Goal: Task Accomplishment & Management: Manage account settings

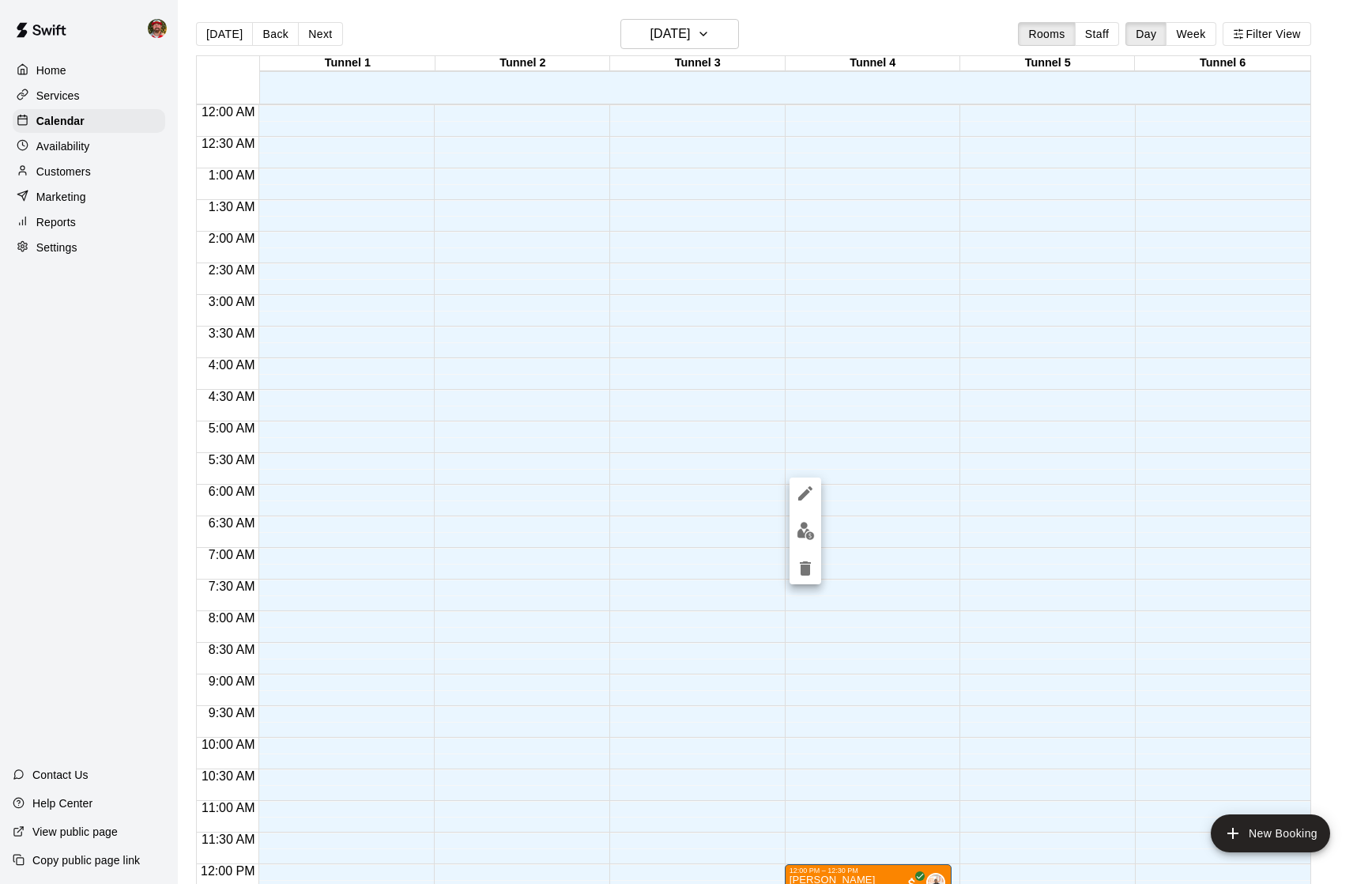
scroll to position [675, 0]
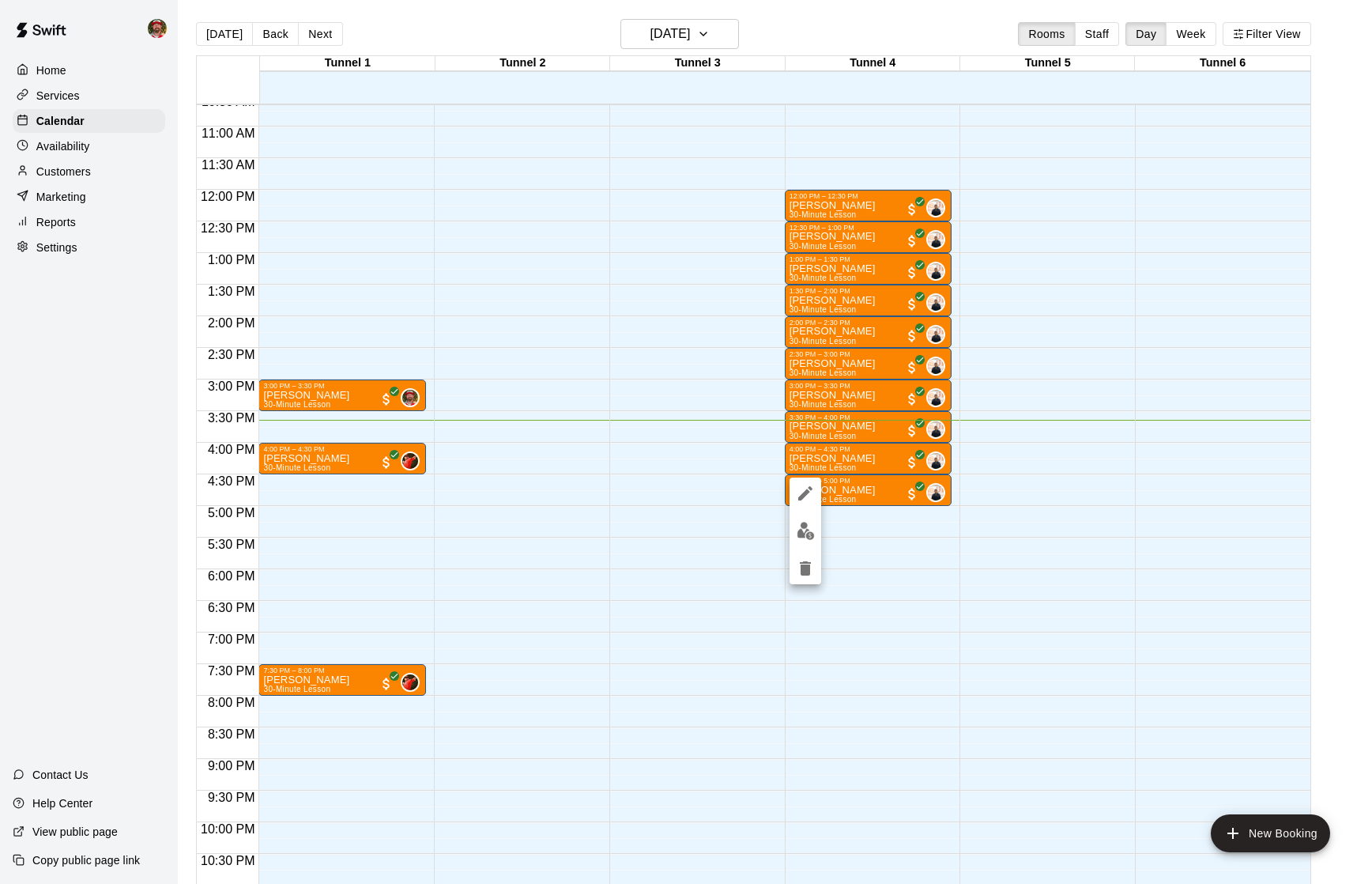
click at [64, 142] on div at bounding box center [686, 442] width 1372 height 884
click at [66, 144] on p "Availability" at bounding box center [63, 146] width 53 height 16
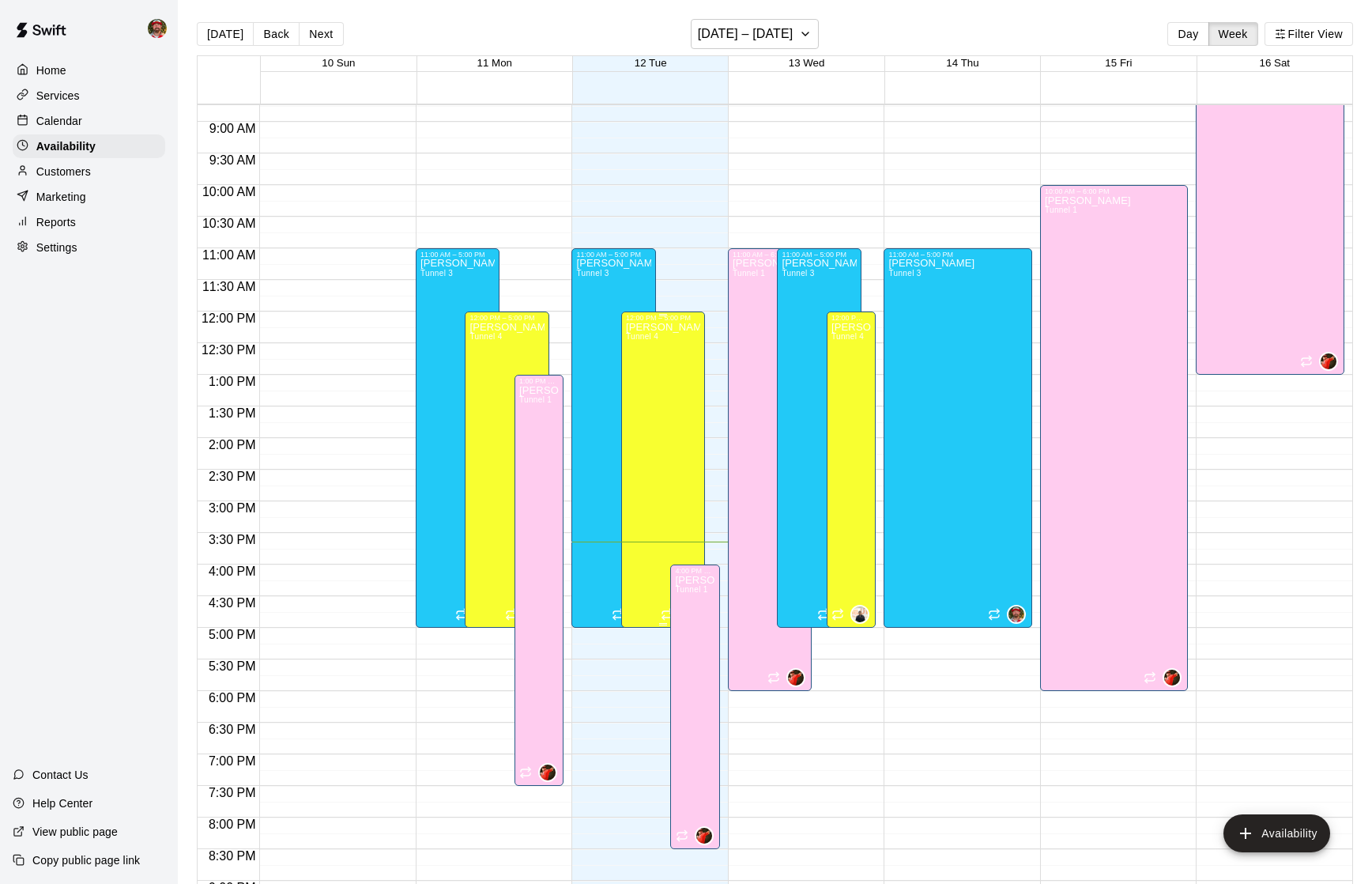
scroll to position [551, 0]
click at [320, 39] on button "Next" at bounding box center [320, 33] width 45 height 24
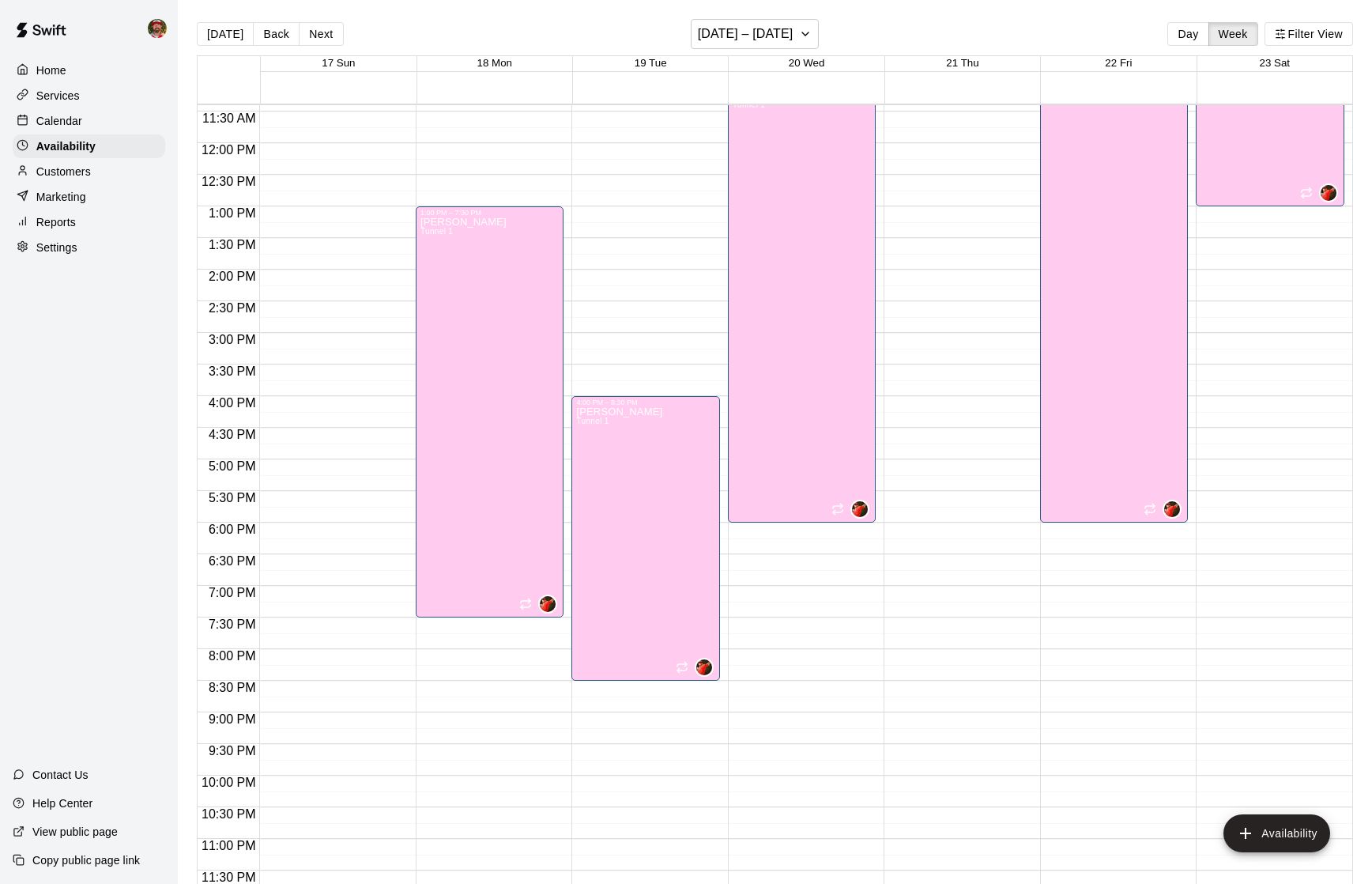
scroll to position [722, 0]
click at [567, 319] on div at bounding box center [494, 325] width 156 height 16
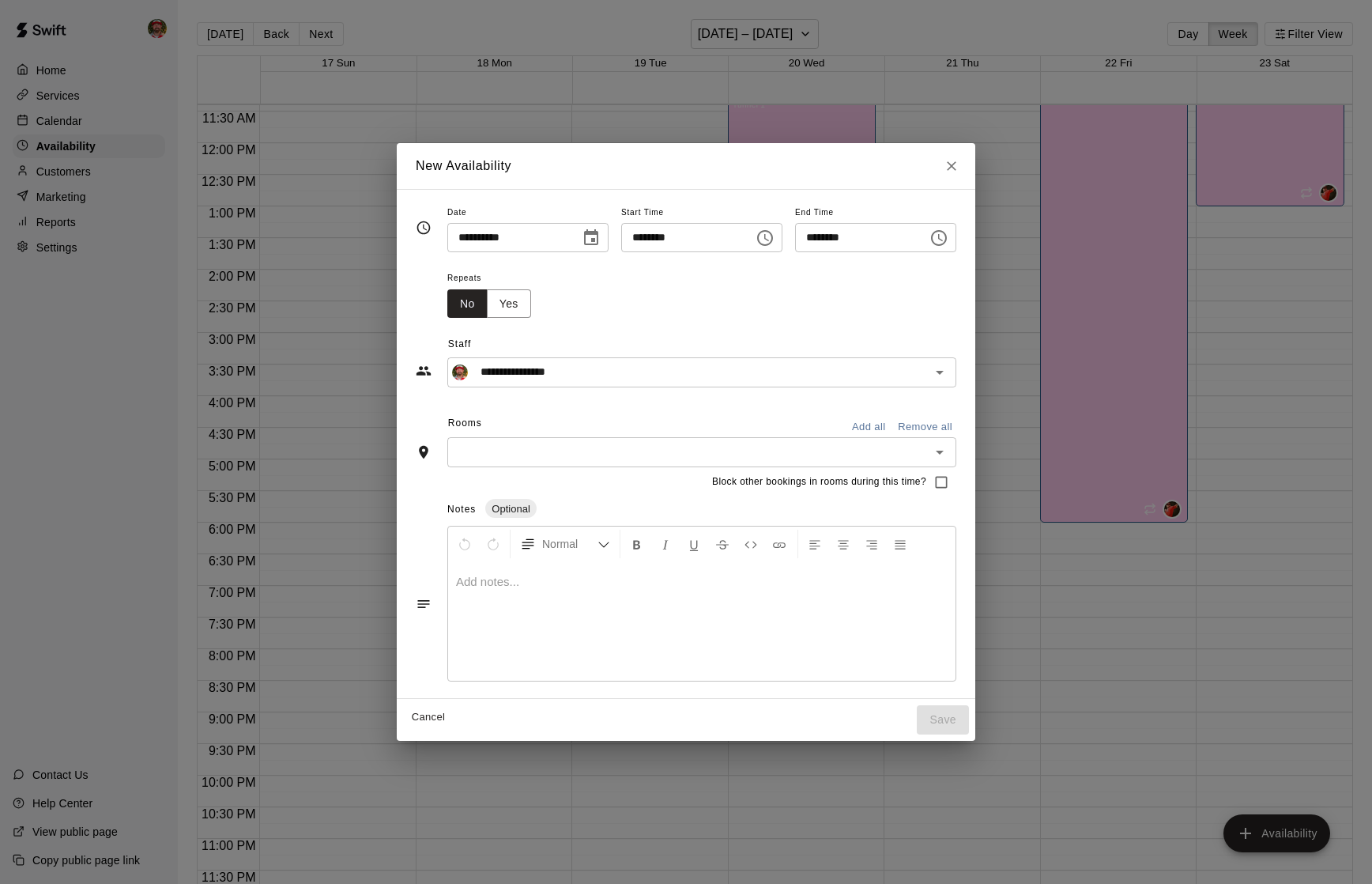
click at [857, 242] on input "********" at bounding box center [856, 237] width 122 height 29
click at [699, 232] on input "********" at bounding box center [682, 237] width 122 height 29
click at [659, 236] on input "********" at bounding box center [682, 237] width 122 height 29
type input "********"
click at [739, 296] on div "Repeats No Yes" at bounding box center [702, 292] width 509 height 50
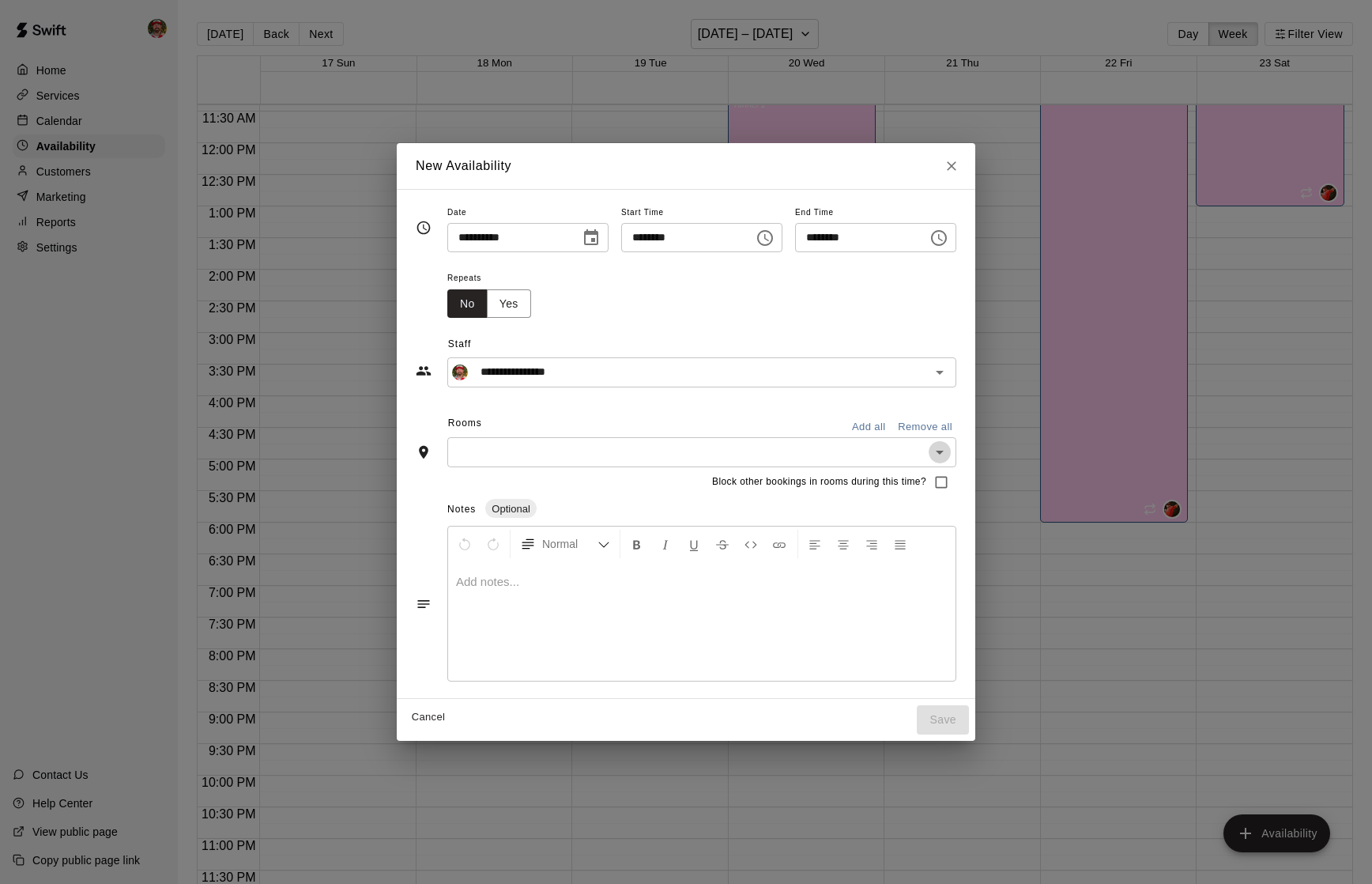
click at [937, 457] on icon "Open" at bounding box center [940, 453] width 19 height 19
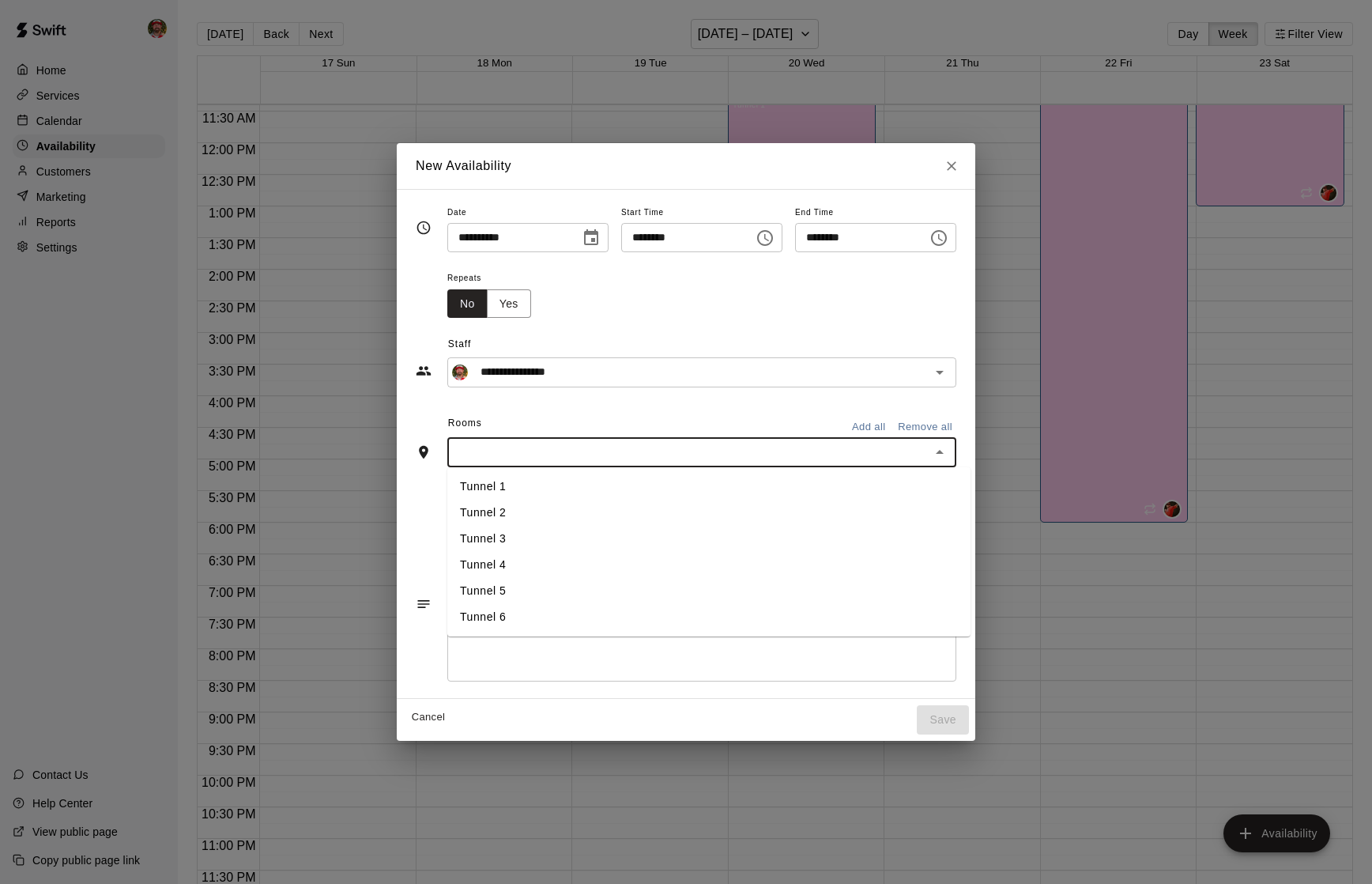
click at [672, 534] on li "Tunnel 3" at bounding box center [709, 539] width 523 height 26
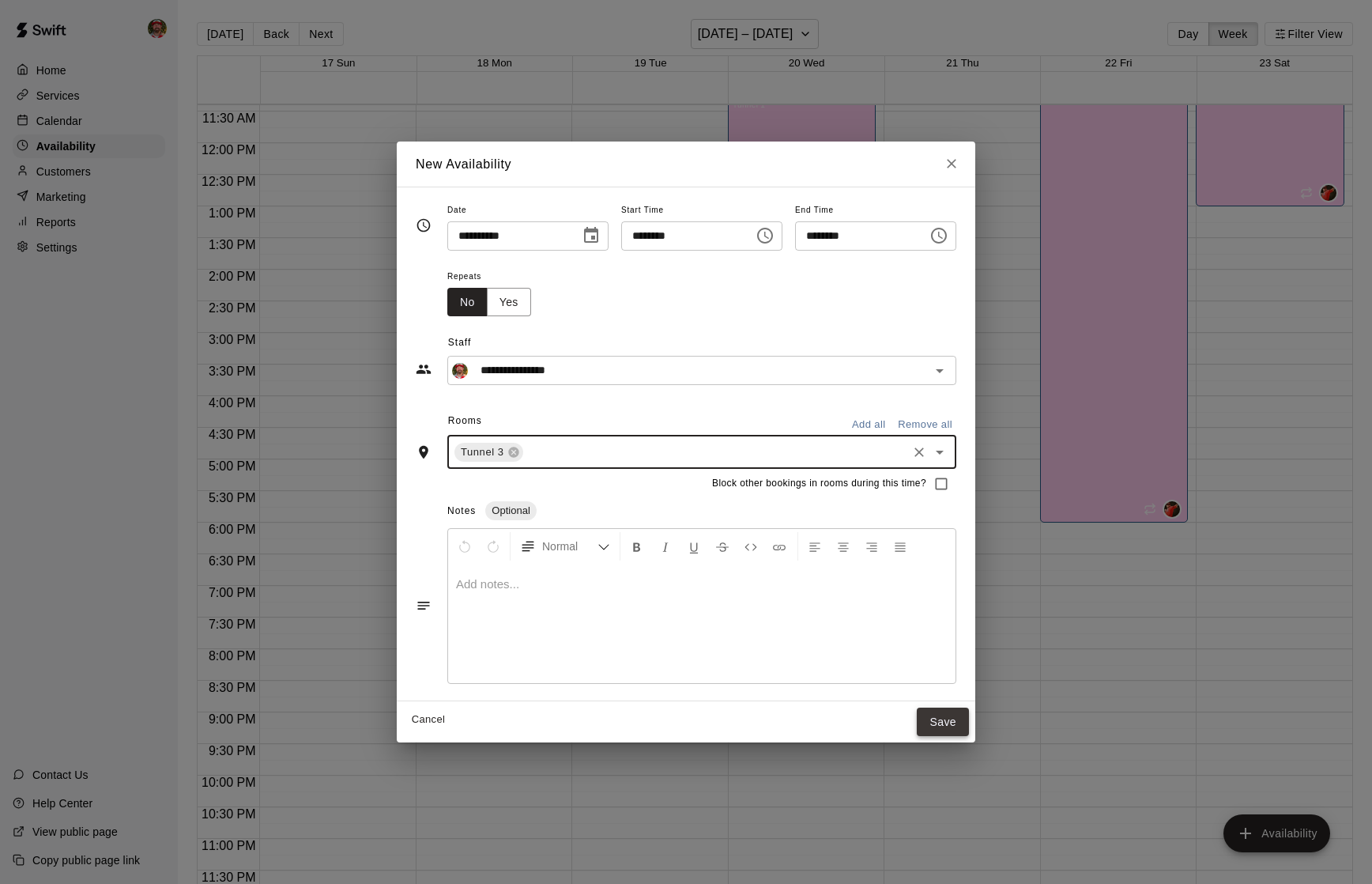
click at [943, 724] on button "Save" at bounding box center [943, 721] width 52 height 29
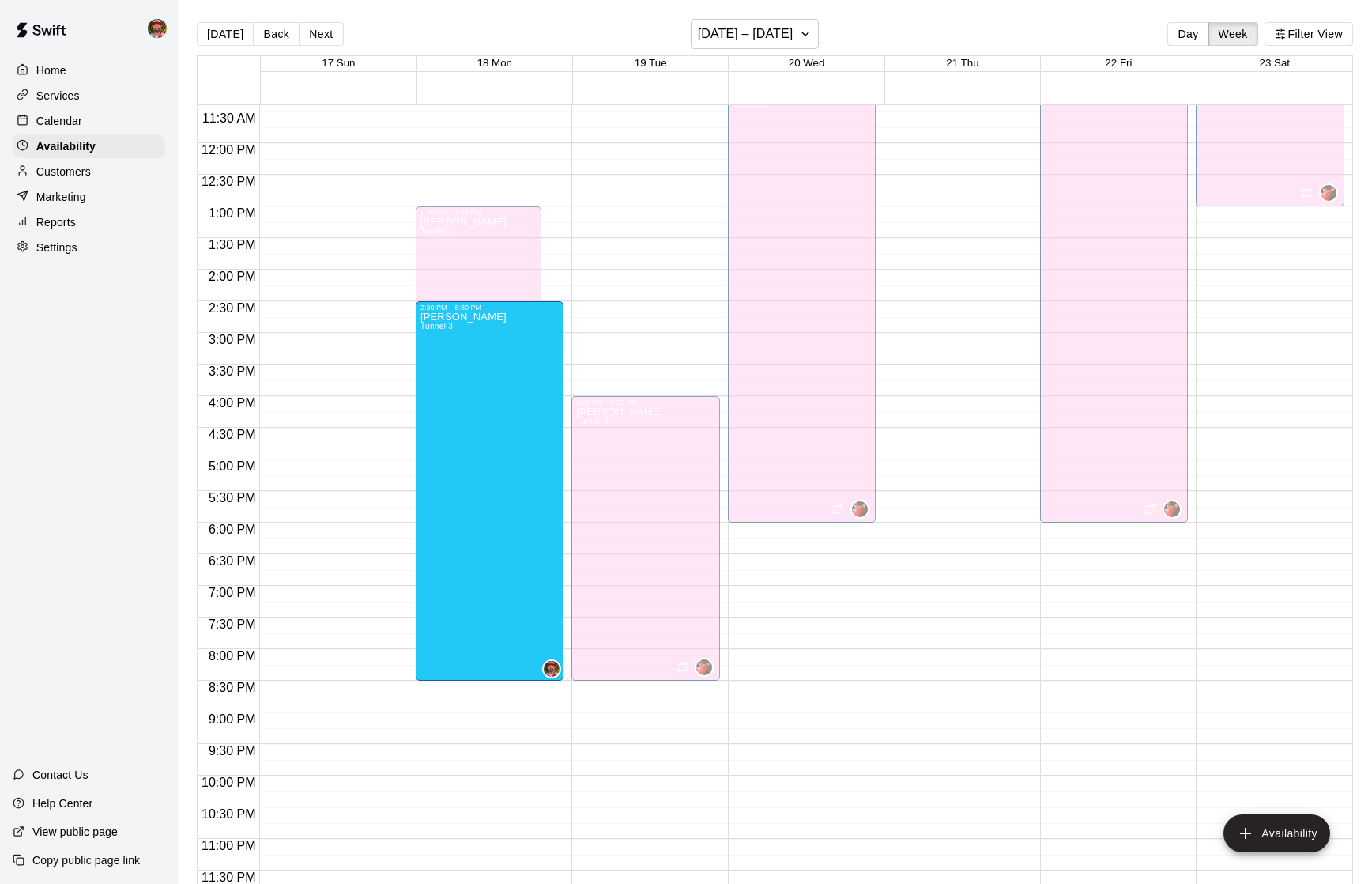
drag, startPoint x: 530, startPoint y: 345, endPoint x: 527, endPoint y: 682, distance: 337.0
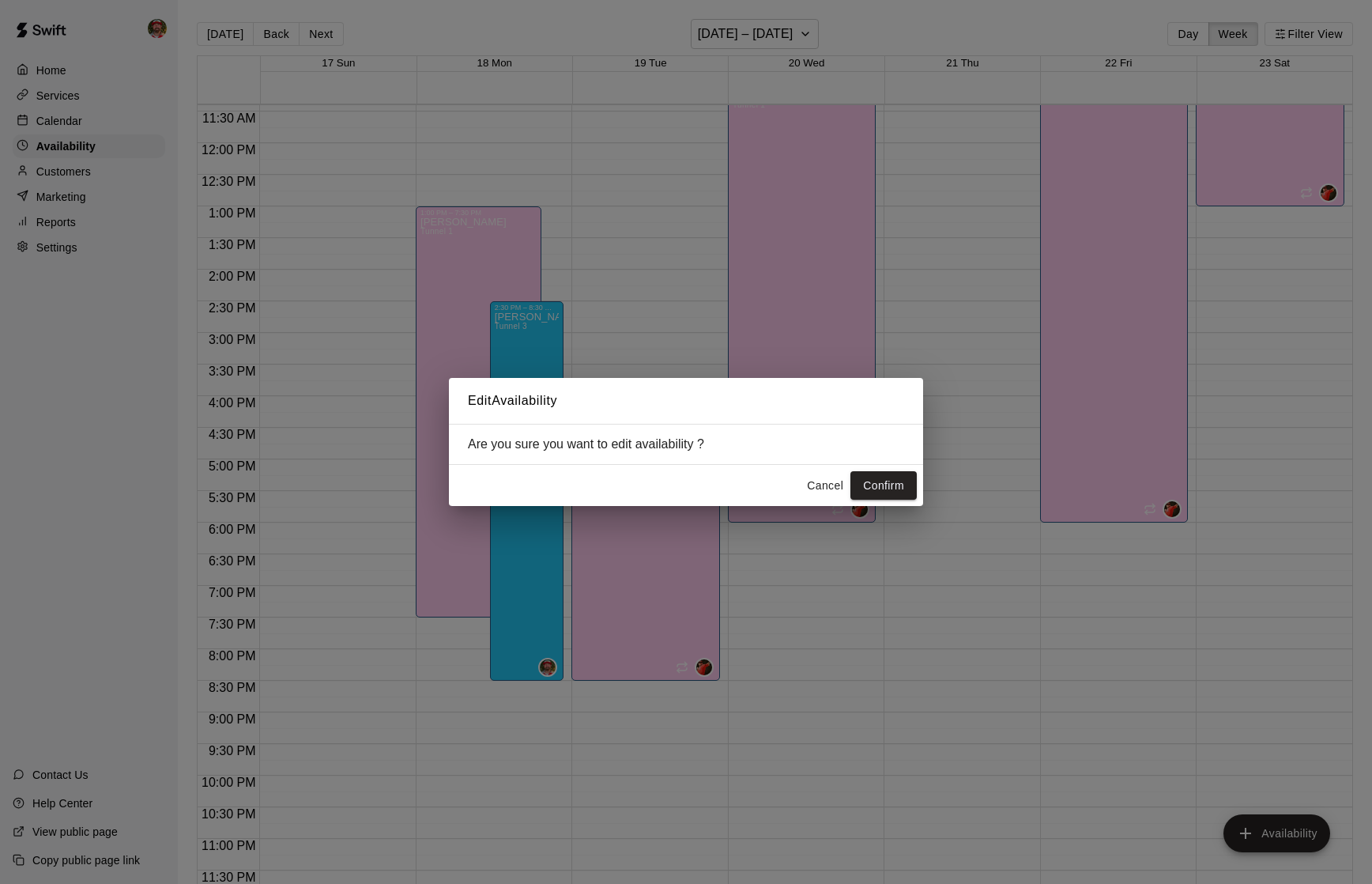
click at [893, 487] on button "Confirm" at bounding box center [884, 485] width 66 height 29
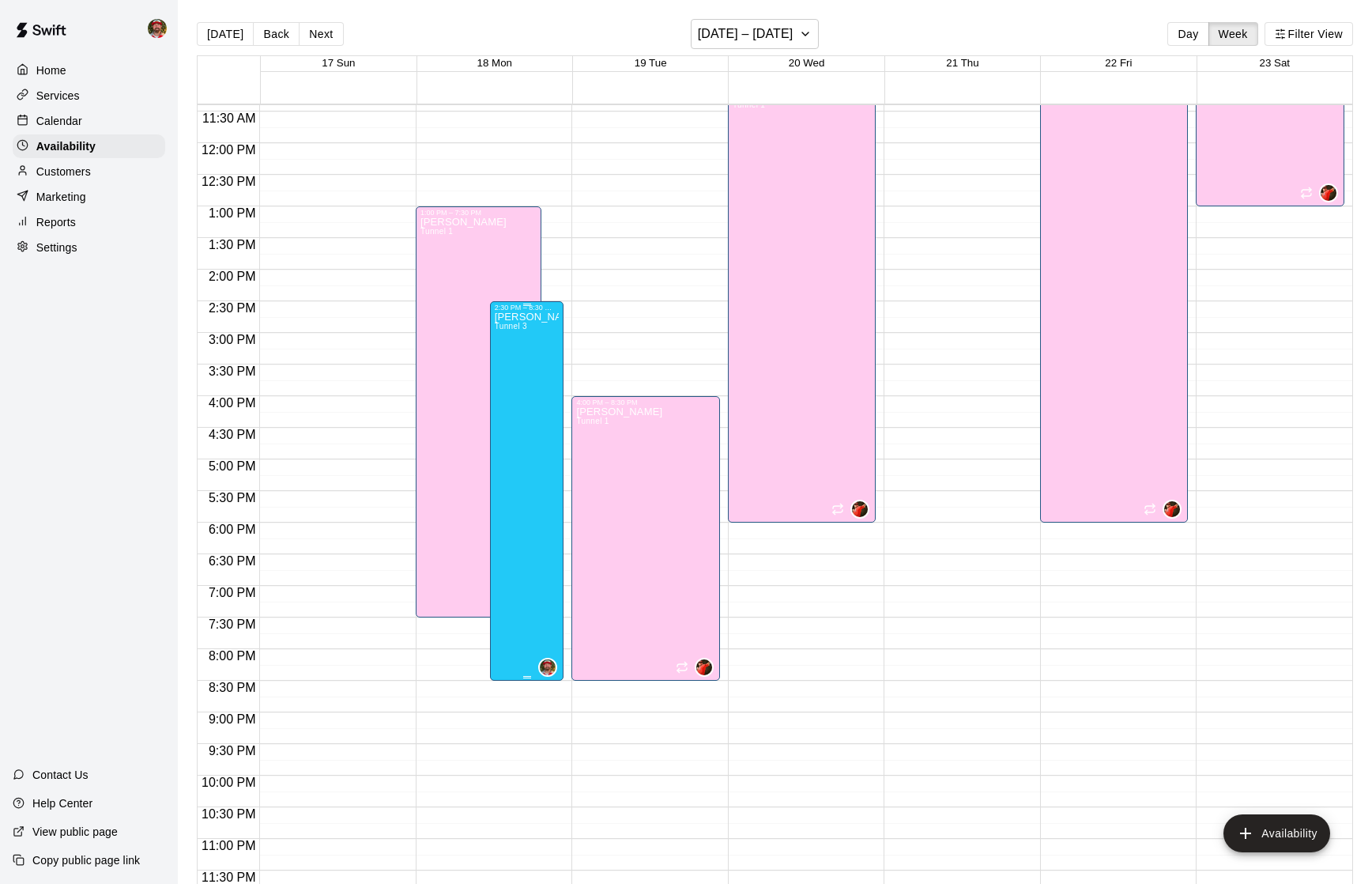
click at [530, 371] on div "[PERSON_NAME] Tunnel 3" at bounding box center [527, 754] width 65 height 884
click at [511, 331] on icon "edit" at bounding box center [511, 328] width 19 height 19
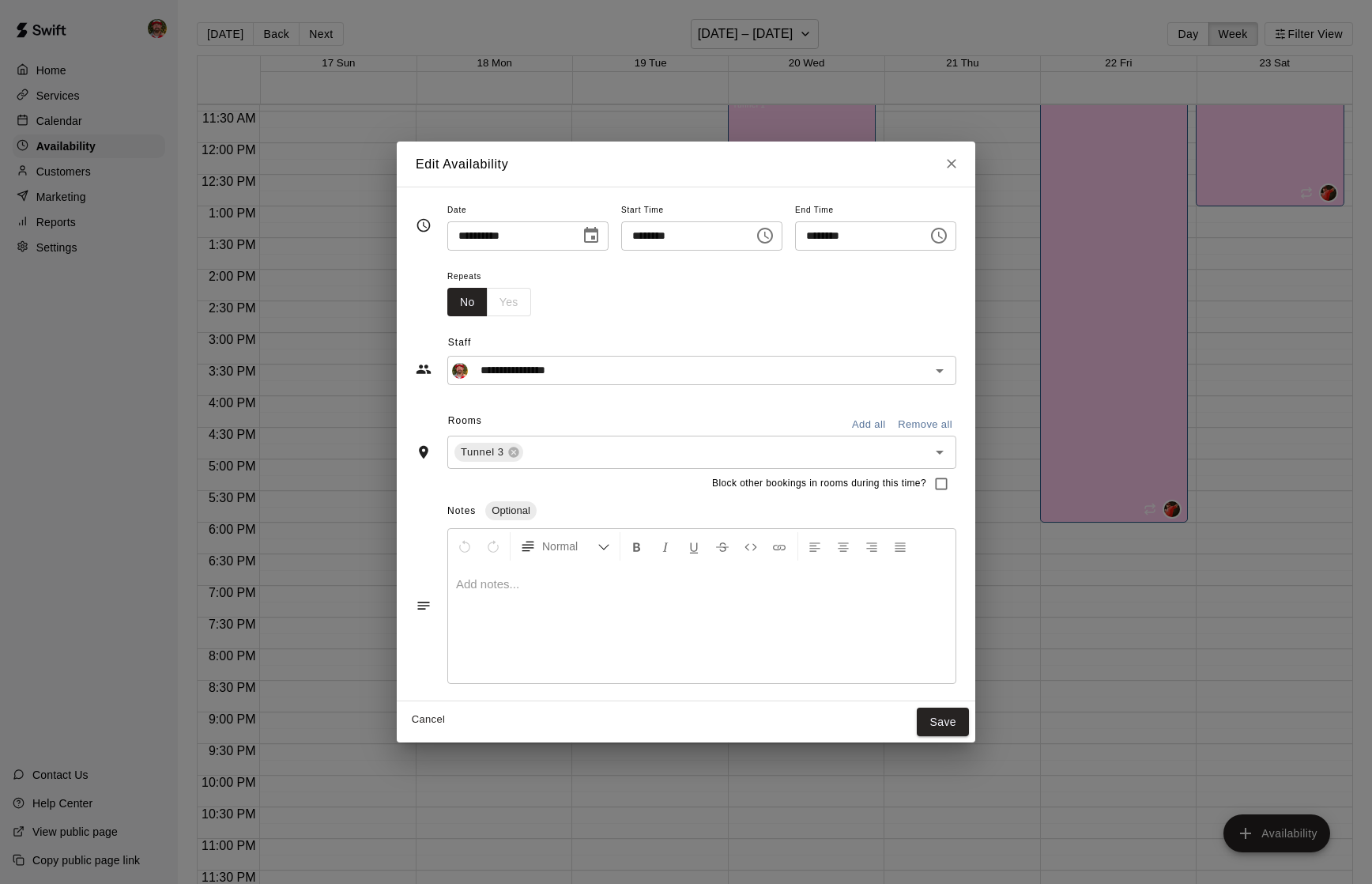
click at [567, 242] on div "**********" at bounding box center [528, 235] width 161 height 29
click at [588, 233] on icon "Choose date, selected date is Aug 18, 2025" at bounding box center [592, 235] width 14 height 16
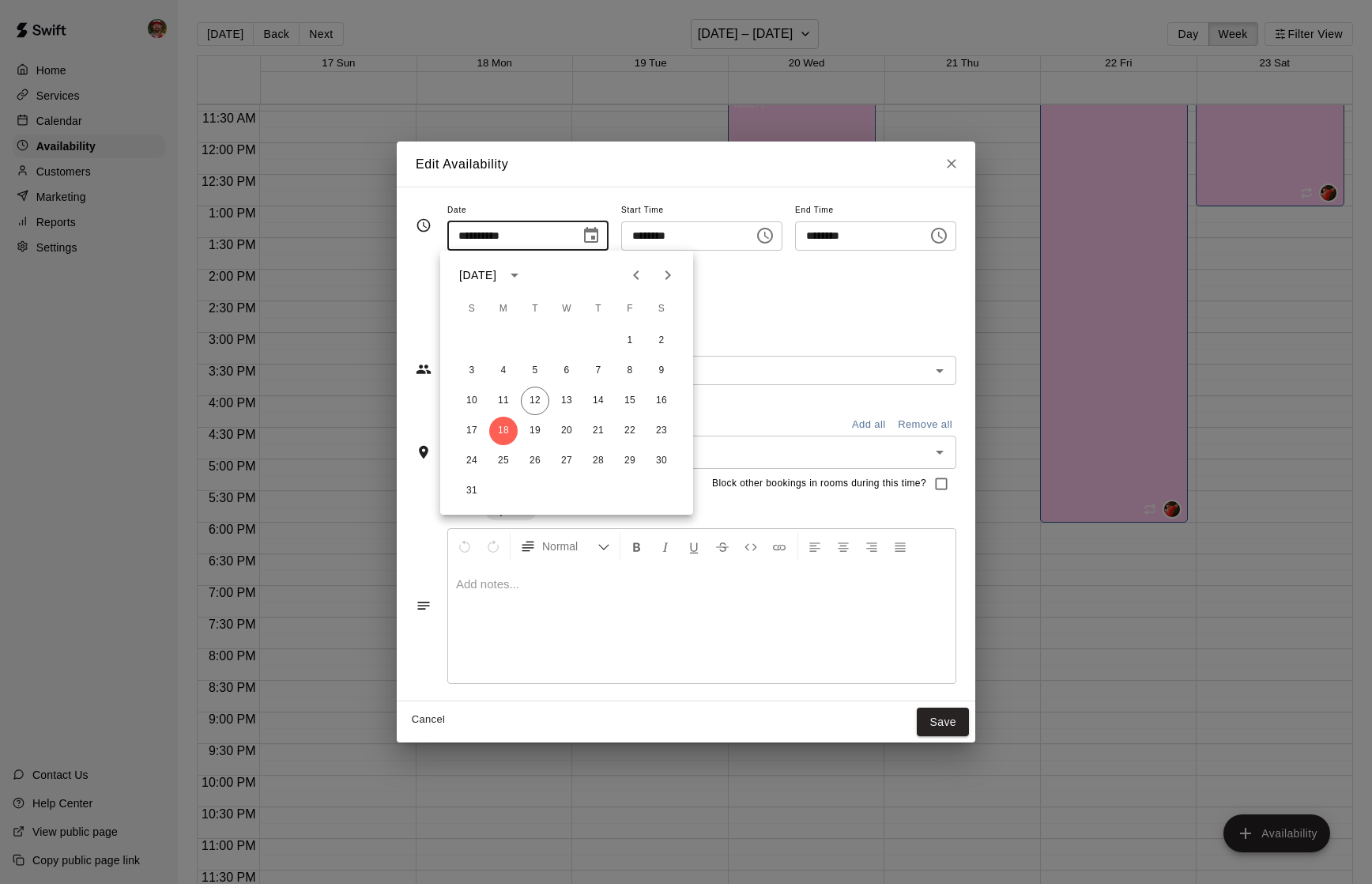
click at [701, 282] on div "Repeats No Yes" at bounding box center [702, 291] width 509 height 50
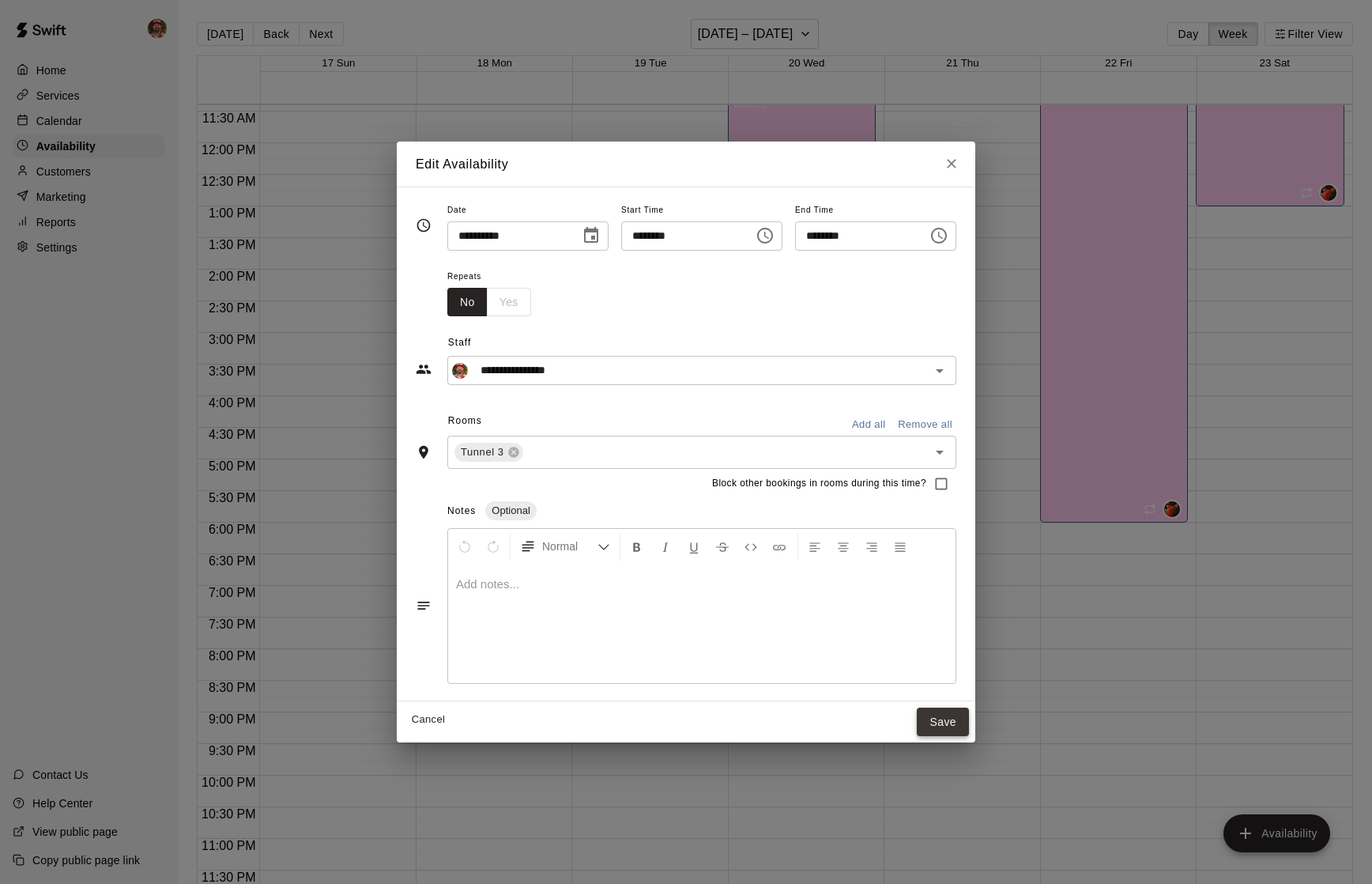
click at [962, 730] on button "Save" at bounding box center [943, 721] width 52 height 29
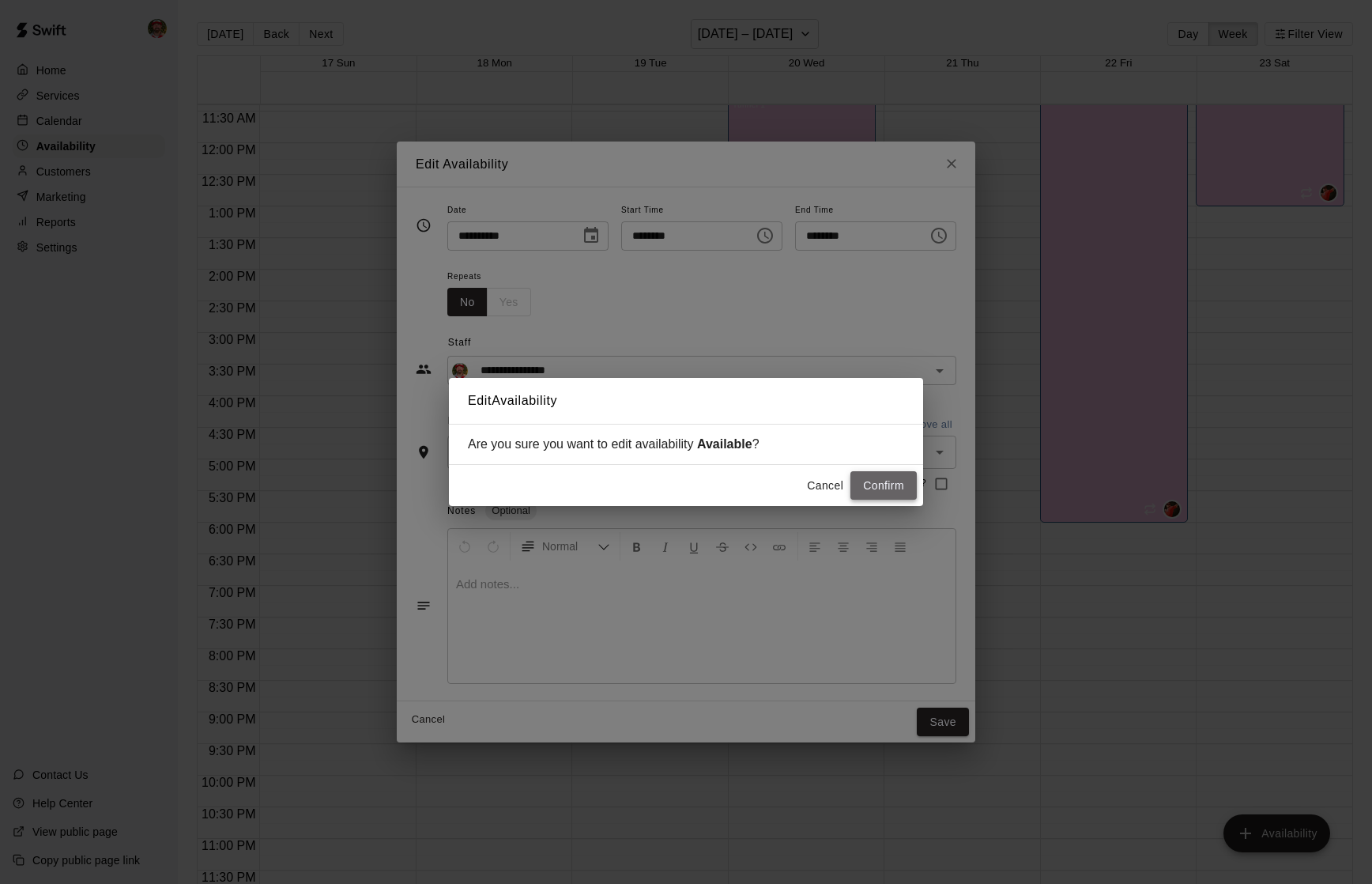
click at [861, 483] on button "Confirm" at bounding box center [884, 485] width 66 height 29
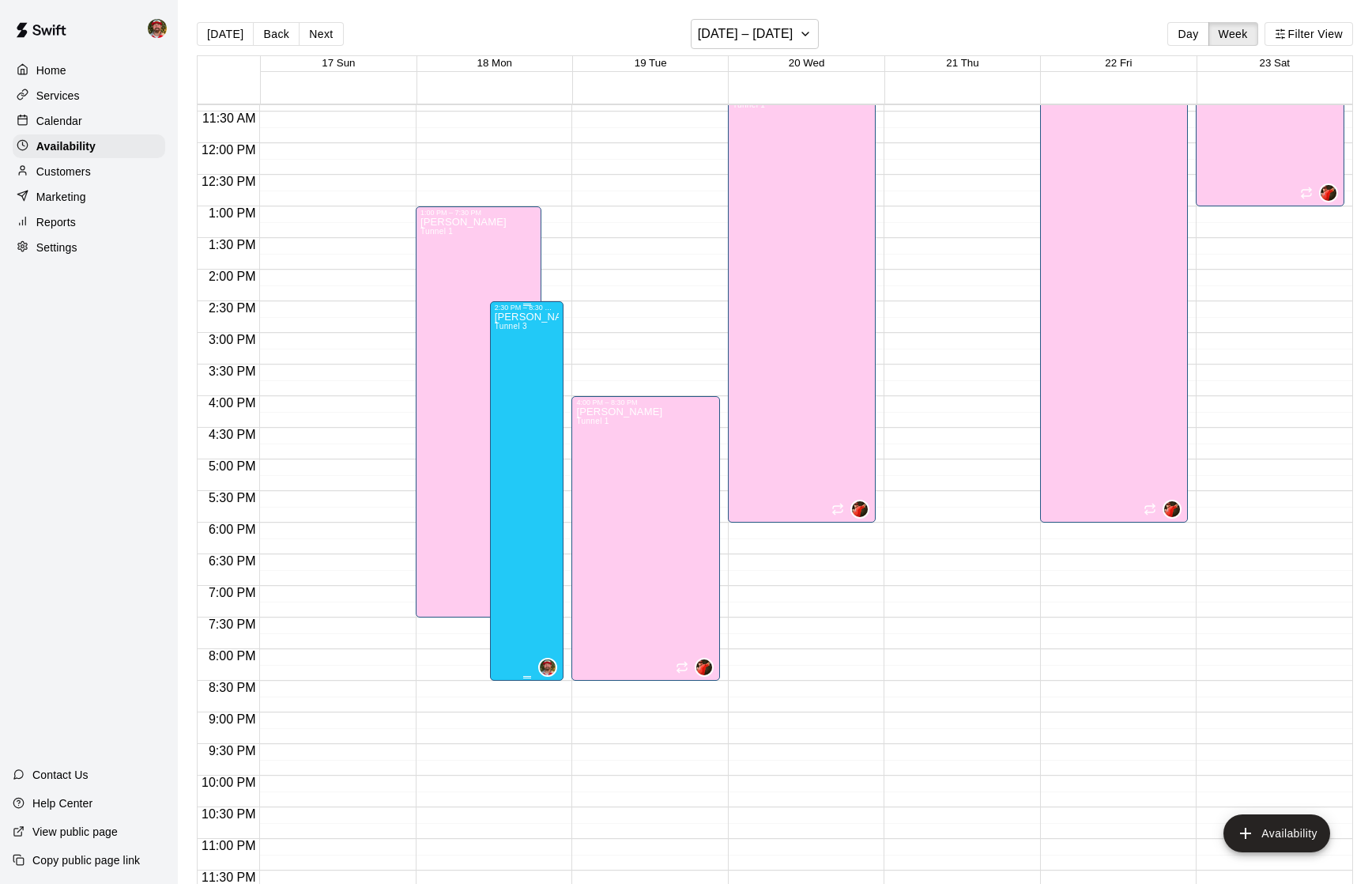
click at [511, 310] on div "2:30 PM – 8:30 PM" at bounding box center [527, 307] width 65 height 8
click at [511, 317] on icon "edit" at bounding box center [510, 319] width 14 height 14
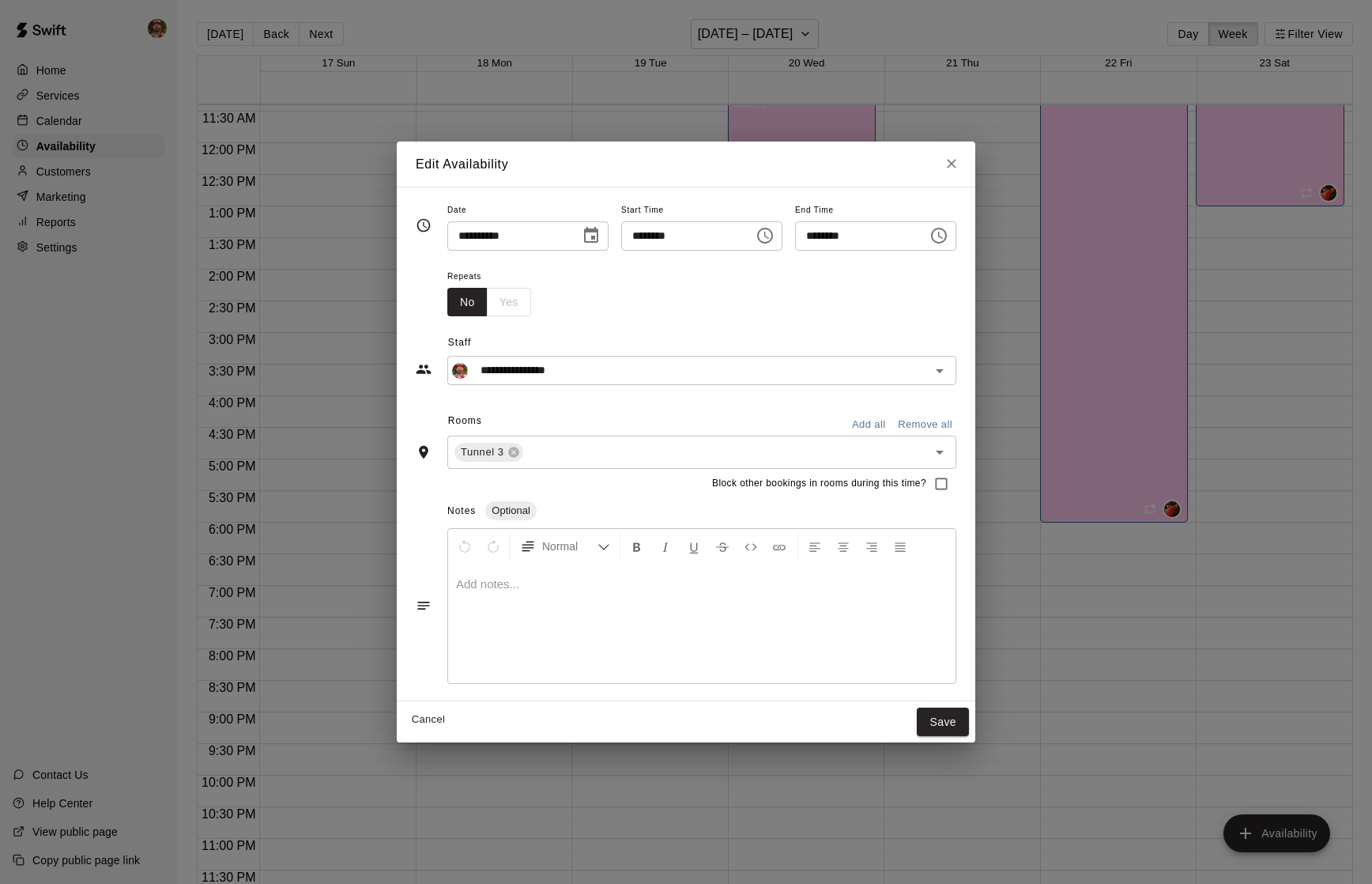
click at [504, 306] on div "No Yes" at bounding box center [489, 302] width 84 height 29
click at [458, 298] on button "No" at bounding box center [467, 302] width 40 height 29
click at [496, 306] on div "No Yes" at bounding box center [489, 302] width 84 height 29
click at [960, 171] on icon "Close" at bounding box center [952, 164] width 16 height 16
type input "**********"
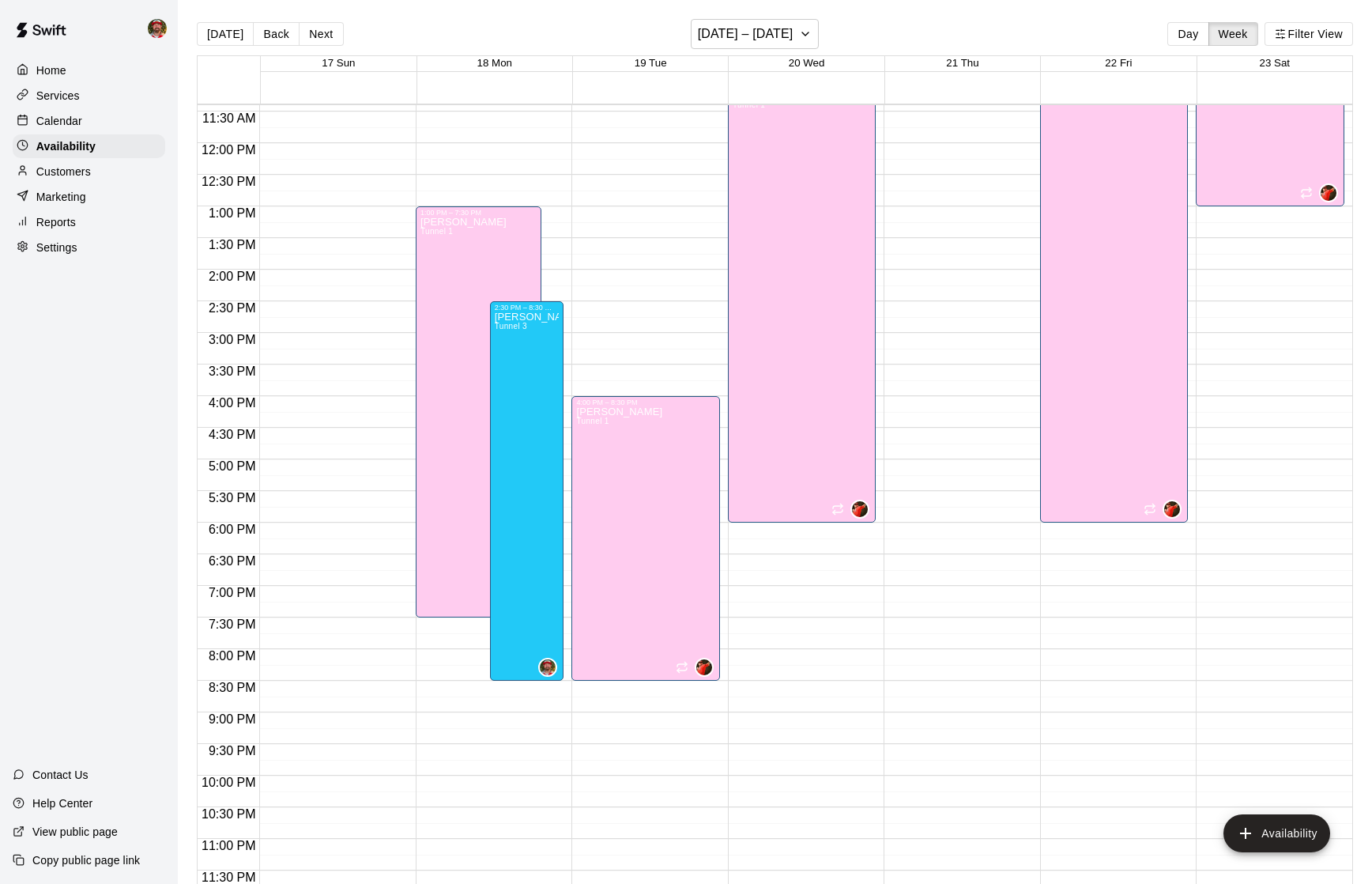
click at [612, 303] on div "4:00 PM – 8:30 PM [PERSON_NAME] Tunnel 1" at bounding box center [646, 143] width 149 height 1518
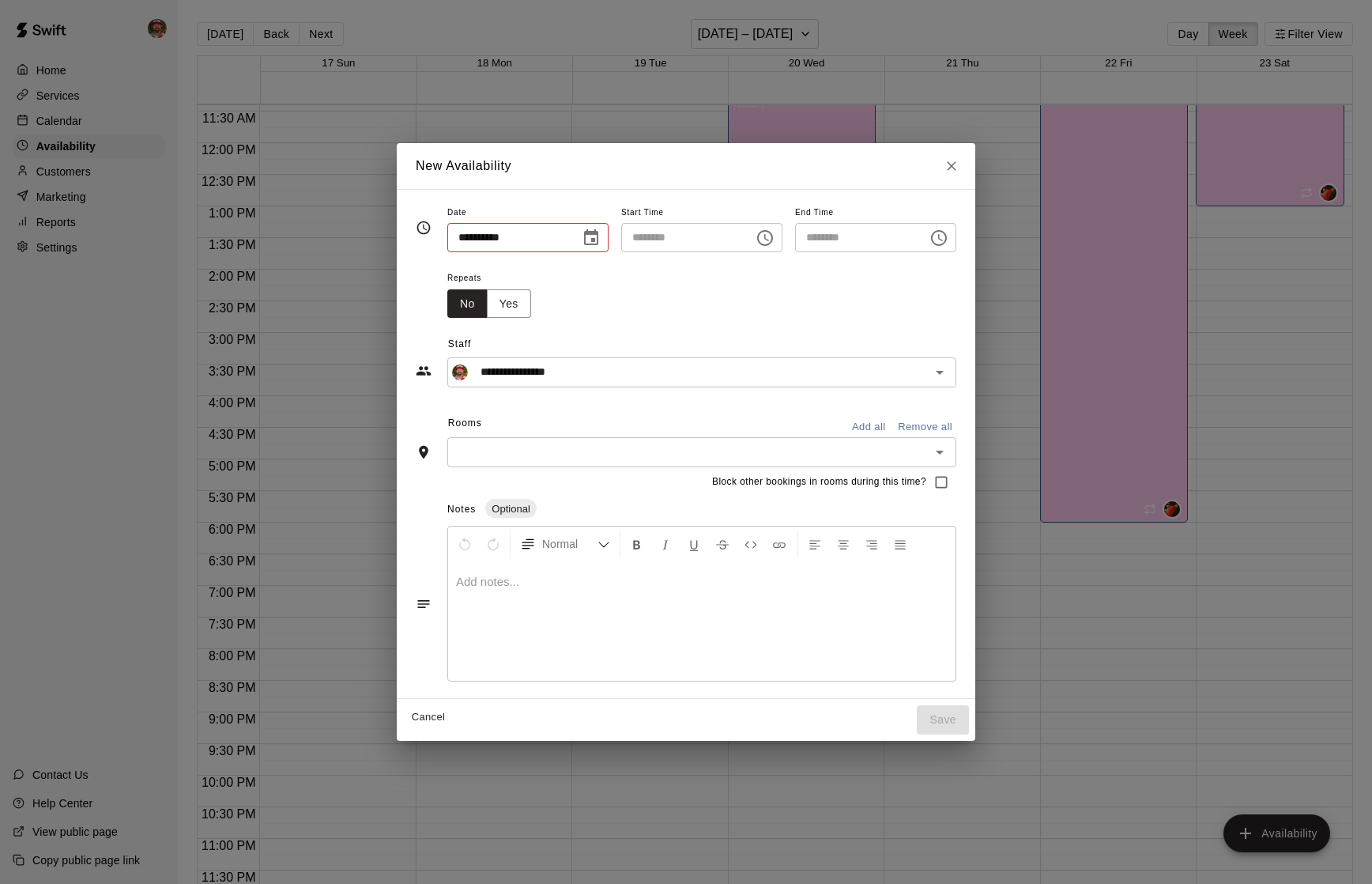
type input "**********"
type input "********"
click at [500, 310] on button "Yes" at bounding box center [508, 304] width 45 height 29
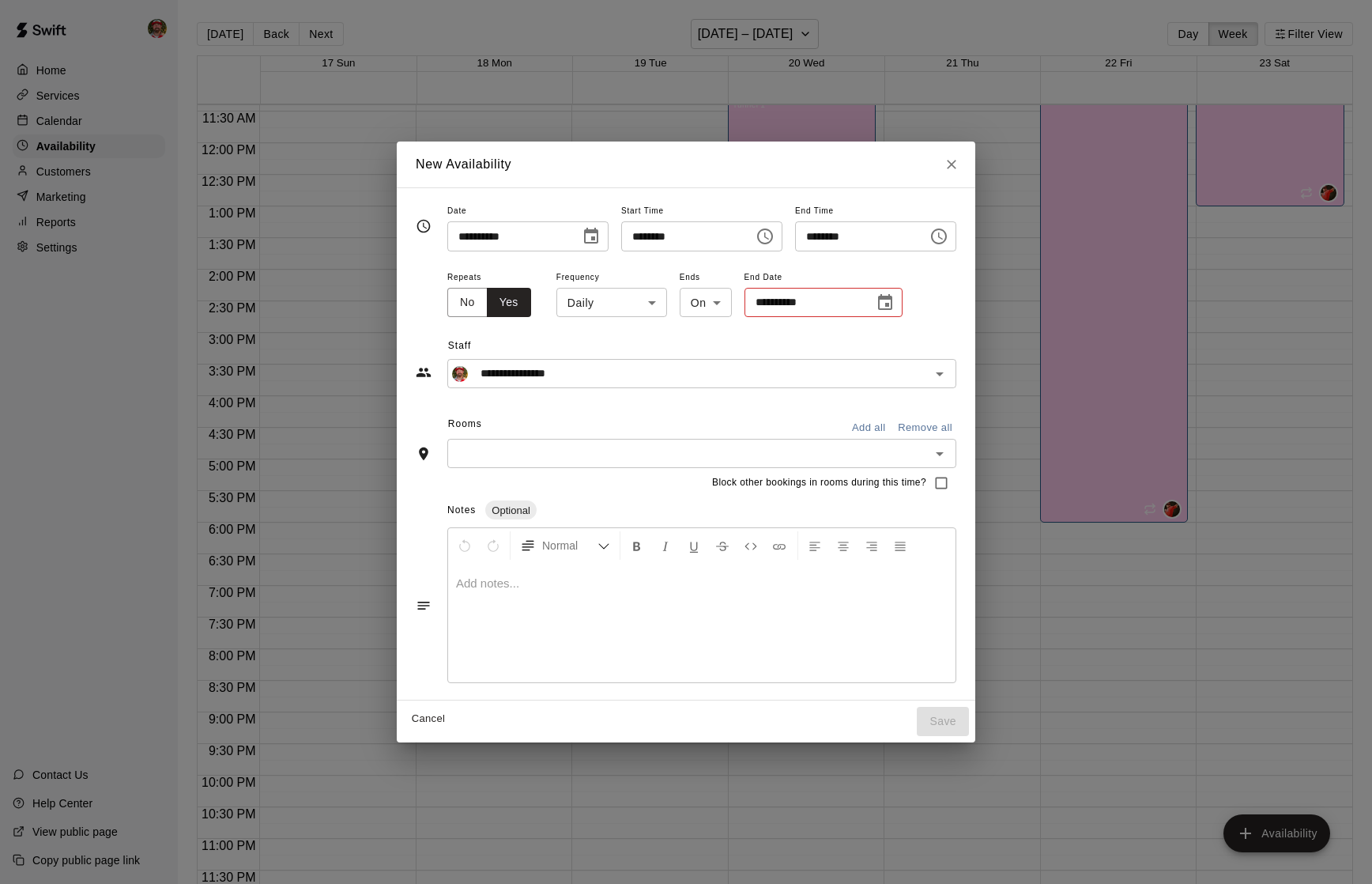
click at [647, 301] on body "**********" at bounding box center [686, 454] width 1372 height 909
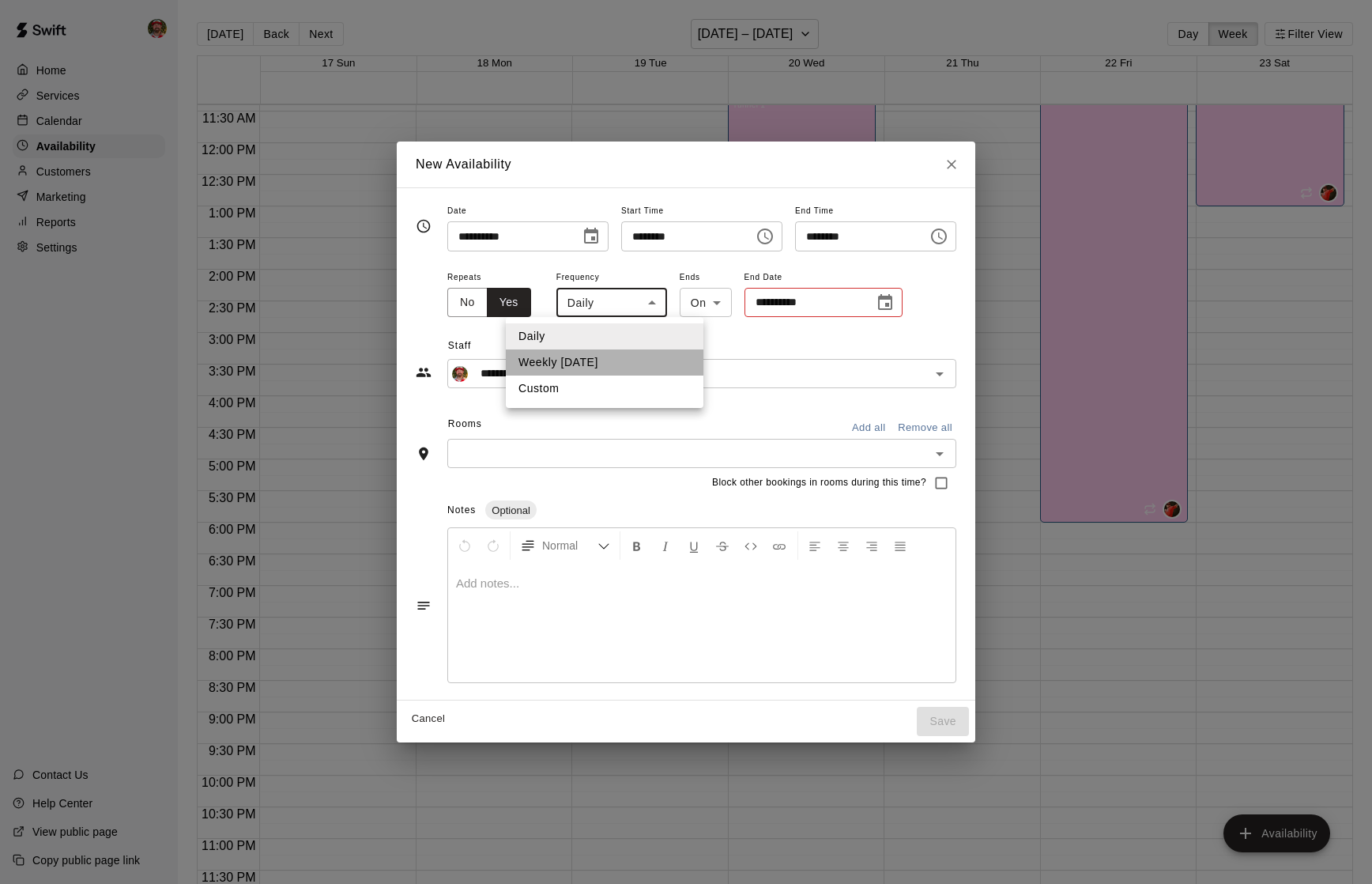
click at [609, 354] on li "Weekly [DATE]" at bounding box center [605, 362] width 198 height 26
type input "******"
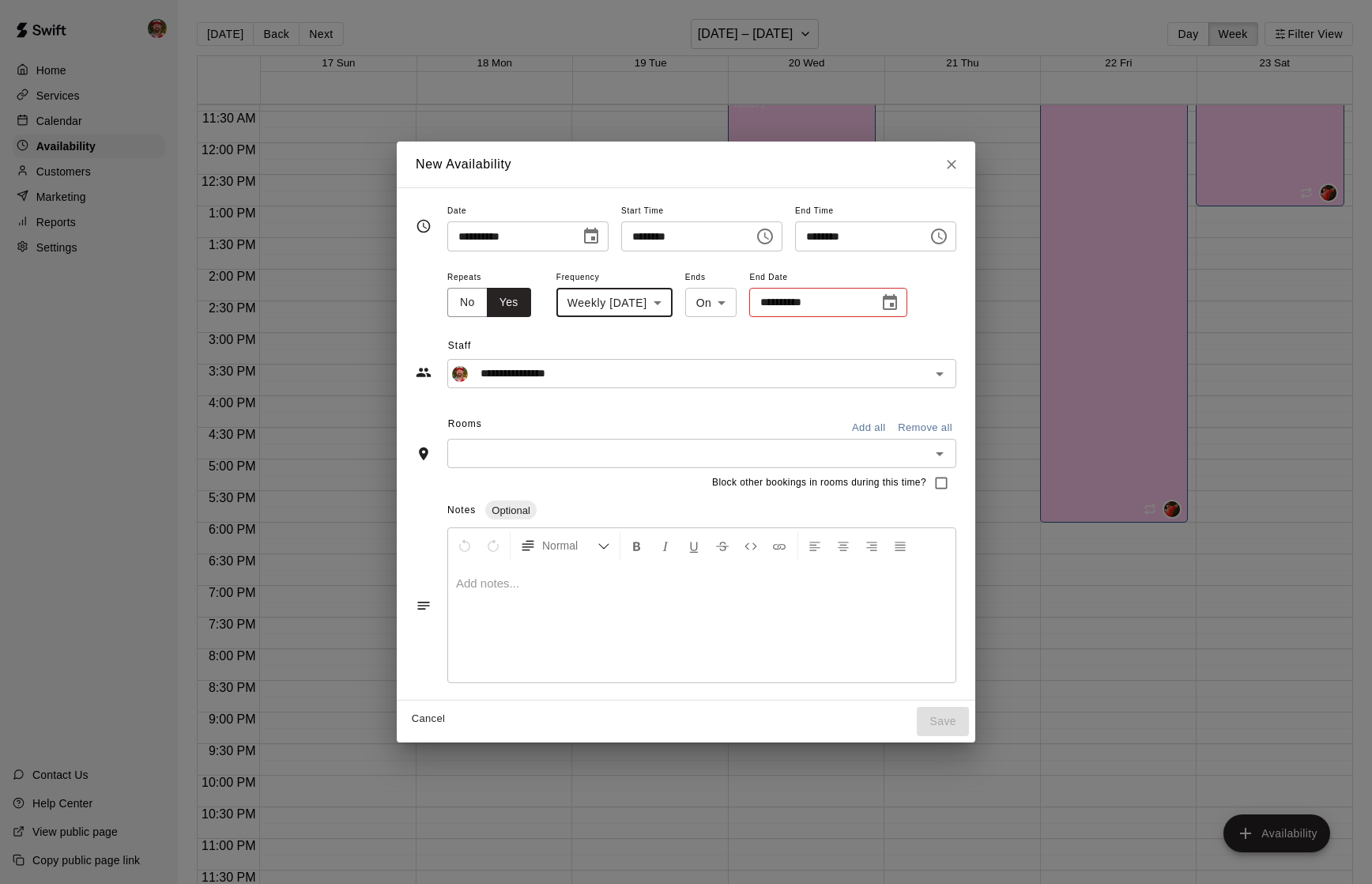
click at [642, 239] on input "********" at bounding box center [682, 235] width 122 height 29
type input "********"
click at [676, 338] on span "Staff" at bounding box center [702, 346] width 508 height 25
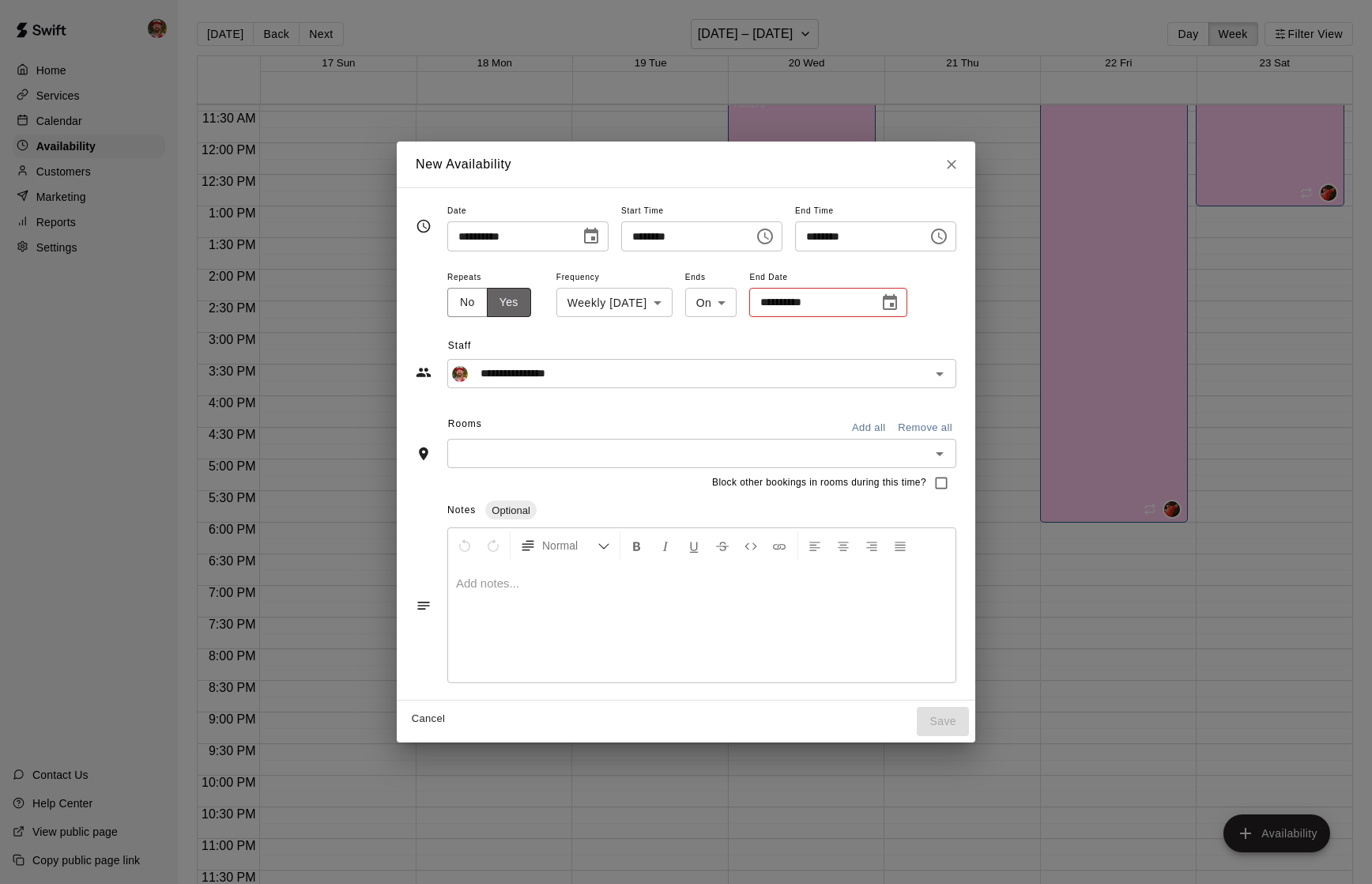
click at [498, 302] on button "Yes" at bounding box center [508, 302] width 45 height 29
click at [820, 302] on input "**********" at bounding box center [808, 302] width 118 height 29
click at [900, 305] on icon "Choose date" at bounding box center [890, 303] width 19 height 19
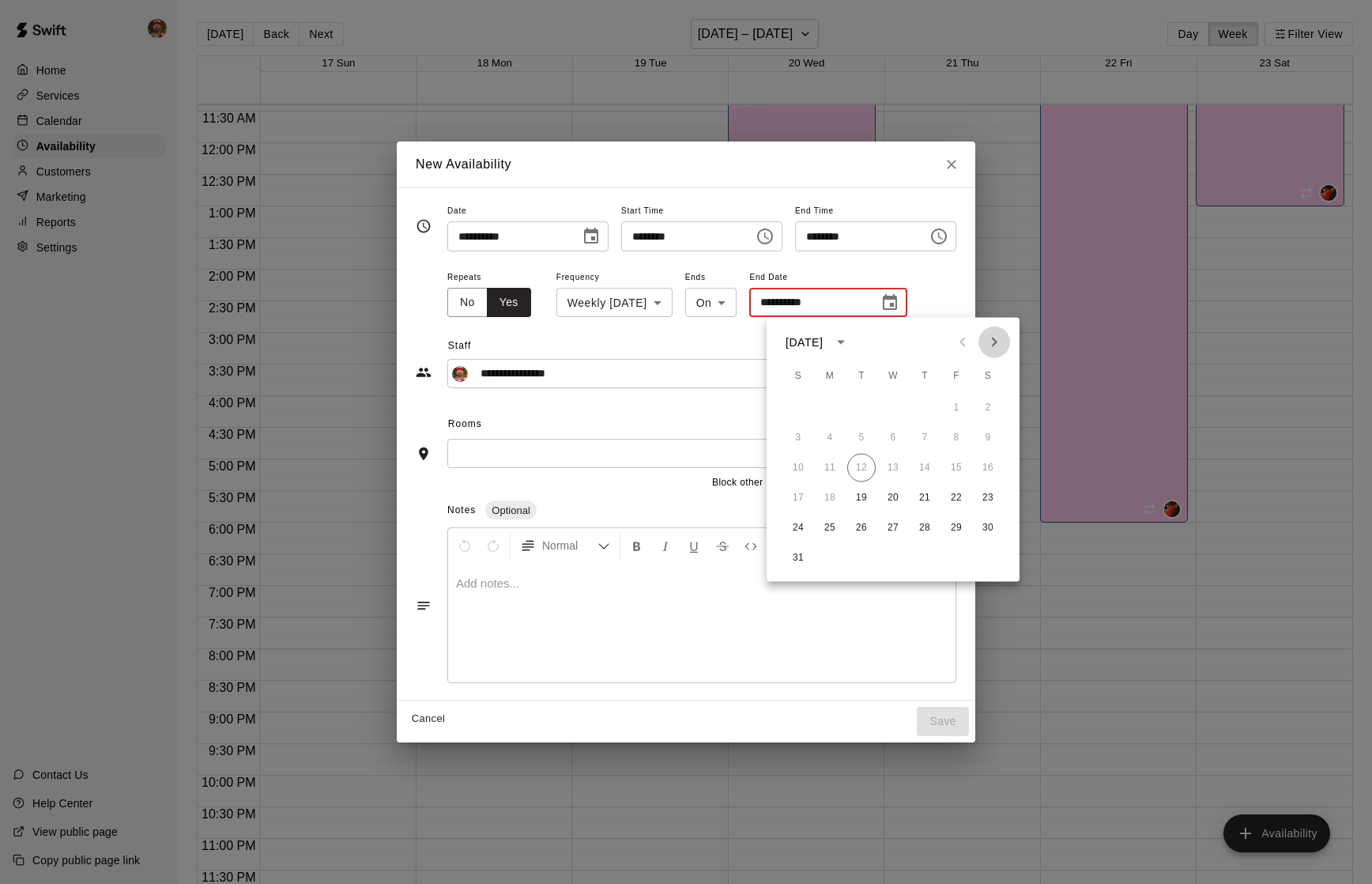
click at [990, 344] on icon "Next month" at bounding box center [994, 342] width 19 height 19
click at [992, 336] on icon "Next month" at bounding box center [994, 342] width 19 height 19
click at [865, 495] on button "21" at bounding box center [861, 498] width 29 height 29
type input "**********"
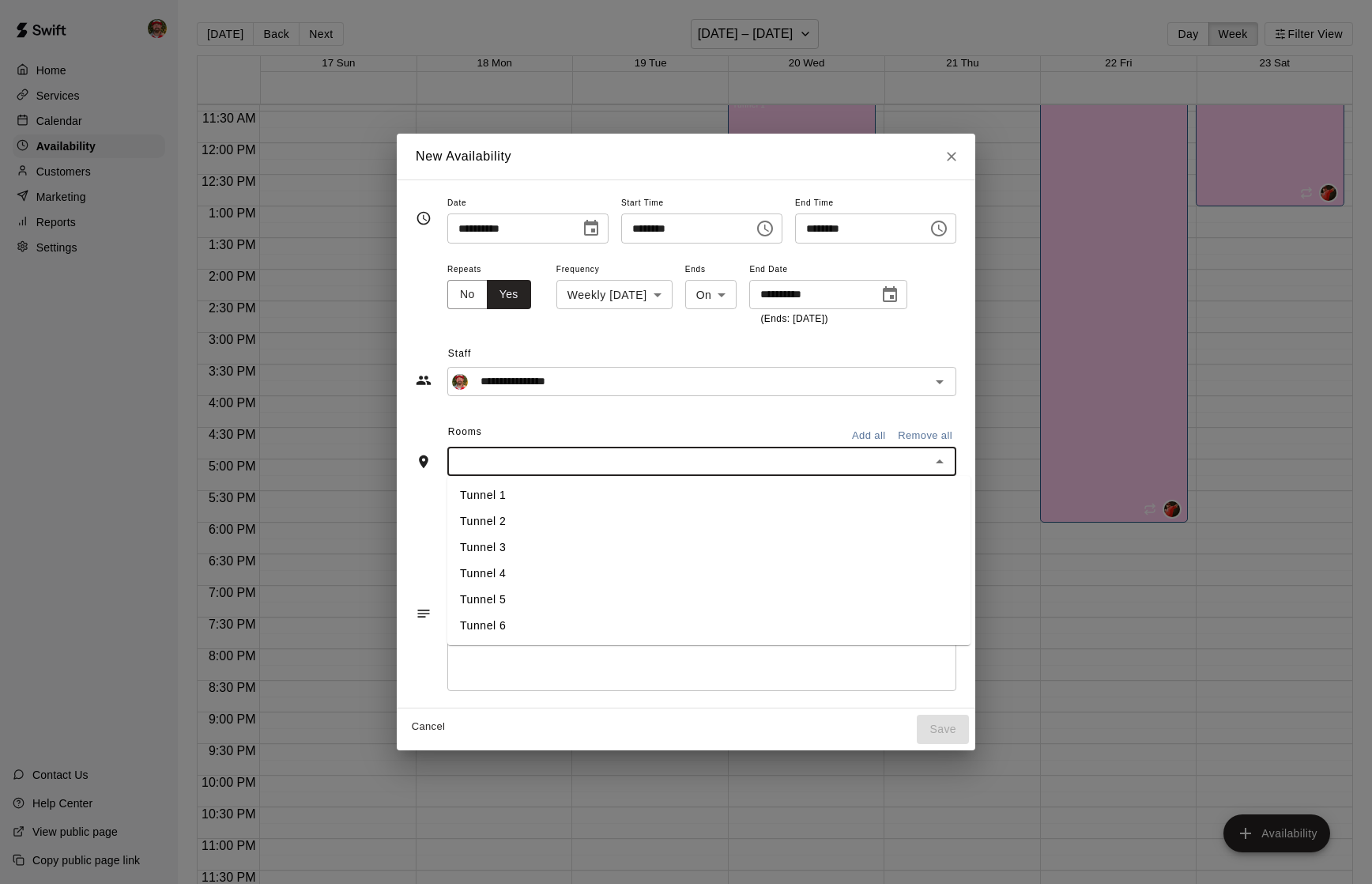
click at [761, 468] on input "text" at bounding box center [689, 461] width 473 height 20
click at [503, 619] on li "Tunnel 6" at bounding box center [709, 626] width 523 height 26
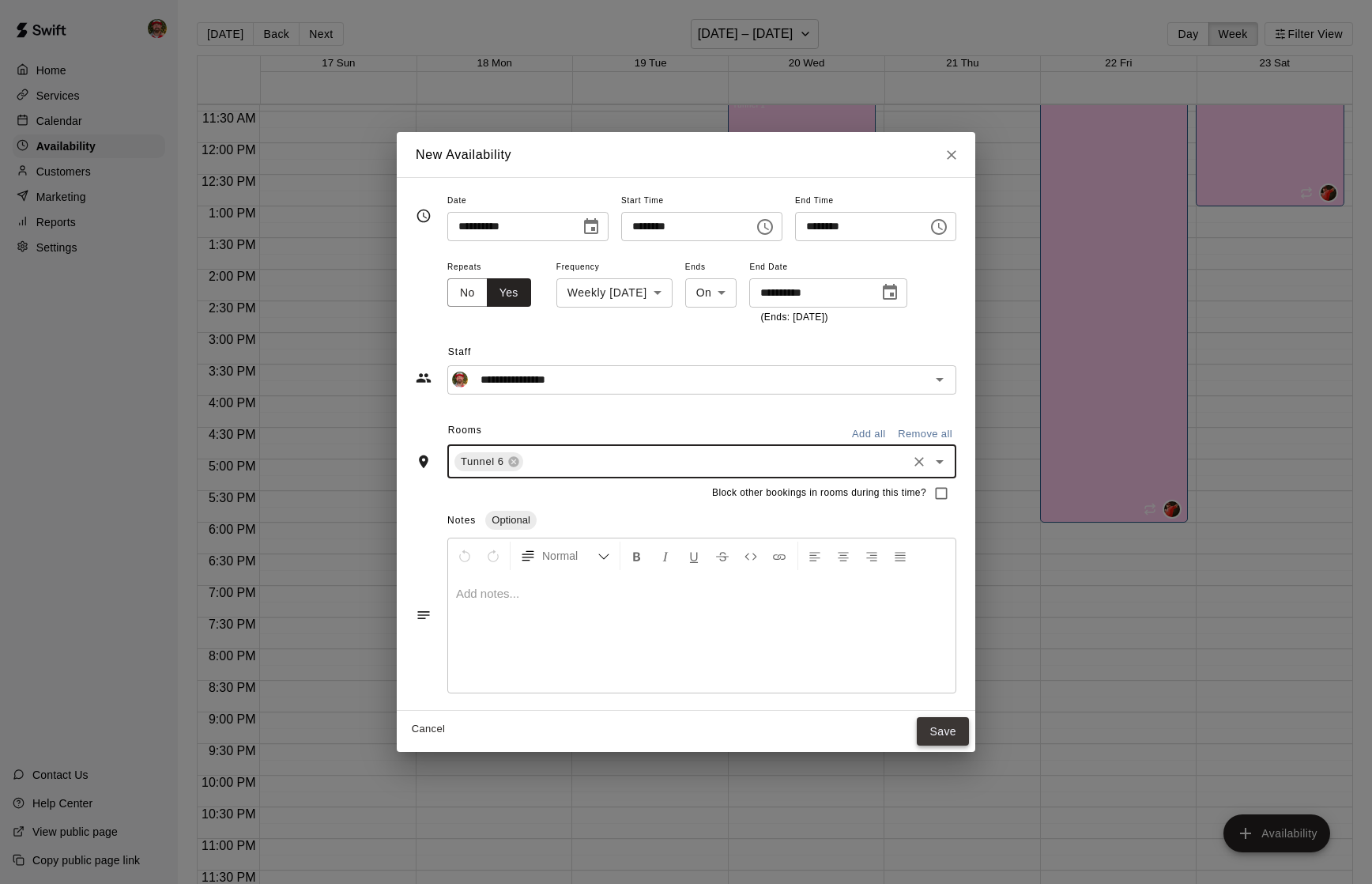
click at [944, 724] on button "Save" at bounding box center [943, 731] width 52 height 29
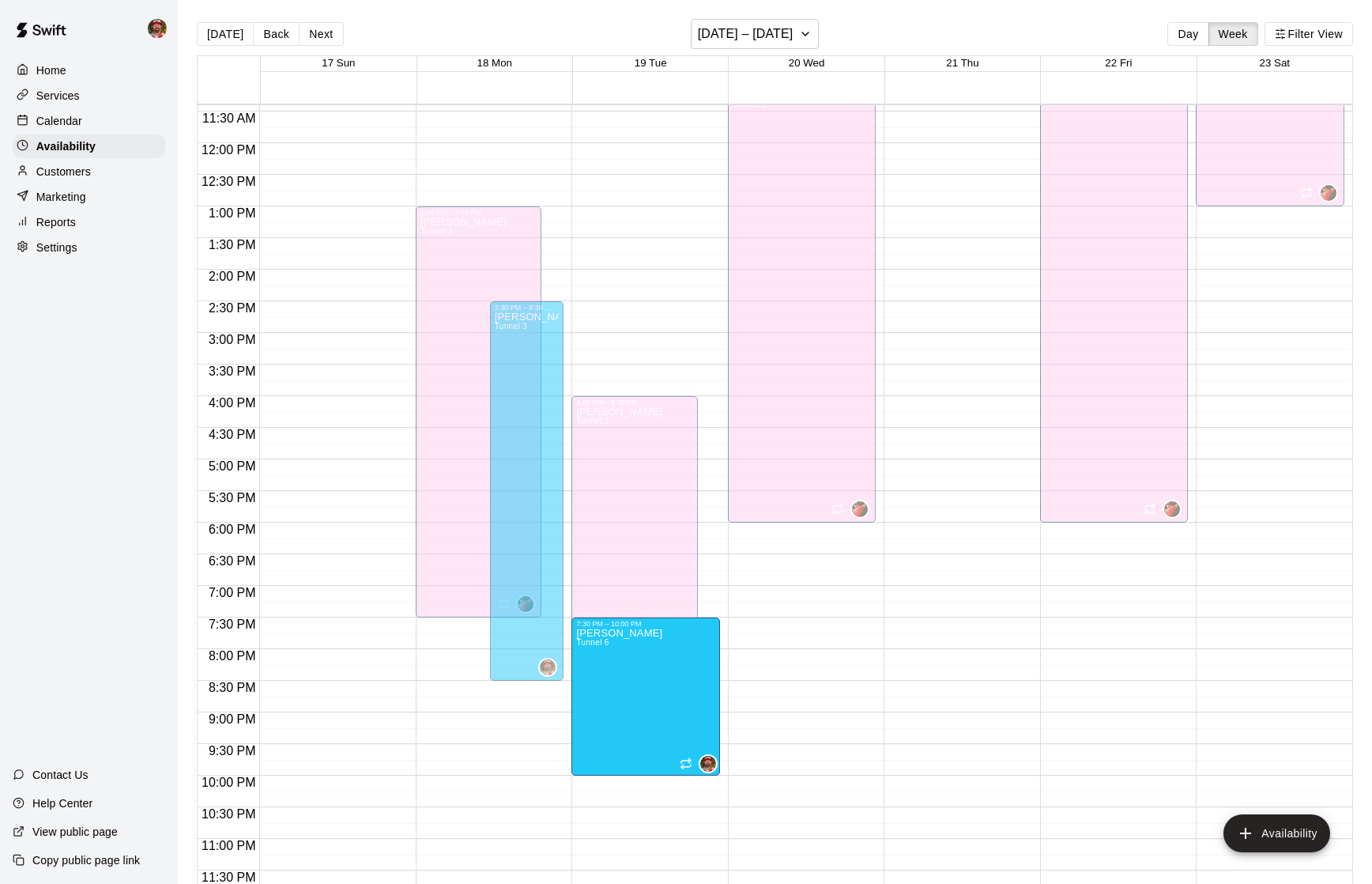
drag, startPoint x: 682, startPoint y: 644, endPoint x: 663, endPoint y: 775, distance: 132.4
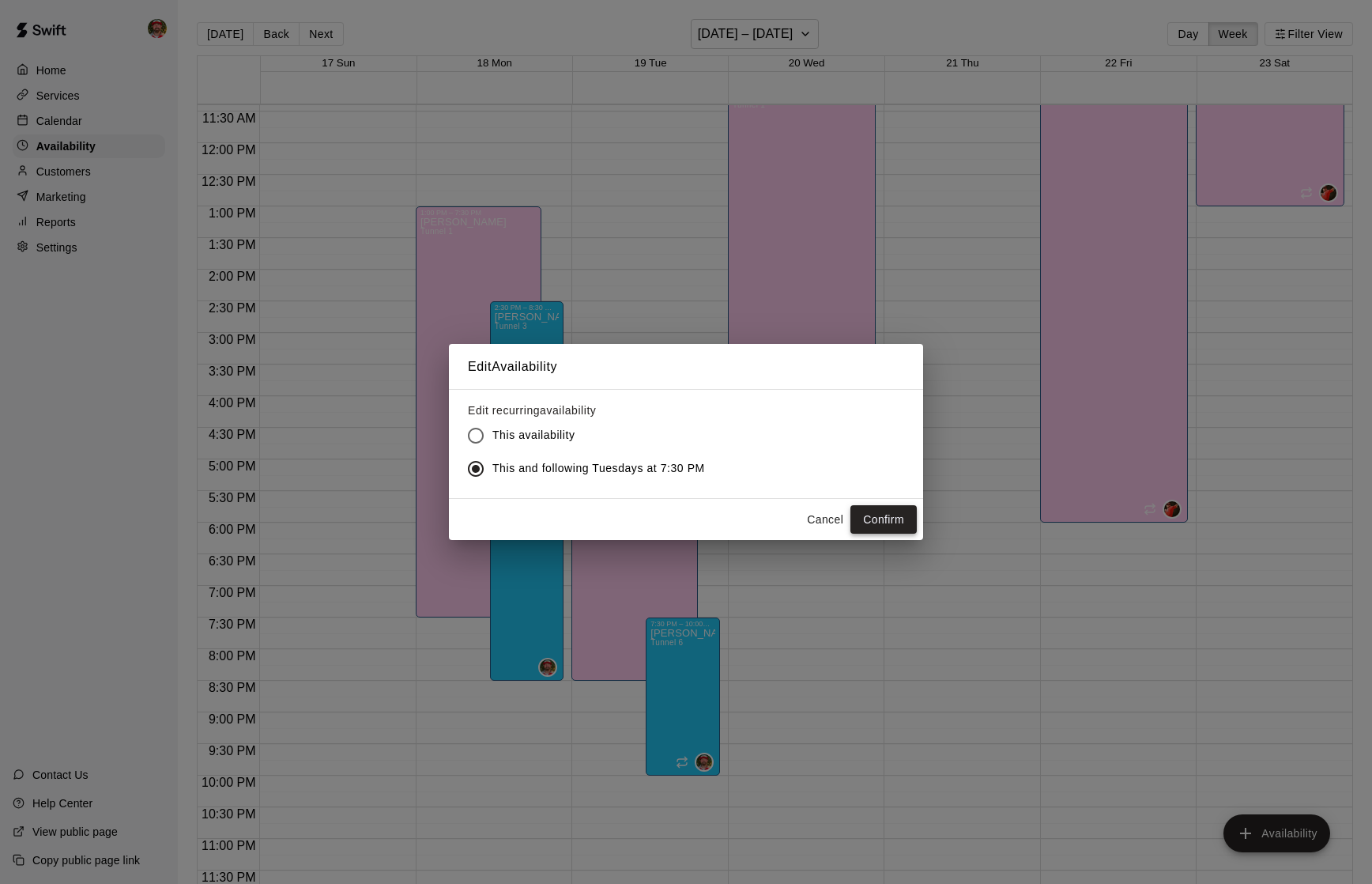
click at [858, 516] on button "Confirm" at bounding box center [884, 519] width 66 height 29
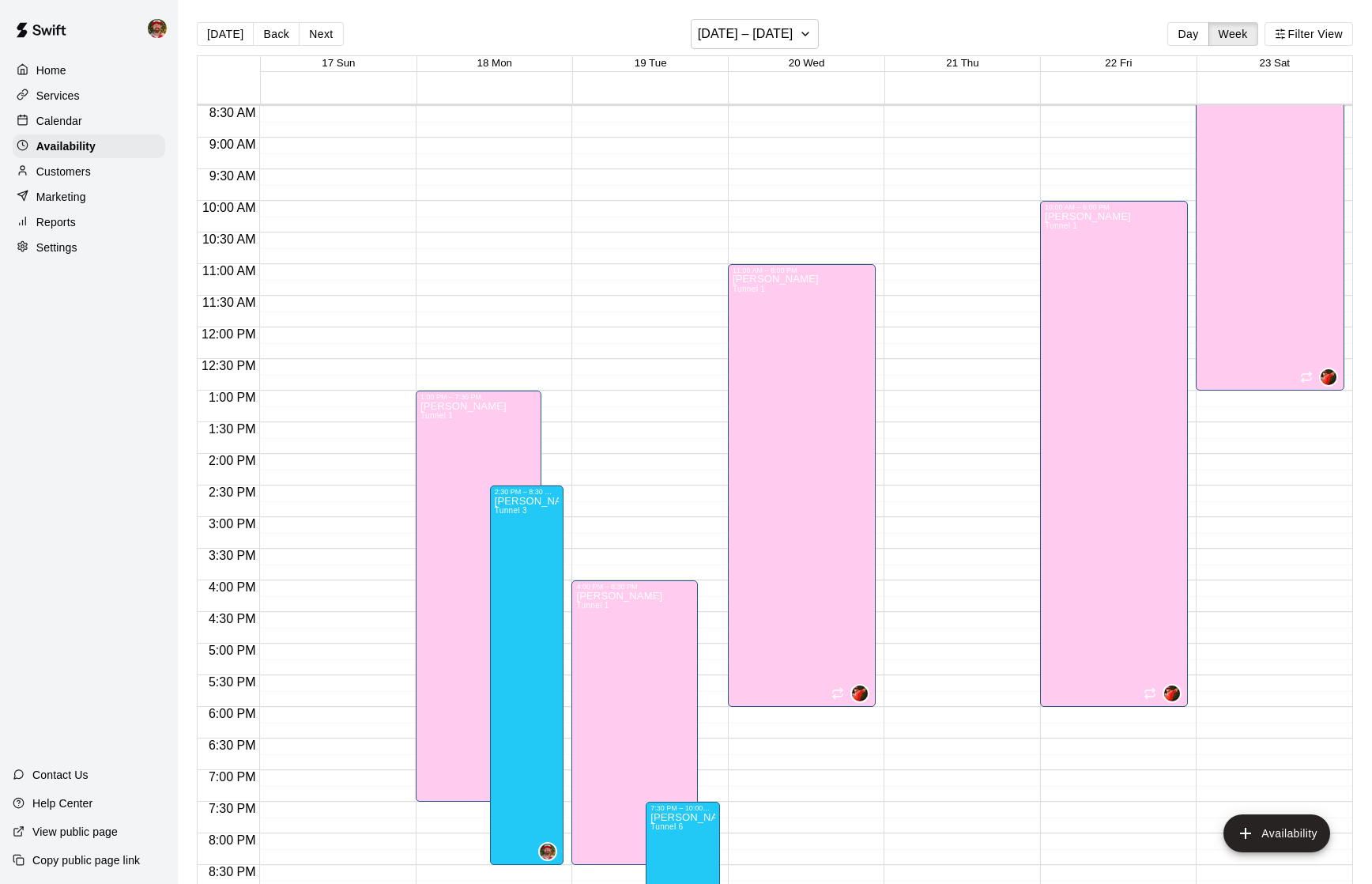
scroll to position [543, 0]
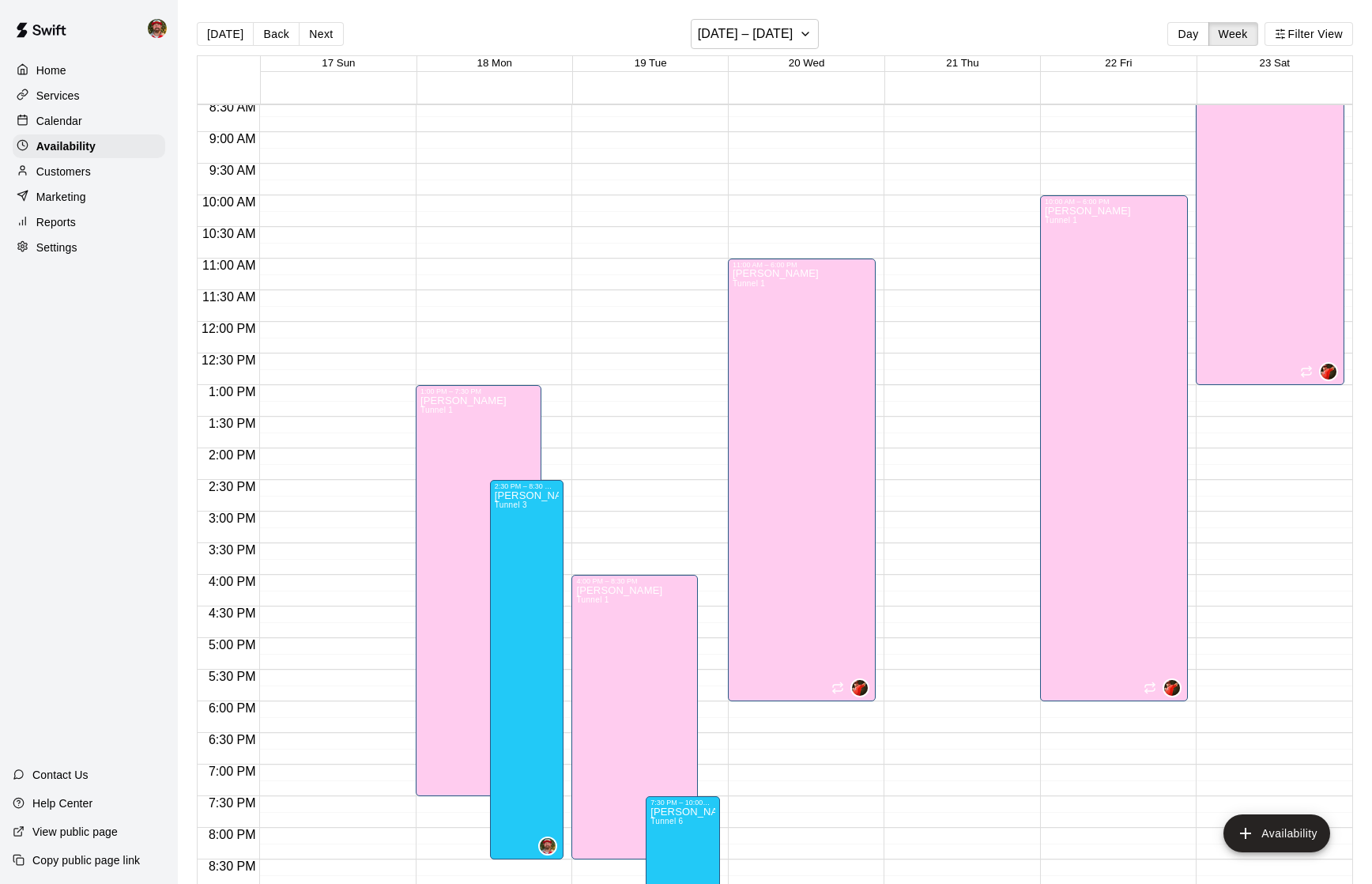
click at [878, 481] on div at bounding box center [807, 488] width 156 height 16
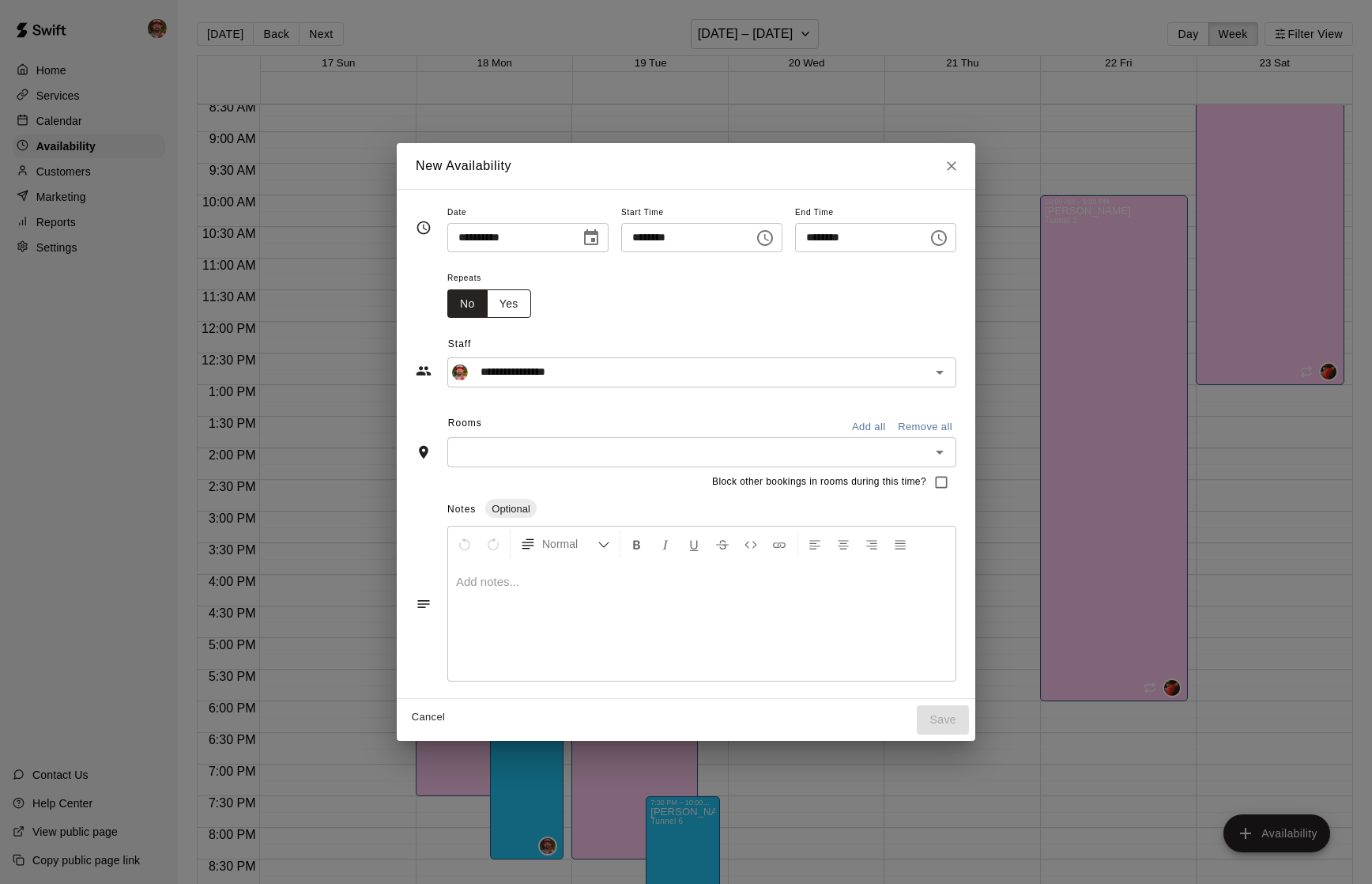
click at [499, 301] on button "Yes" at bounding box center [508, 304] width 45 height 29
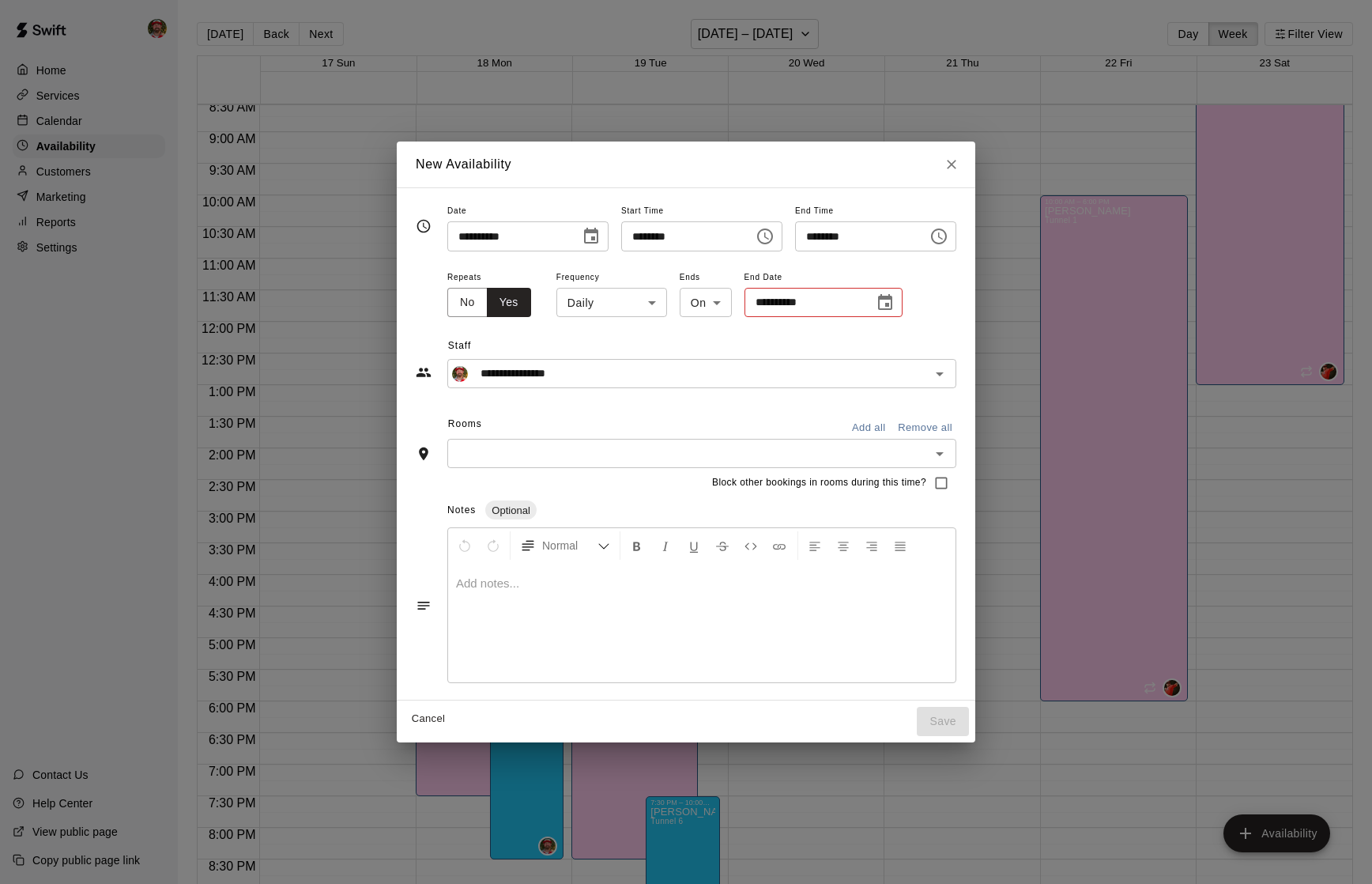
click at [876, 305] on icon "Choose date" at bounding box center [886, 303] width 19 height 19
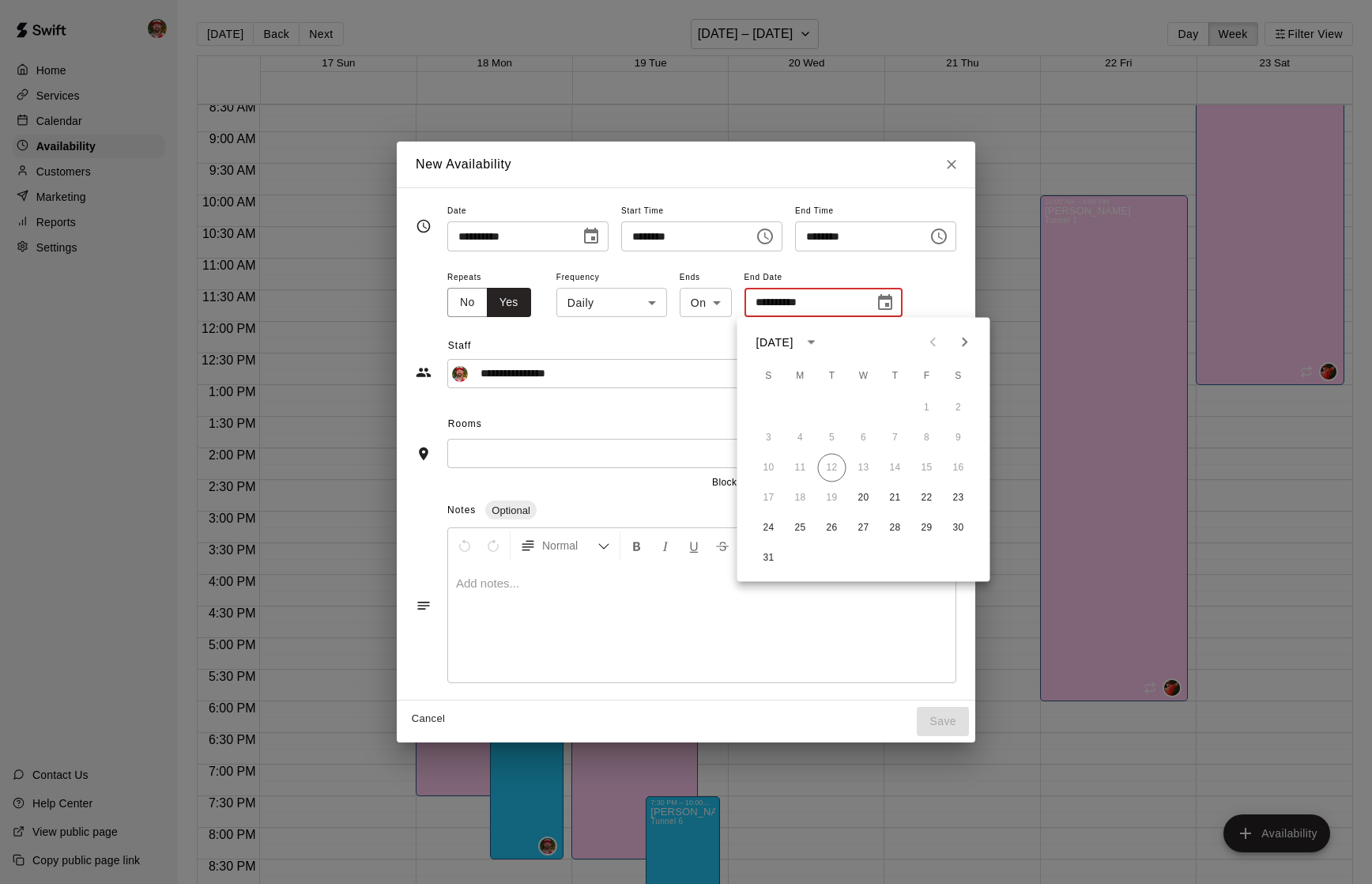
click at [968, 336] on icon "Next month" at bounding box center [965, 342] width 19 height 19
click at [863, 493] on button "22" at bounding box center [864, 498] width 29 height 29
type input "**********"
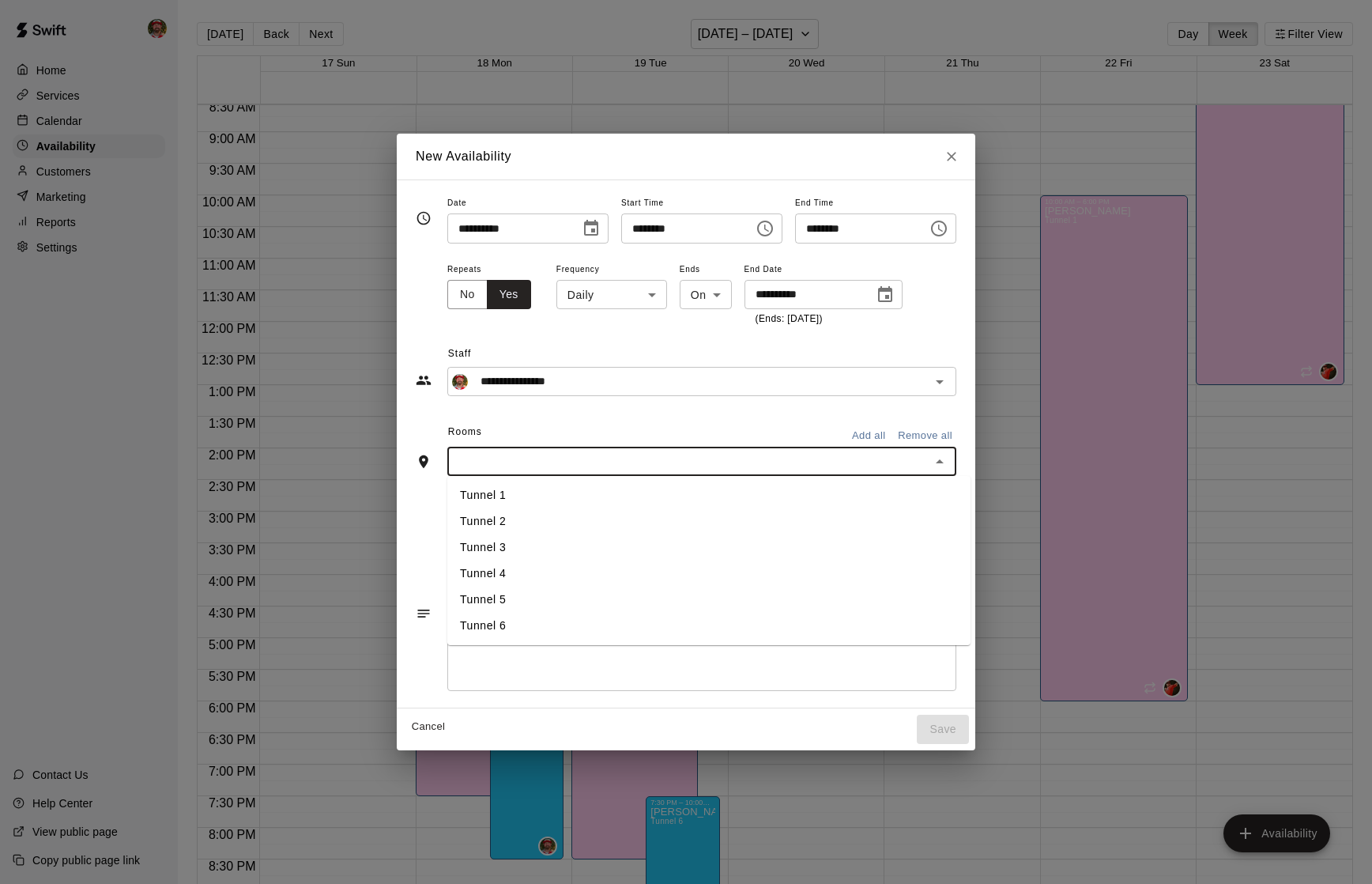
click at [878, 464] on input "text" at bounding box center [689, 461] width 473 height 20
click at [638, 616] on li "Tunnel 6" at bounding box center [709, 626] width 523 height 26
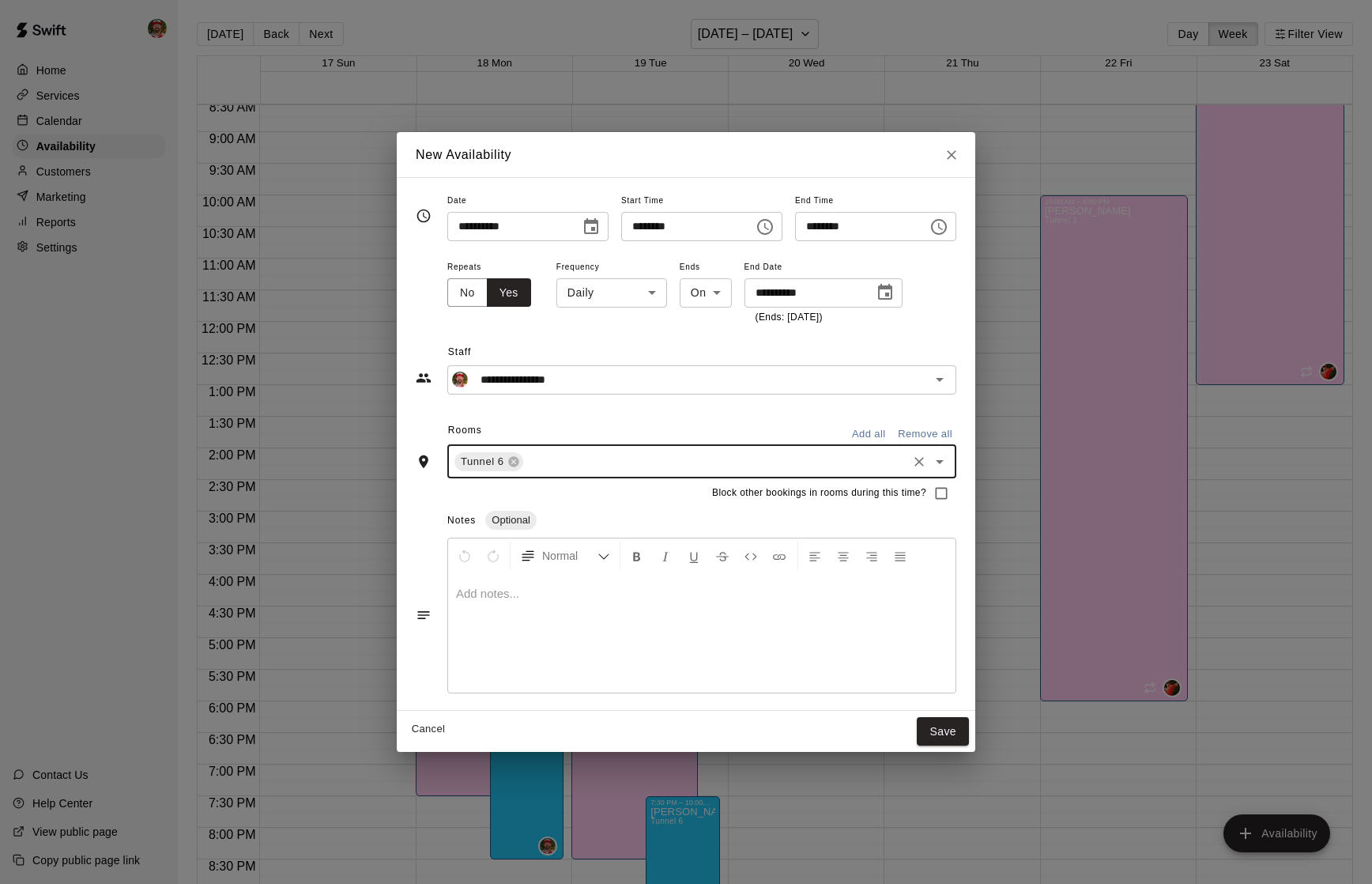
click at [886, 467] on input "text" at bounding box center [716, 461] width 380 height 20
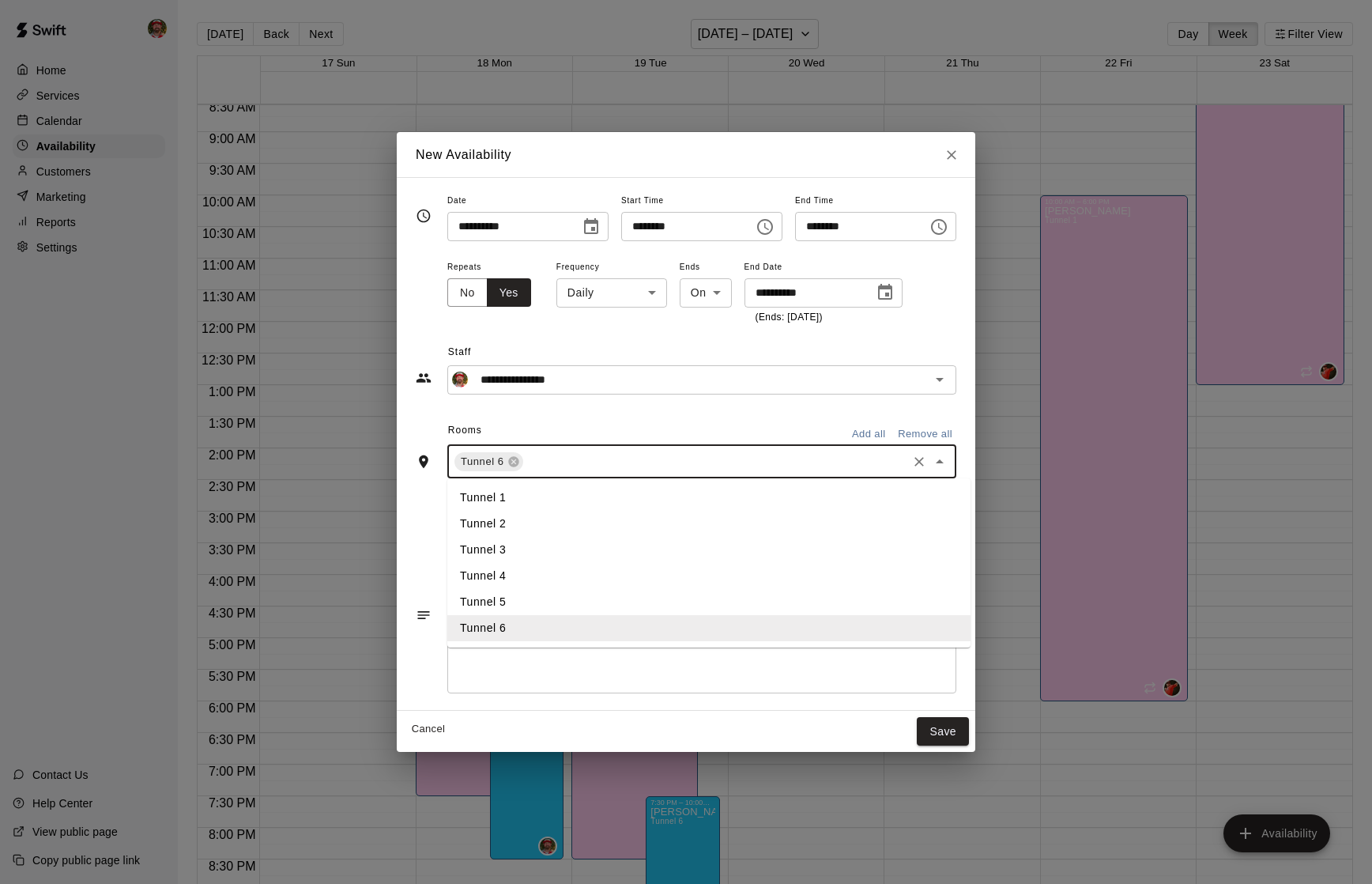
click at [615, 551] on li "Tunnel 3" at bounding box center [709, 550] width 523 height 26
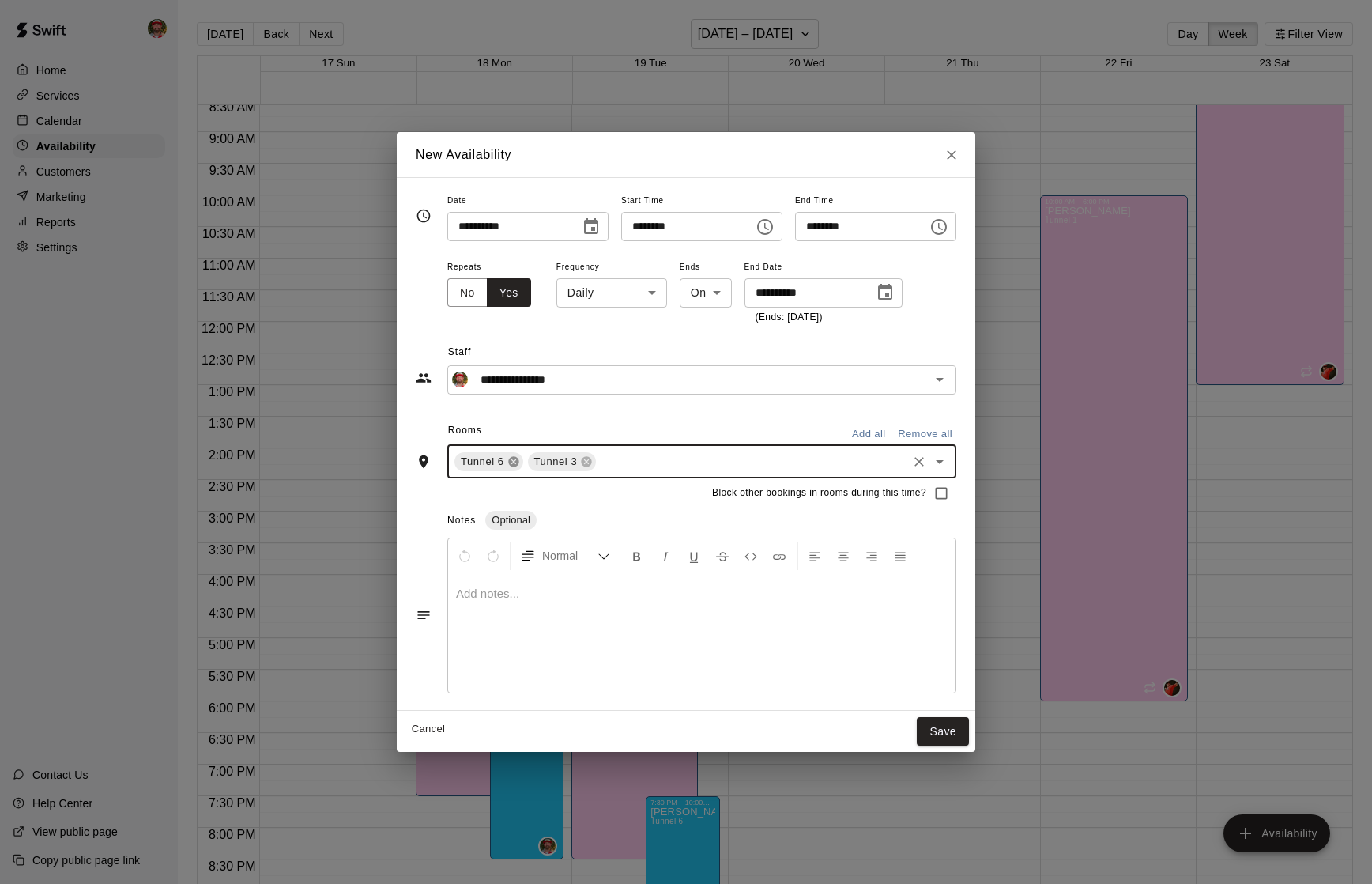
click at [508, 462] on icon at bounding box center [514, 461] width 12 height 12
click at [937, 726] on button "Save" at bounding box center [943, 731] width 52 height 29
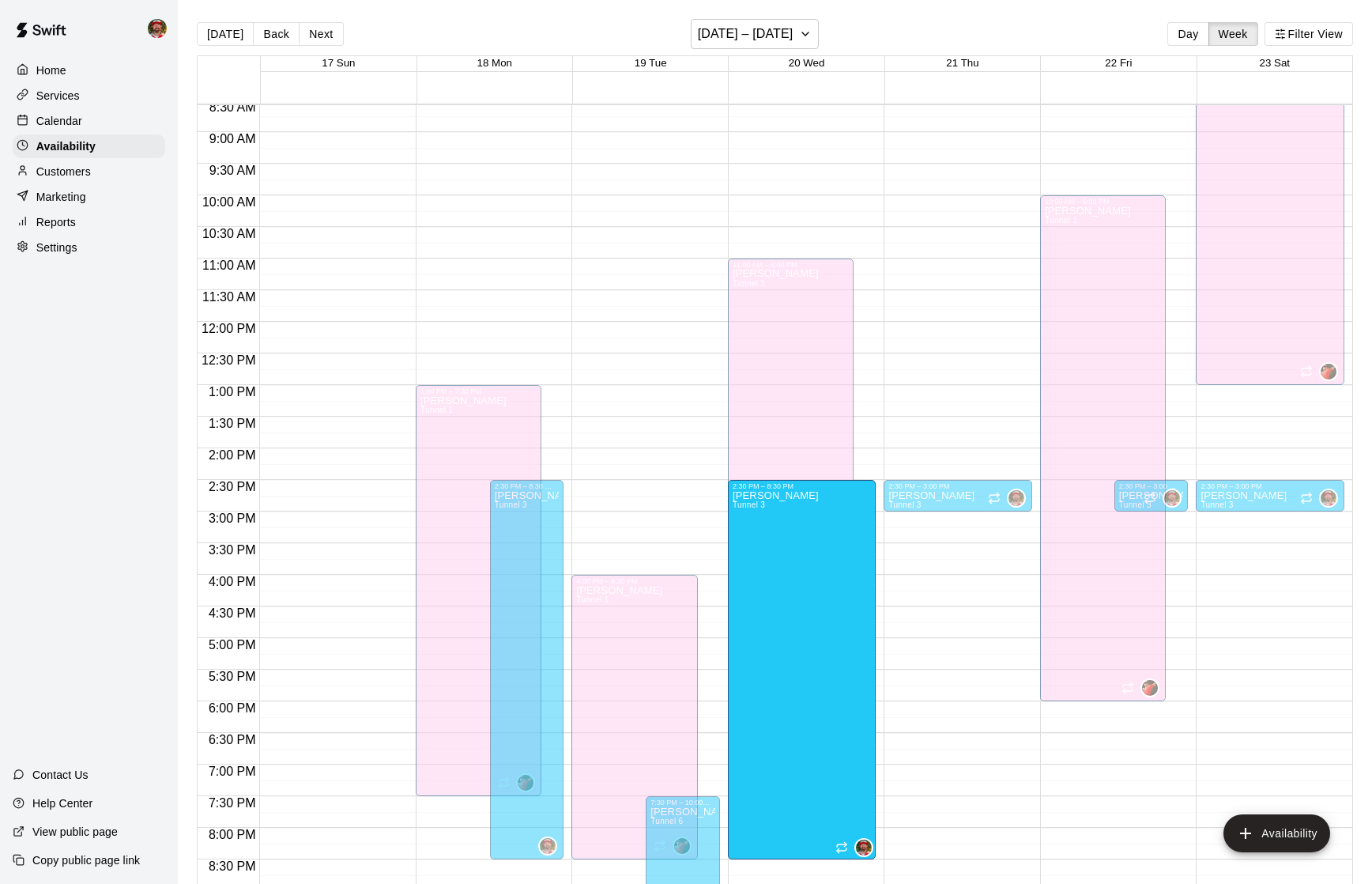
drag, startPoint x: 840, startPoint y: 508, endPoint x: 823, endPoint y: 862, distance: 354.4
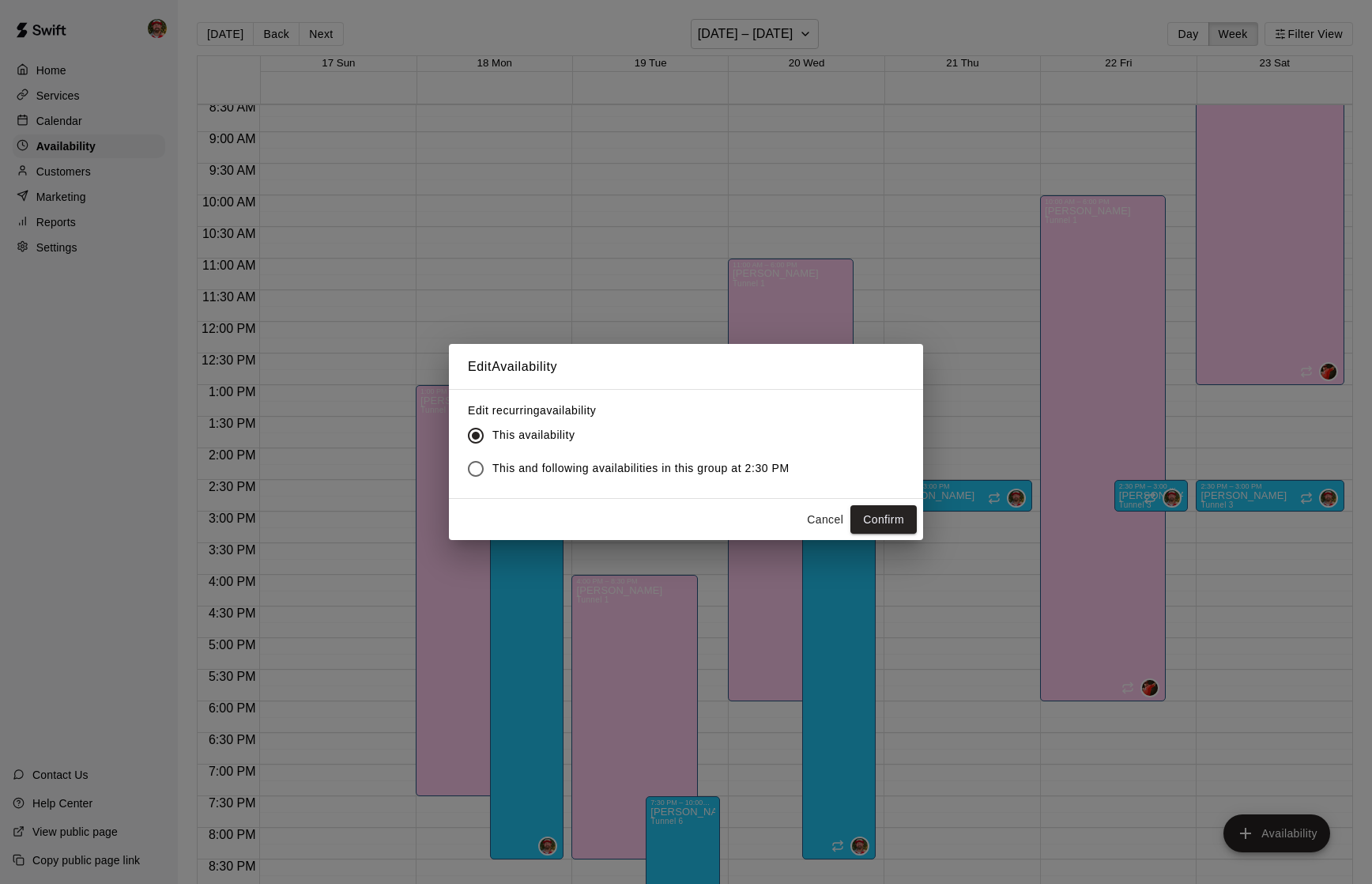
click at [823, 521] on button "Cancel" at bounding box center [825, 519] width 51 height 29
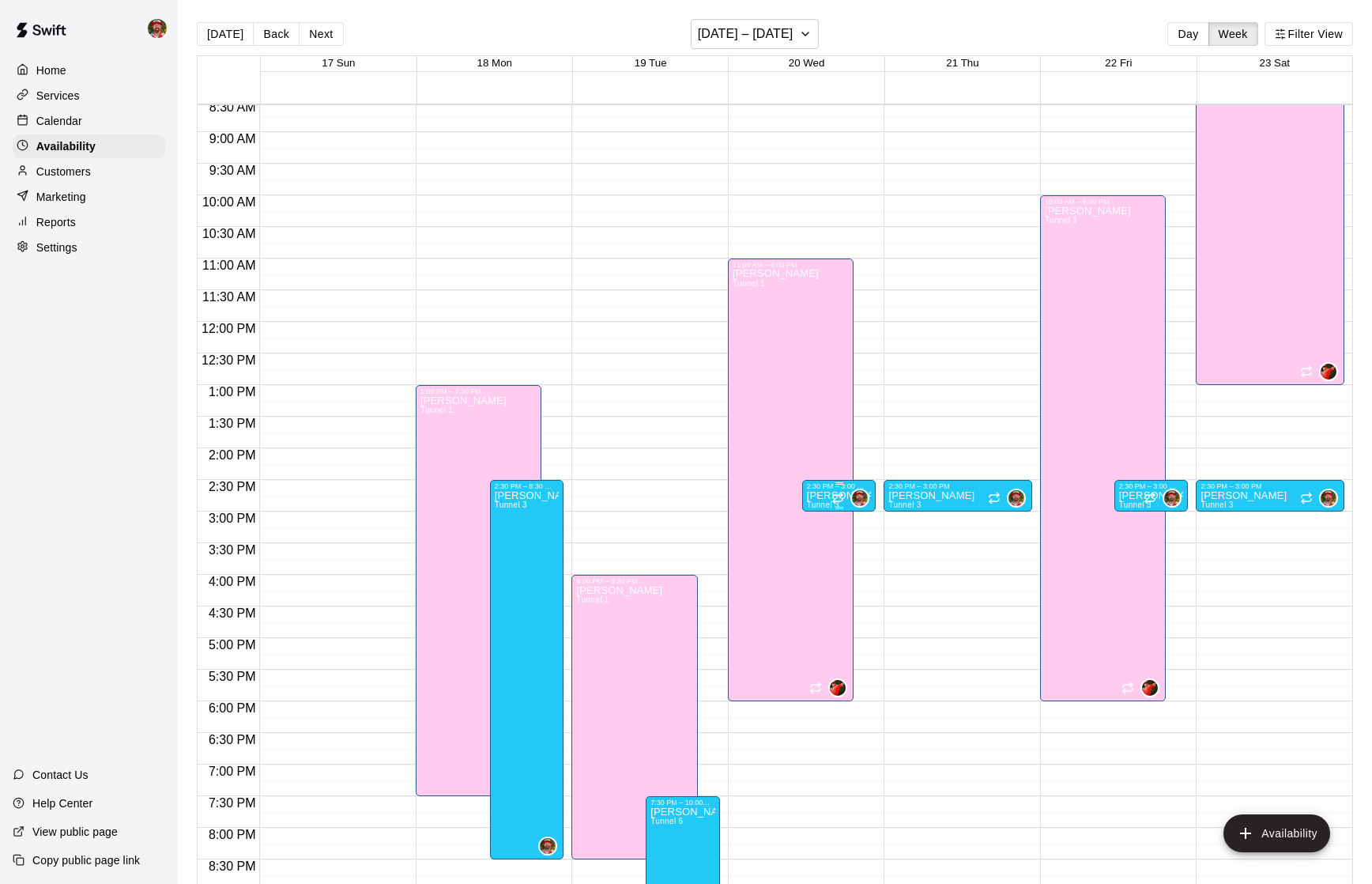
click at [830, 489] on div "2:30 PM – 3:00 PM" at bounding box center [839, 486] width 65 height 8
click at [824, 499] on icon "edit" at bounding box center [822, 499] width 14 height 14
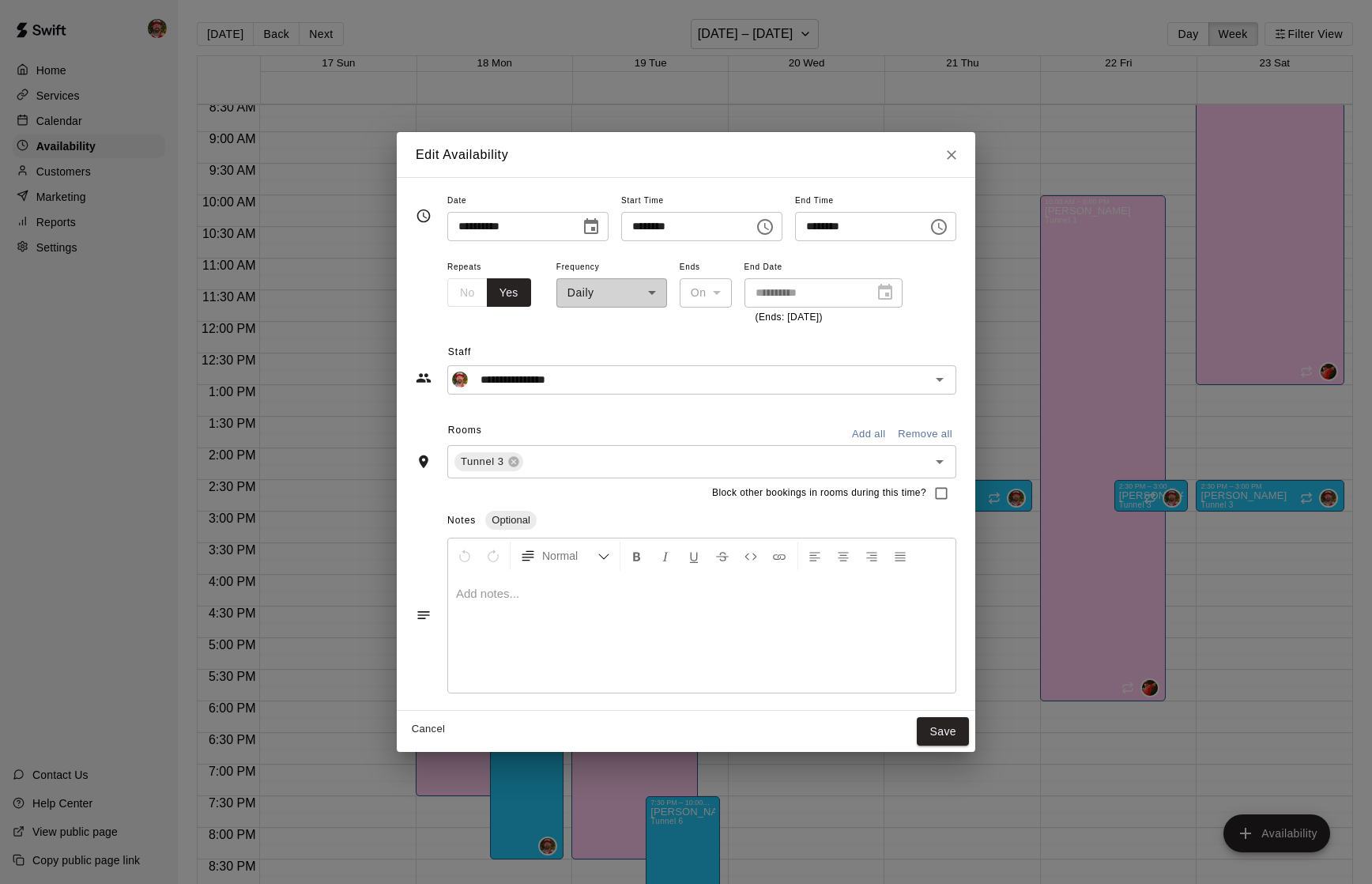
click at [618, 296] on div "**********" at bounding box center [612, 291] width 110 height 69
click at [648, 294] on div "**********" at bounding box center [612, 291] width 110 height 69
click at [424, 732] on button "Cancel" at bounding box center [429, 729] width 51 height 25
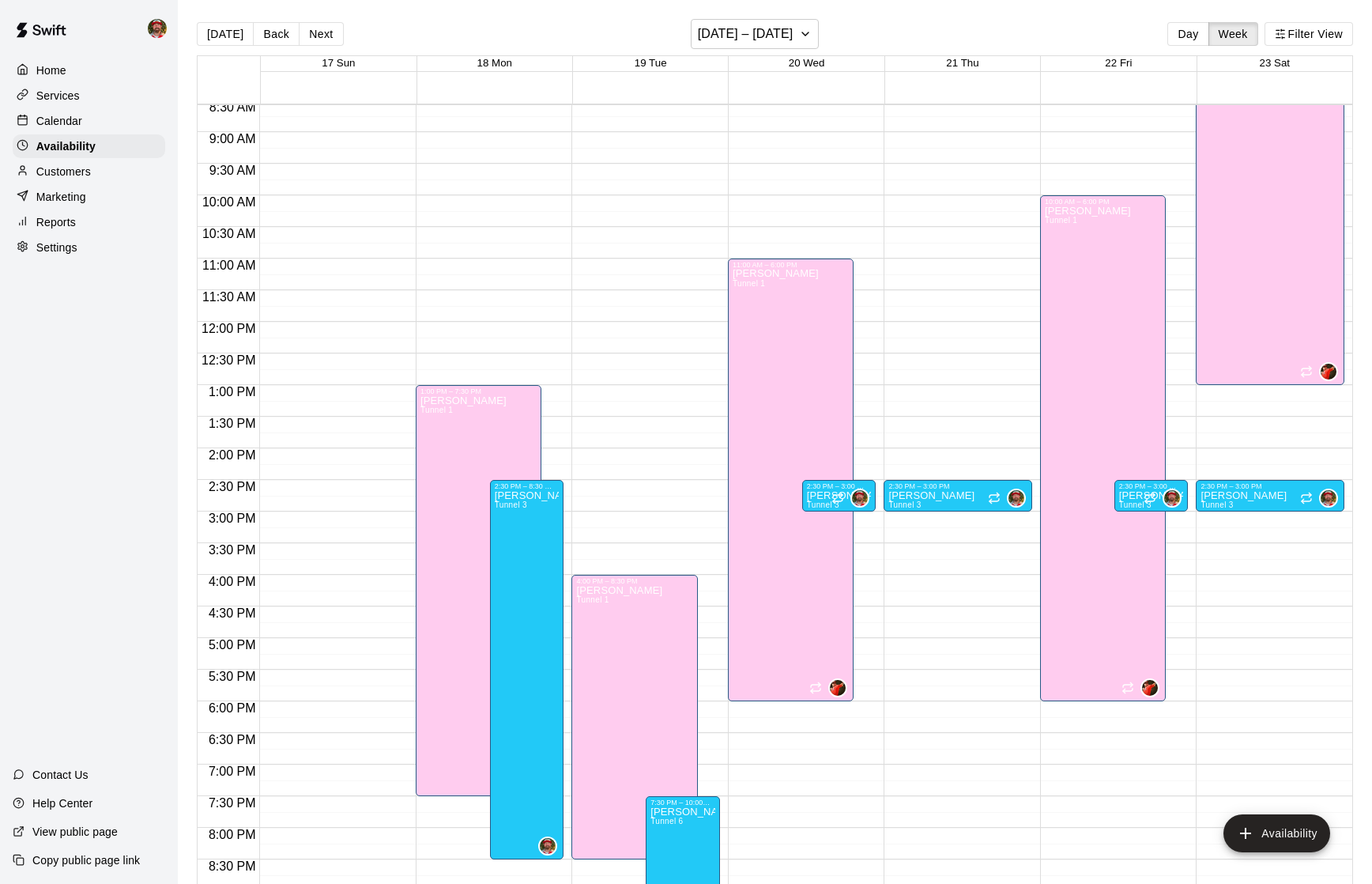
type input "**********"
click at [830, 495] on p "[PERSON_NAME]" at bounding box center [839, 495] width 65 height 0
click at [818, 544] on icon "delete" at bounding box center [822, 551] width 19 height 19
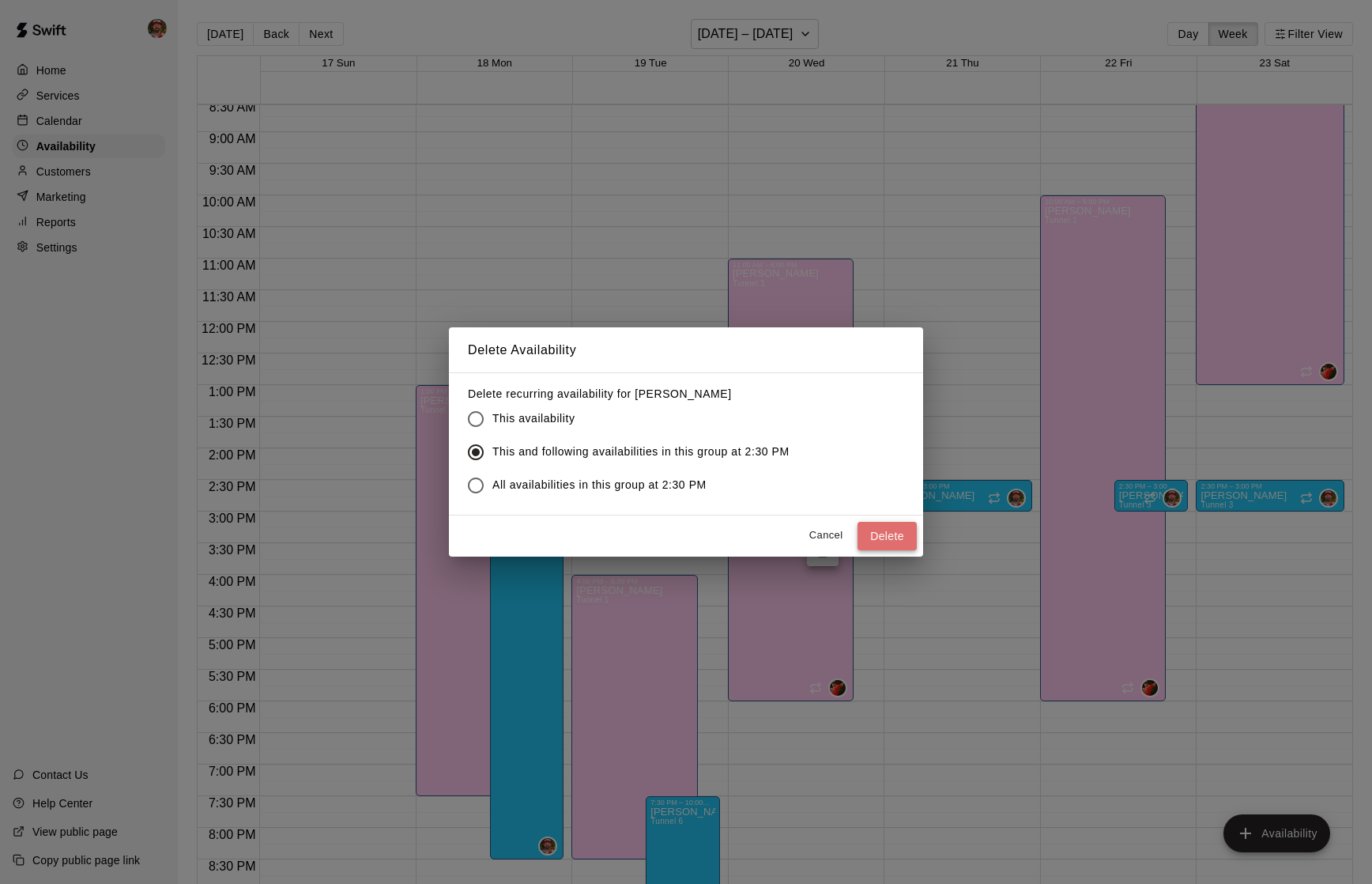
click at [871, 534] on button "Delete" at bounding box center [887, 536] width 60 height 29
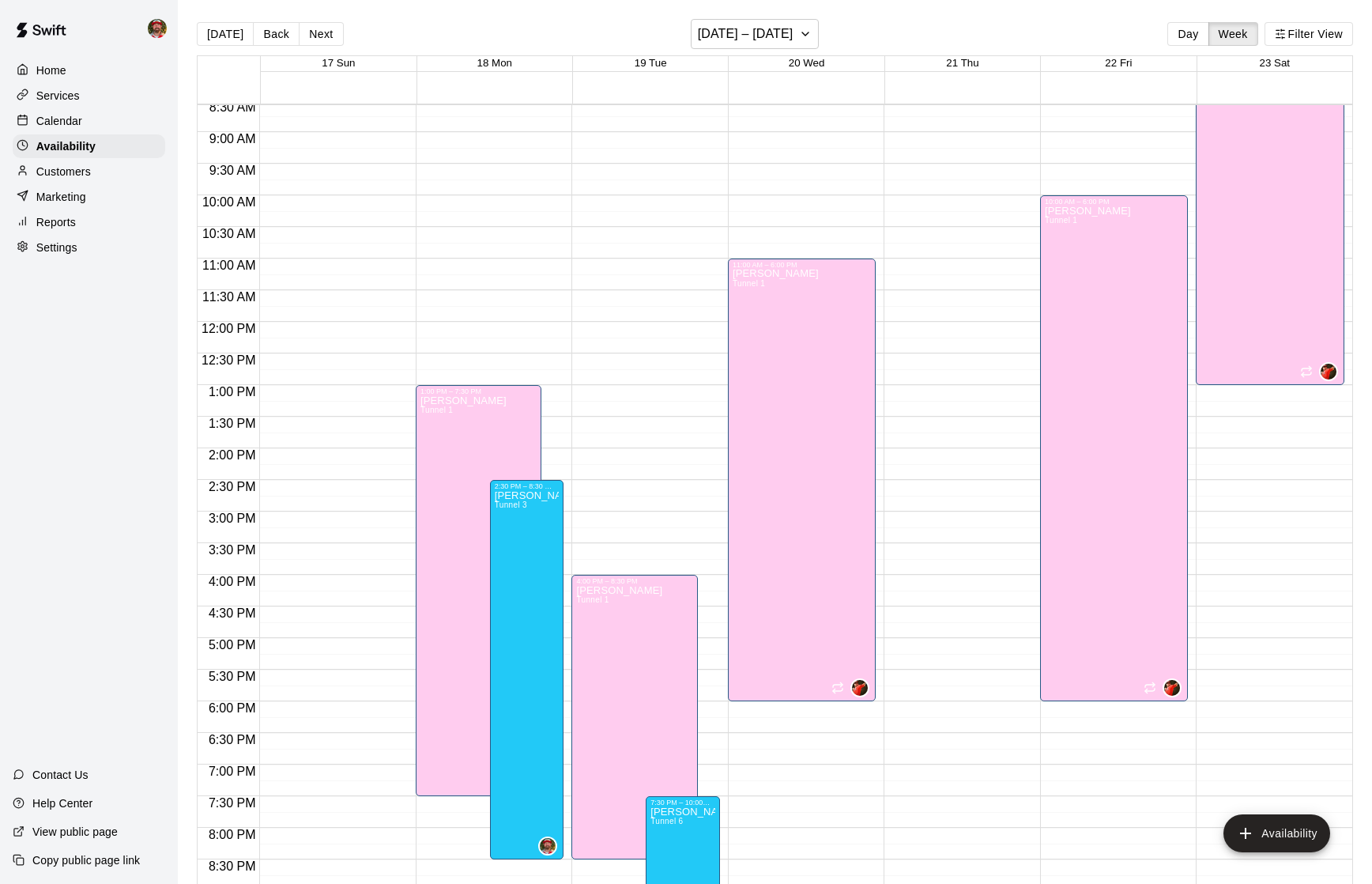
scroll to position [544, 0]
click at [881, 481] on div at bounding box center [807, 487] width 156 height 16
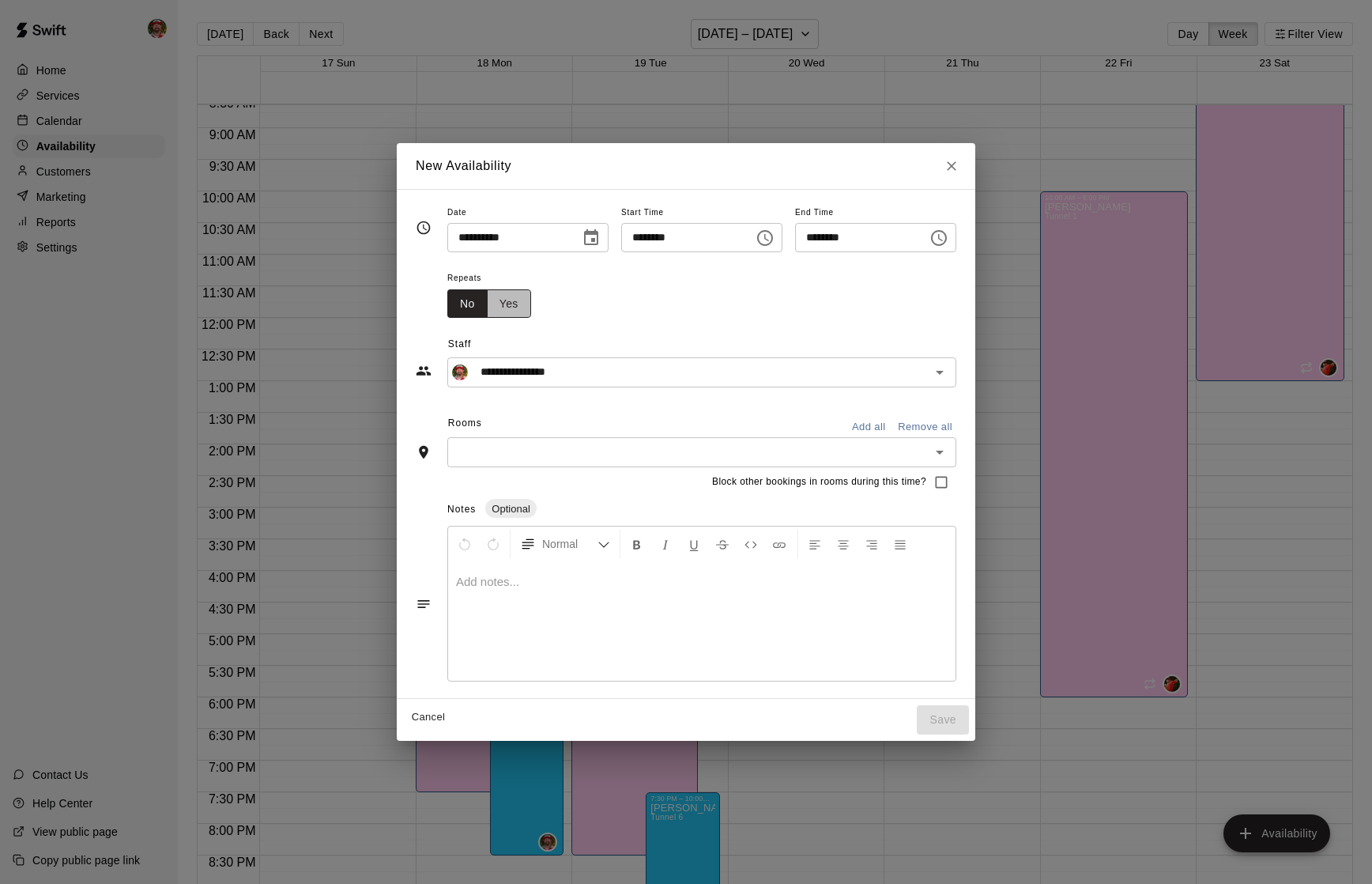
click at [495, 306] on button "Yes" at bounding box center [508, 304] width 45 height 29
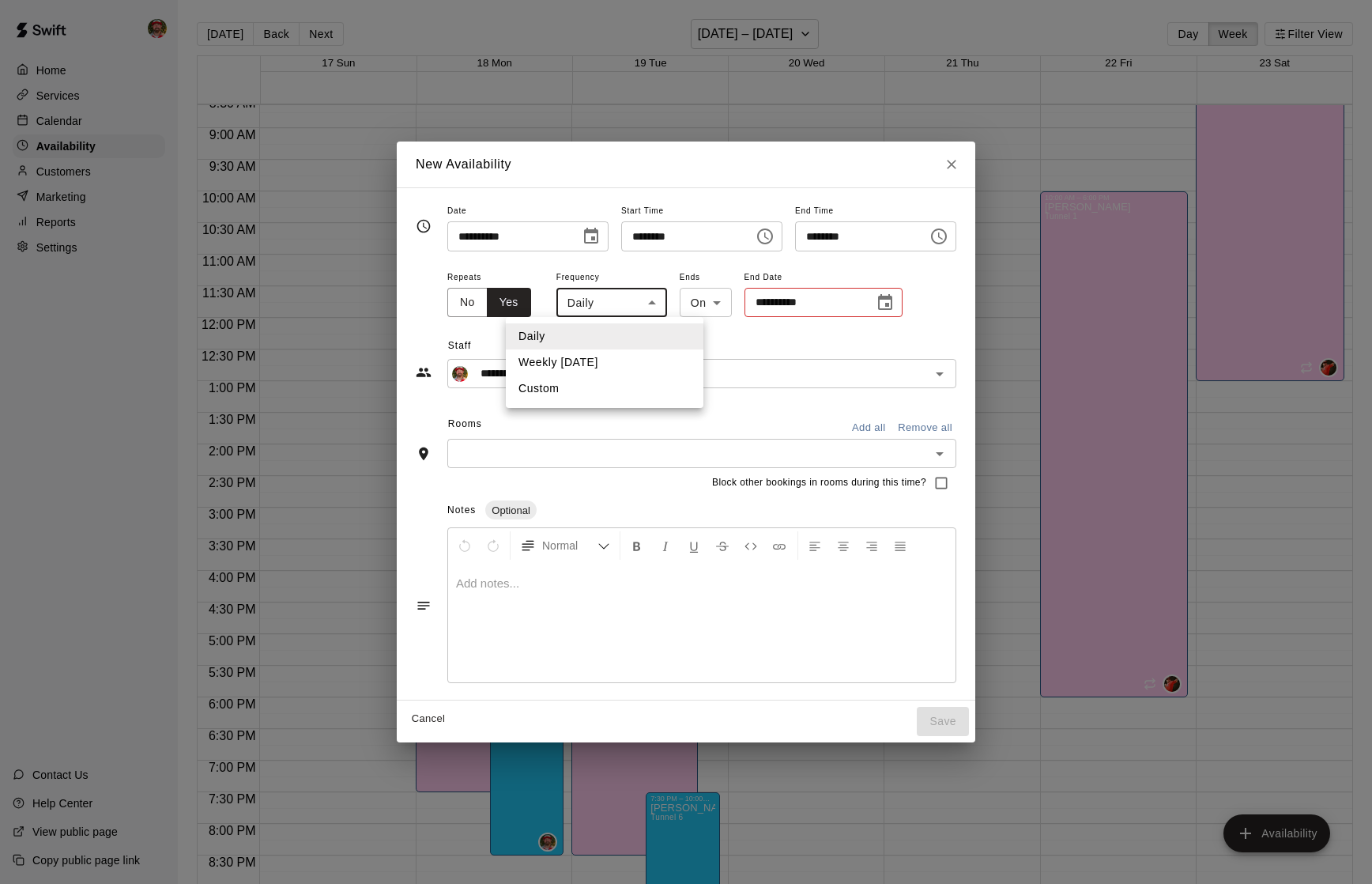
click at [606, 303] on body "Home Services Calendar Availability Customers Marketing Reports Settings Contac…" at bounding box center [686, 454] width 1372 height 909
click at [586, 362] on li "Weekly [DATE]" at bounding box center [605, 362] width 198 height 26
type input "******"
click at [858, 295] on input "**********" at bounding box center [808, 302] width 118 height 29
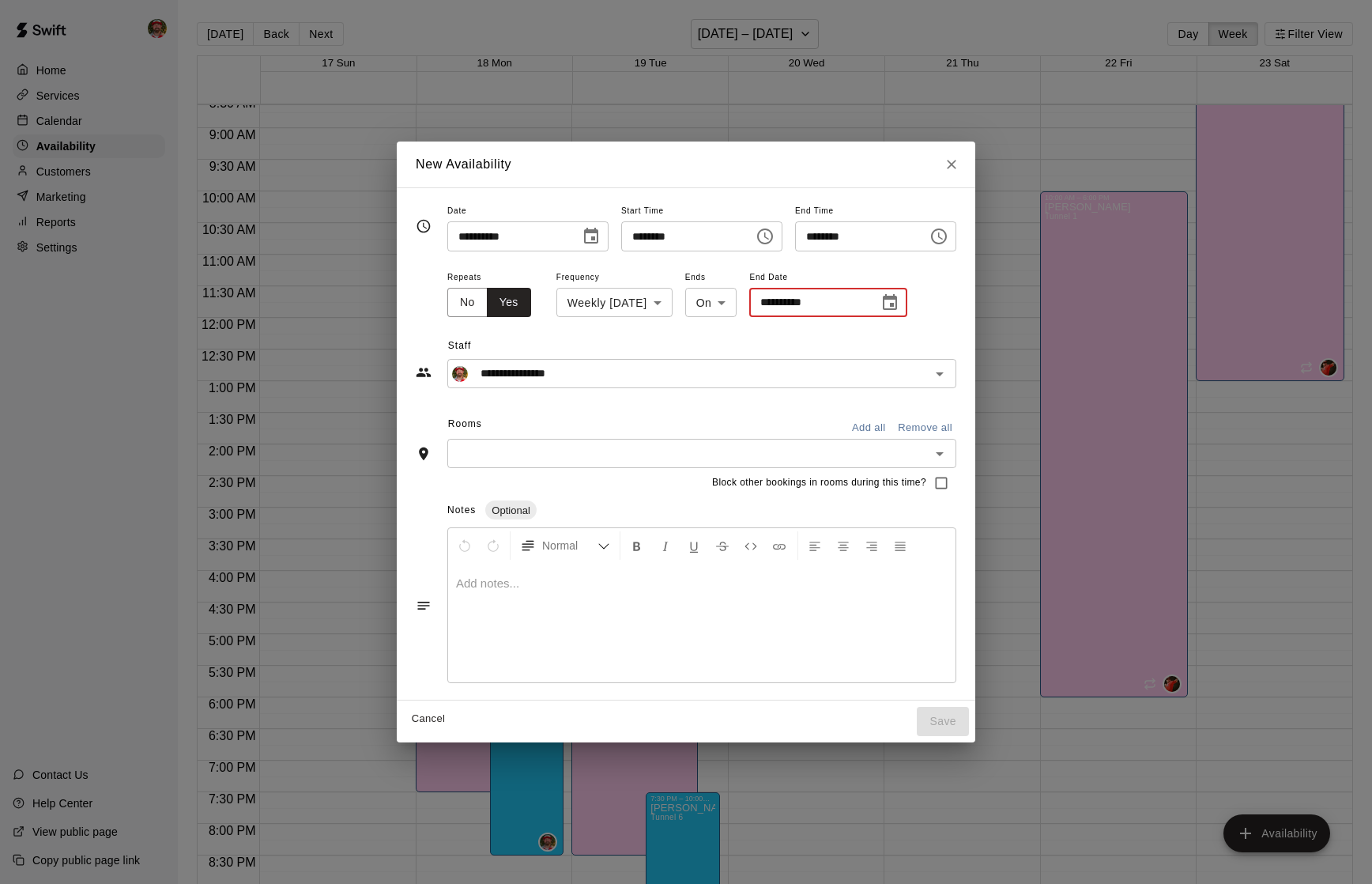
click at [900, 302] on icon "Choose date" at bounding box center [890, 303] width 19 height 19
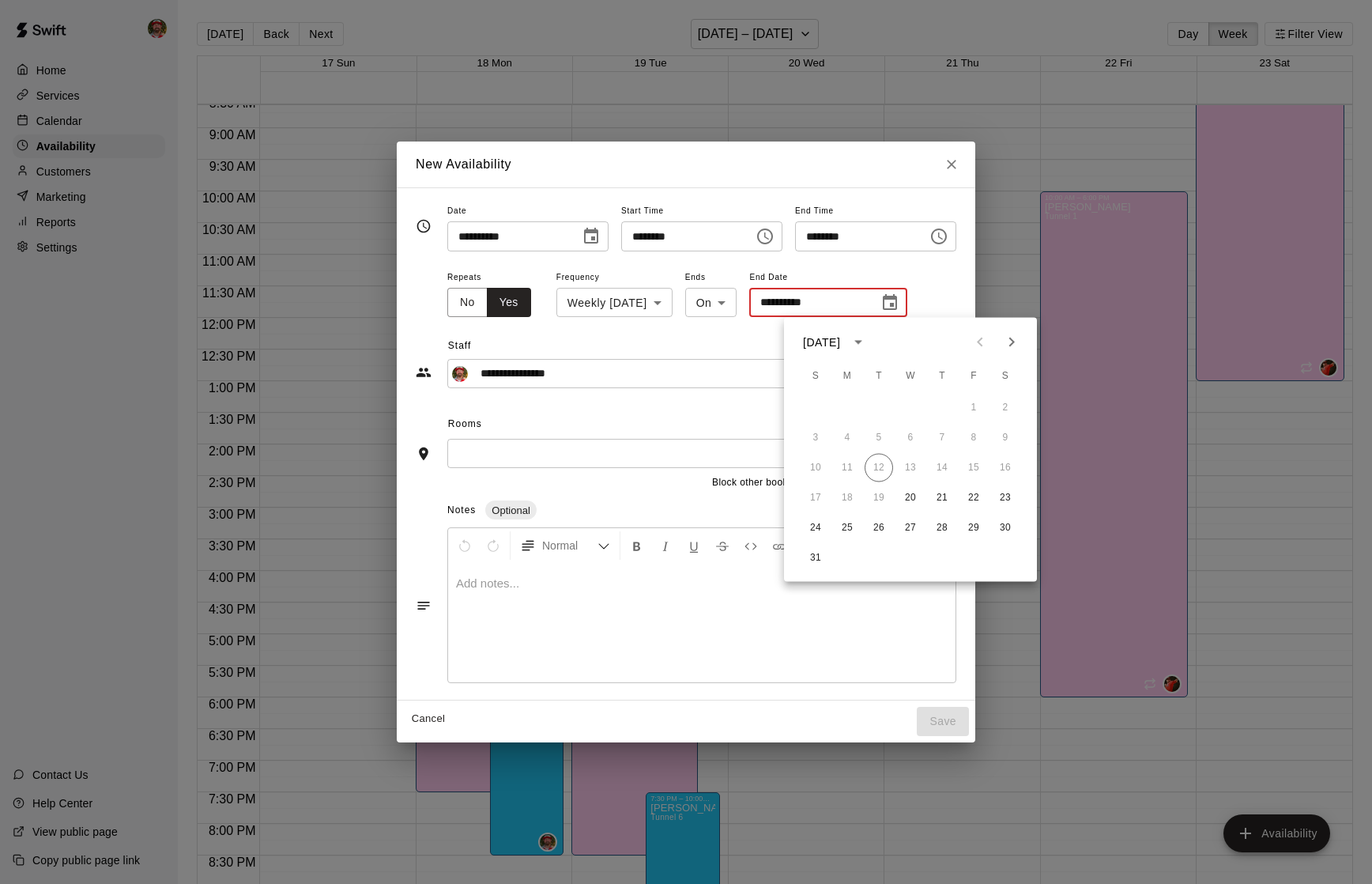
click at [1014, 337] on icon "Next month" at bounding box center [1012, 342] width 19 height 19
click at [910, 499] on button "22" at bounding box center [910, 498] width 29 height 29
type input "**********"
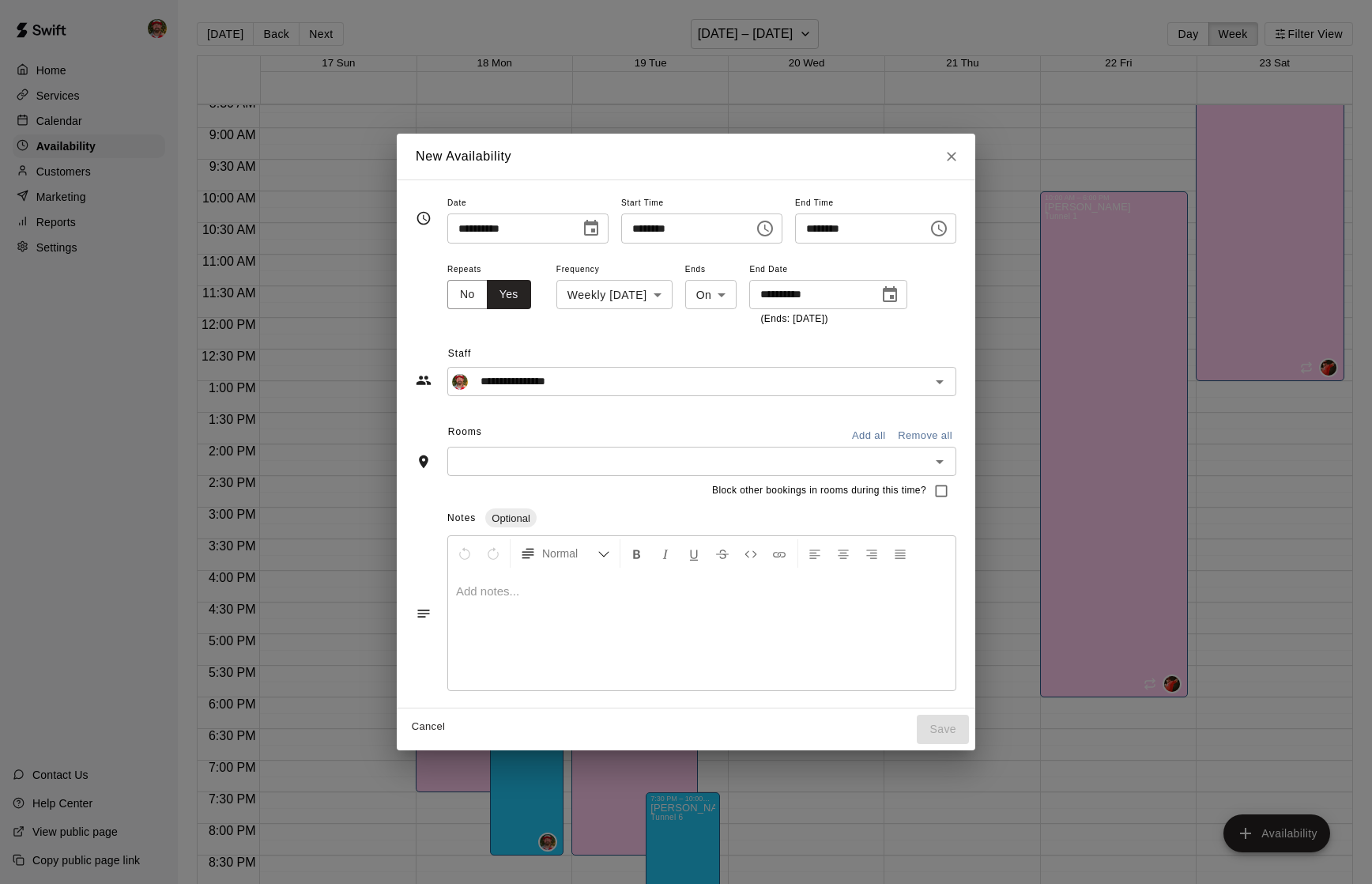
click at [734, 452] on input "text" at bounding box center [689, 461] width 473 height 20
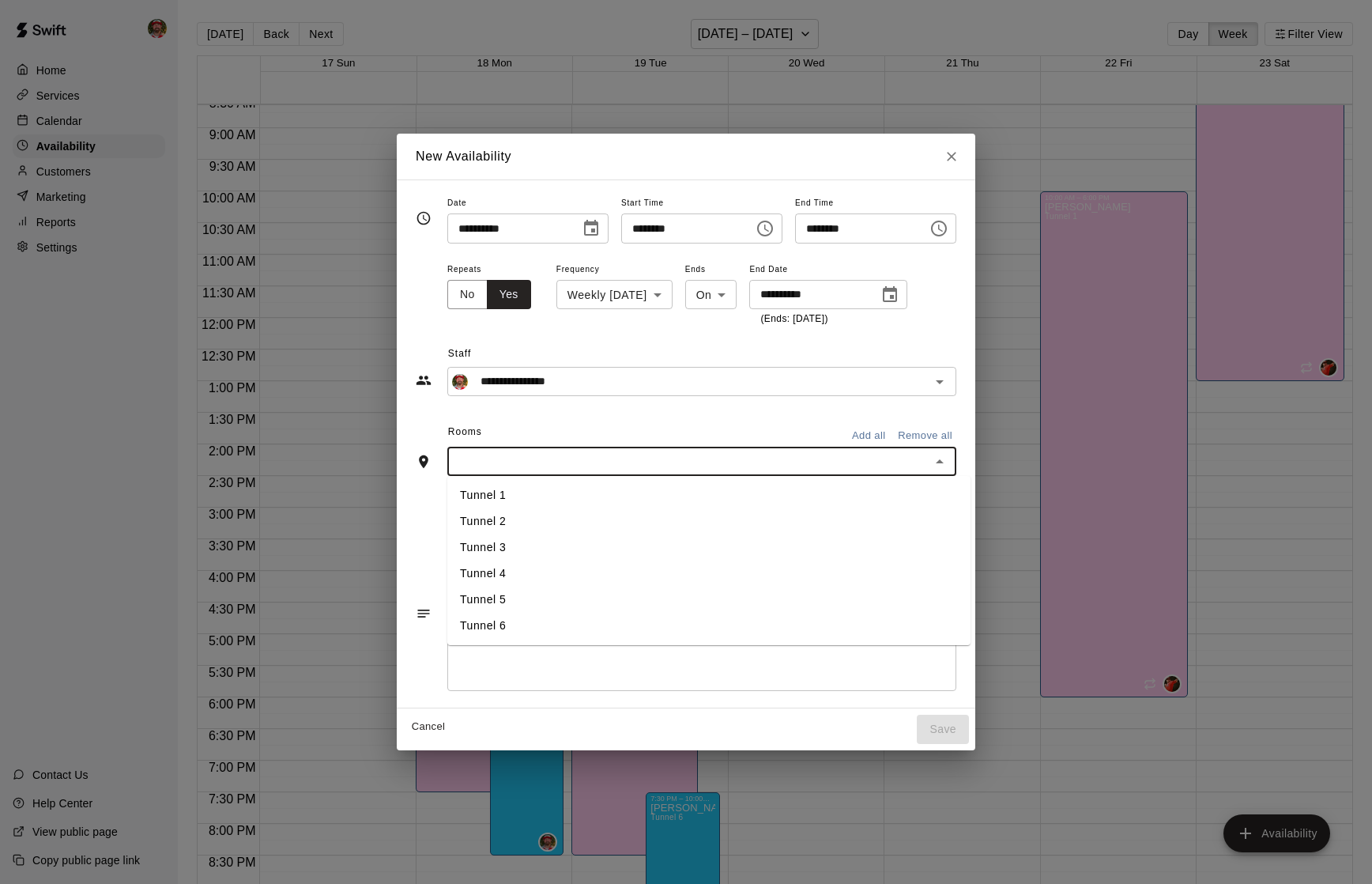
click at [565, 551] on li "Tunnel 3" at bounding box center [709, 548] width 523 height 26
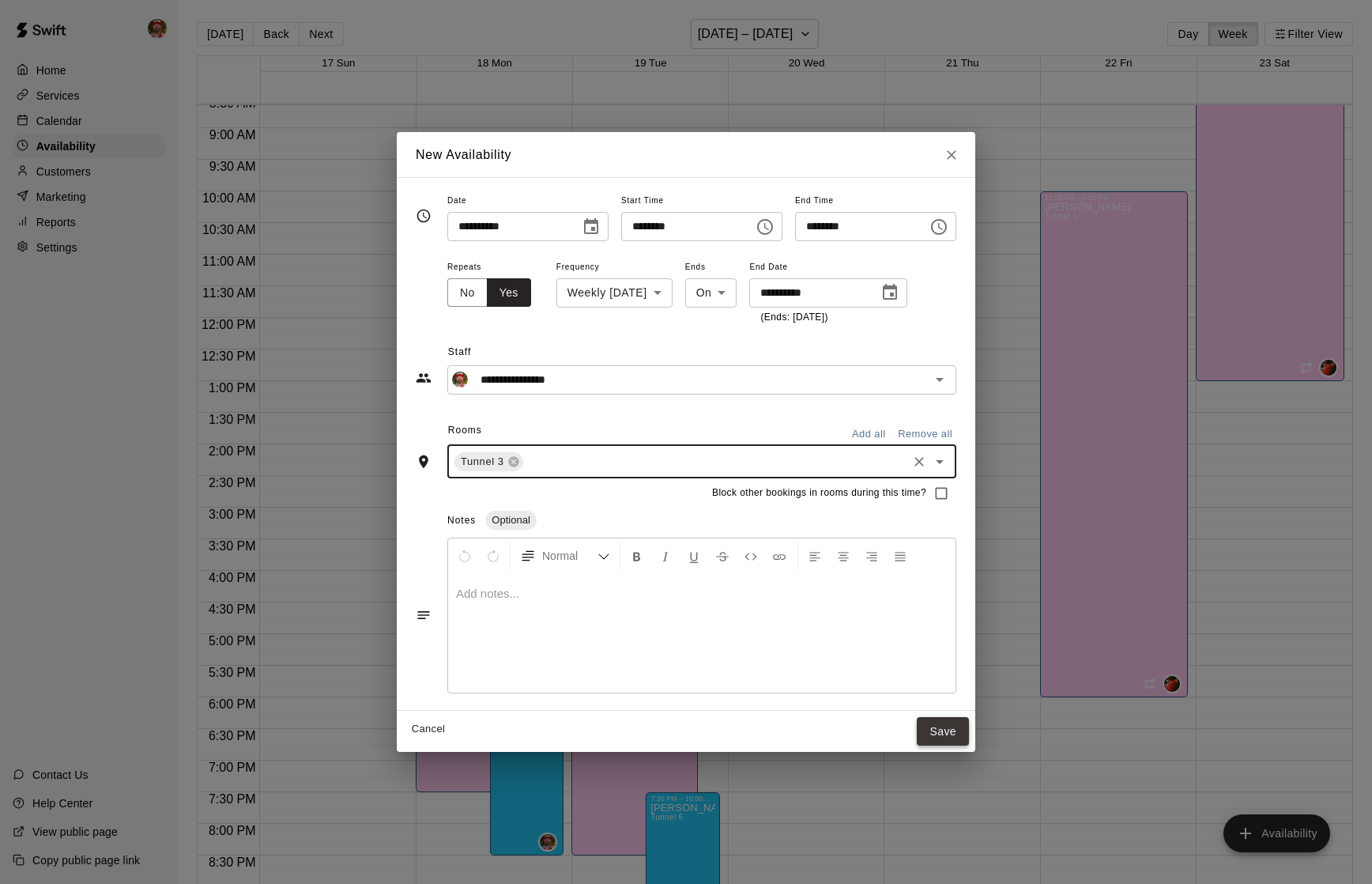
click at [950, 732] on button "Save" at bounding box center [943, 731] width 52 height 29
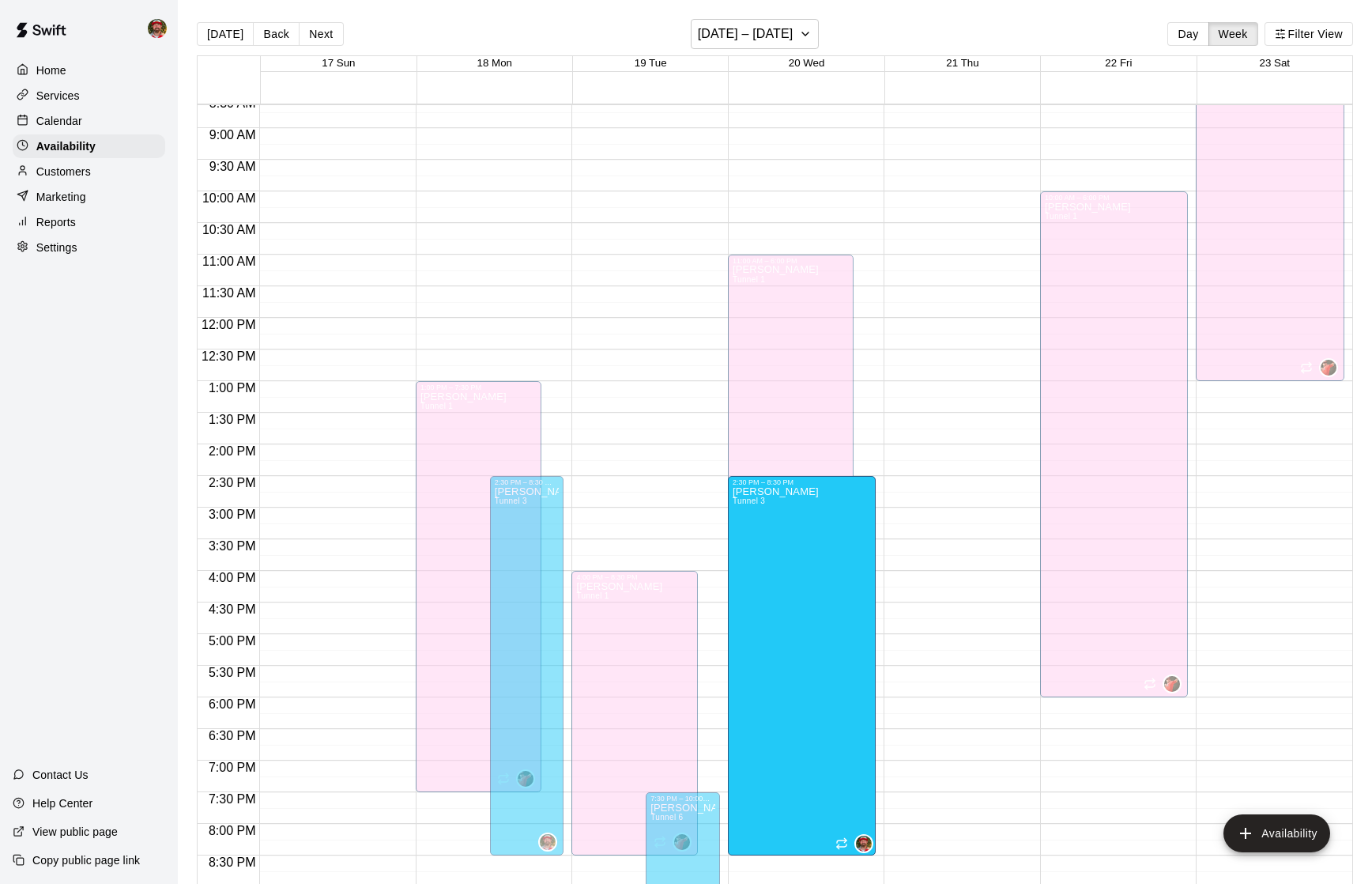
drag, startPoint x: 837, startPoint y: 504, endPoint x: 829, endPoint y: 859, distance: 355.1
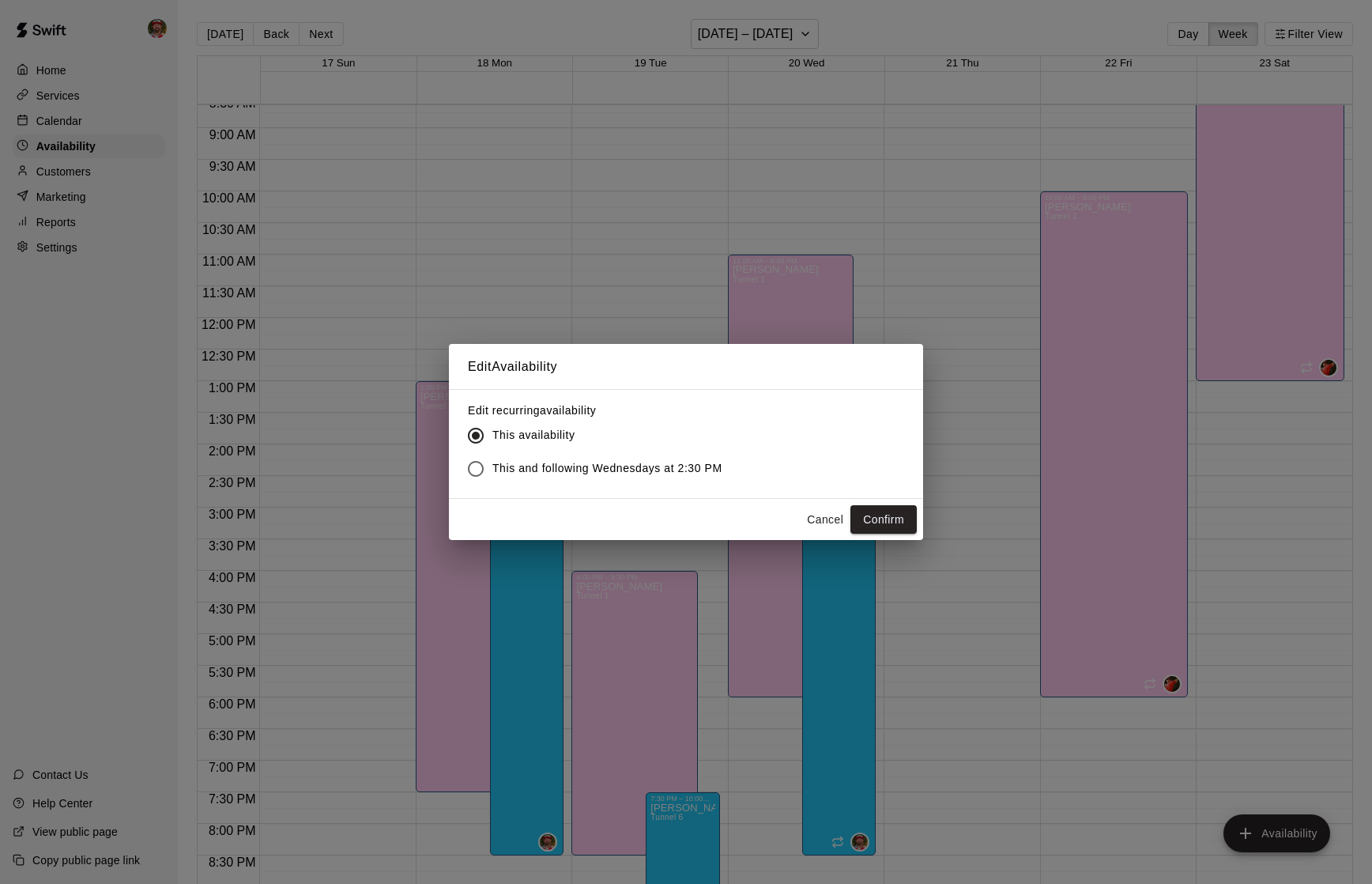
click at [616, 469] on span "This and following Wednesdays at 2:30 PM" at bounding box center [607, 468] width 230 height 17
click at [871, 519] on button "Confirm" at bounding box center [884, 519] width 66 height 29
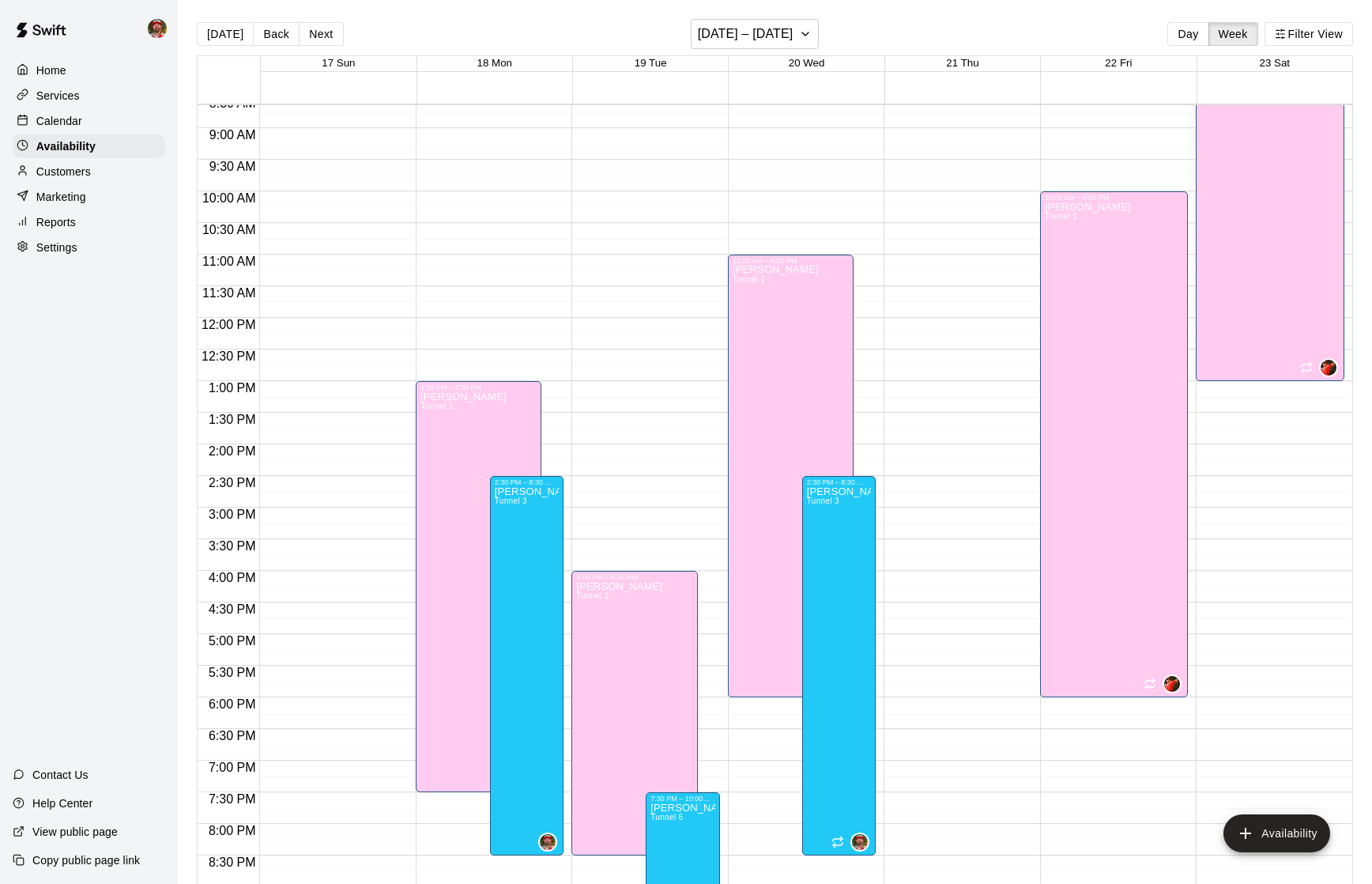
click at [923, 478] on div at bounding box center [958, 318] width 149 height 1518
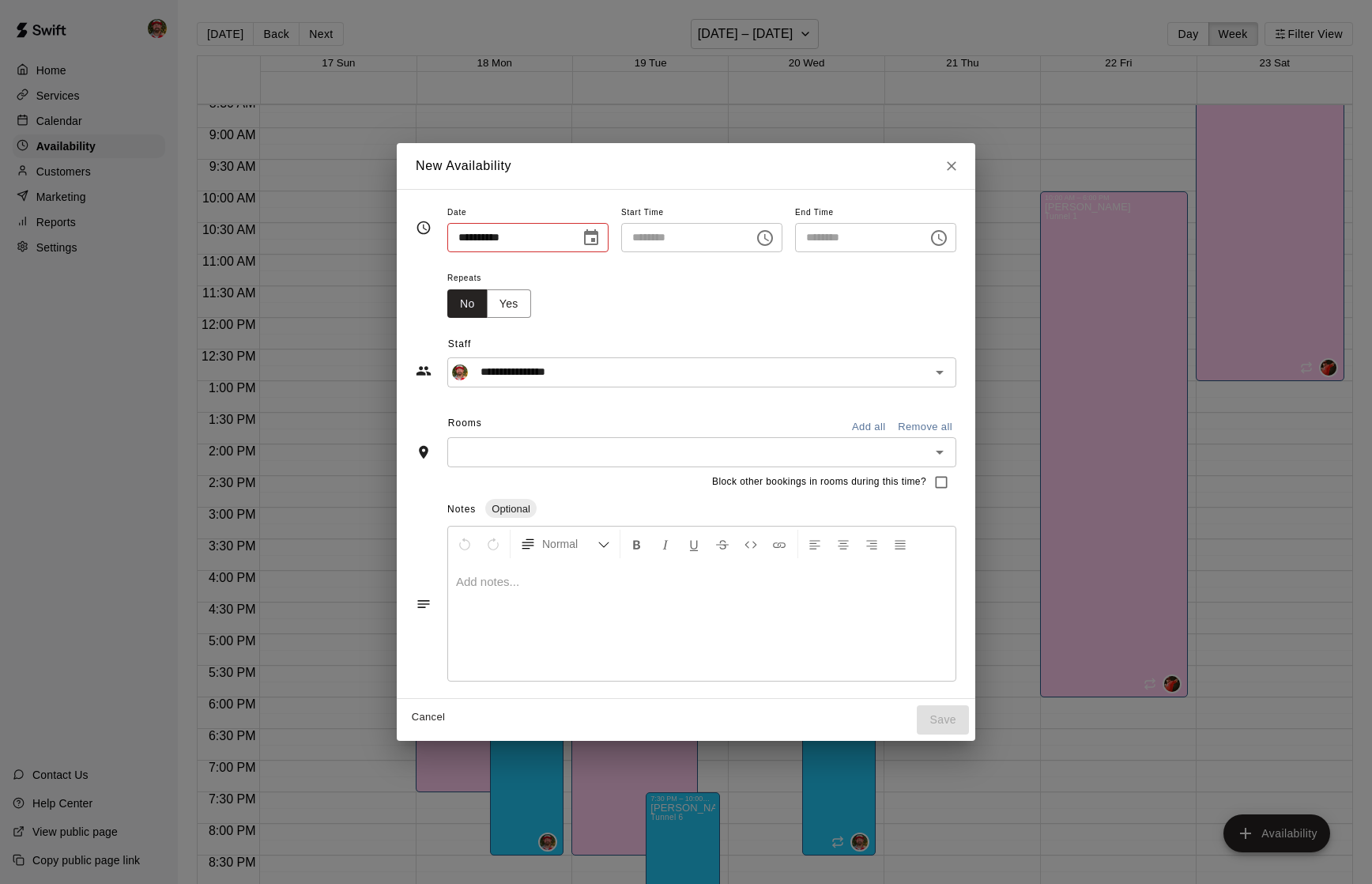
type input "**********"
type input "********"
click at [506, 300] on button "Yes" at bounding box center [508, 304] width 45 height 29
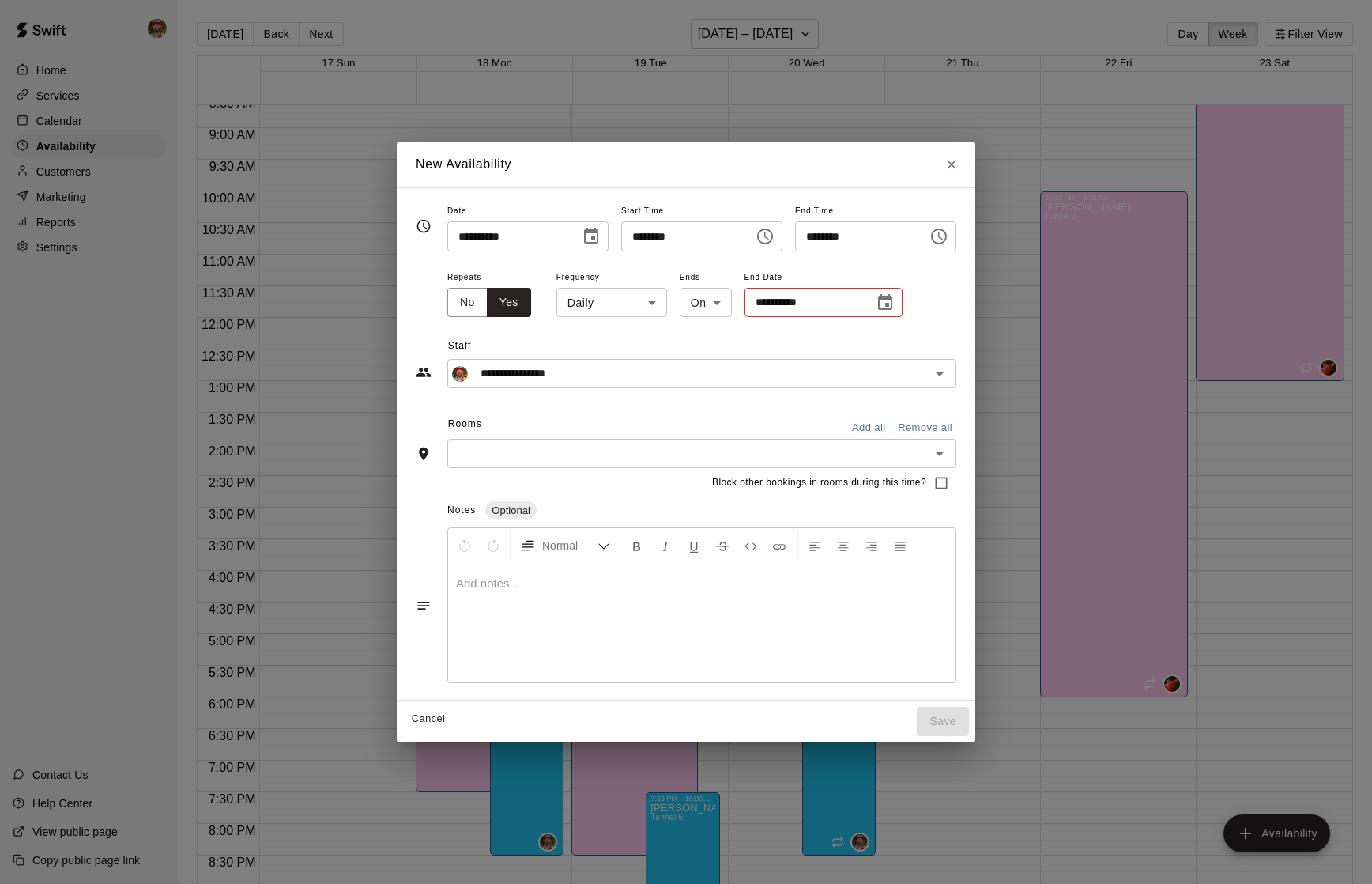
click at [880, 300] on icon "Choose date" at bounding box center [886, 303] width 19 height 19
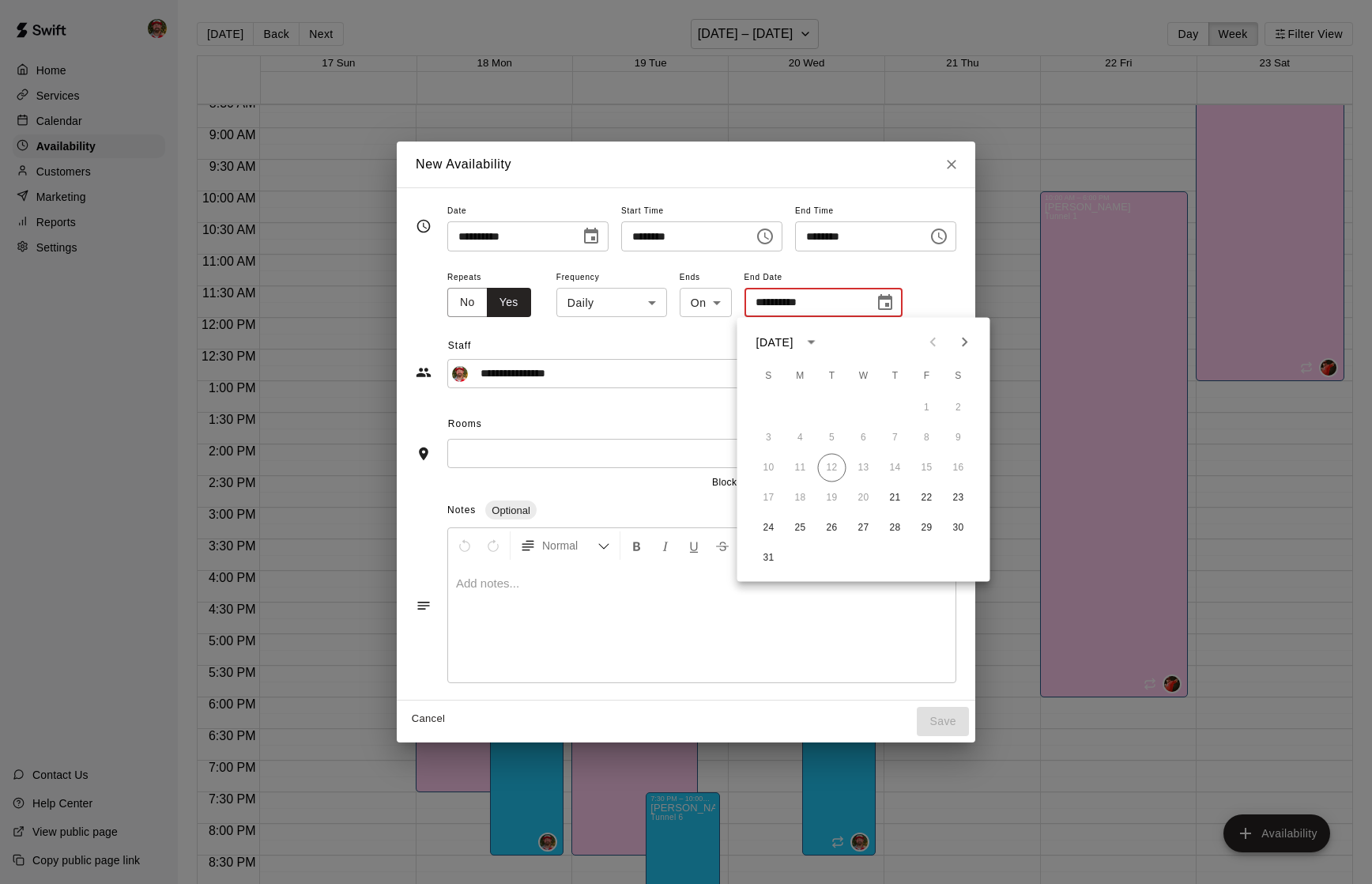
click at [961, 340] on icon "Next month" at bounding box center [965, 342] width 19 height 19
click at [895, 501] on button "23" at bounding box center [895, 498] width 29 height 29
type input "**********"
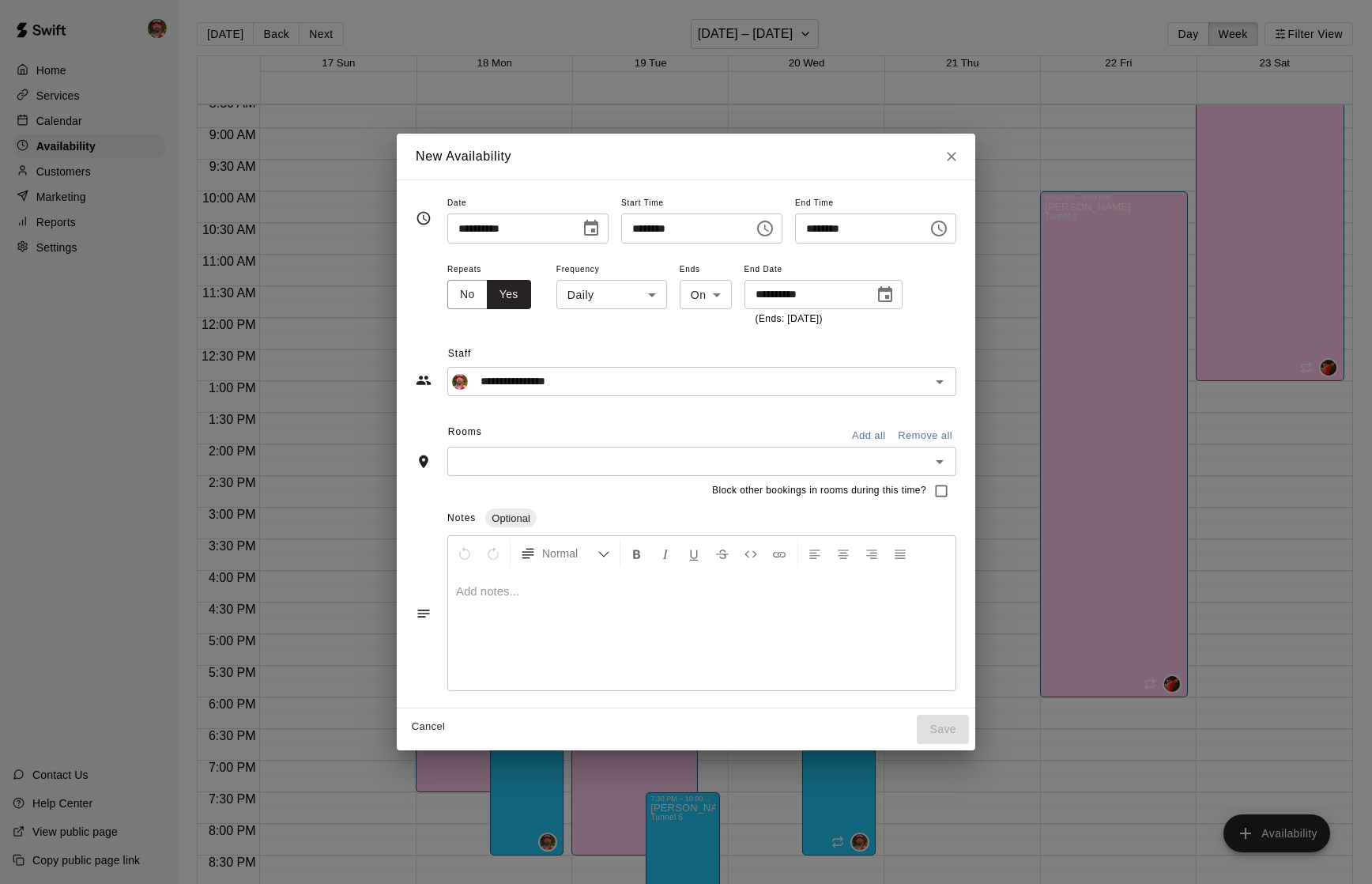
click at [858, 465] on input "text" at bounding box center [689, 461] width 473 height 20
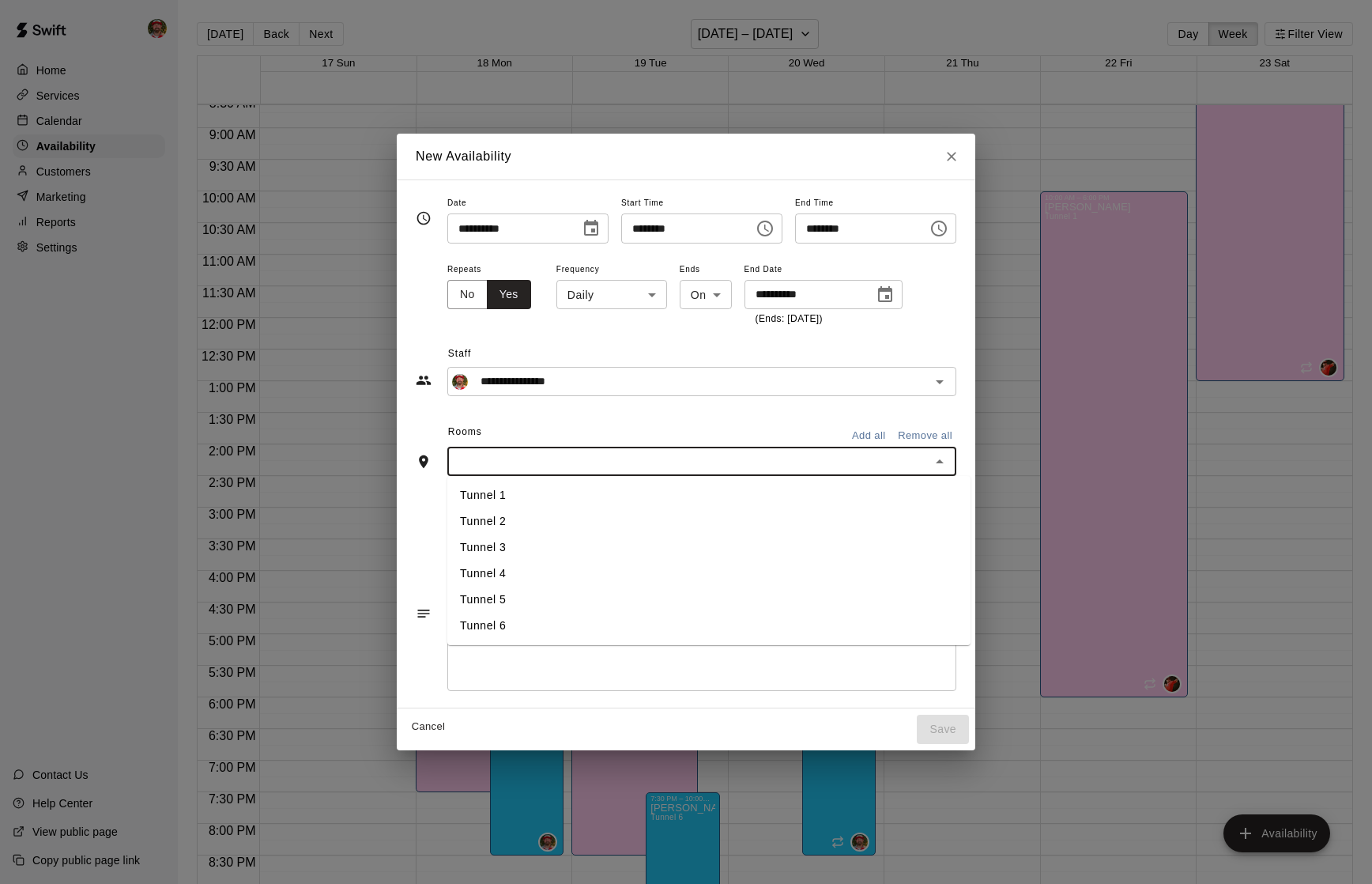
click at [581, 550] on li "Tunnel 3" at bounding box center [709, 548] width 523 height 26
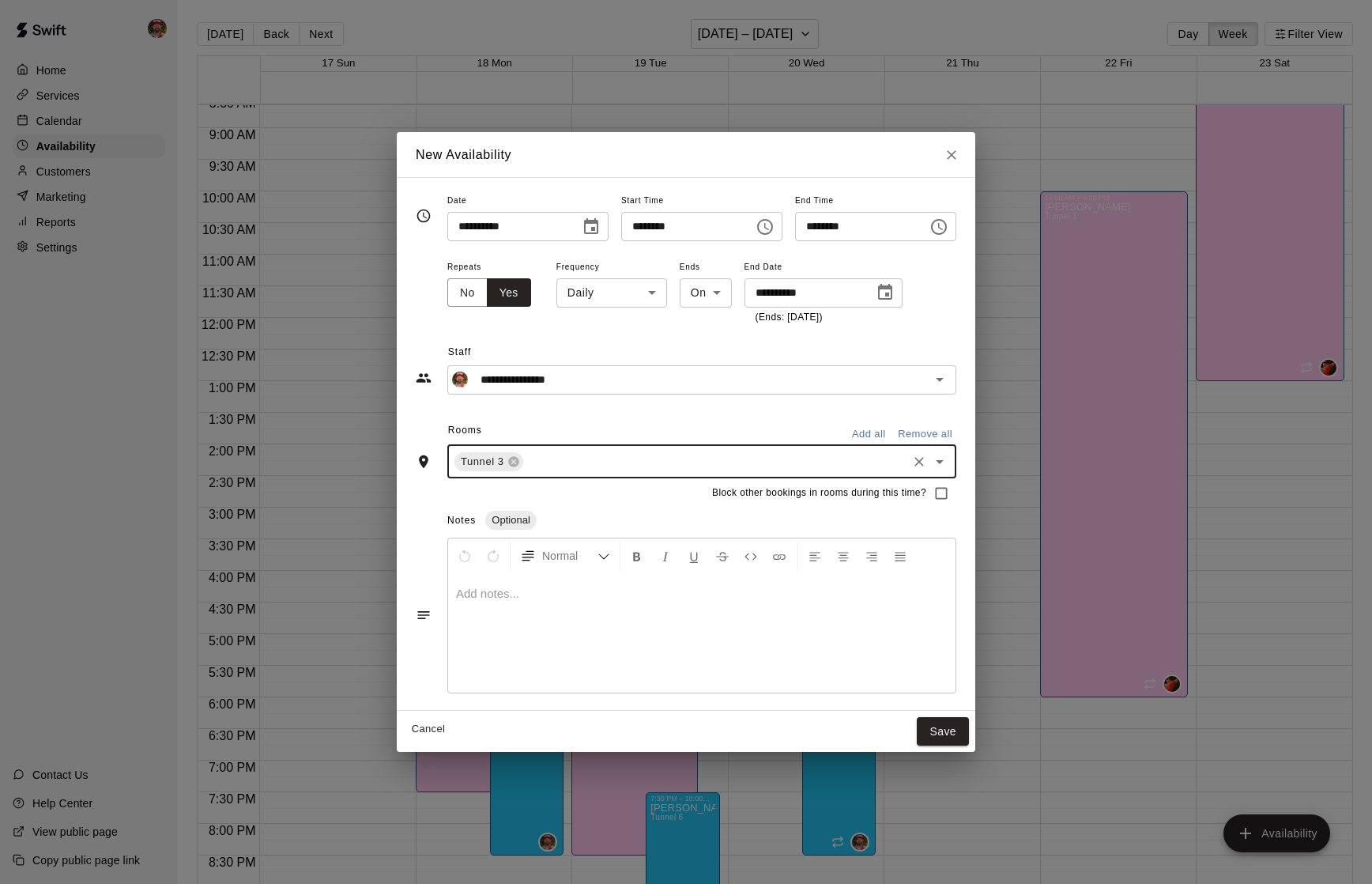
click at [601, 291] on body "Home Services Calendar Availability Customers Marketing Reports Settings Contac…" at bounding box center [686, 454] width 1372 height 909
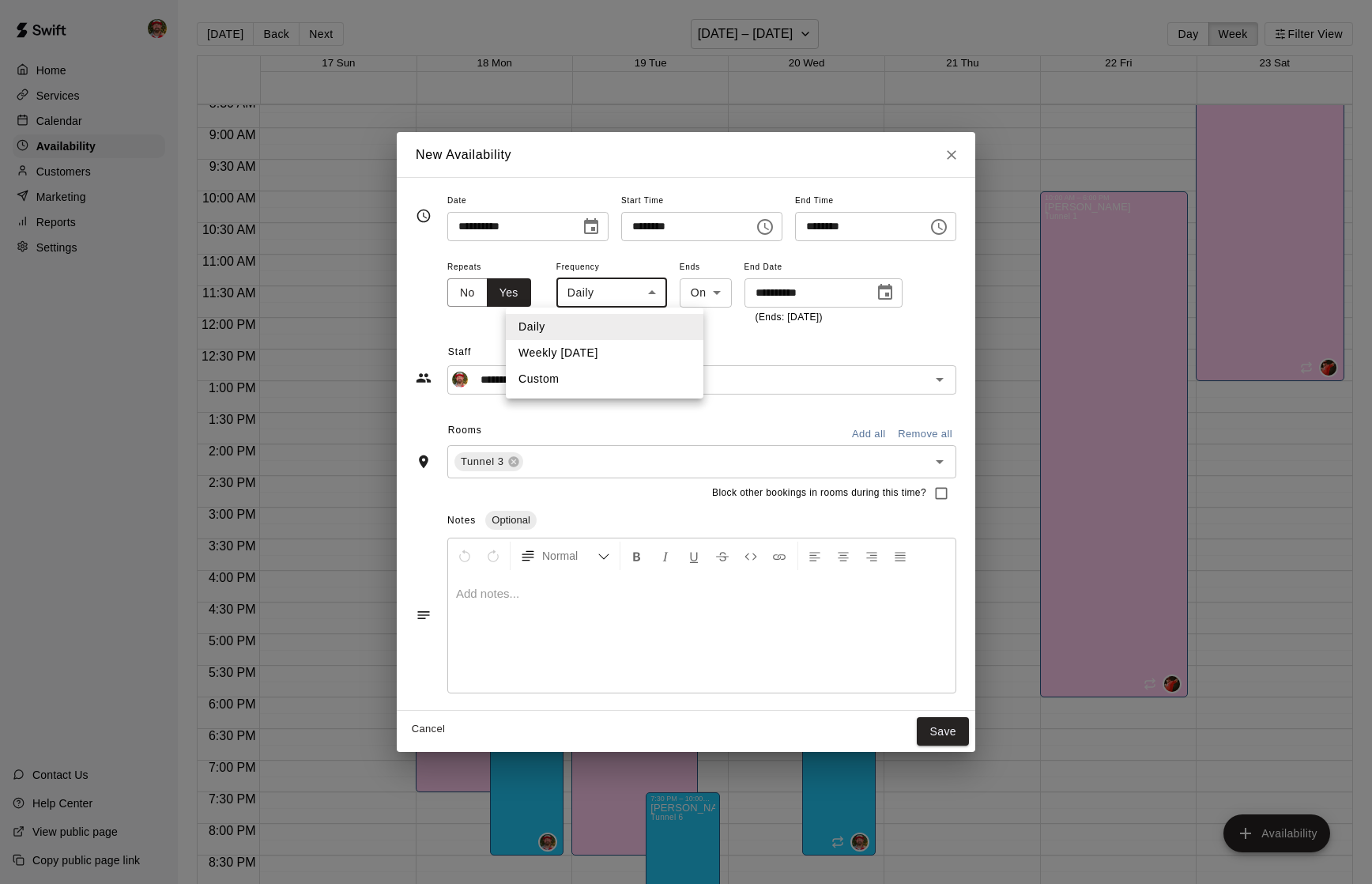
click at [594, 348] on li "Weekly [DATE]" at bounding box center [605, 353] width 198 height 26
type input "******"
click at [944, 738] on button "Save" at bounding box center [943, 731] width 52 height 29
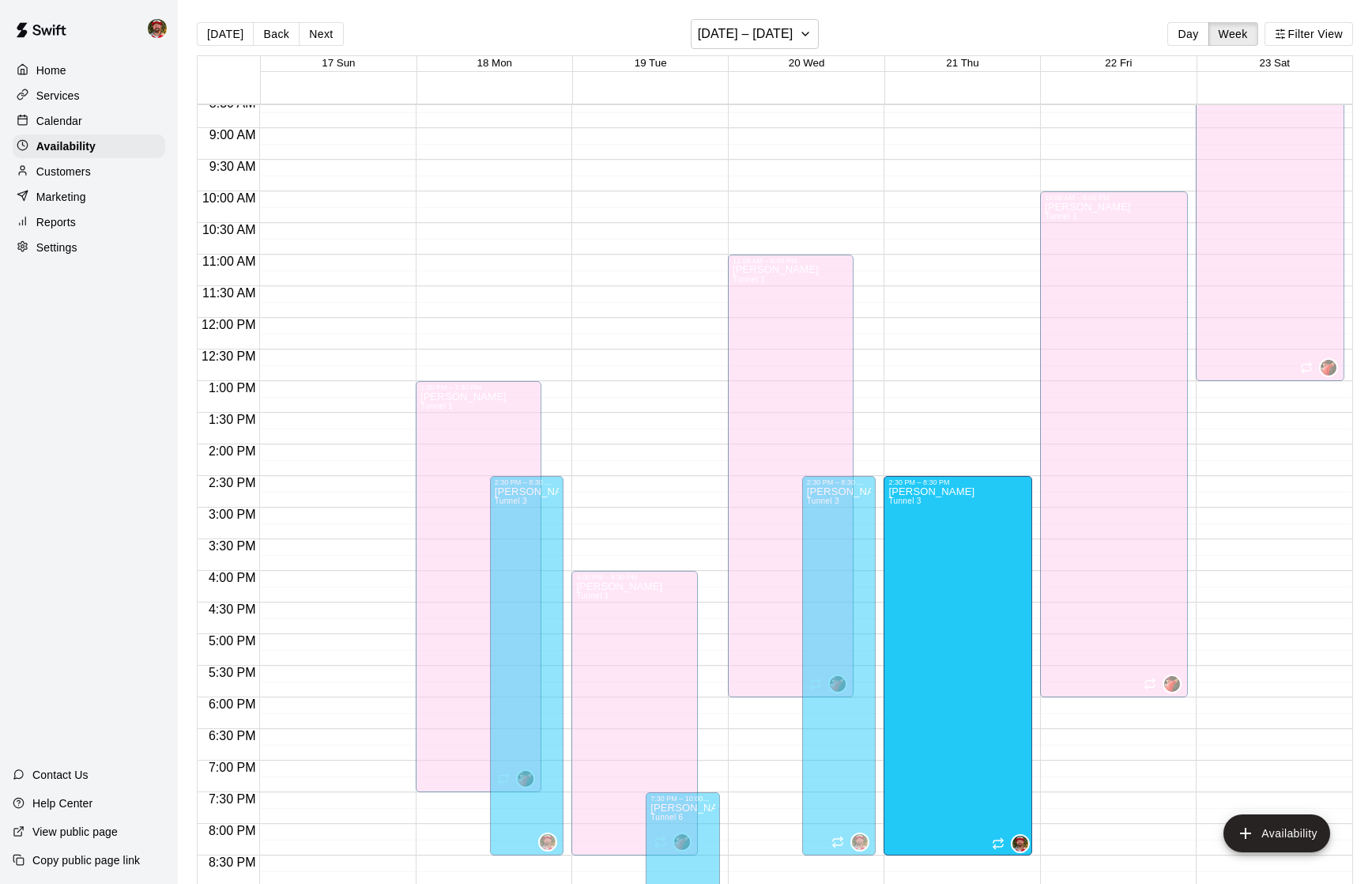
drag, startPoint x: 960, startPoint y: 505, endPoint x: 955, endPoint y: 861, distance: 356.0
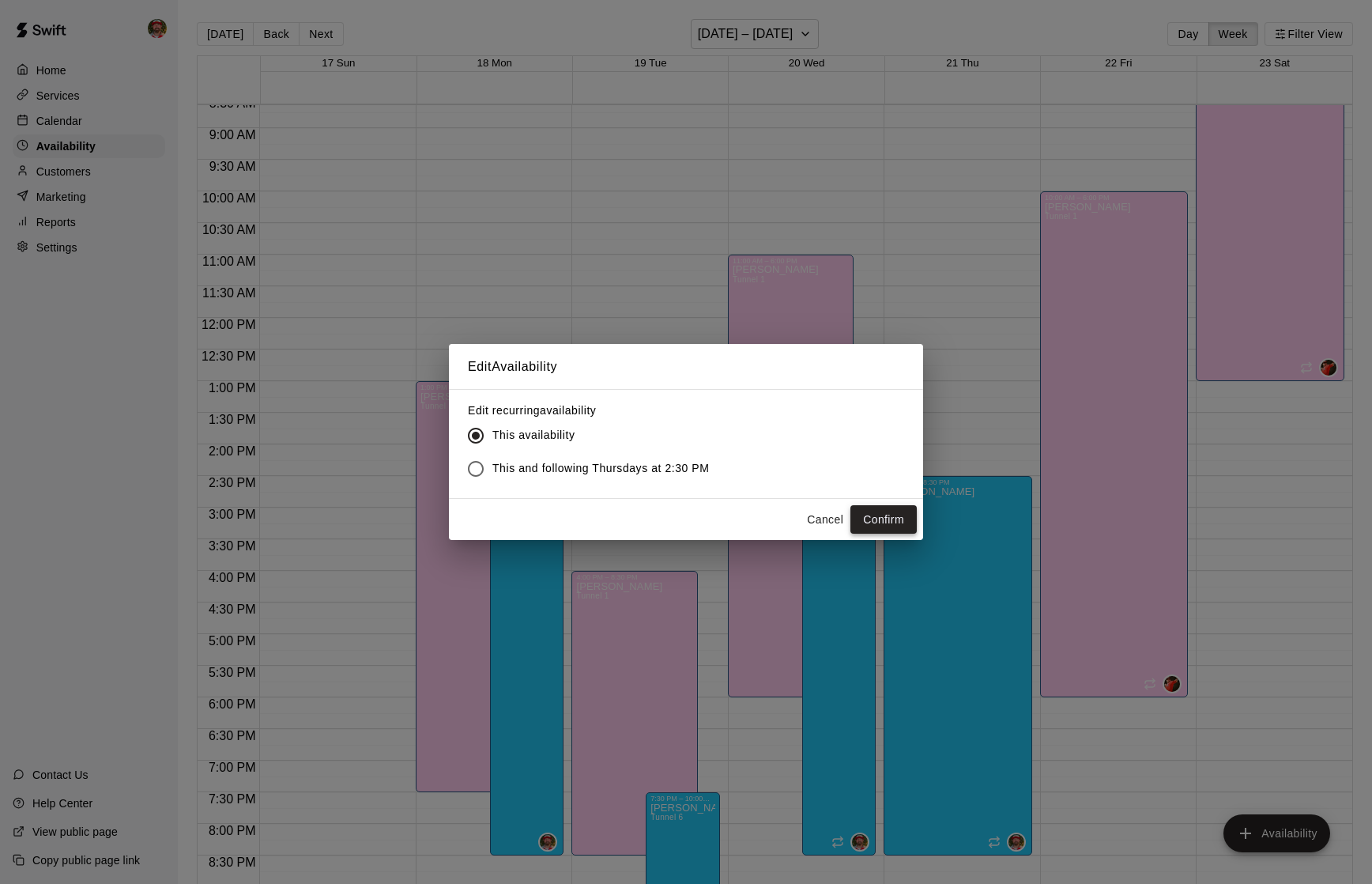
click at [860, 518] on button "Confirm" at bounding box center [884, 519] width 66 height 29
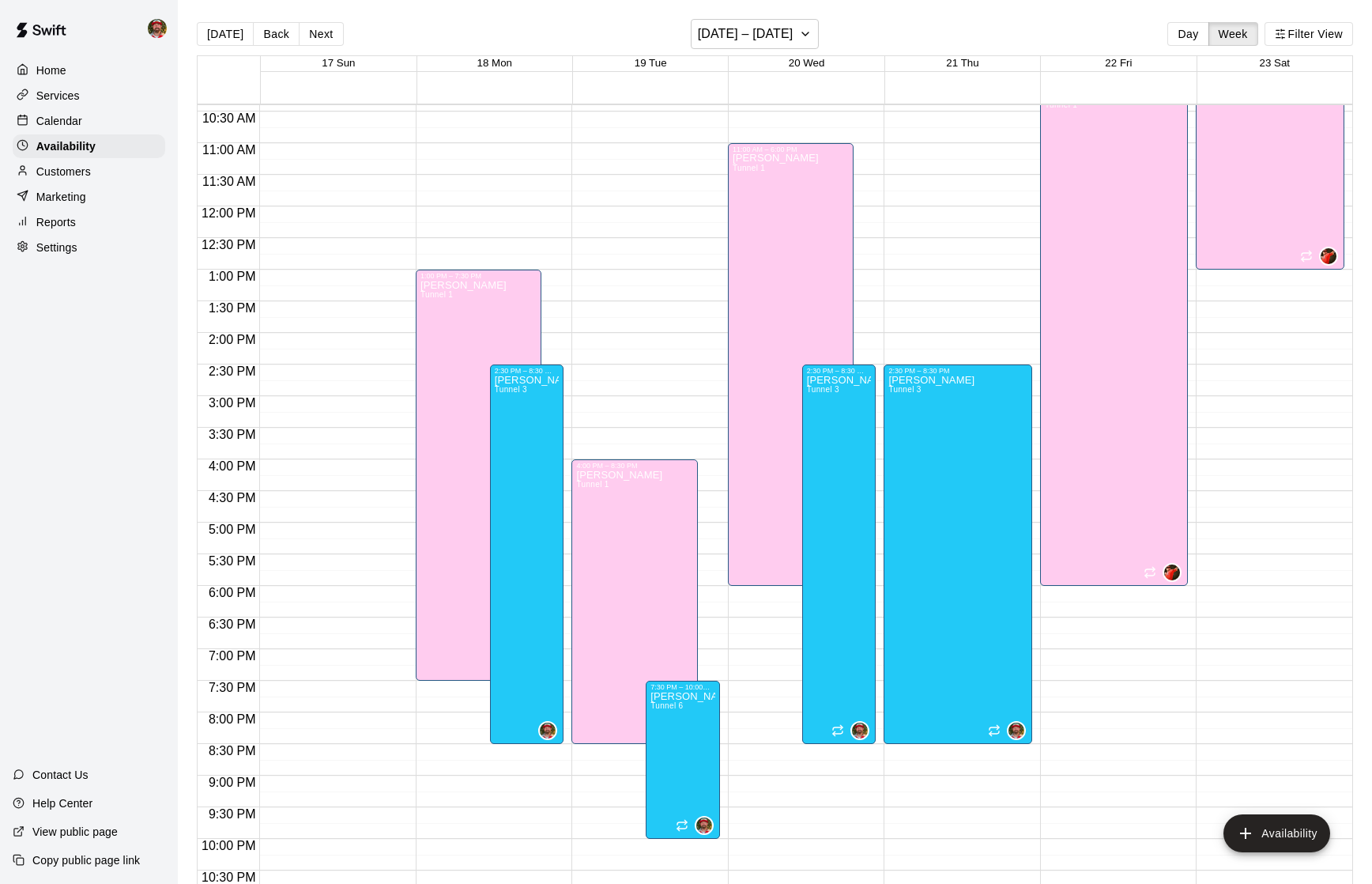
scroll to position [659, 0]
click at [66, 167] on p "Customers" at bounding box center [64, 172] width 54 height 16
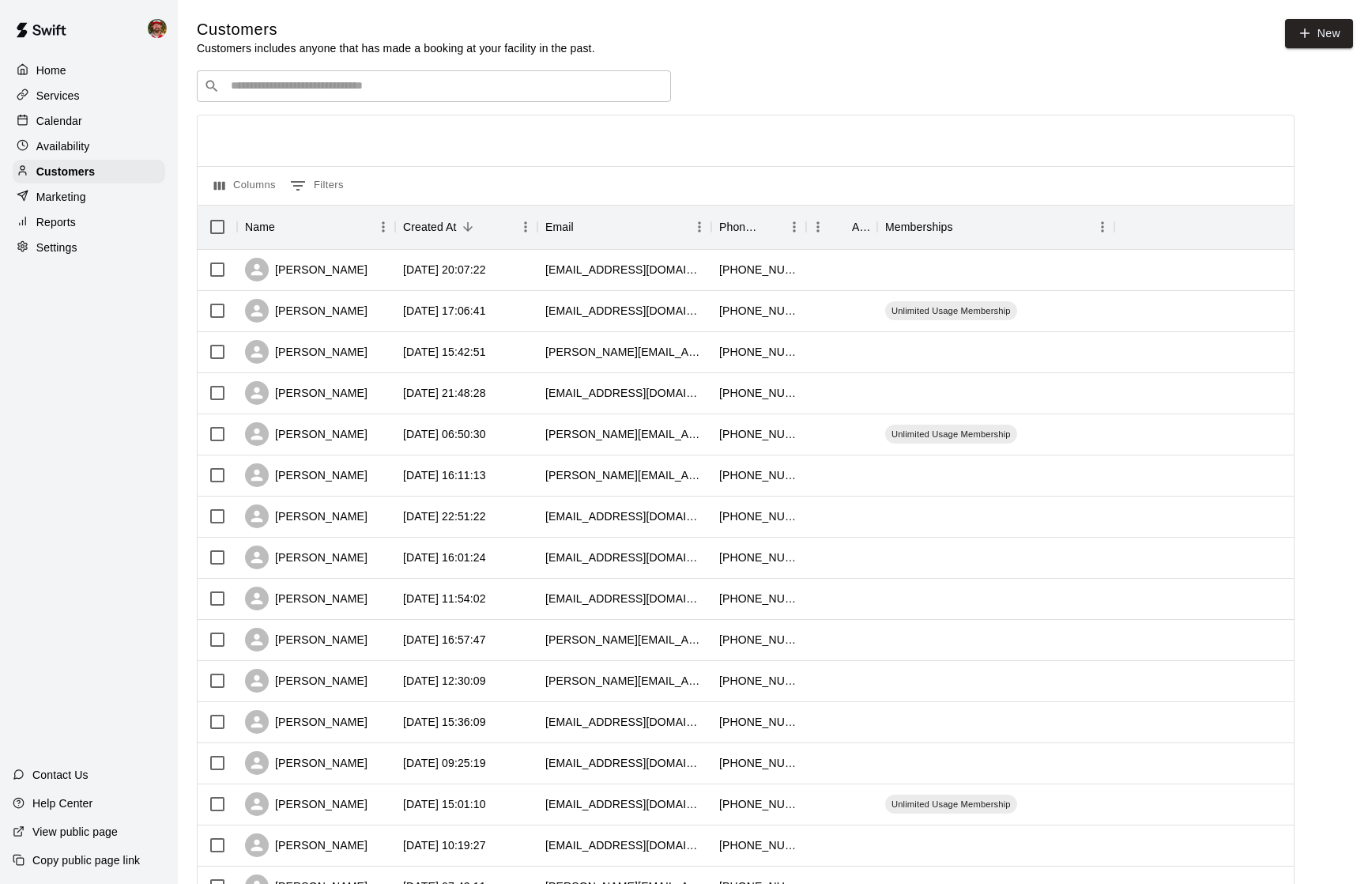
click at [49, 74] on p "Home" at bounding box center [52, 70] width 30 height 16
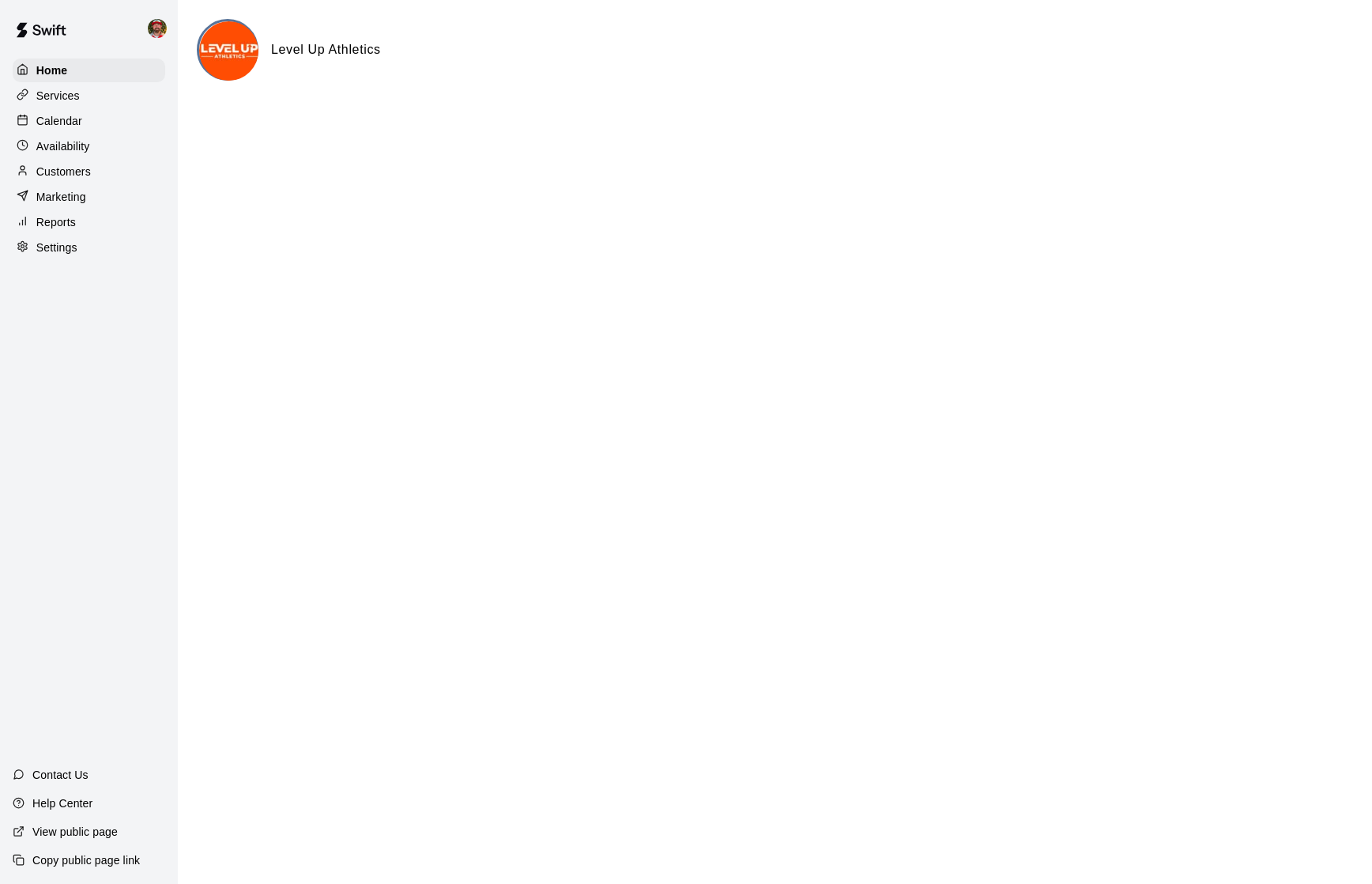
click at [59, 120] on p "Calendar" at bounding box center [60, 121] width 46 height 16
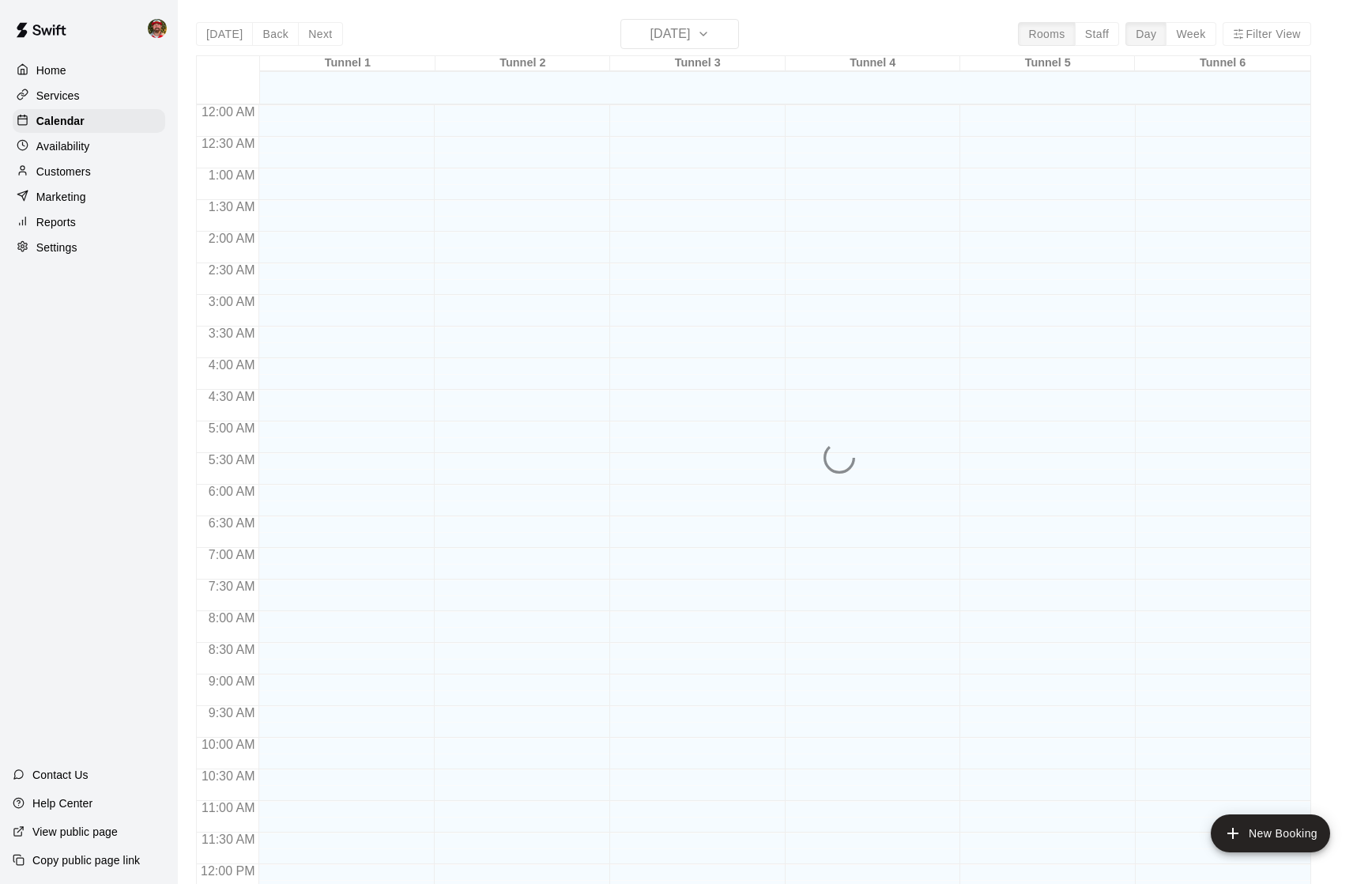
scroll to position [675, 0]
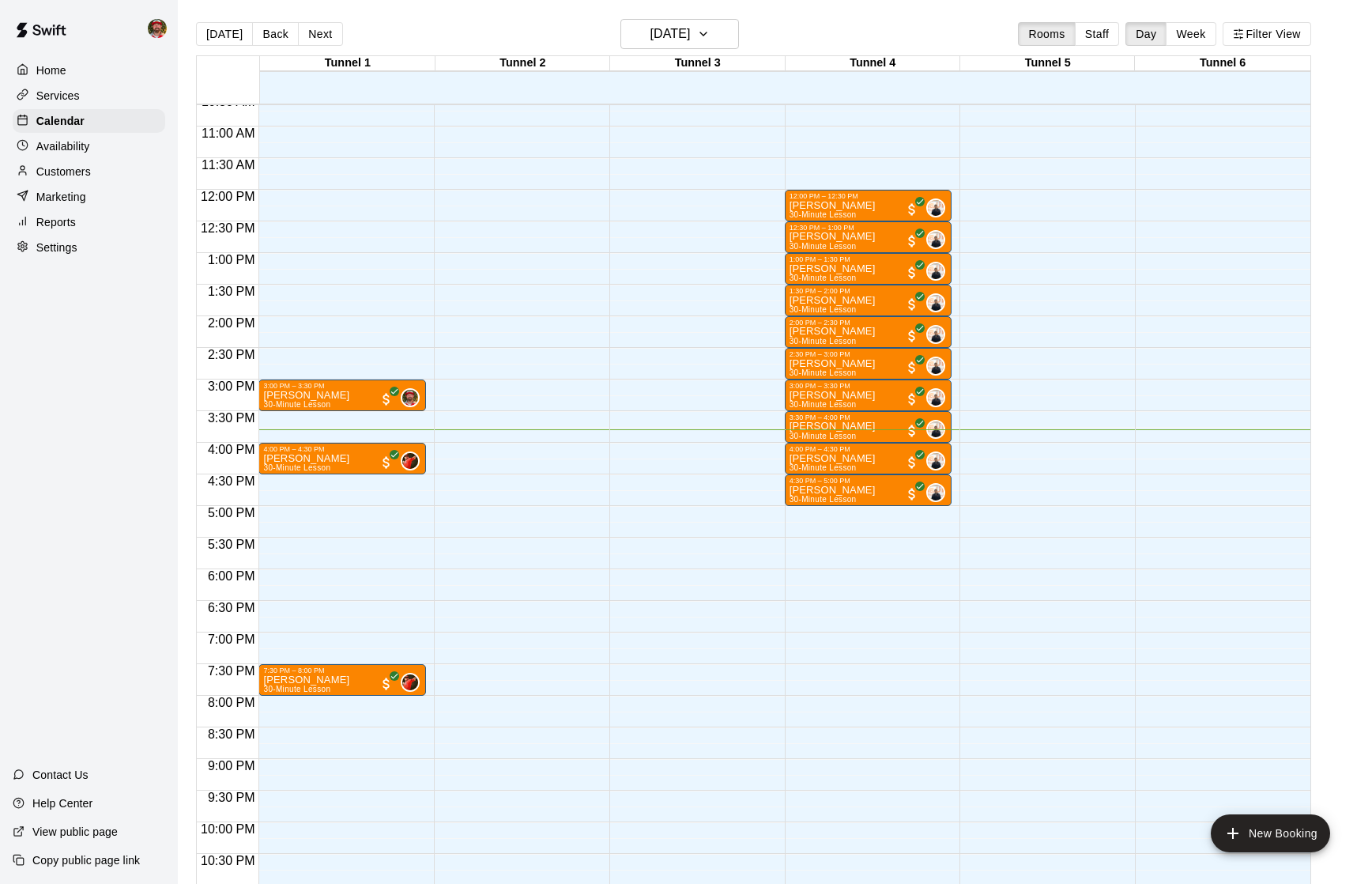
click at [52, 150] on p "Availability" at bounding box center [63, 146] width 53 height 16
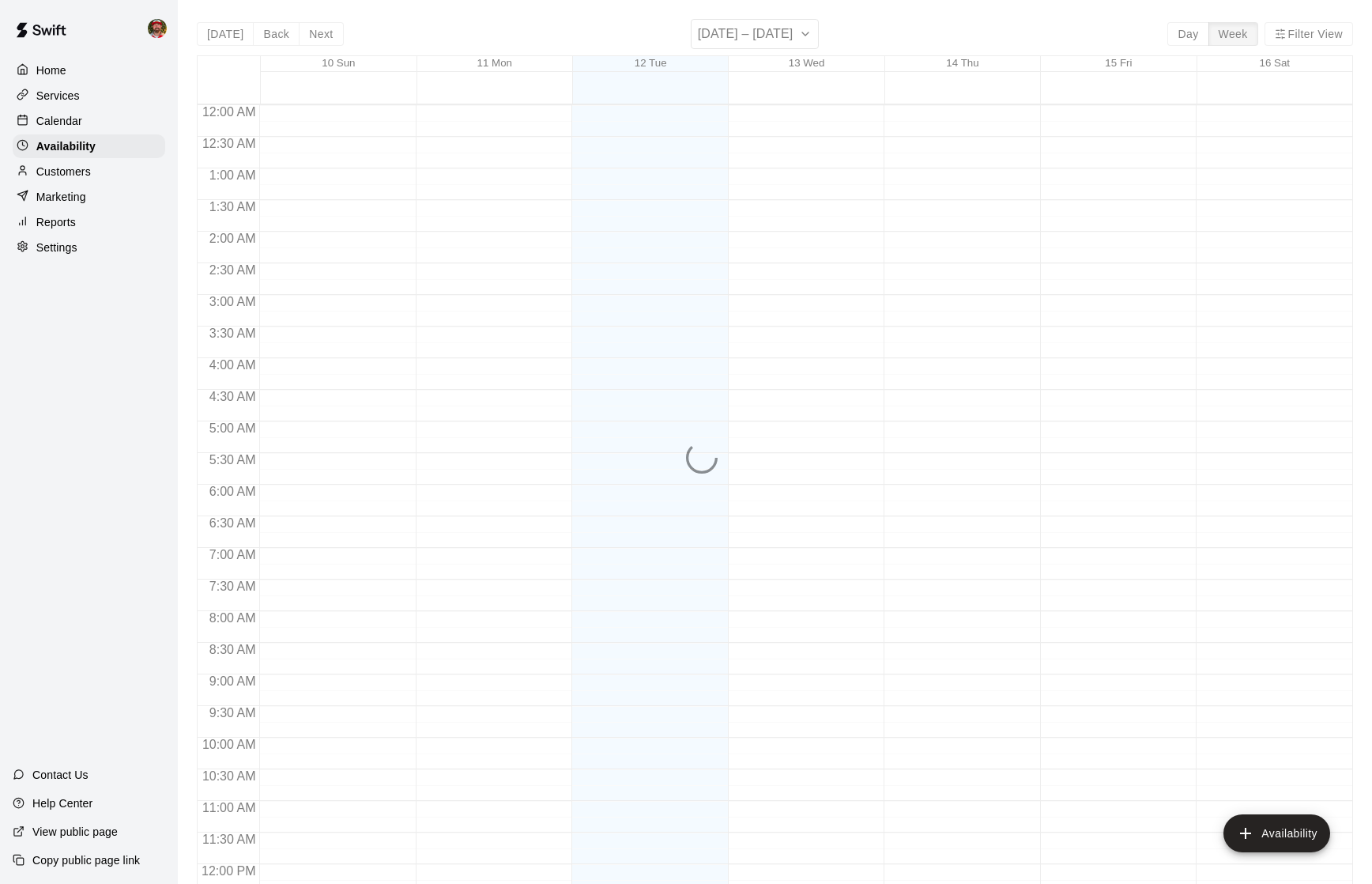
scroll to position [722, 0]
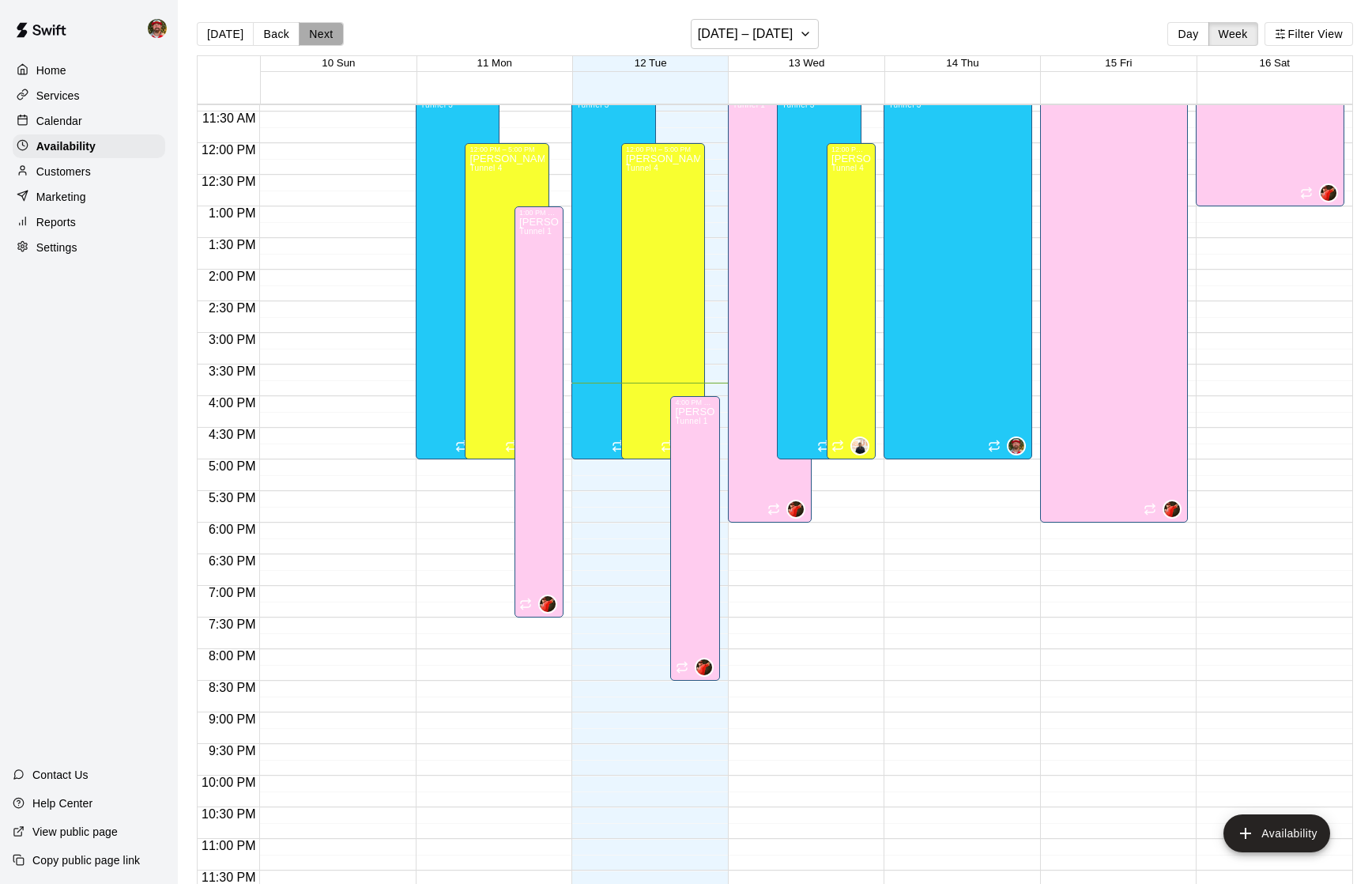
click at [325, 43] on button "Next" at bounding box center [320, 33] width 45 height 24
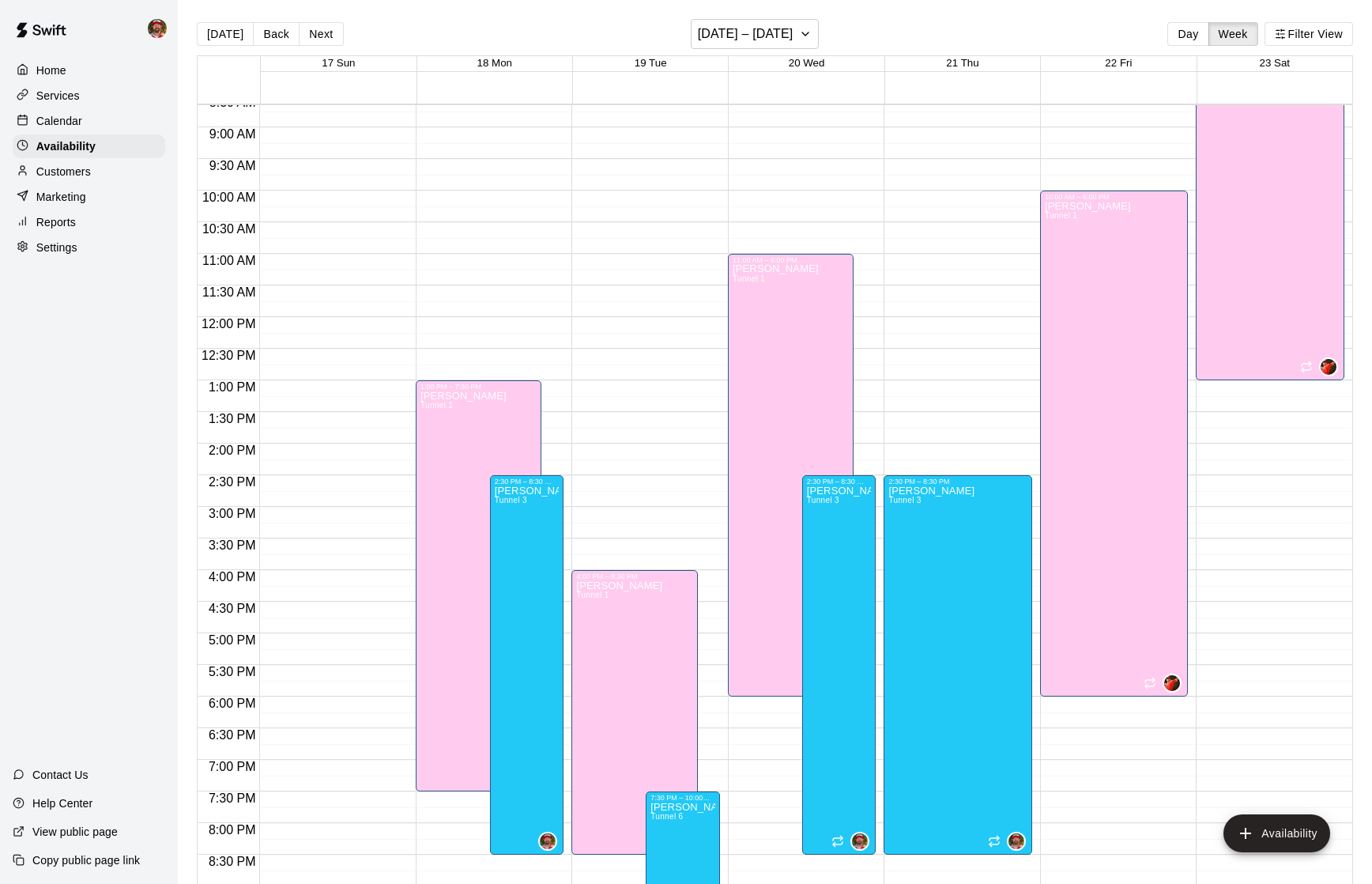
scroll to position [546, 0]
click at [315, 38] on button "Next" at bounding box center [320, 33] width 45 height 24
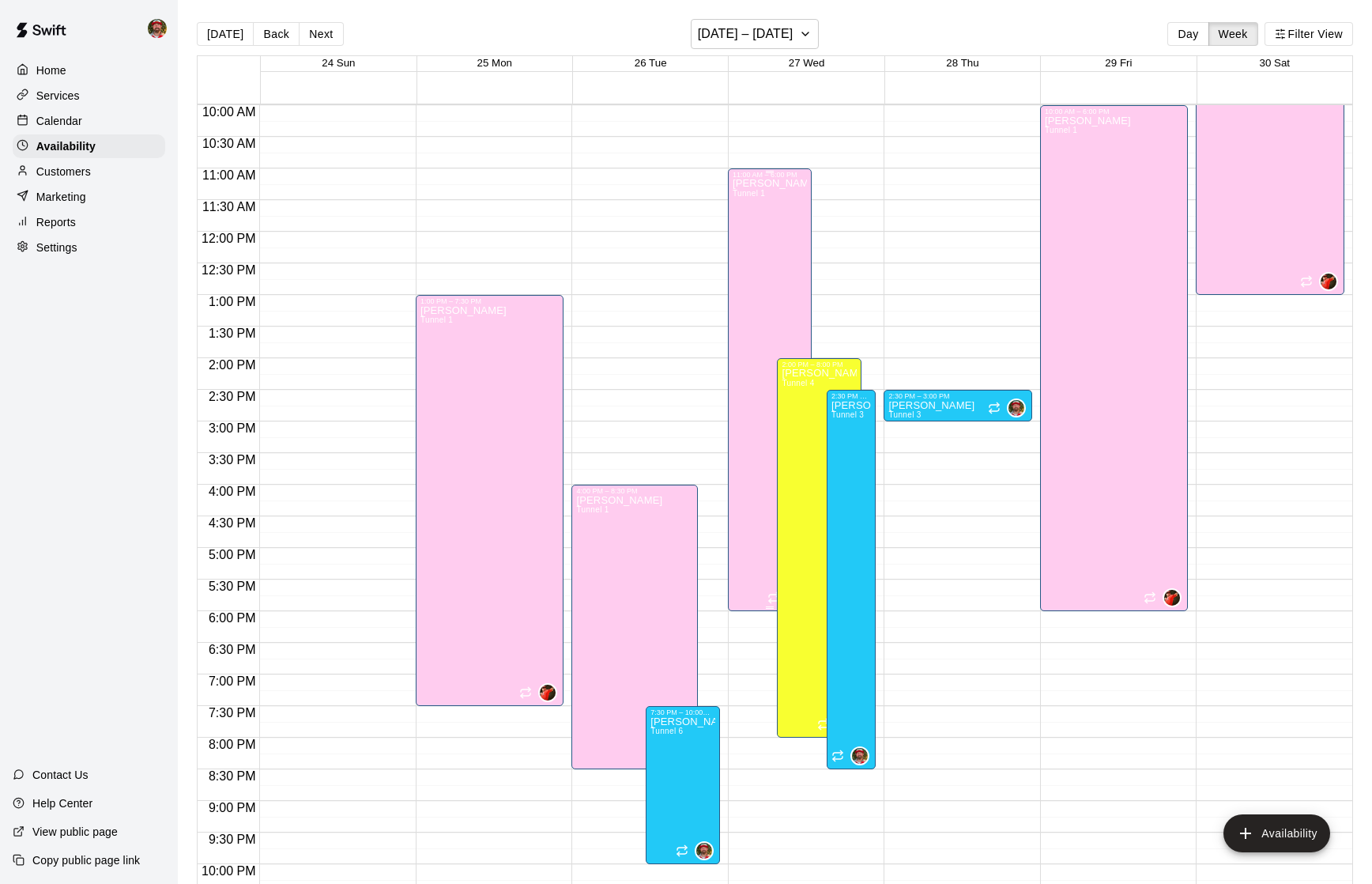
scroll to position [634, 0]
click at [318, 32] on button "Next" at bounding box center [320, 33] width 45 height 24
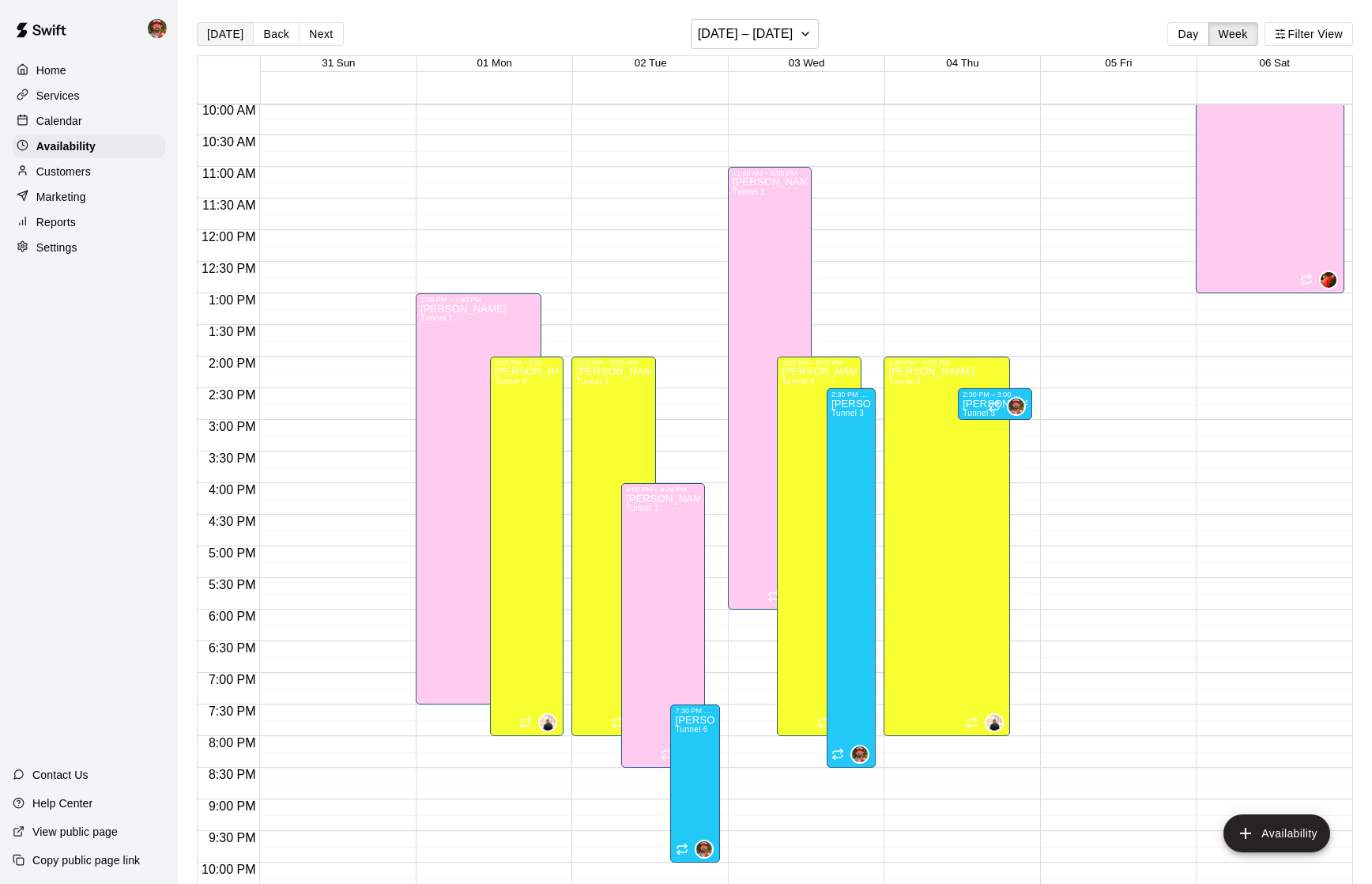
click at [216, 40] on button "[DATE]" at bounding box center [225, 33] width 57 height 24
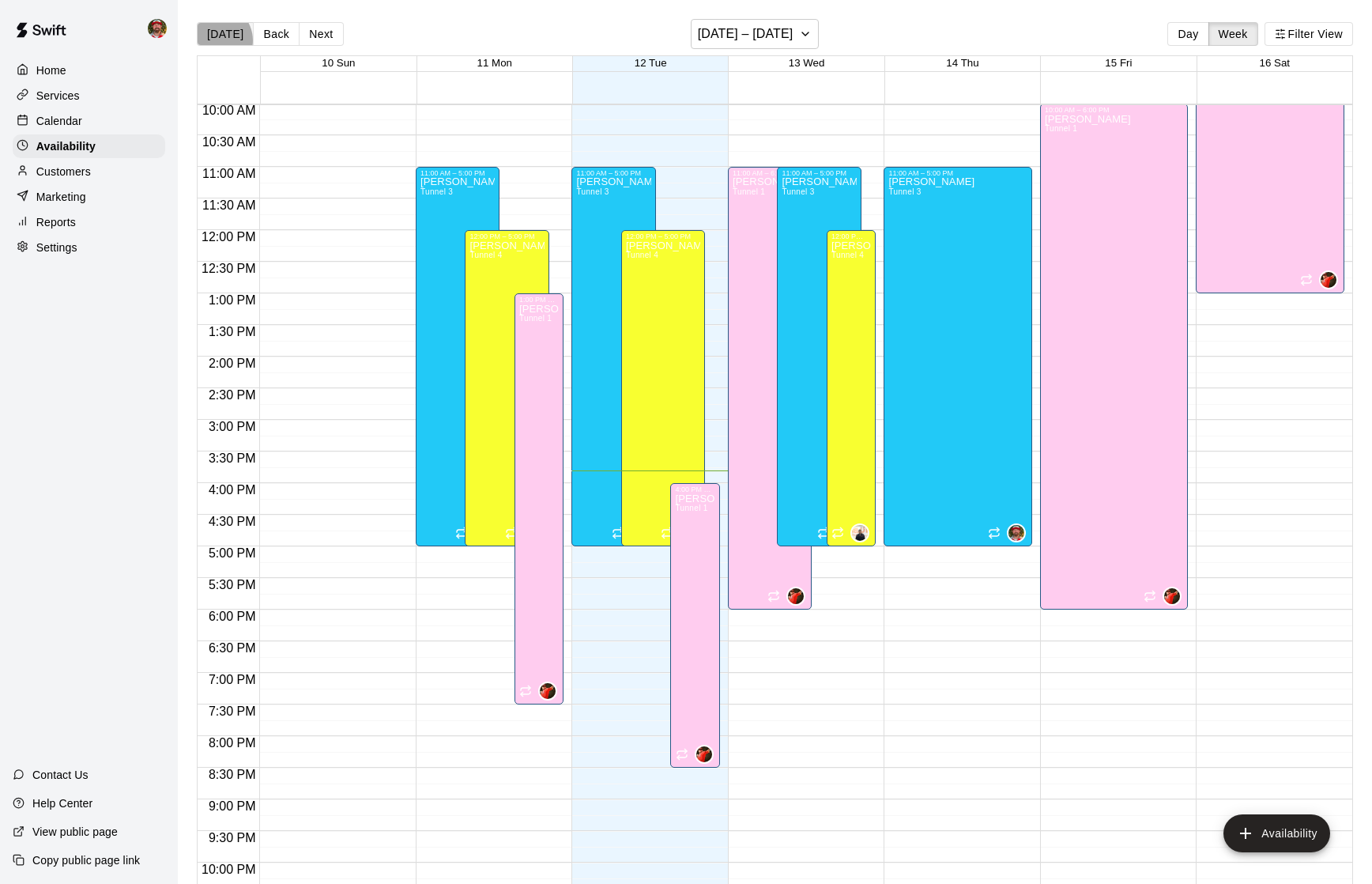
click at [216, 40] on button "[DATE]" at bounding box center [225, 33] width 57 height 24
click at [306, 40] on button "Next" at bounding box center [320, 33] width 45 height 24
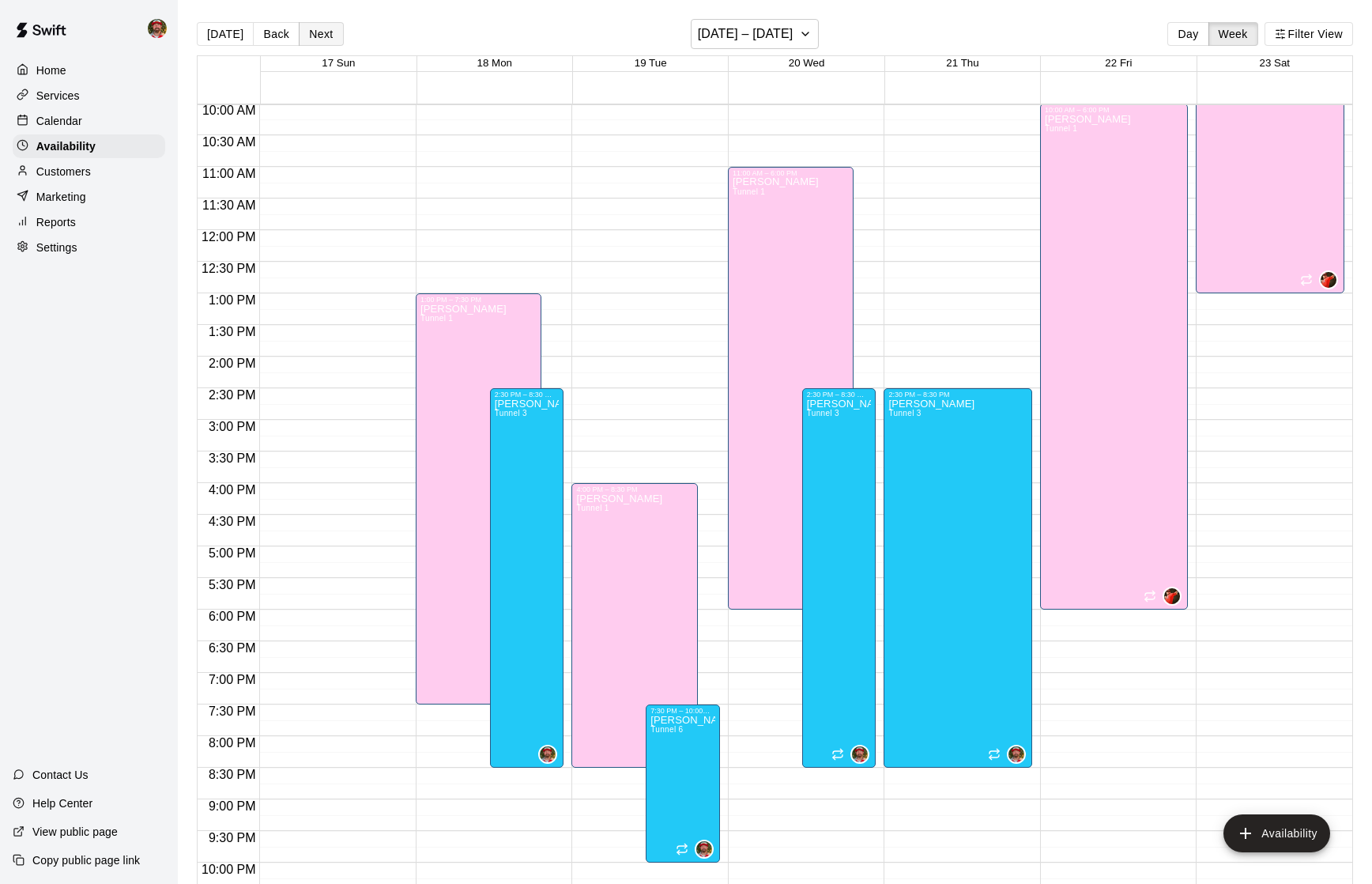
click at [315, 29] on button "Next" at bounding box center [320, 33] width 45 height 24
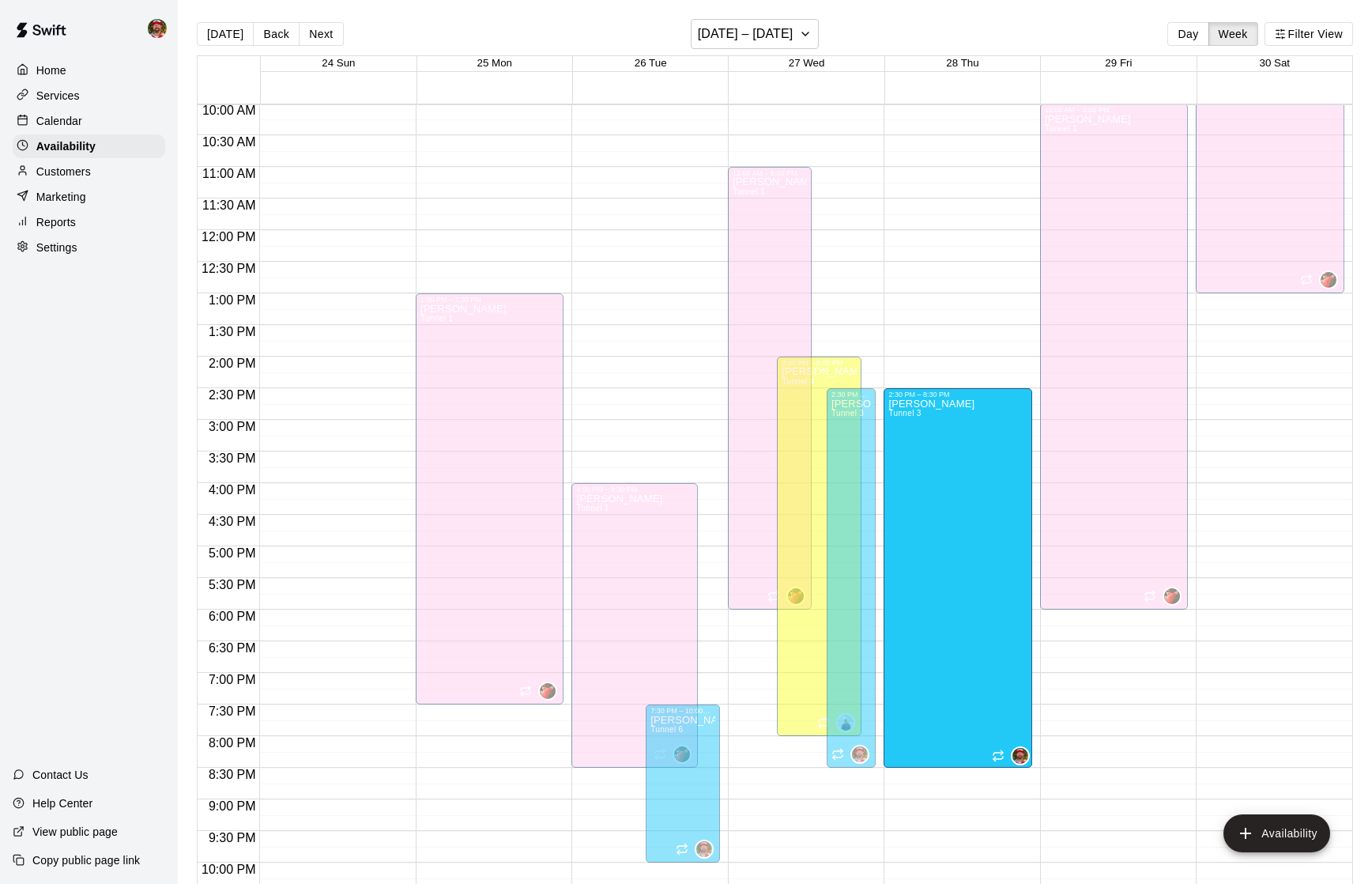
drag, startPoint x: 960, startPoint y: 415, endPoint x: 976, endPoint y: 768, distance: 353.4
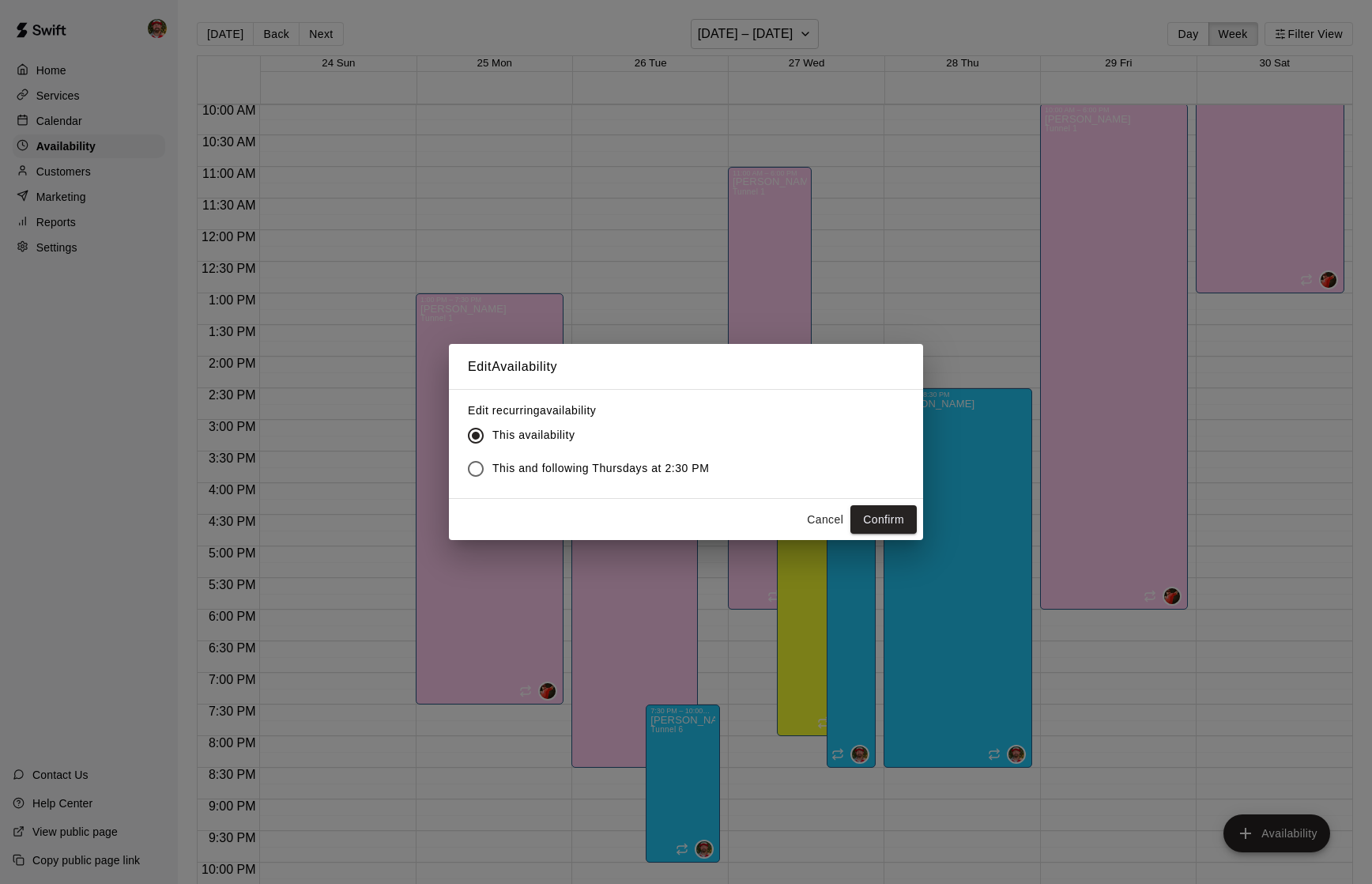
click at [571, 462] on span "This and following Thursdays at 2:30 PM" at bounding box center [601, 468] width 217 height 17
click at [904, 518] on button "Confirm" at bounding box center [884, 519] width 66 height 29
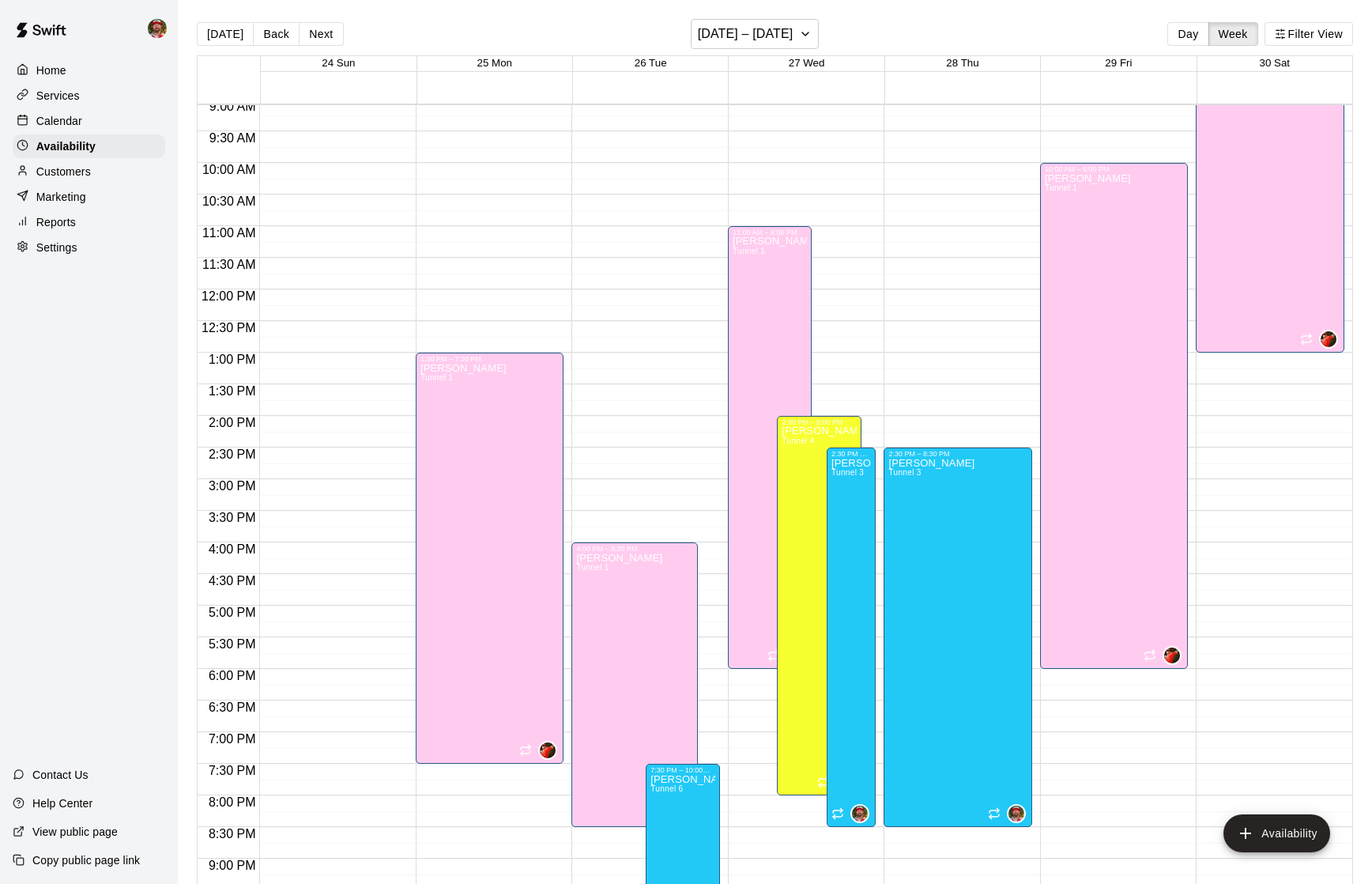
scroll to position [553, 0]
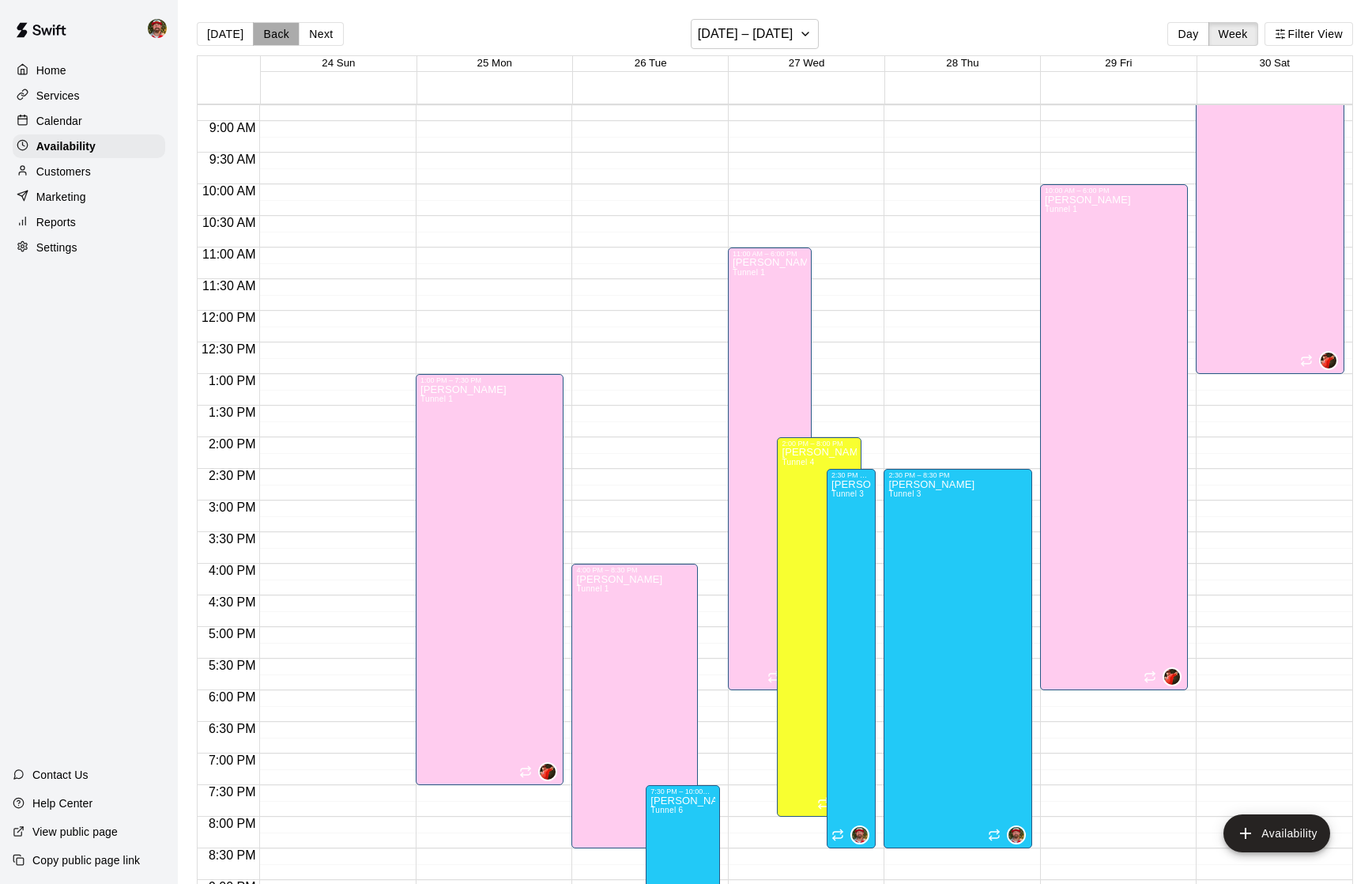
click at [270, 31] on button "Back" at bounding box center [276, 33] width 46 height 24
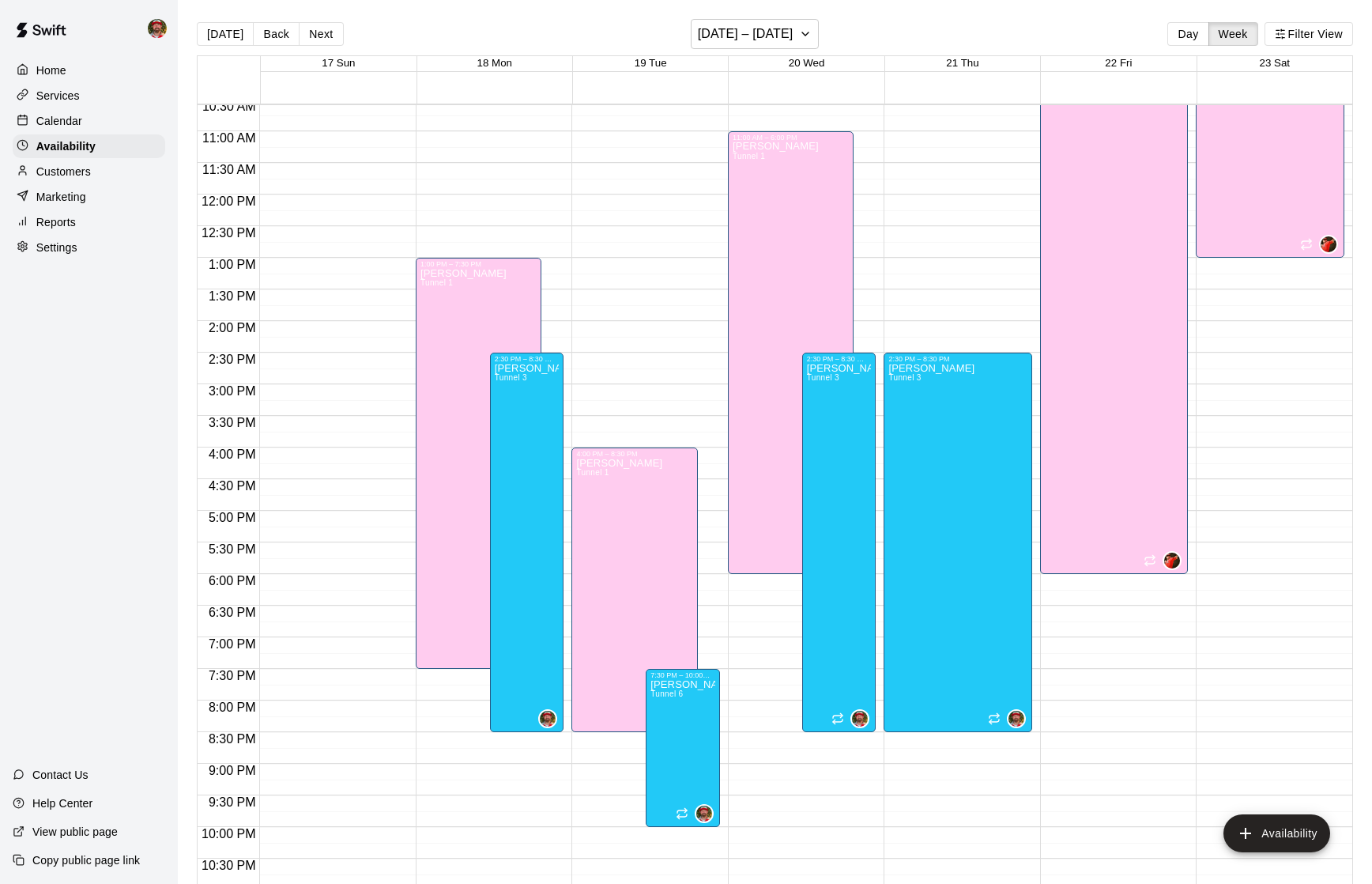
scroll to position [674, 0]
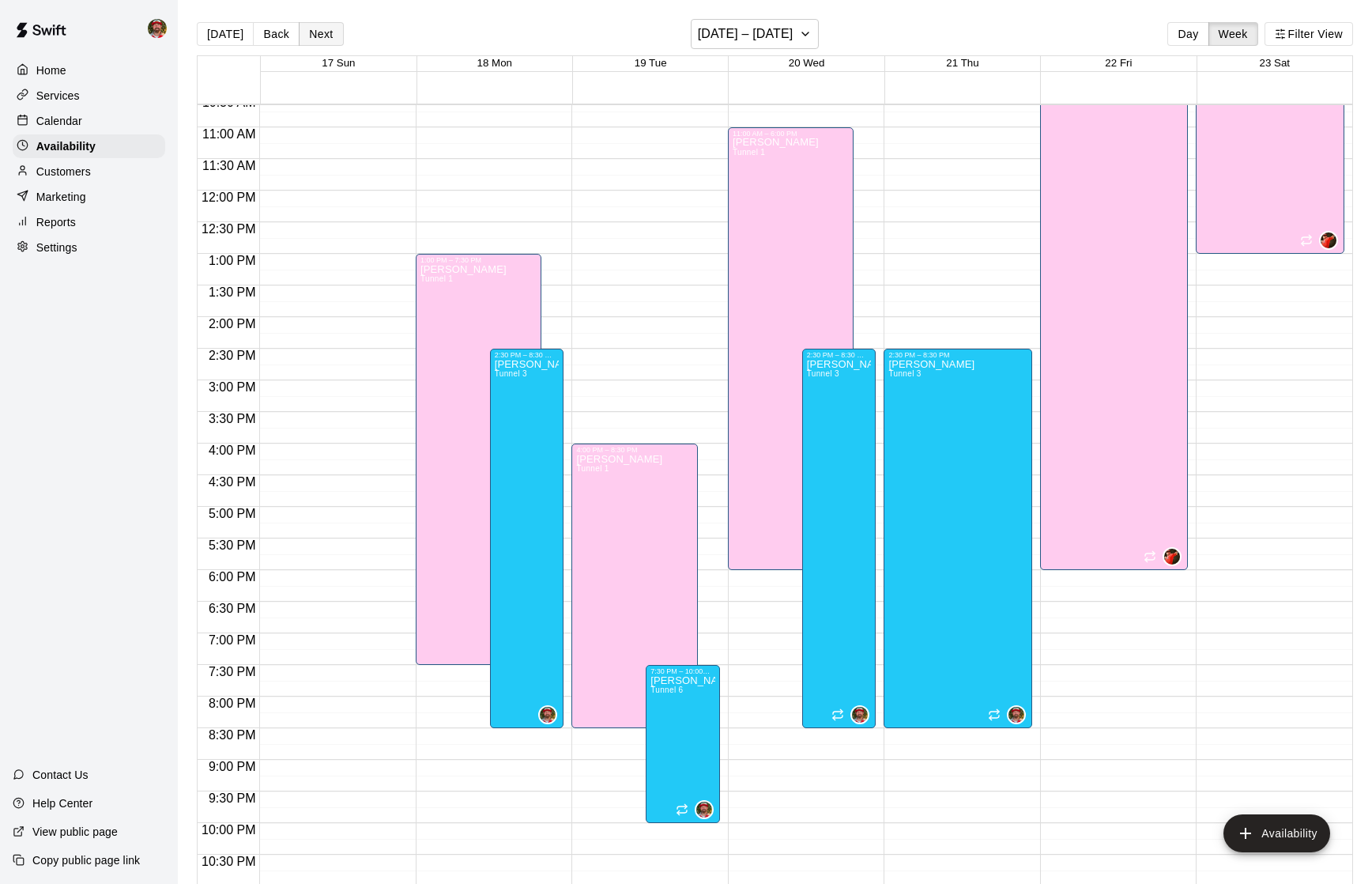
click at [321, 39] on button "Next" at bounding box center [320, 33] width 45 height 24
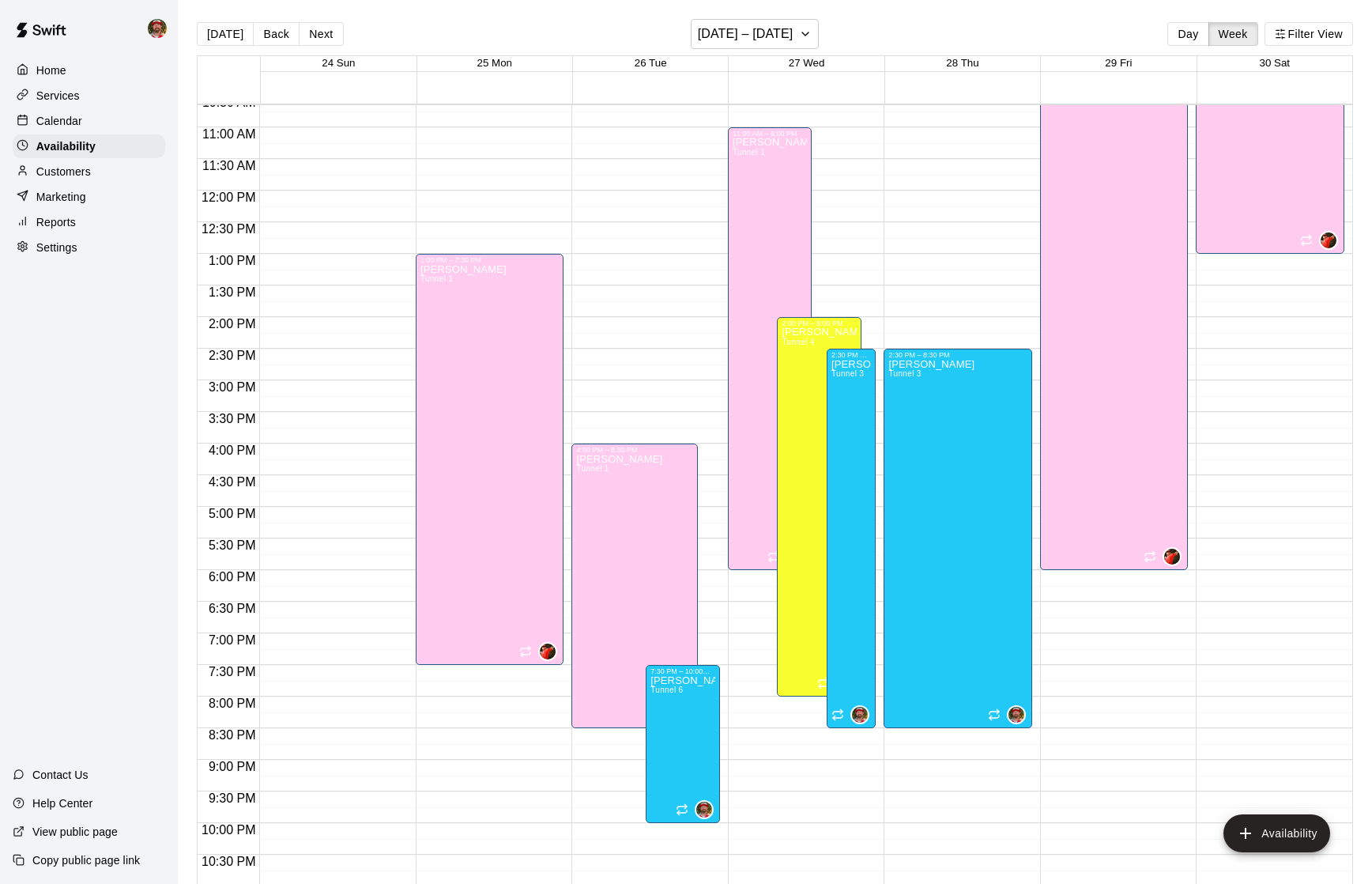
click at [568, 350] on div at bounding box center [494, 356] width 156 height 16
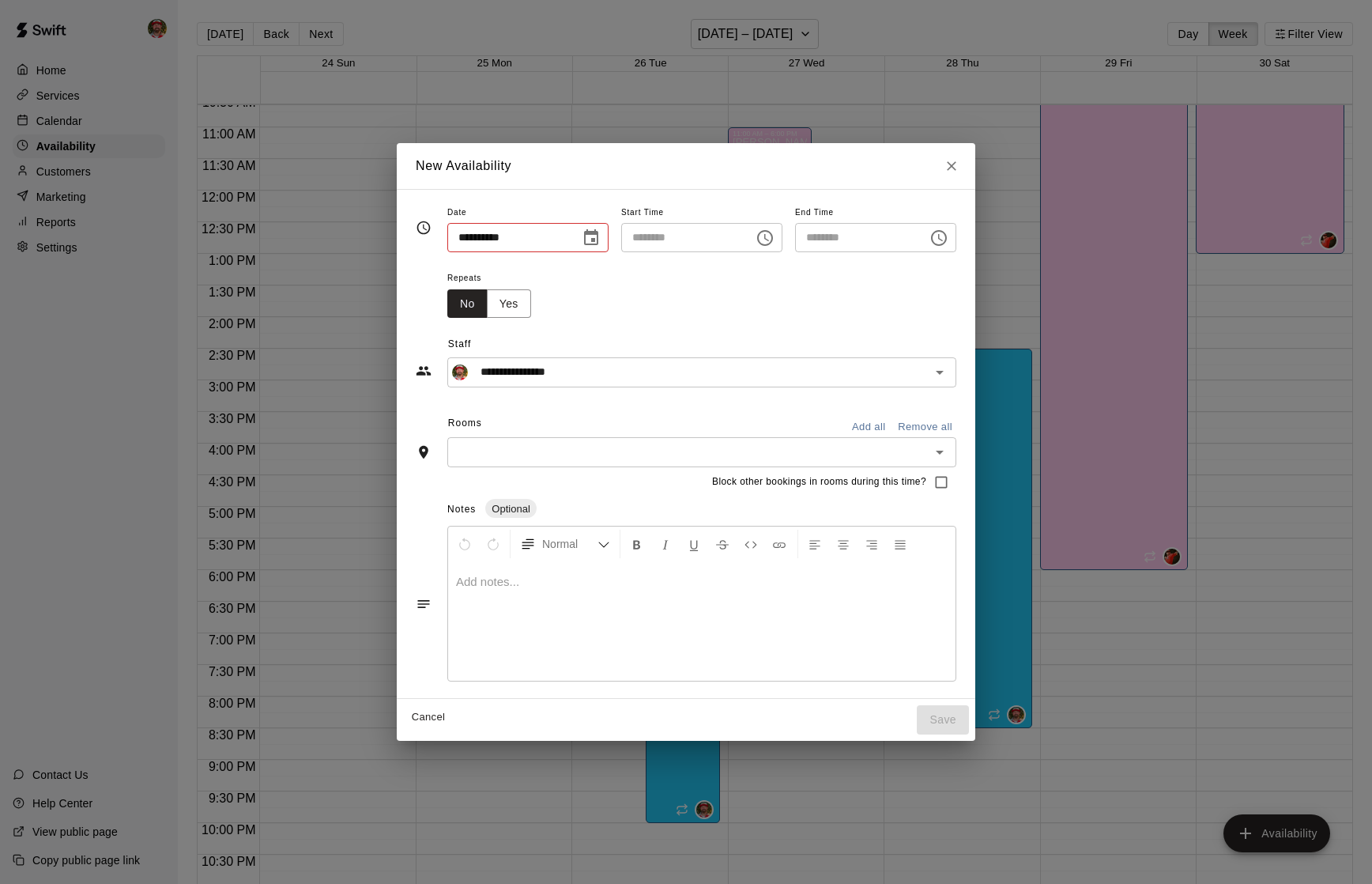
type input "**********"
type input "********"
click at [509, 303] on button "Yes" at bounding box center [508, 304] width 45 height 29
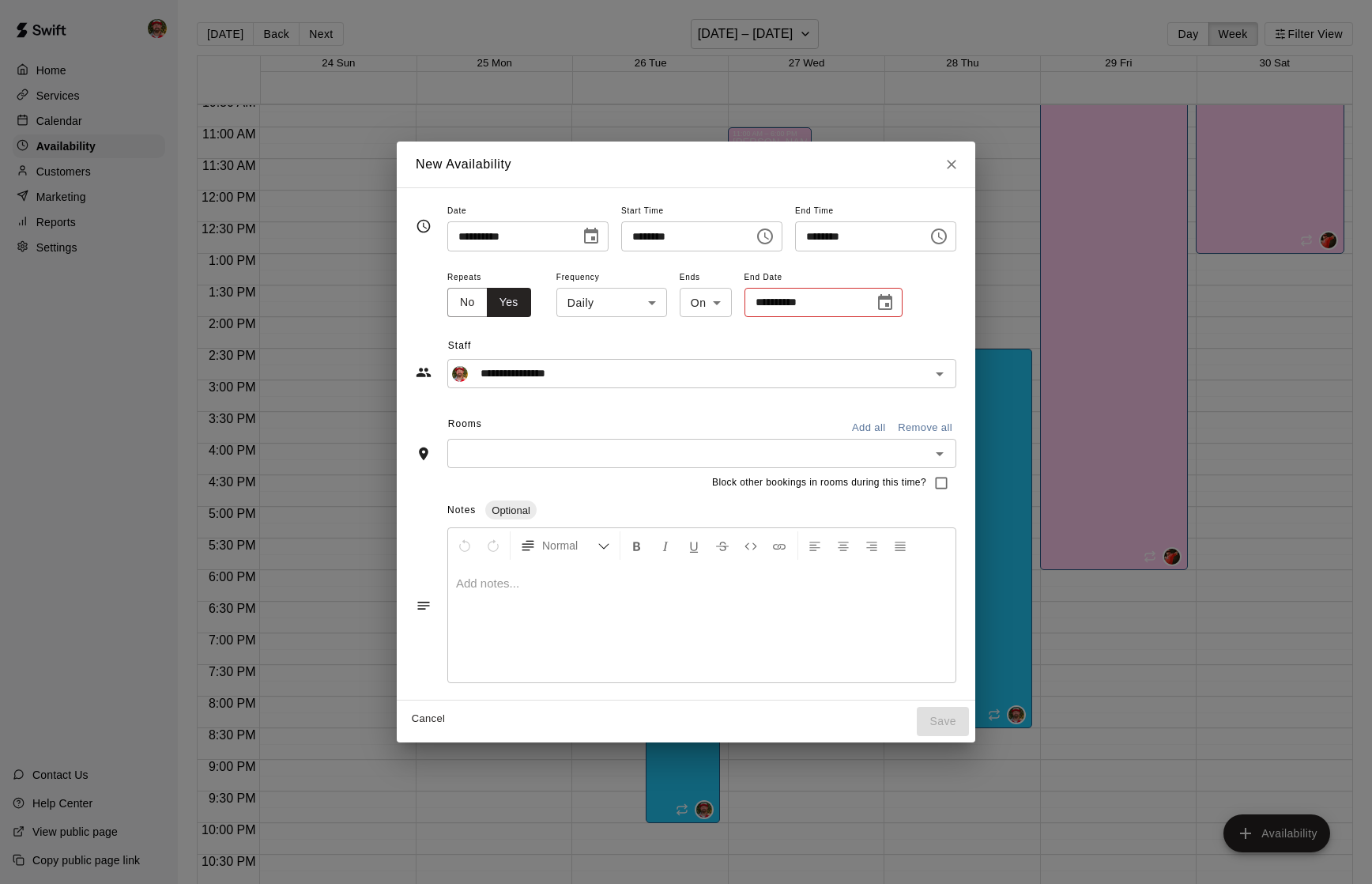
click at [877, 301] on icon "Choose date" at bounding box center [886, 303] width 19 height 19
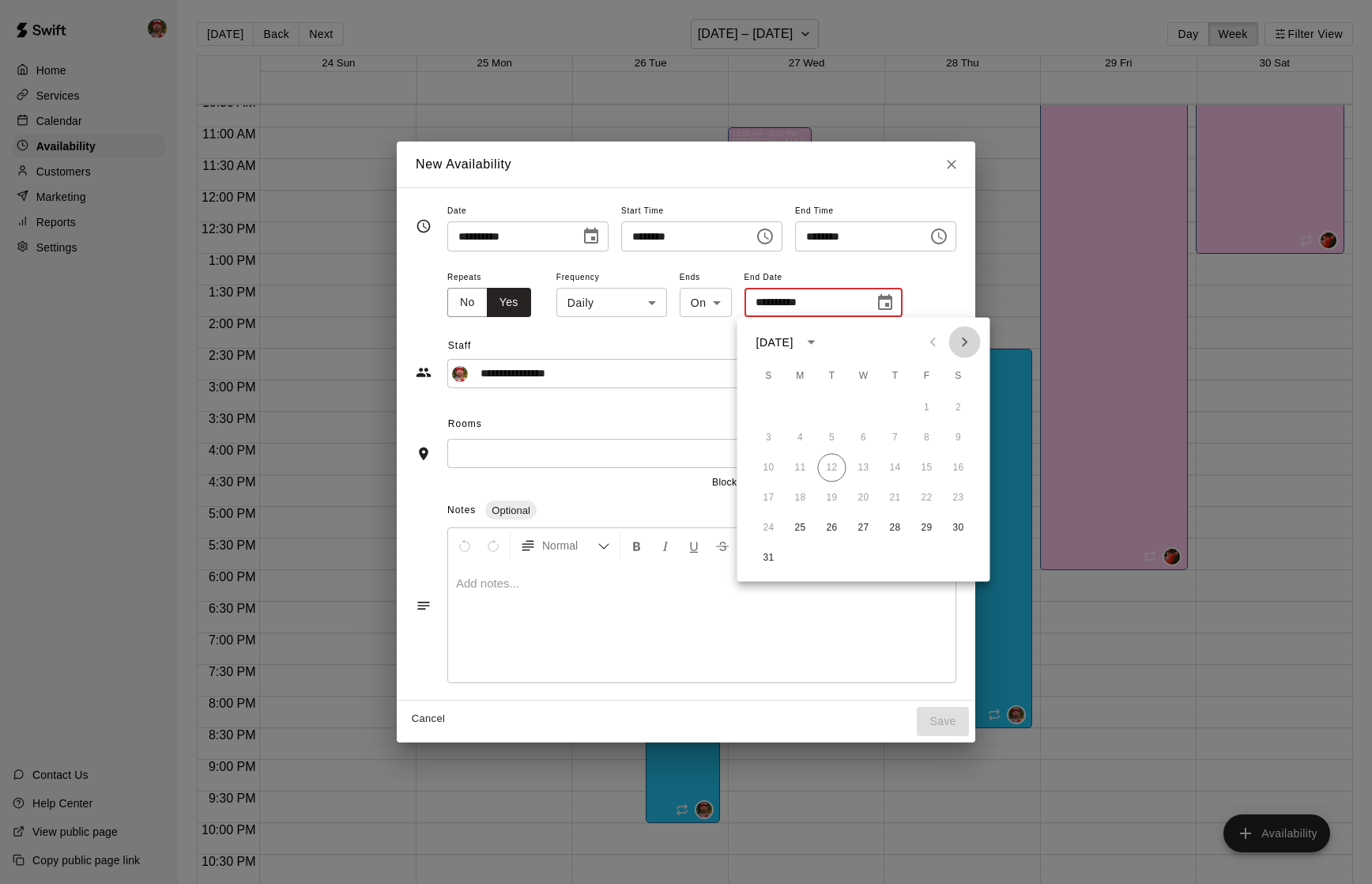
click at [964, 344] on icon "Next month" at bounding box center [964, 342] width 5 height 10
click at [800, 529] on button "27" at bounding box center [801, 528] width 29 height 29
type input "**********"
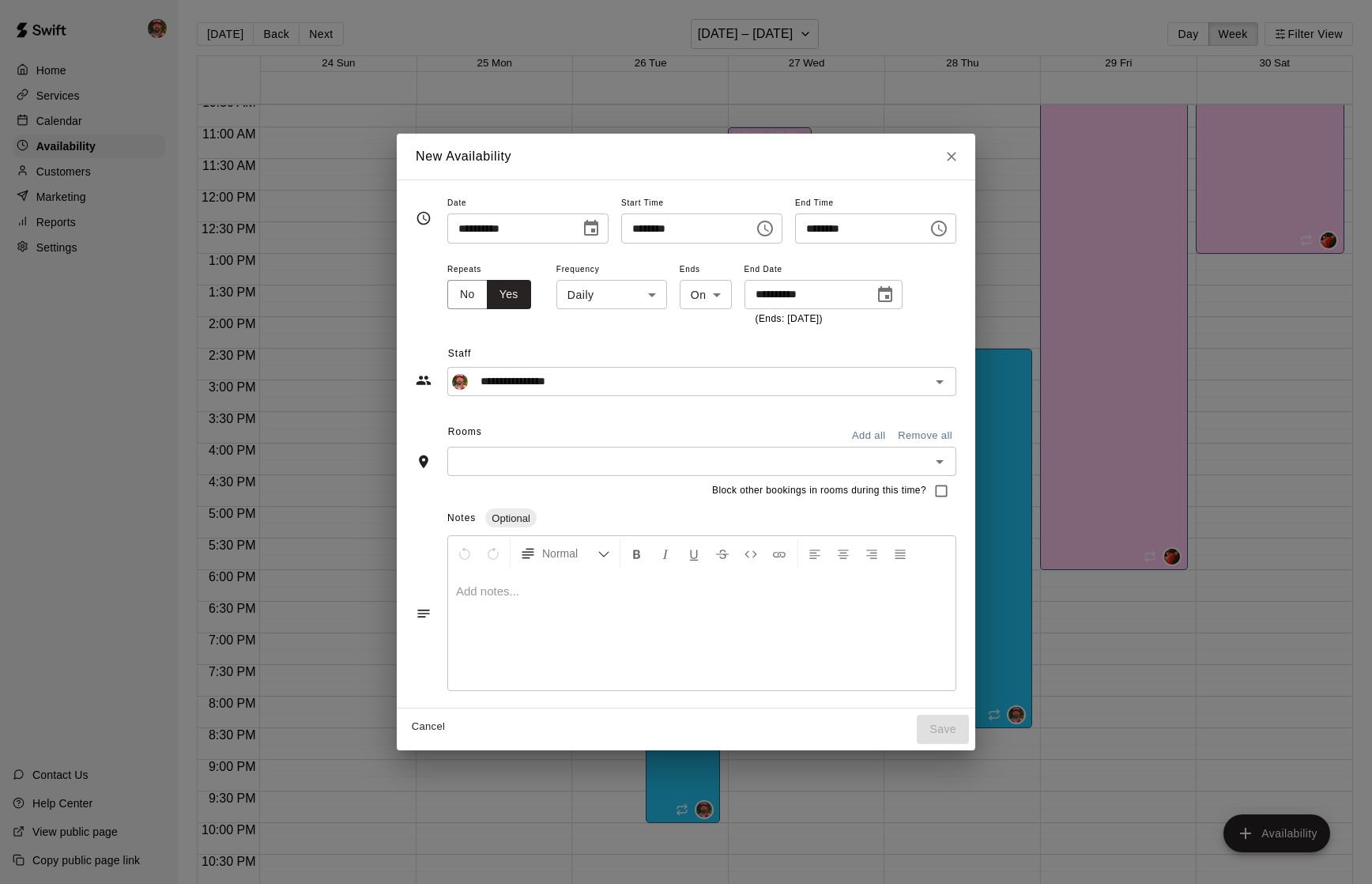
click at [681, 454] on input "text" at bounding box center [689, 461] width 473 height 20
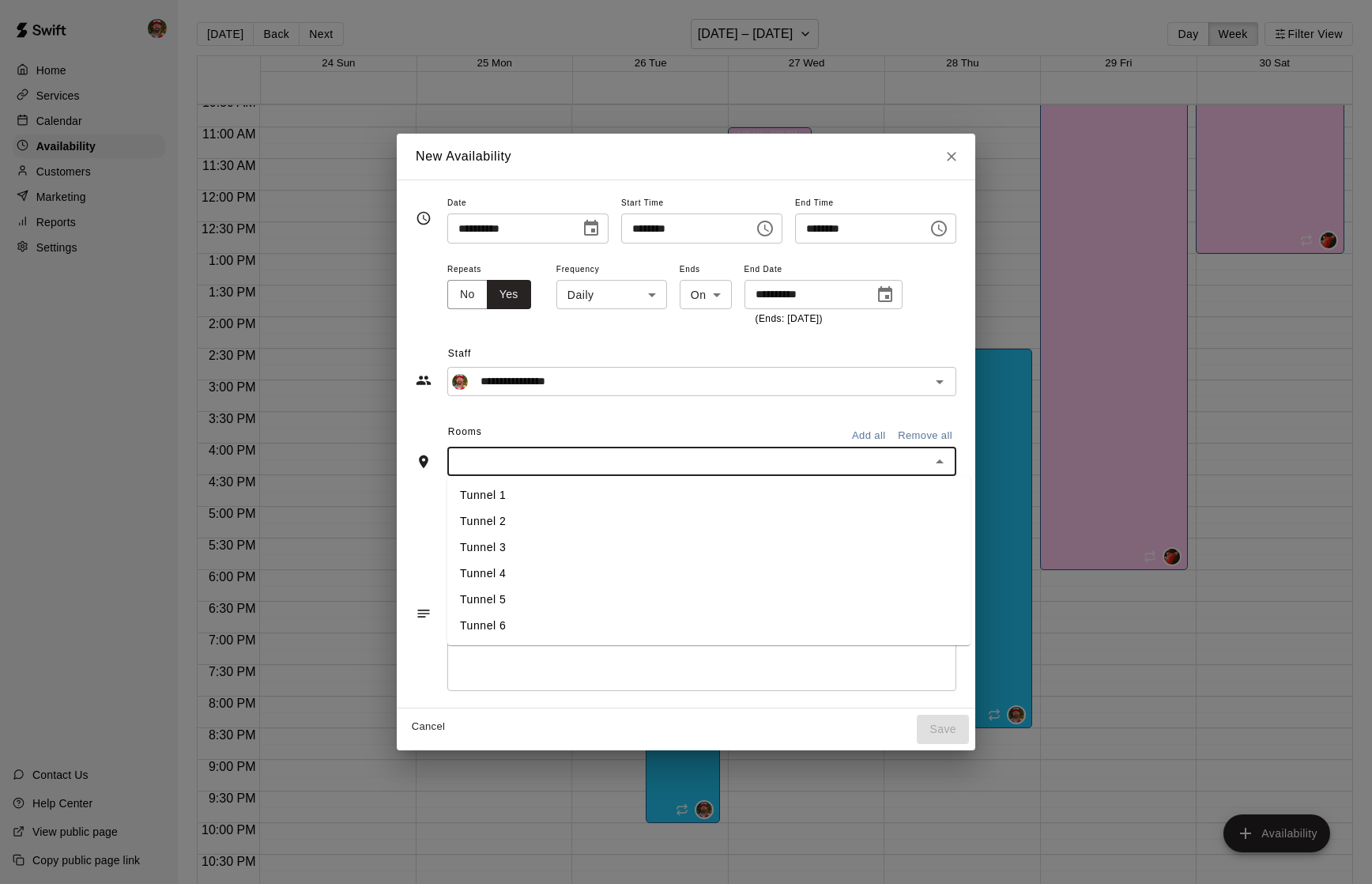
click at [536, 540] on li "Tunnel 3" at bounding box center [709, 548] width 523 height 26
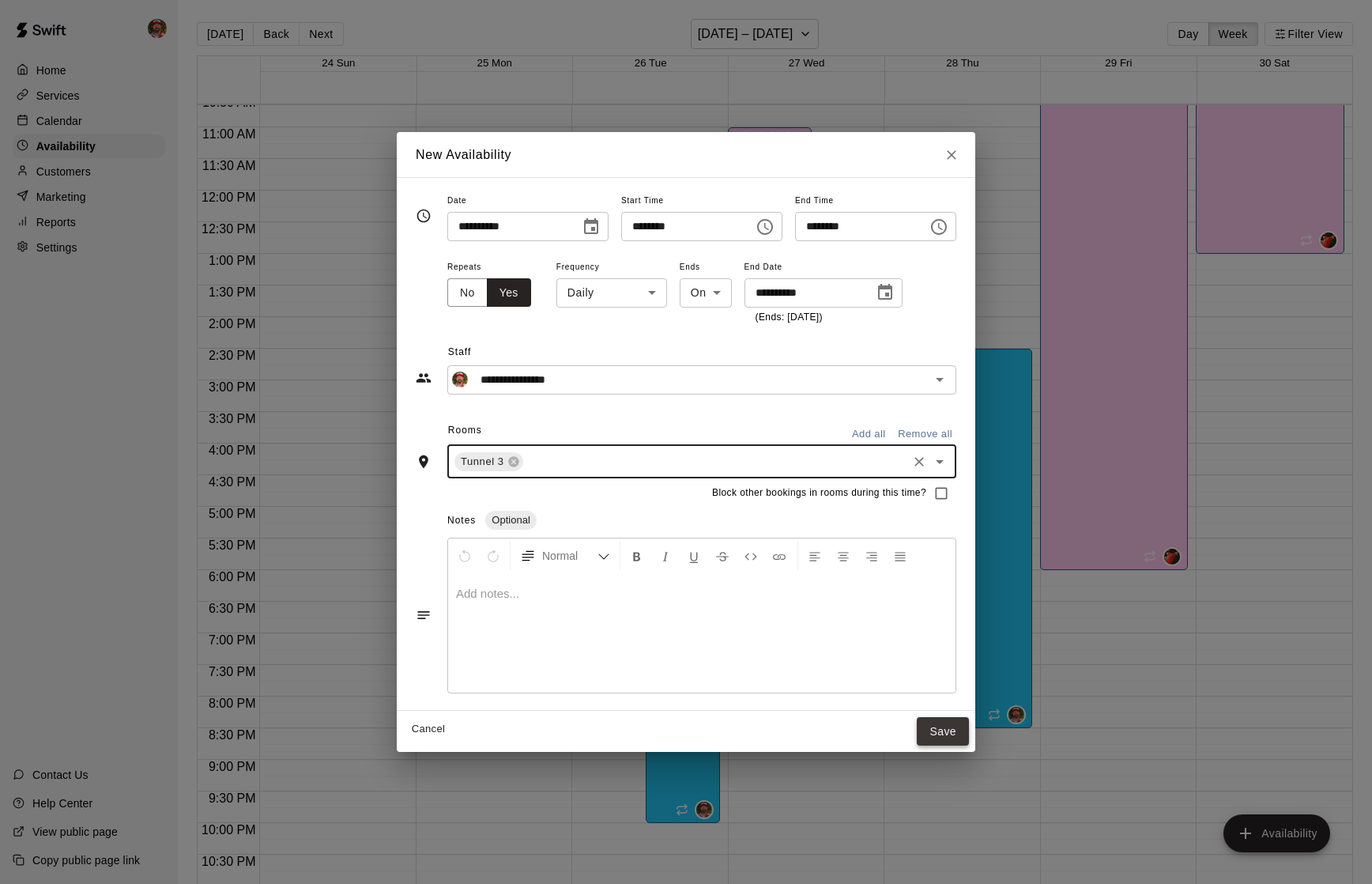
click at [956, 731] on button "Save" at bounding box center [943, 731] width 52 height 29
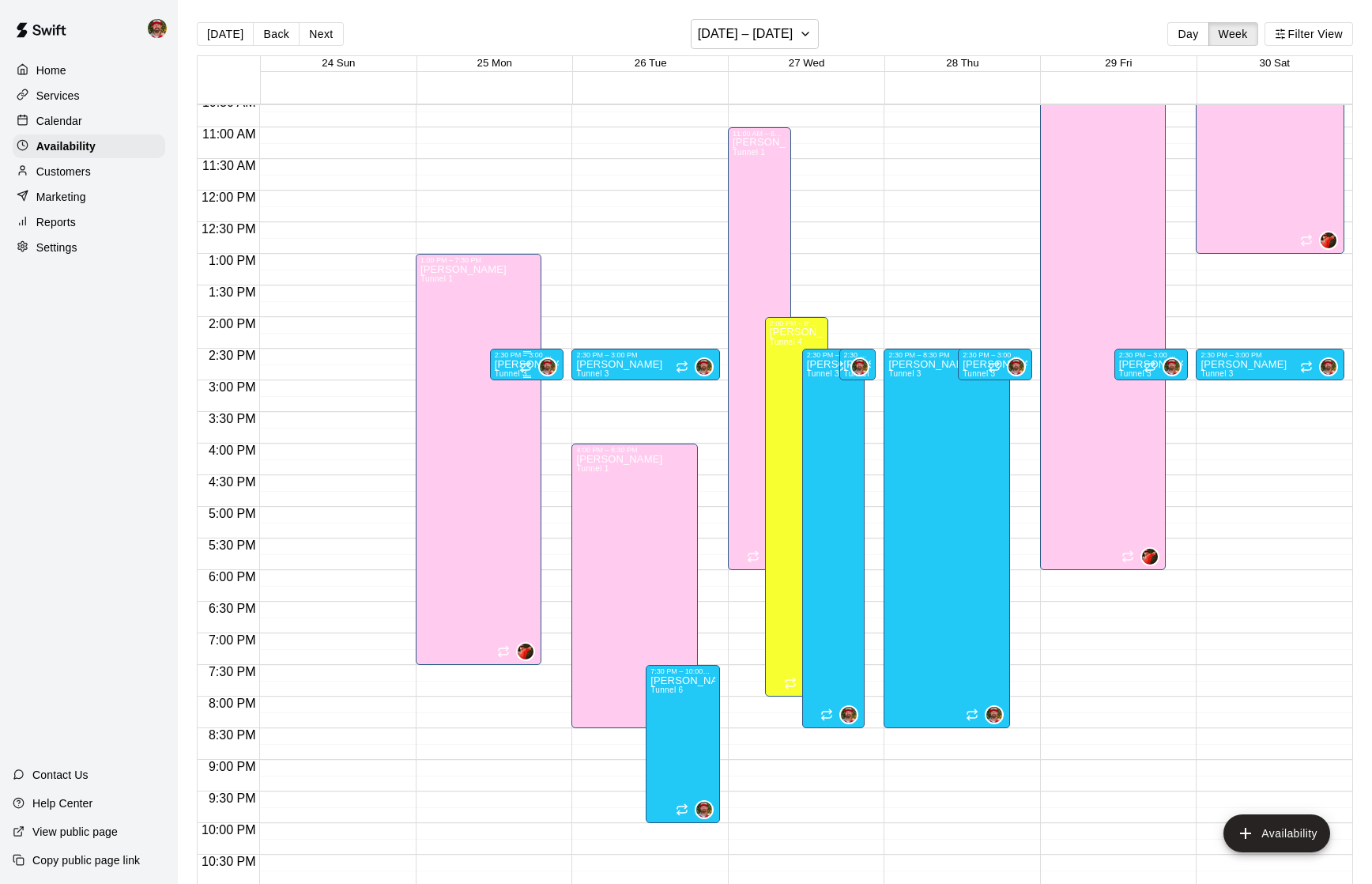
click at [518, 364] on p "[PERSON_NAME]" at bounding box center [527, 364] width 65 height 0
click at [508, 422] on icon "delete" at bounding box center [510, 419] width 11 height 14
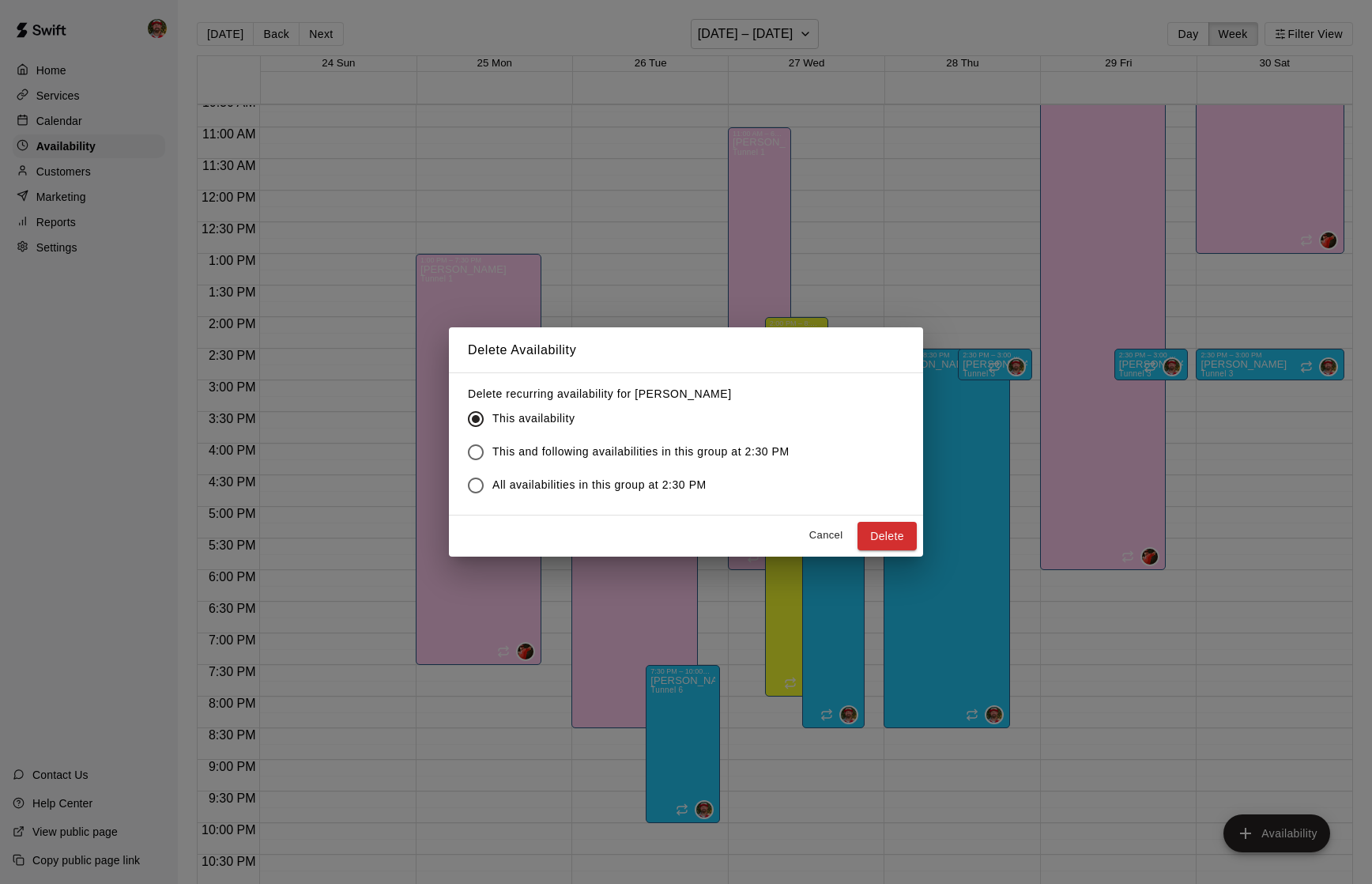
click at [597, 453] on span "This and following availabilities in this group at 2:30 PM" at bounding box center [641, 452] width 298 height 17
click at [886, 540] on button "Delete" at bounding box center [887, 536] width 60 height 29
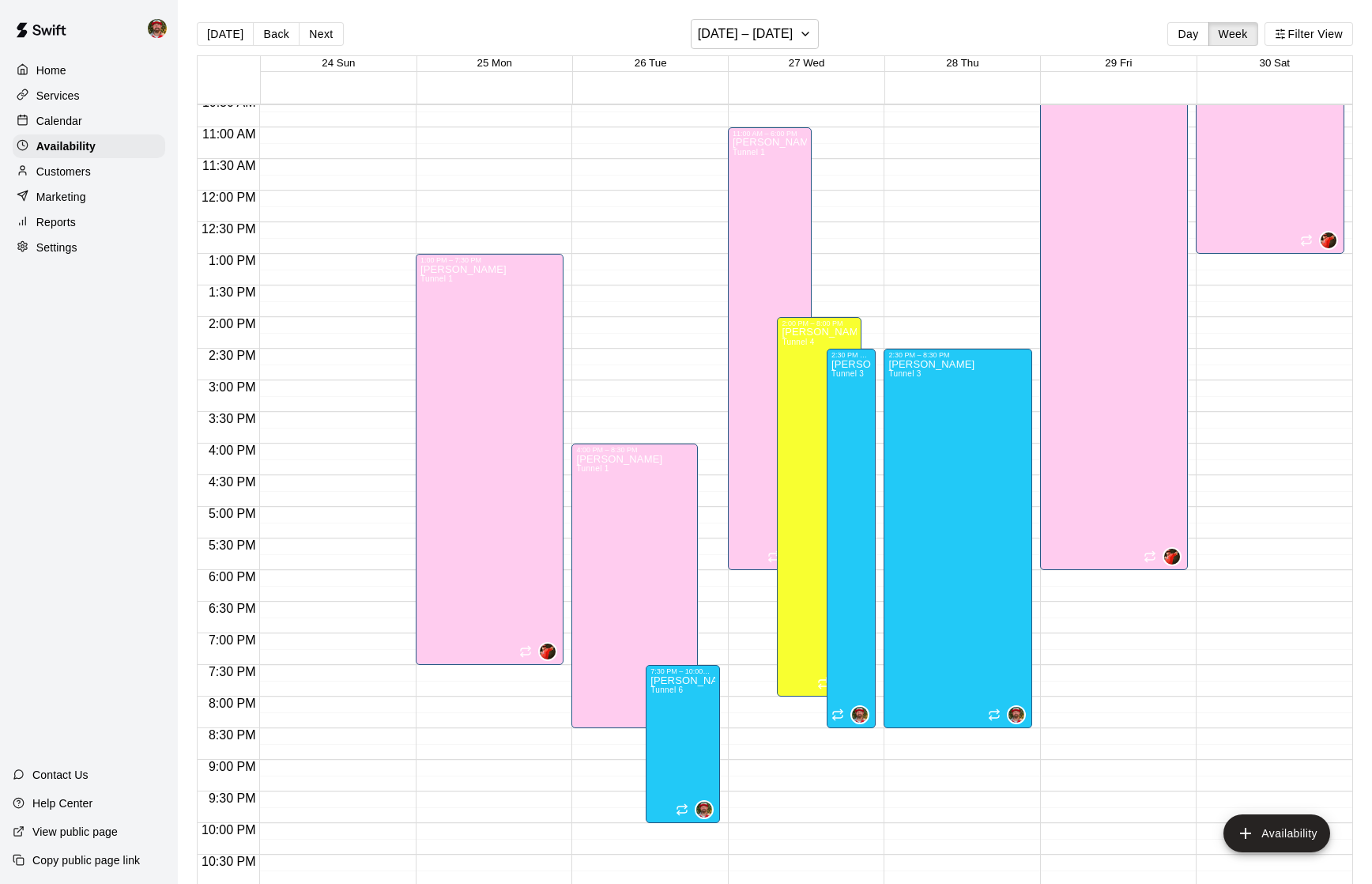
click at [568, 351] on div at bounding box center [494, 356] width 156 height 16
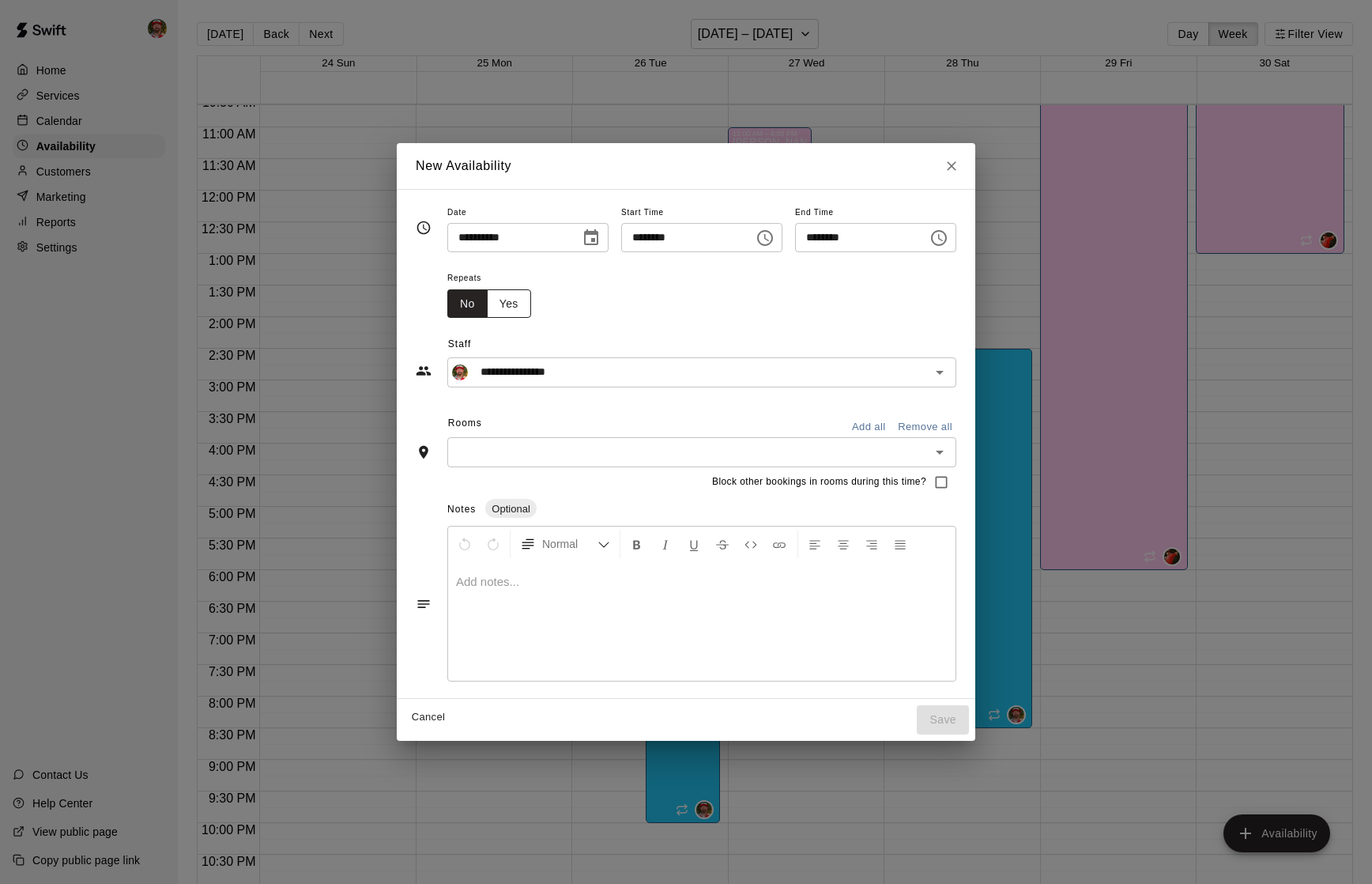
click at [509, 298] on button "Yes" at bounding box center [508, 304] width 45 height 29
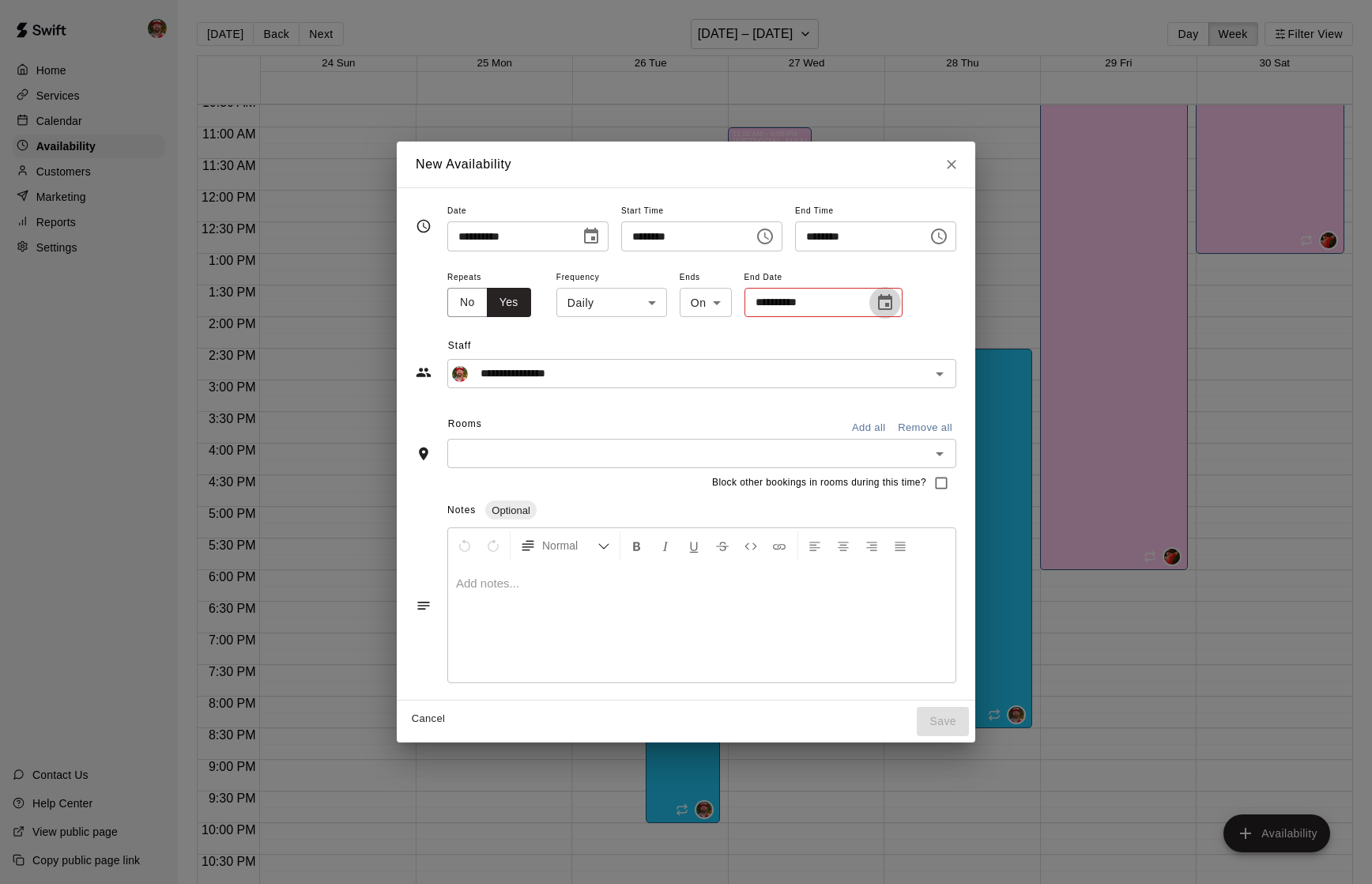
click at [878, 298] on icon "Choose date" at bounding box center [886, 302] width 14 height 16
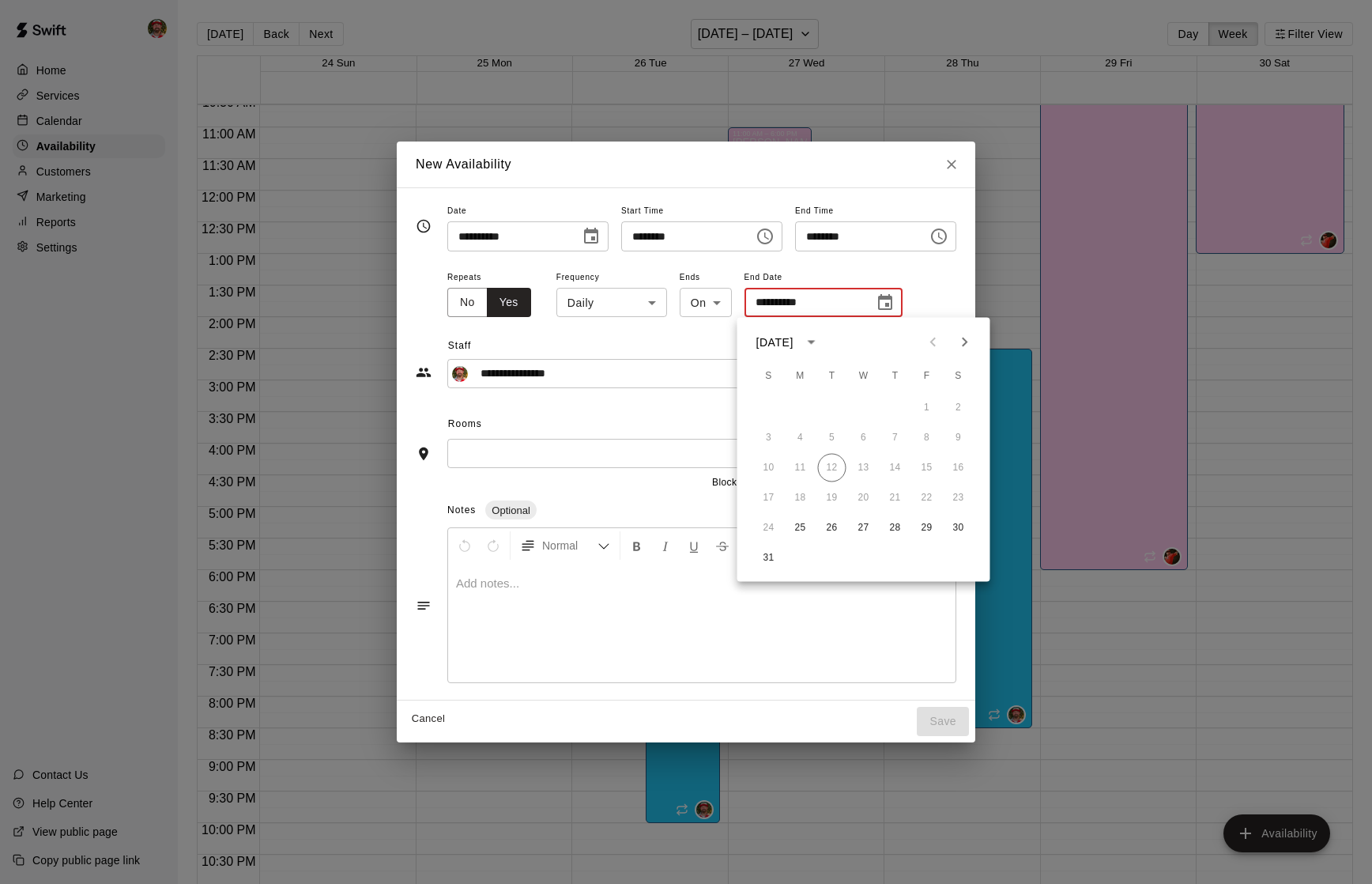
click at [969, 342] on icon "Next month" at bounding box center [965, 342] width 19 height 19
click at [795, 525] on button "27" at bounding box center [801, 528] width 29 height 29
type input "**********"
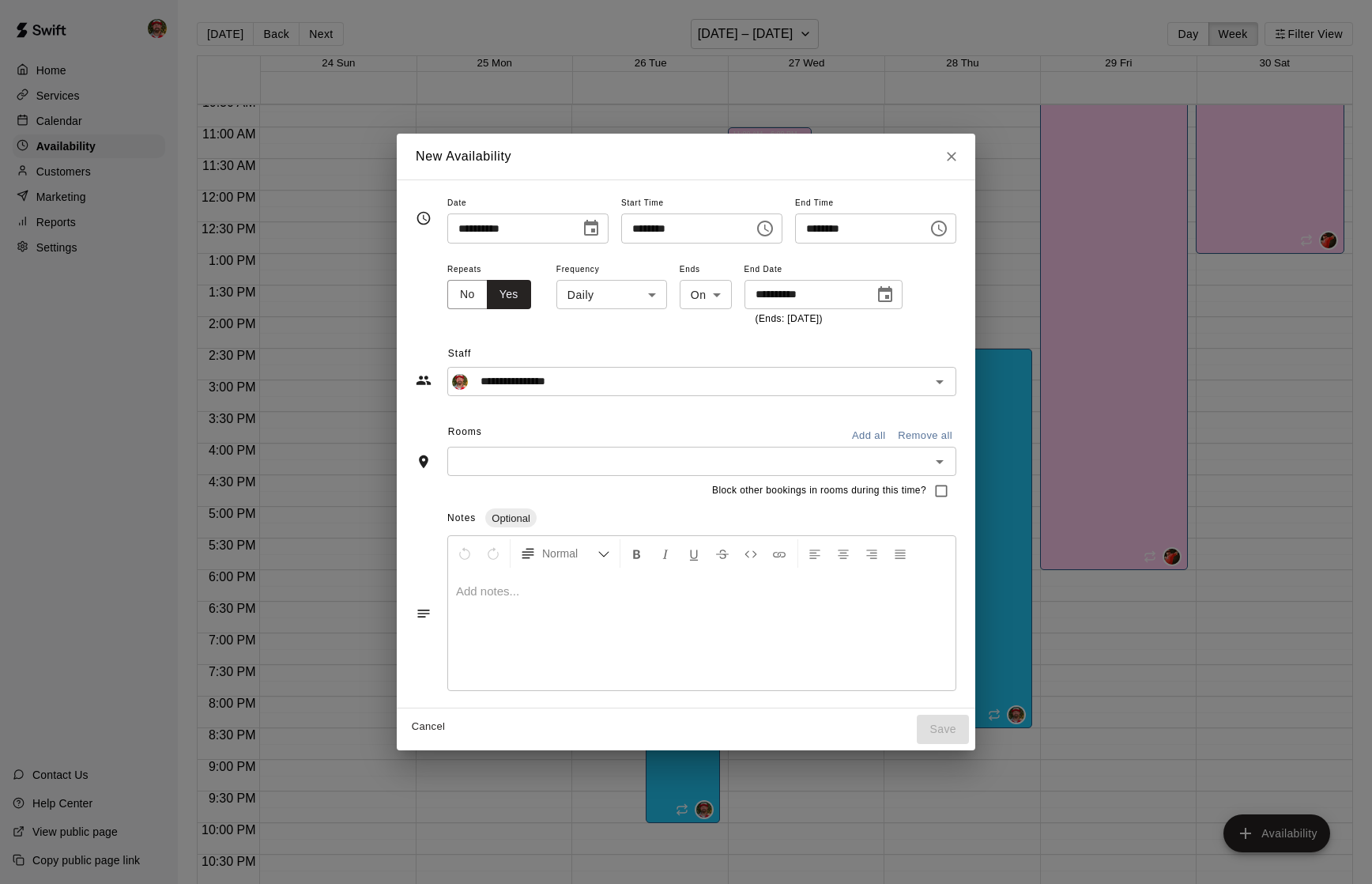
click at [651, 456] on input "text" at bounding box center [689, 461] width 473 height 20
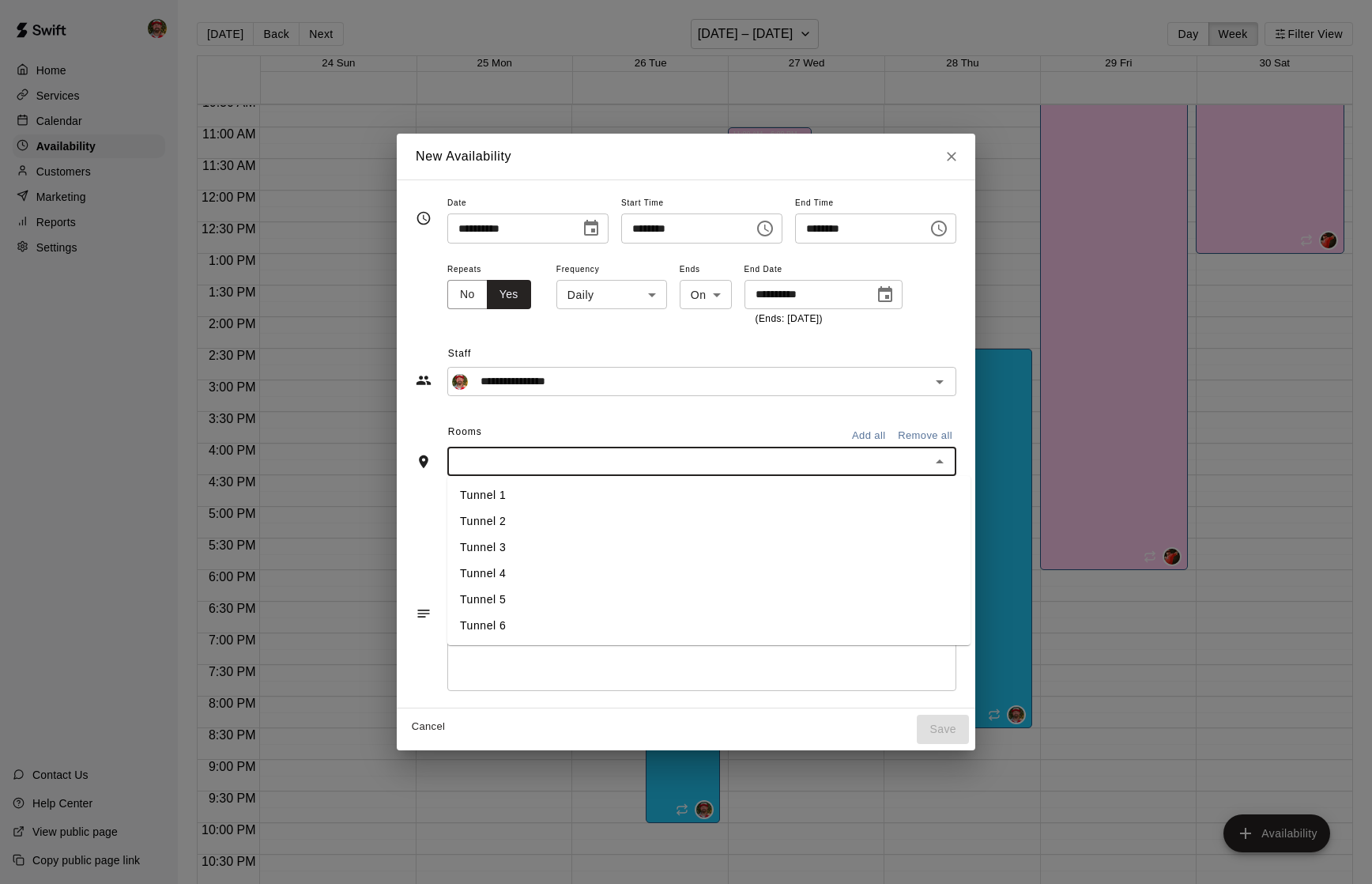
click at [633, 547] on li "Tunnel 3" at bounding box center [709, 548] width 523 height 26
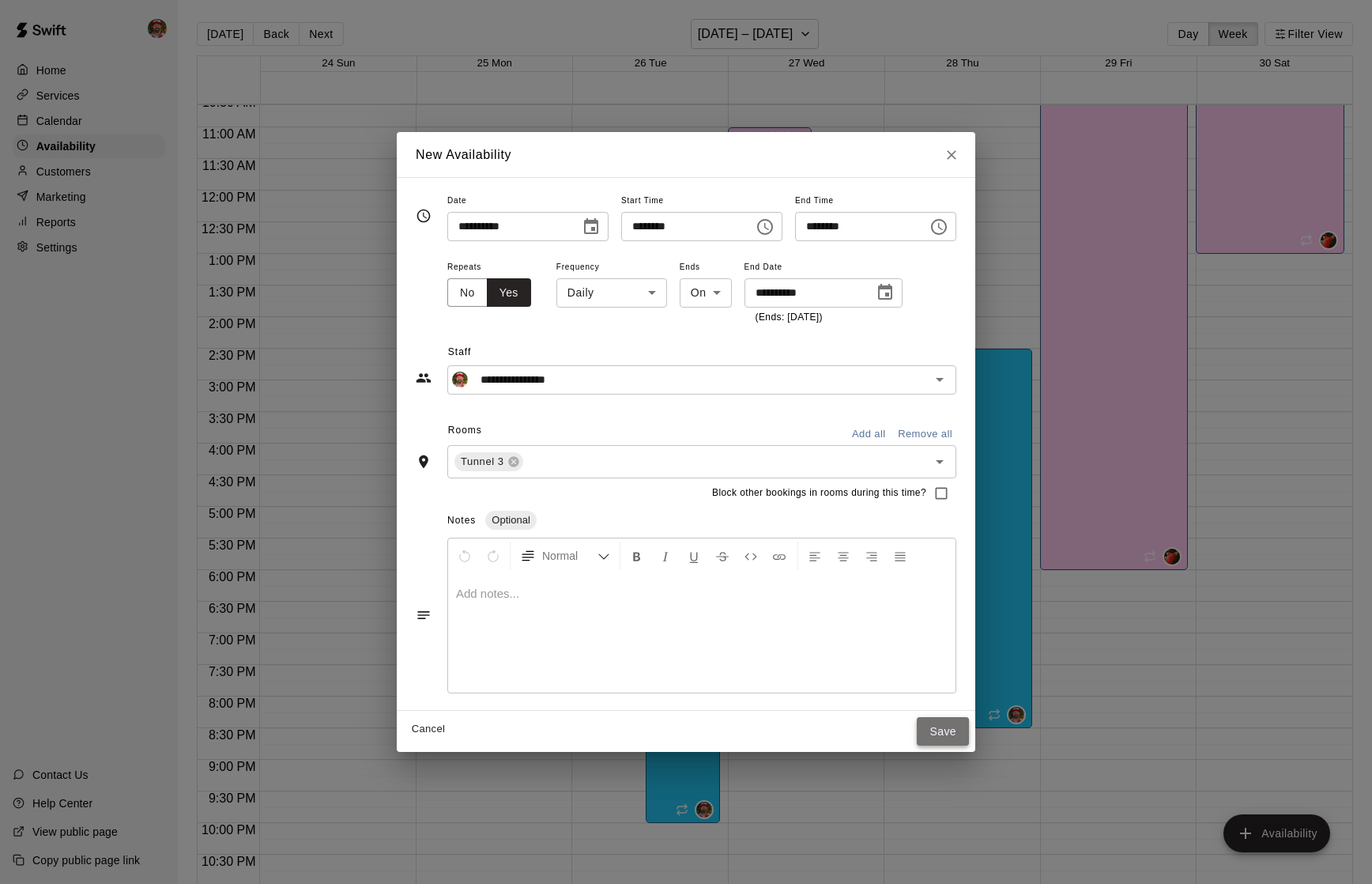
click at [942, 728] on button "Save" at bounding box center [943, 731] width 52 height 29
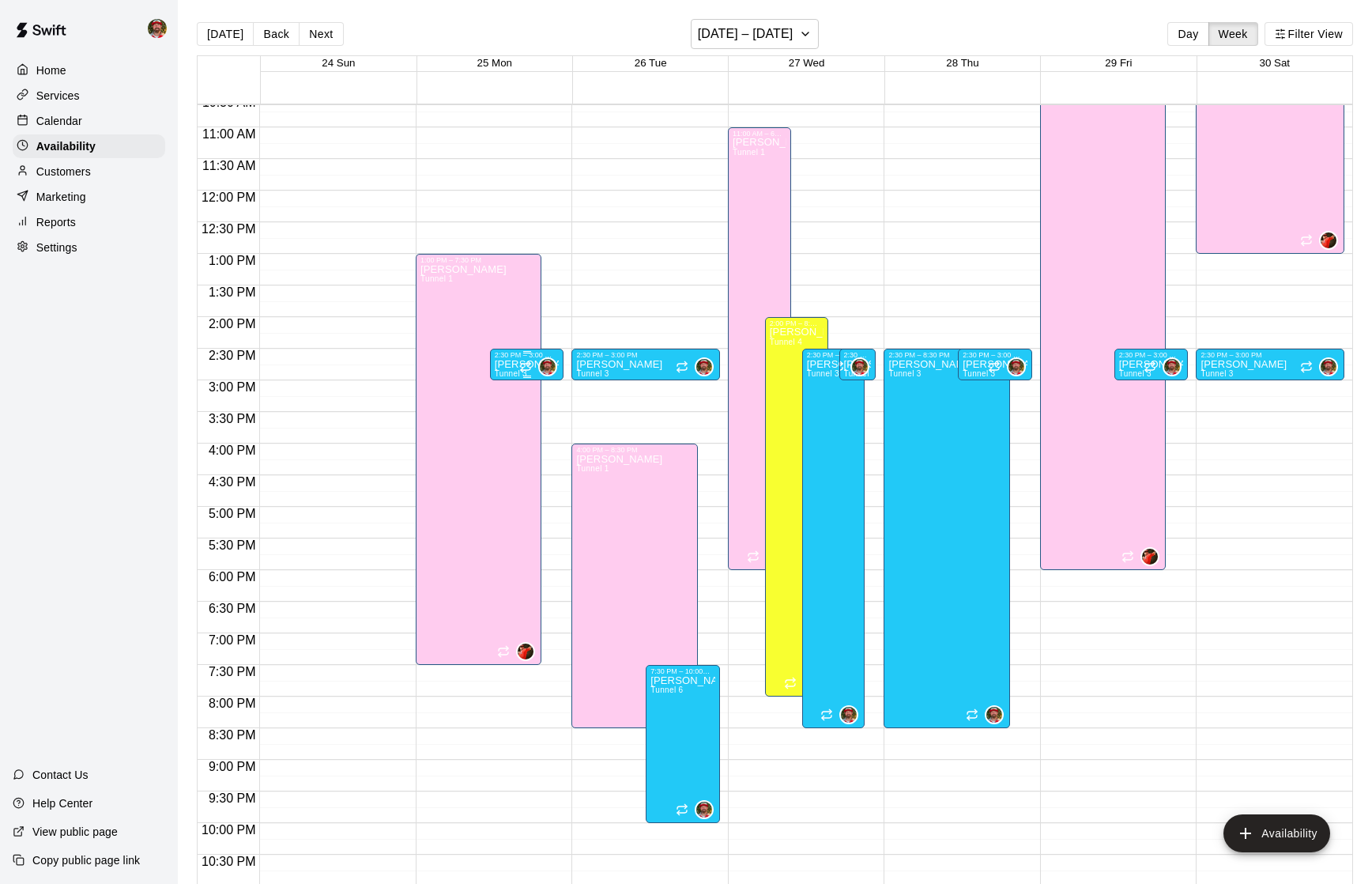
click at [512, 364] on p "[PERSON_NAME]" at bounding box center [527, 364] width 65 height 0
click at [511, 417] on icon "delete" at bounding box center [510, 419] width 11 height 14
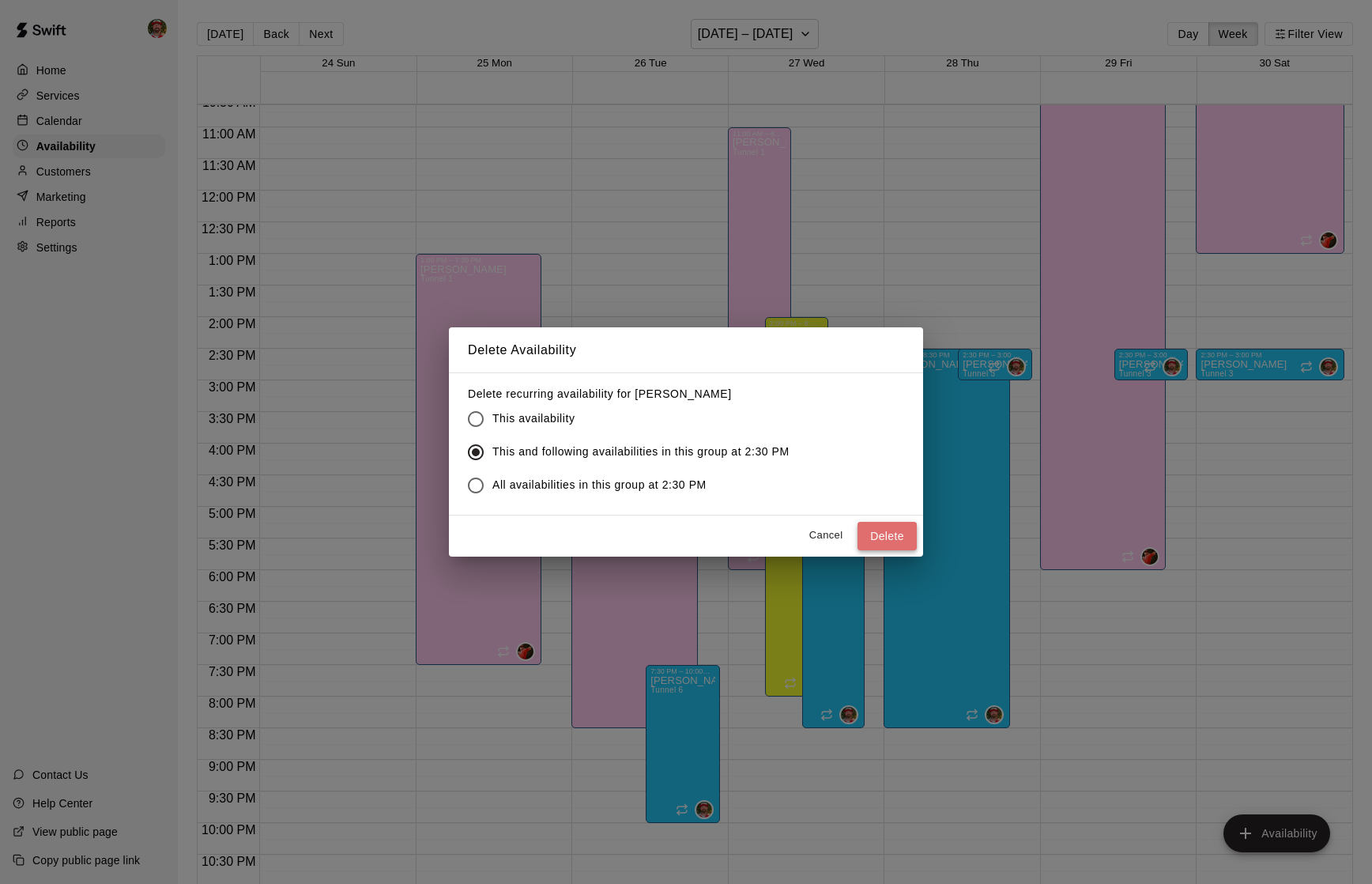
click at [886, 537] on button "Delete" at bounding box center [887, 536] width 60 height 29
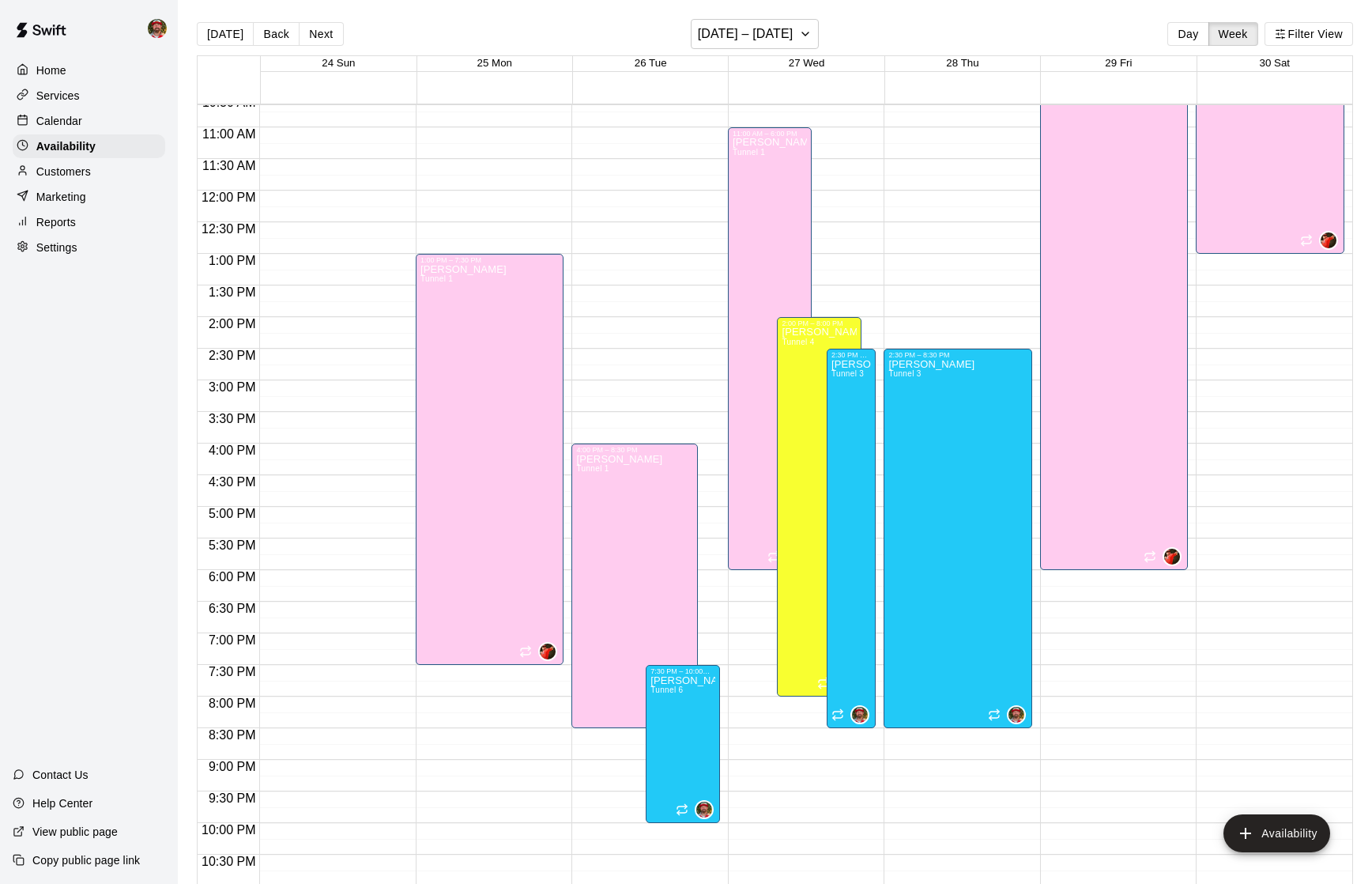
click at [568, 350] on div at bounding box center [494, 356] width 156 height 16
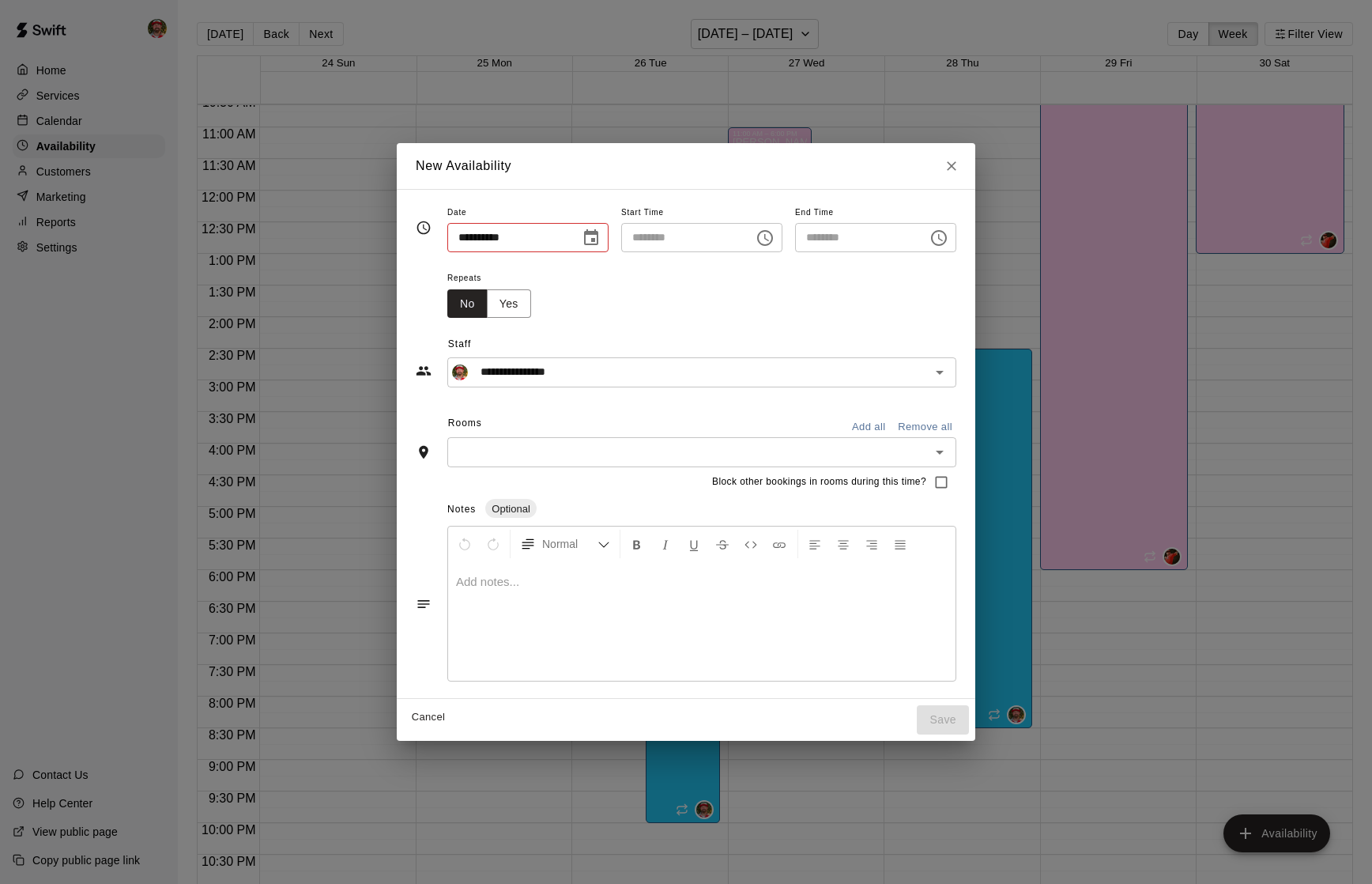
type input "**********"
type input "********"
click at [499, 308] on button "Yes" at bounding box center [508, 304] width 45 height 29
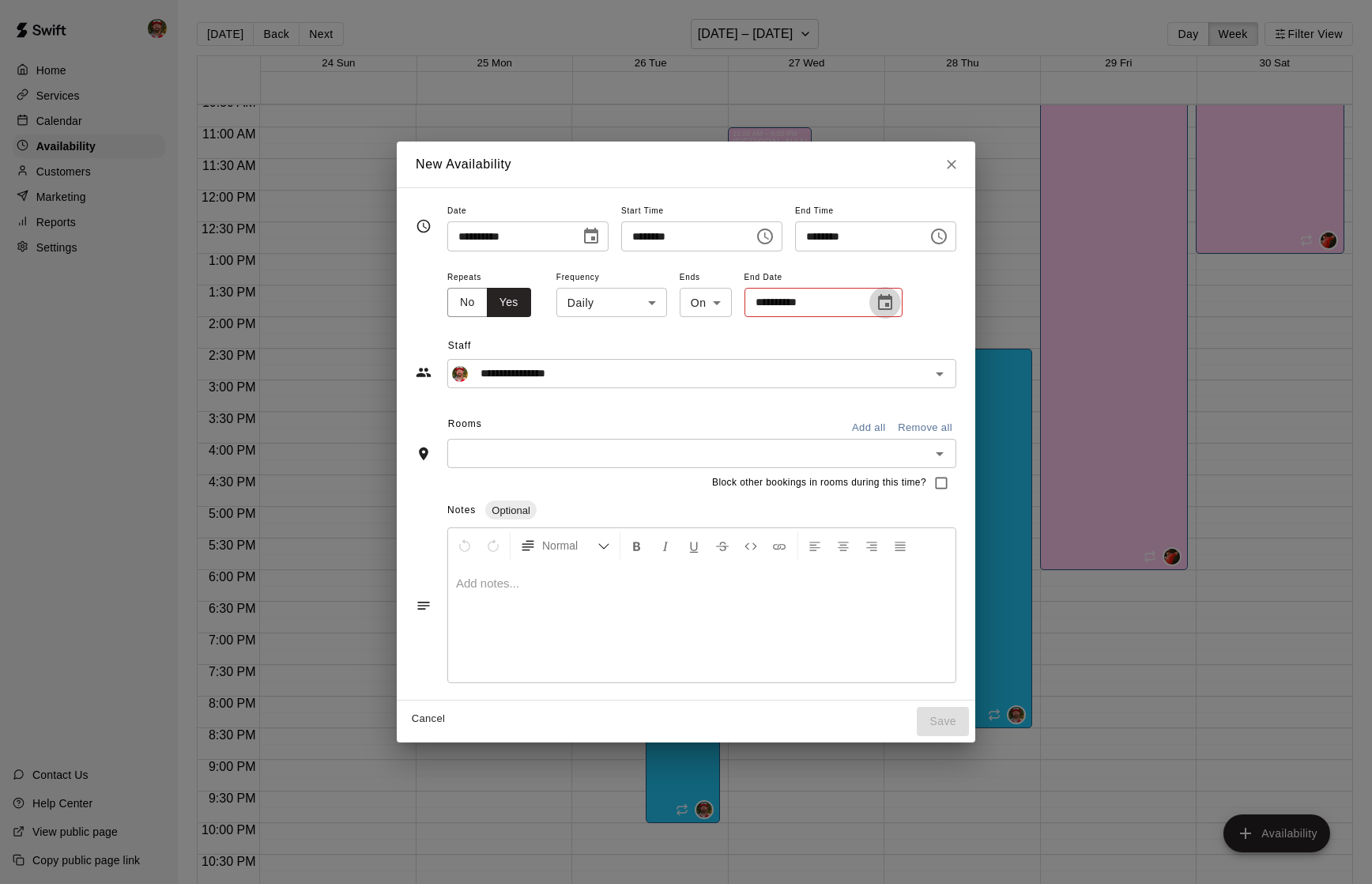
click at [882, 298] on icon "Choose date" at bounding box center [886, 302] width 14 height 16
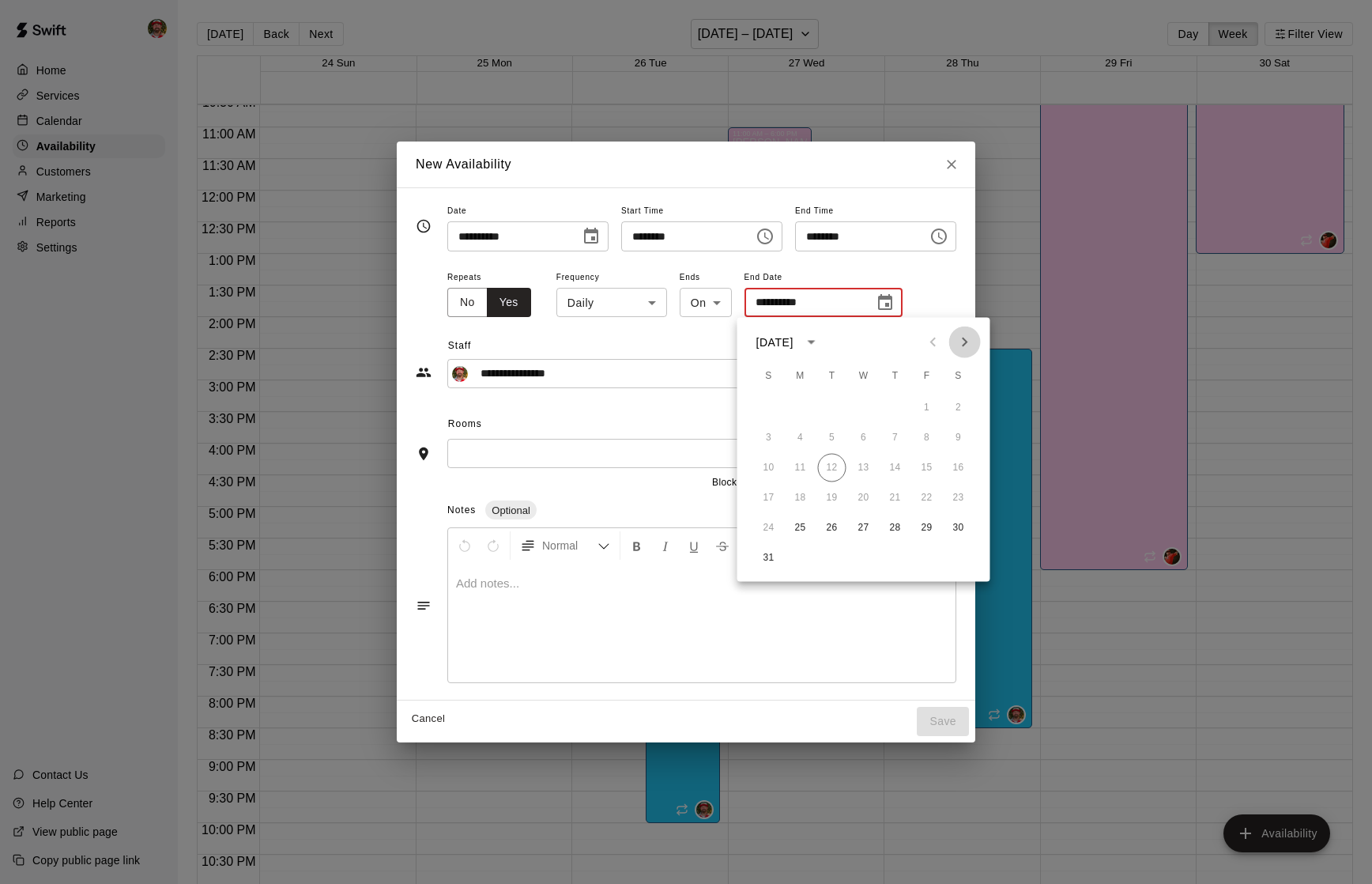
click at [965, 342] on icon "Next month" at bounding box center [964, 342] width 5 height 10
click at [802, 530] on button "27" at bounding box center [801, 528] width 29 height 29
type input "**********"
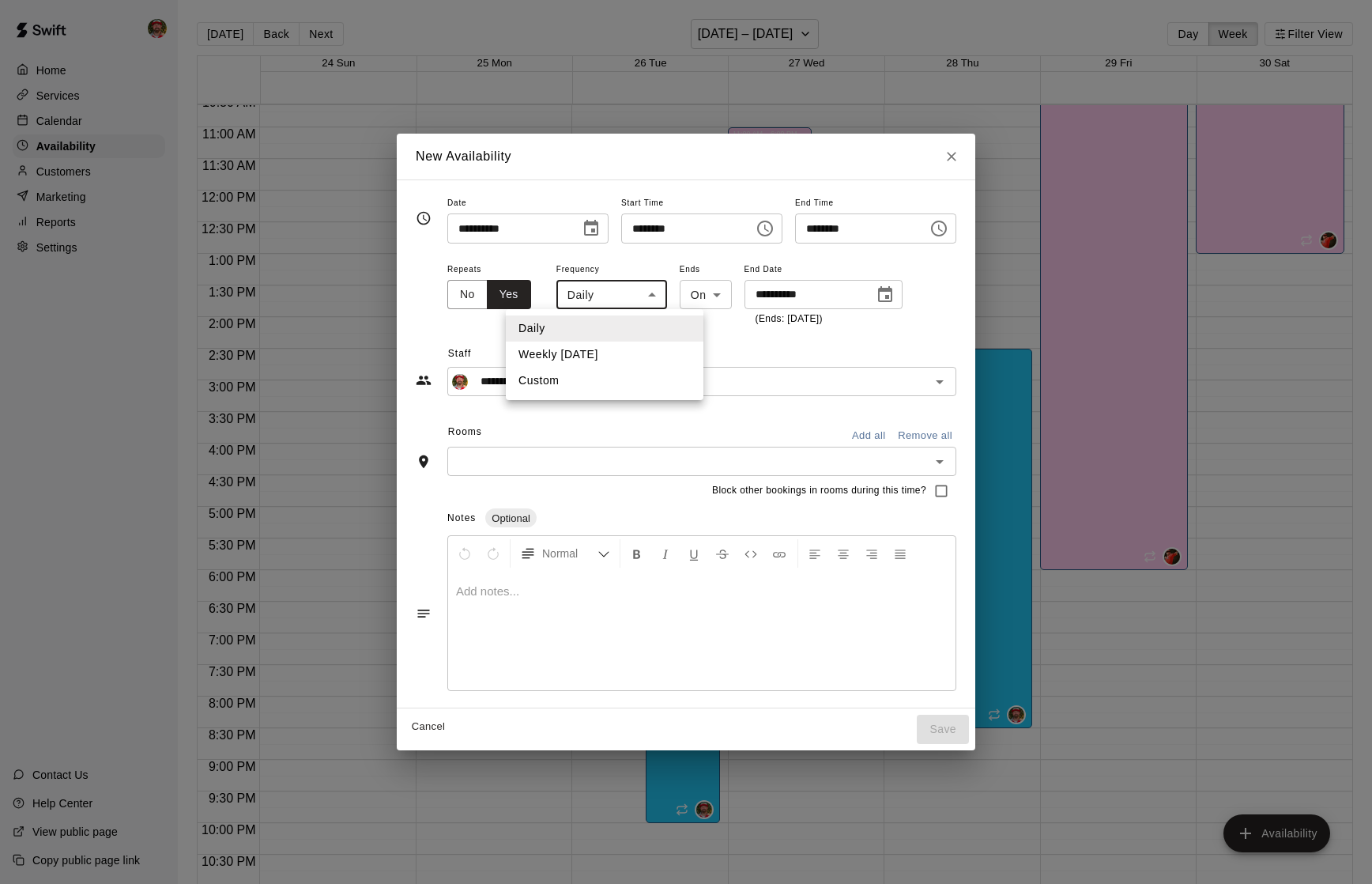
click at [597, 307] on body "Home Services Calendar Availability Customers Marketing Reports Settings Contac…" at bounding box center [686, 454] width 1372 height 909
click at [596, 352] on li "Weekly [DATE]" at bounding box center [605, 354] width 198 height 26
type input "******"
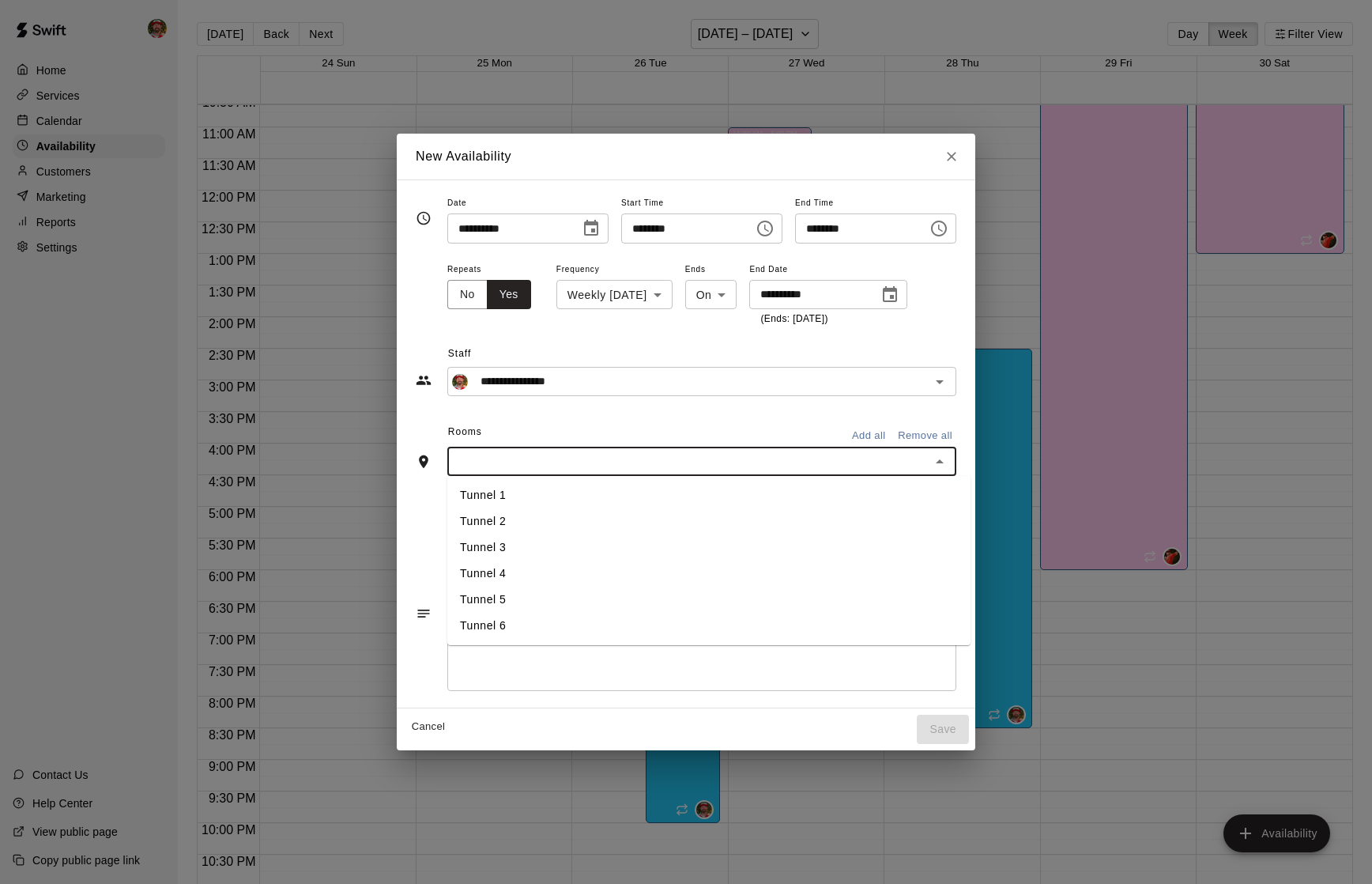
click at [767, 462] on input "text" at bounding box center [689, 461] width 473 height 20
click at [656, 538] on li "Tunnel 3" at bounding box center [709, 548] width 523 height 26
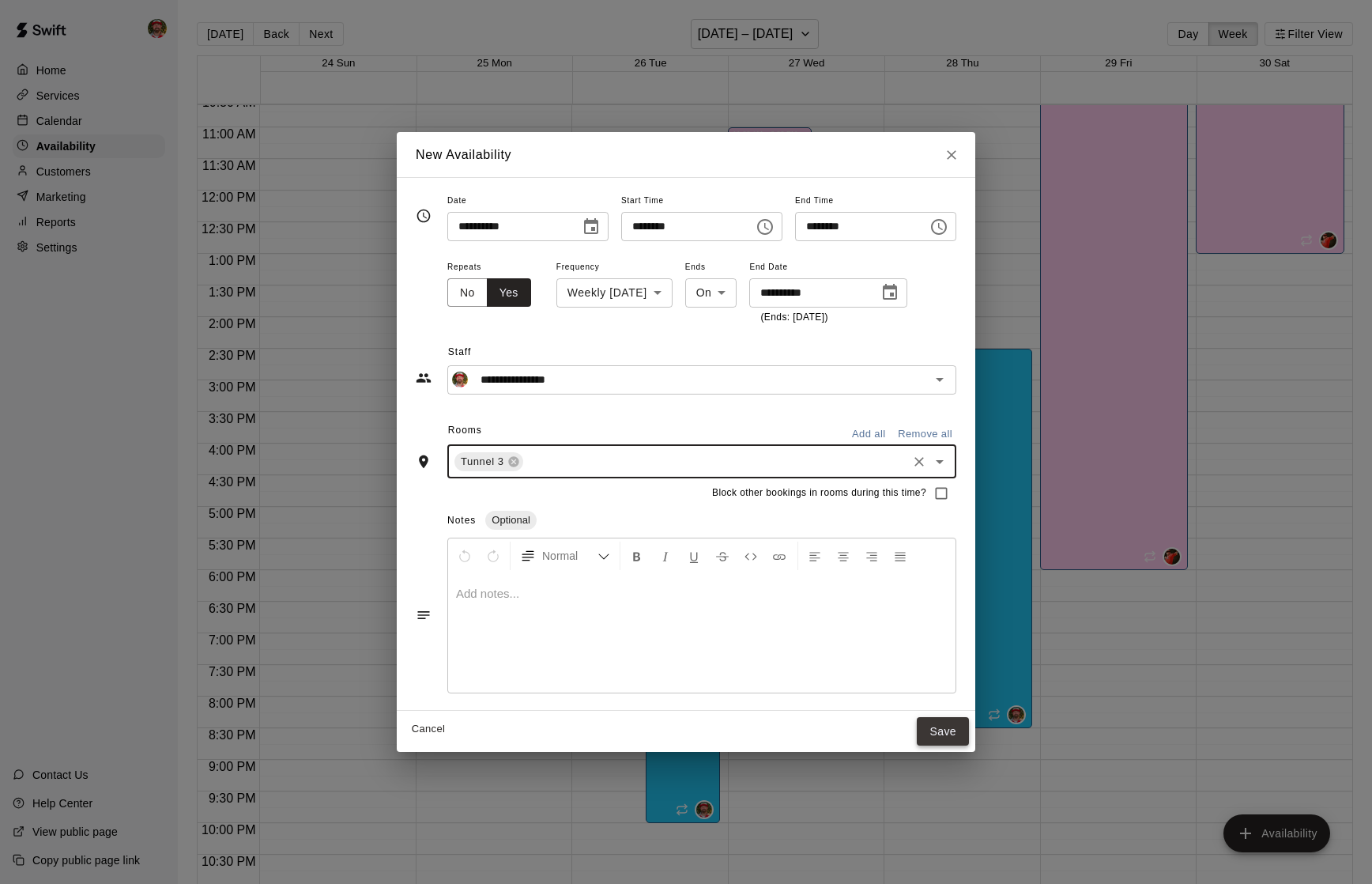
click at [944, 733] on button "Save" at bounding box center [943, 731] width 52 height 29
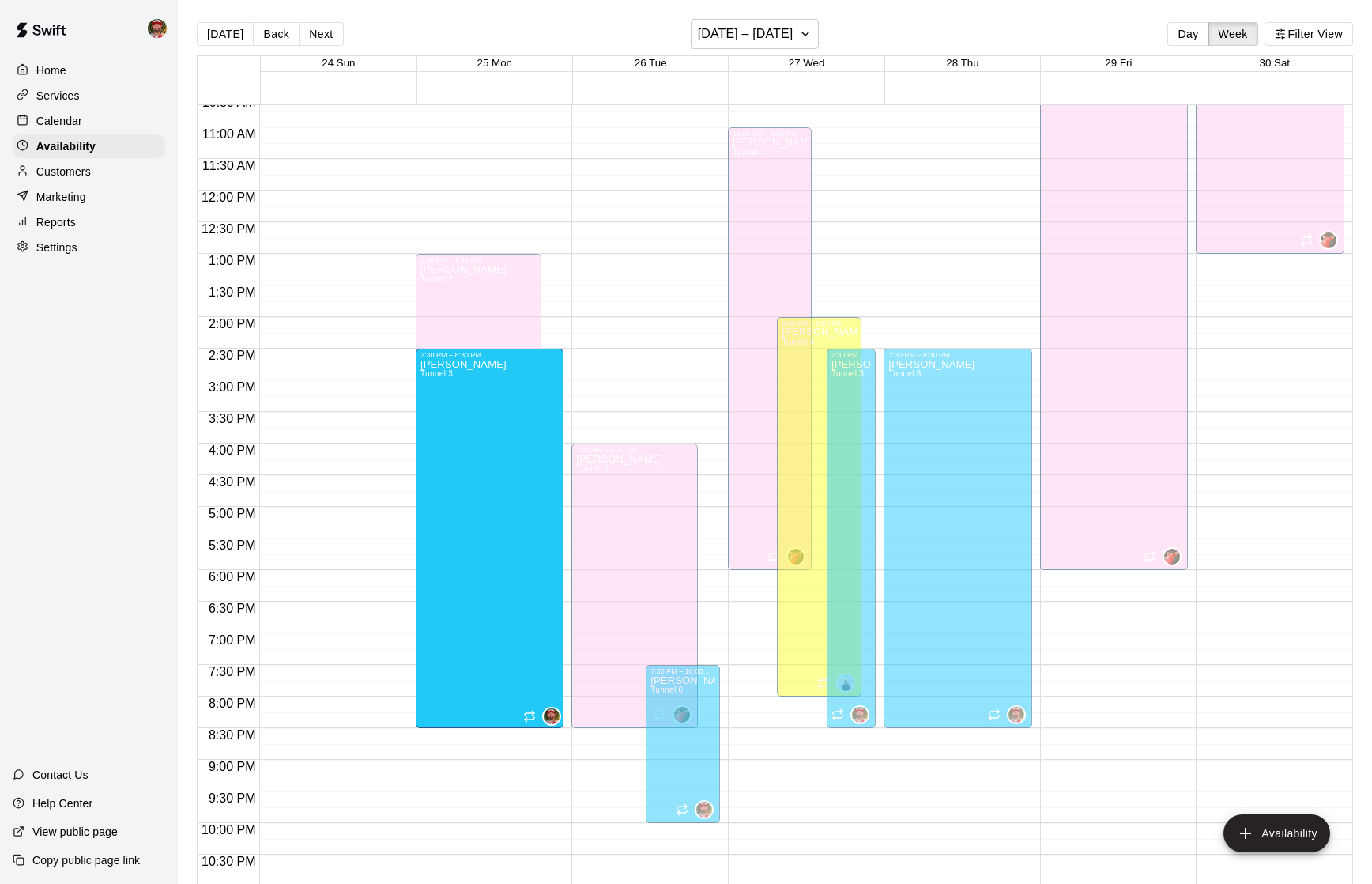
drag, startPoint x: 527, startPoint y: 375, endPoint x: 519, endPoint y: 737, distance: 362.1
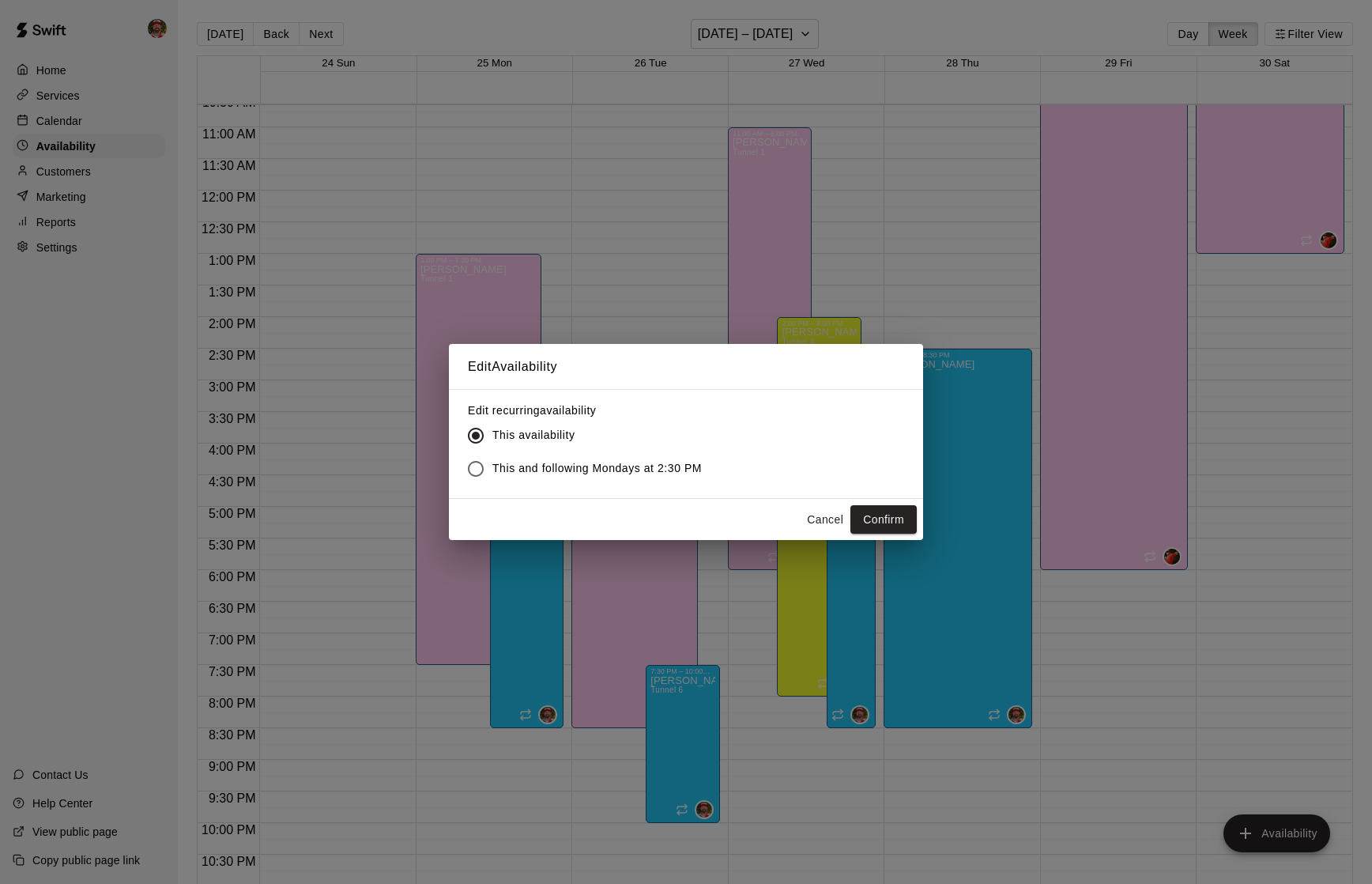
click at [617, 467] on span "This and following Mondays at 2:30 PM" at bounding box center [597, 468] width 209 height 17
click at [884, 514] on button "Confirm" at bounding box center [884, 519] width 66 height 29
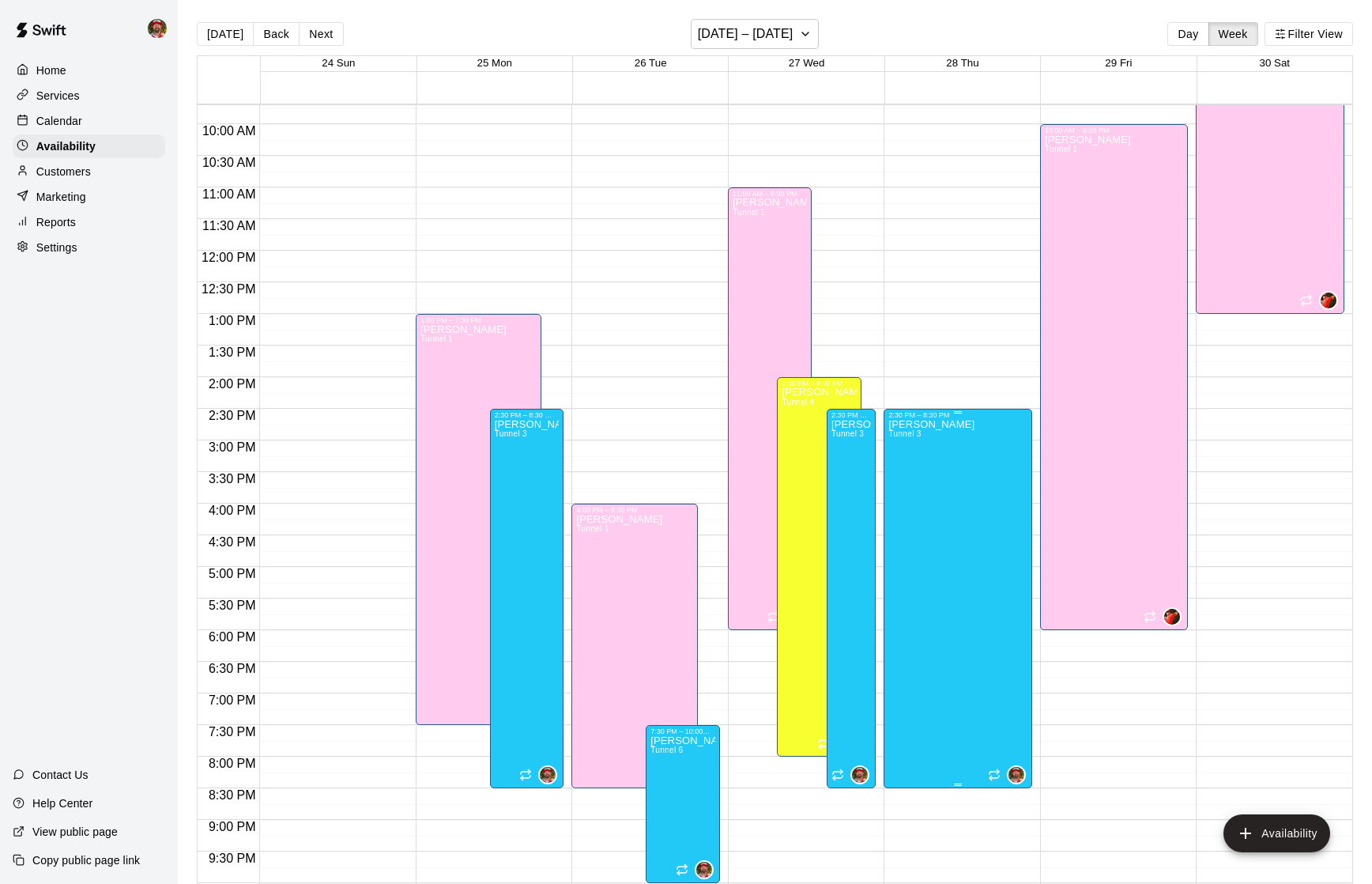
scroll to position [596, 0]
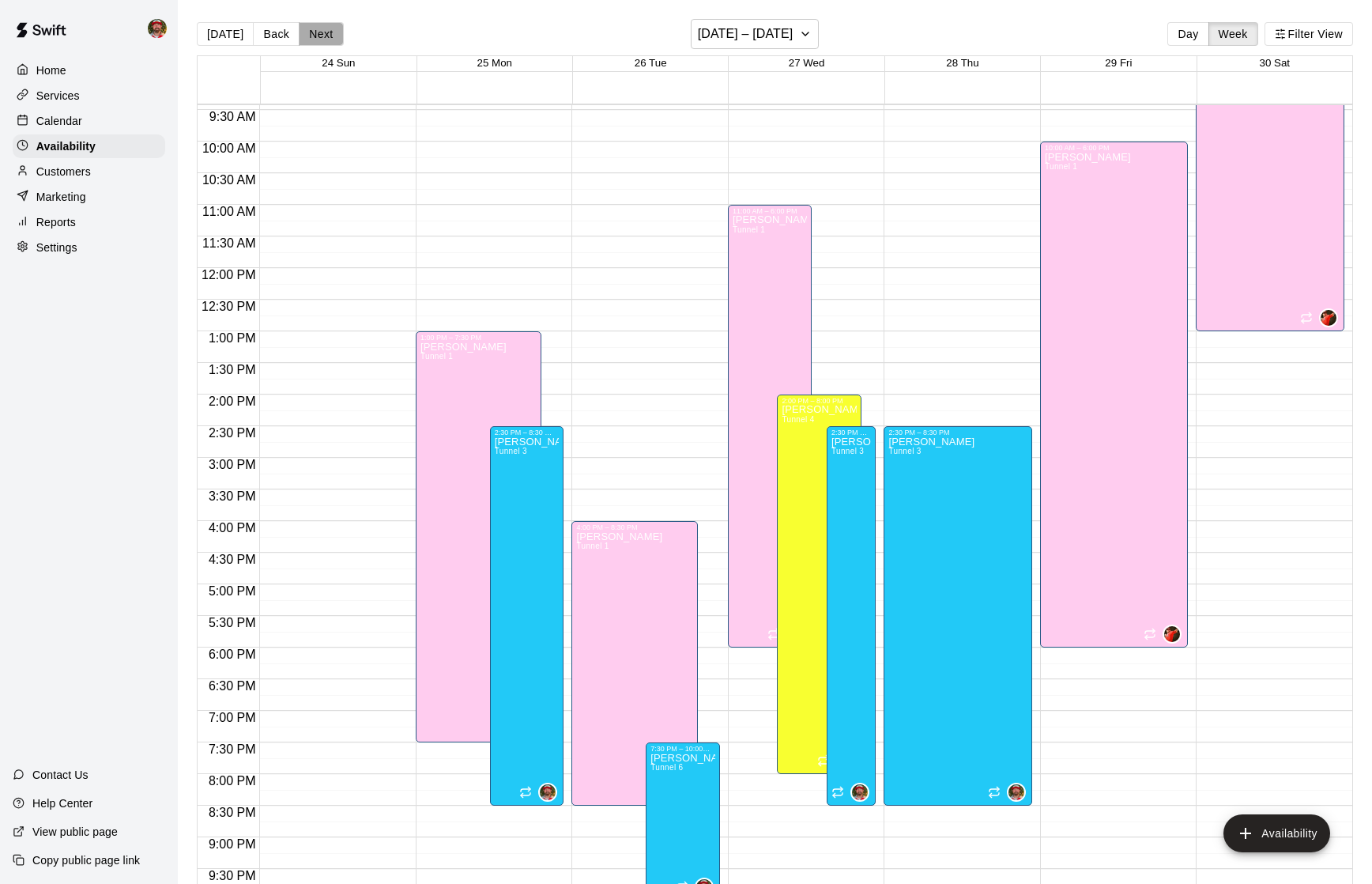
click at [323, 36] on button "Next" at bounding box center [320, 33] width 45 height 24
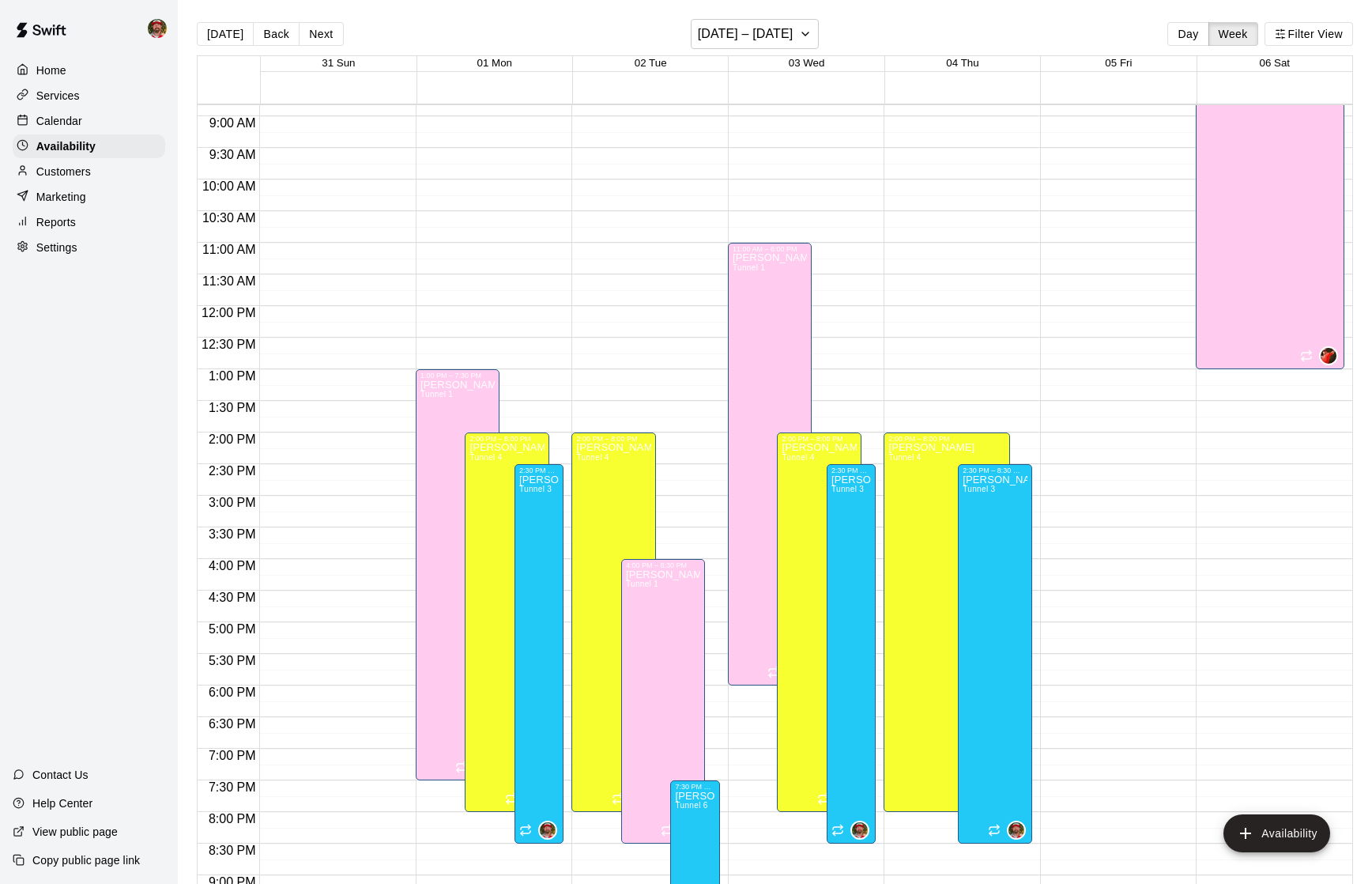
scroll to position [563, 0]
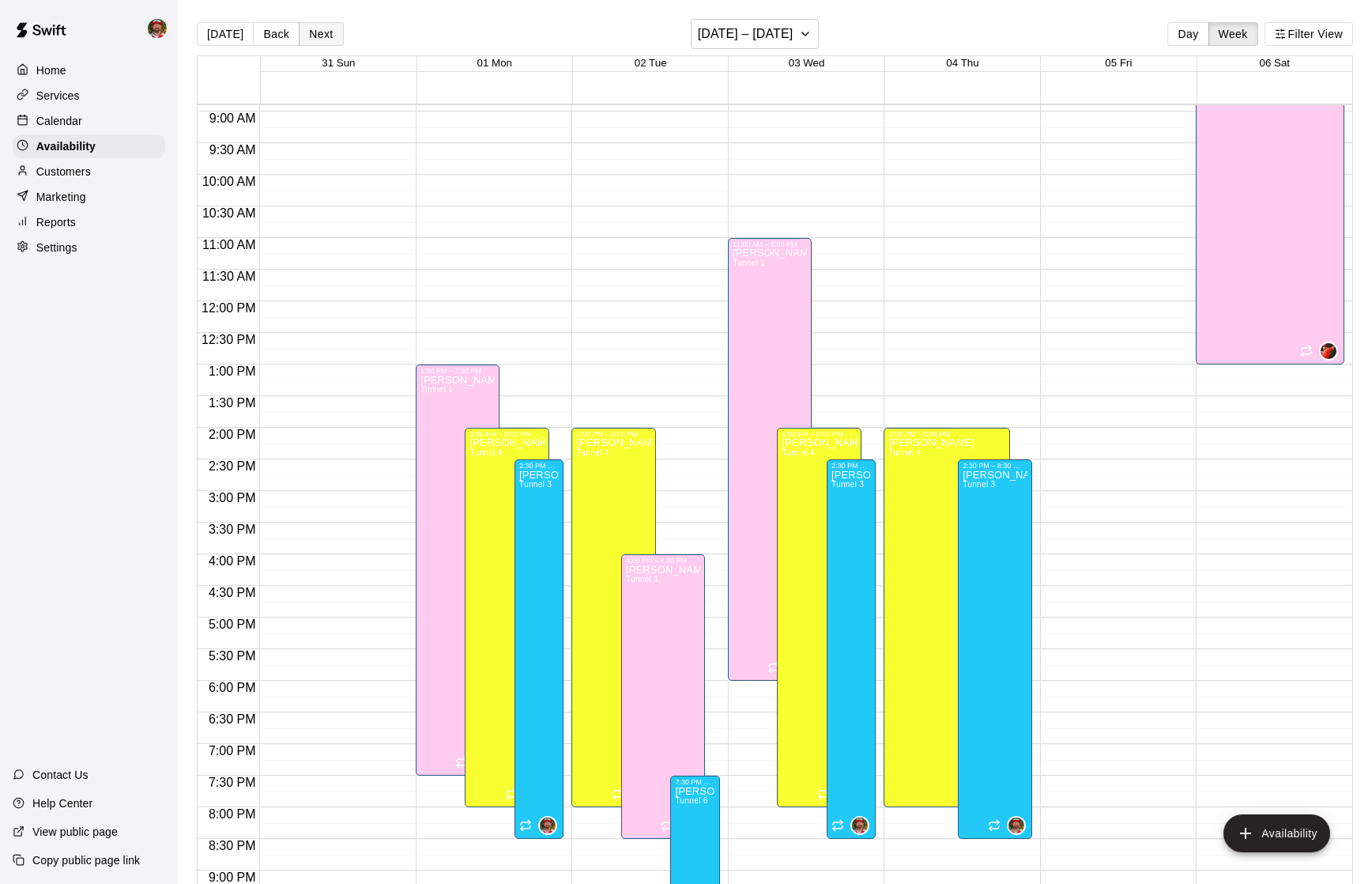
click at [316, 31] on button "Next" at bounding box center [320, 33] width 45 height 24
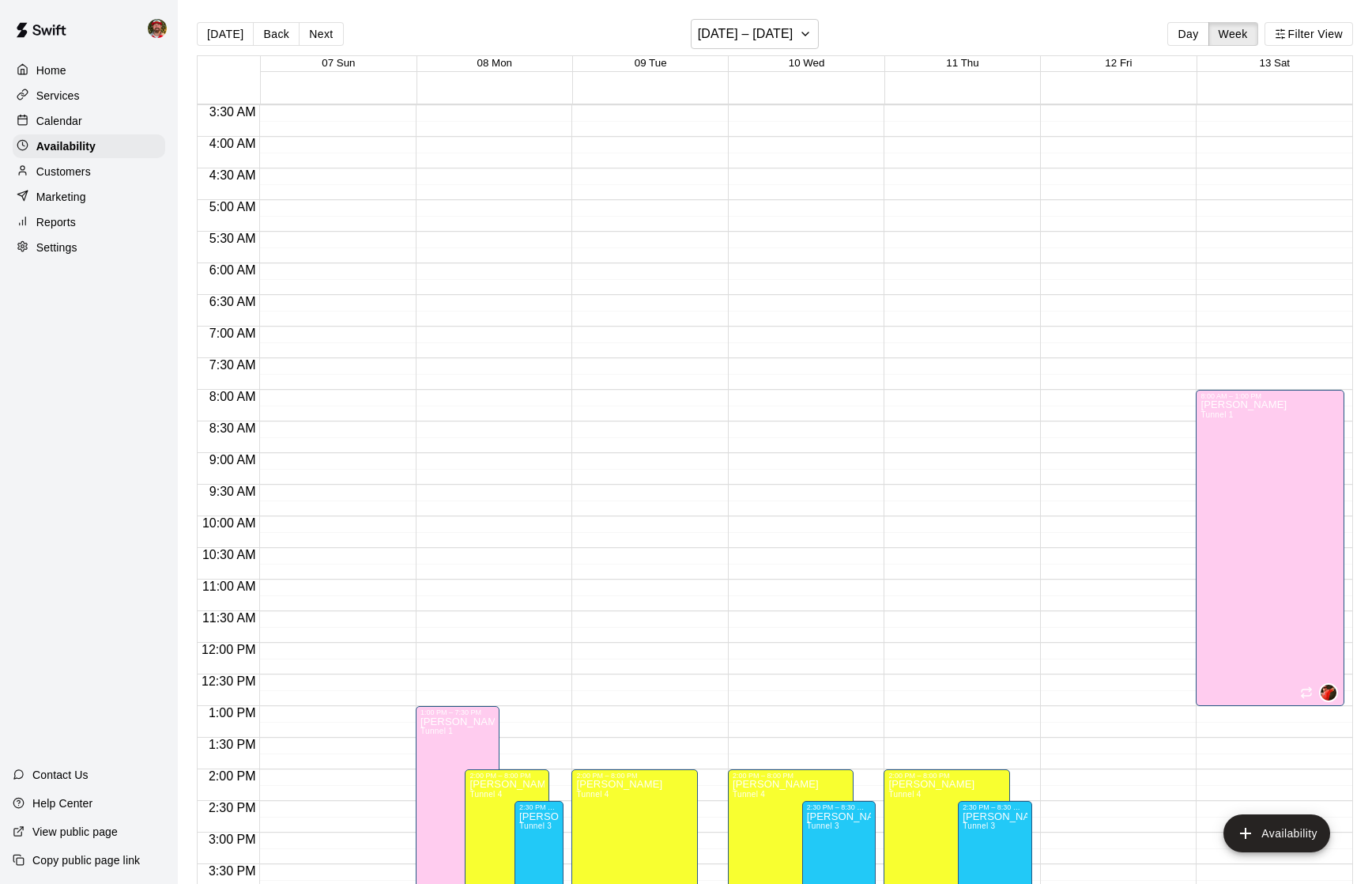
scroll to position [218, 0]
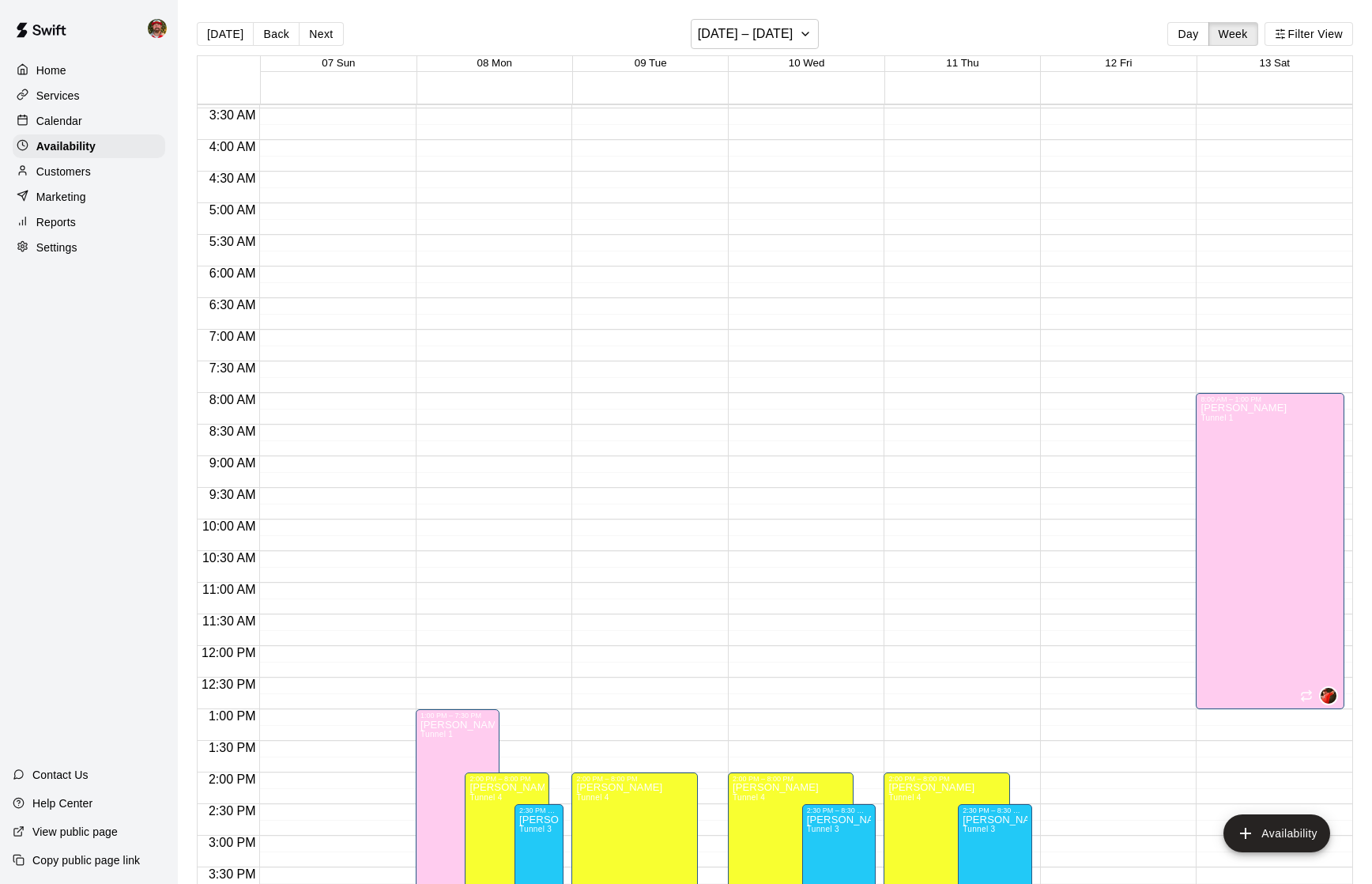
click at [494, 111] on div "1:00 PM – 7:30 PM [PERSON_NAME] Tunnel 1 2:00 PM – 8:00 PM [PERSON_NAME][GEOGRA…" at bounding box center [490, 646] width 149 height 1518
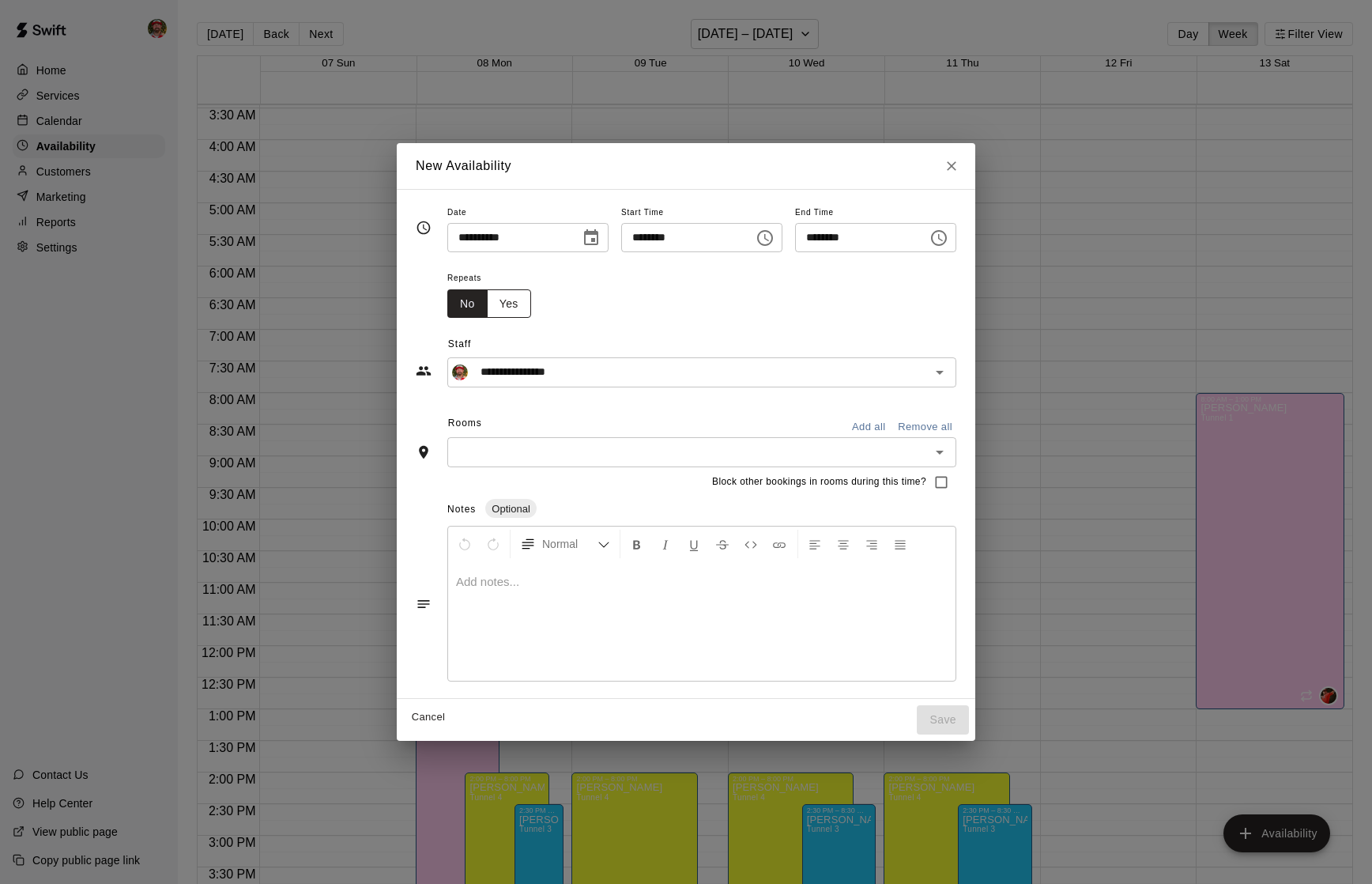
click at [509, 308] on button "Yes" at bounding box center [508, 304] width 45 height 29
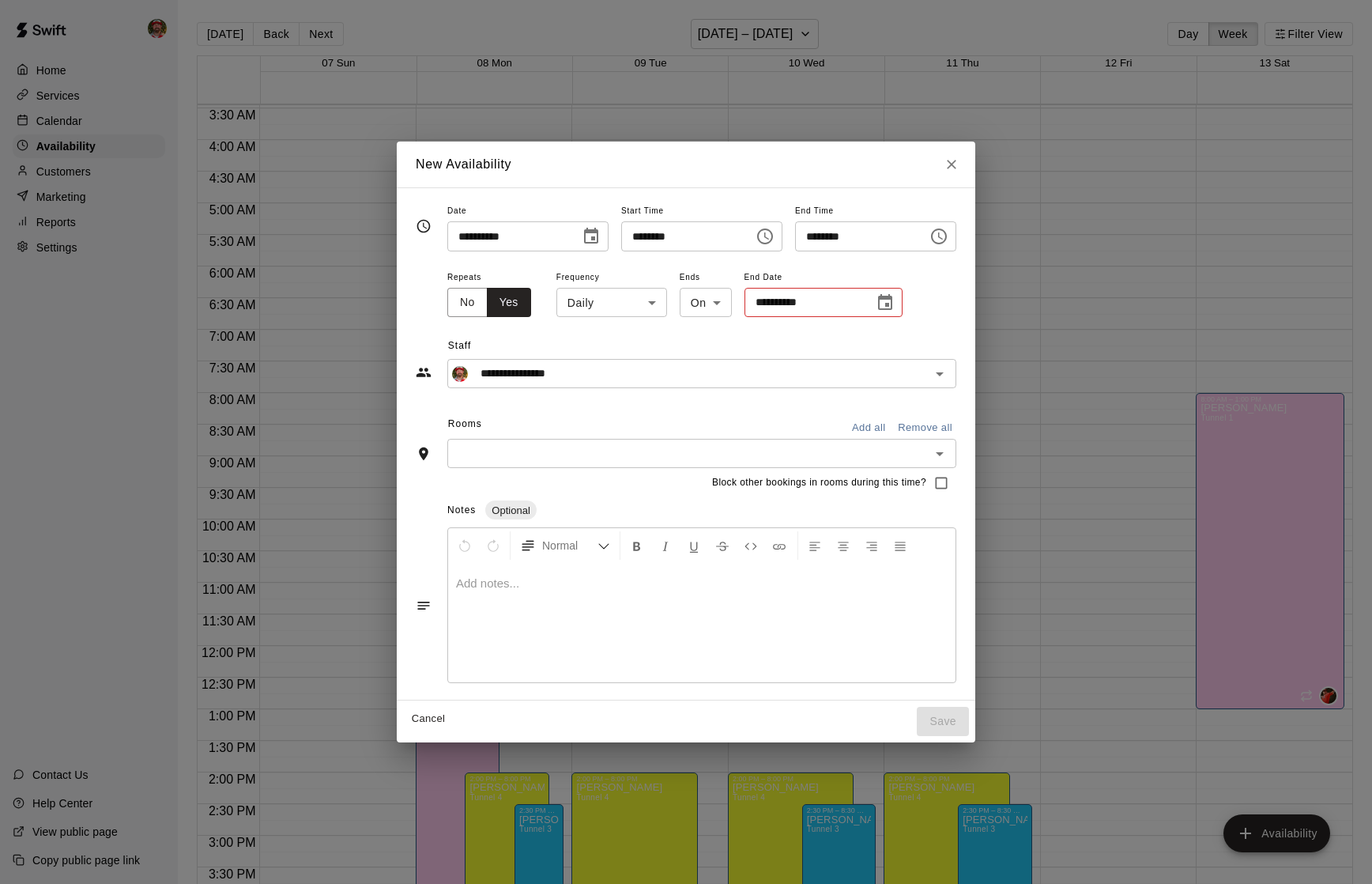
click at [627, 310] on body "Home Services Calendar Availability Customers Marketing Reports Settings Contac…" at bounding box center [686, 454] width 1372 height 909
click at [451, 299] on div at bounding box center [686, 442] width 1372 height 884
click at [462, 305] on button "No" at bounding box center [467, 302] width 40 height 29
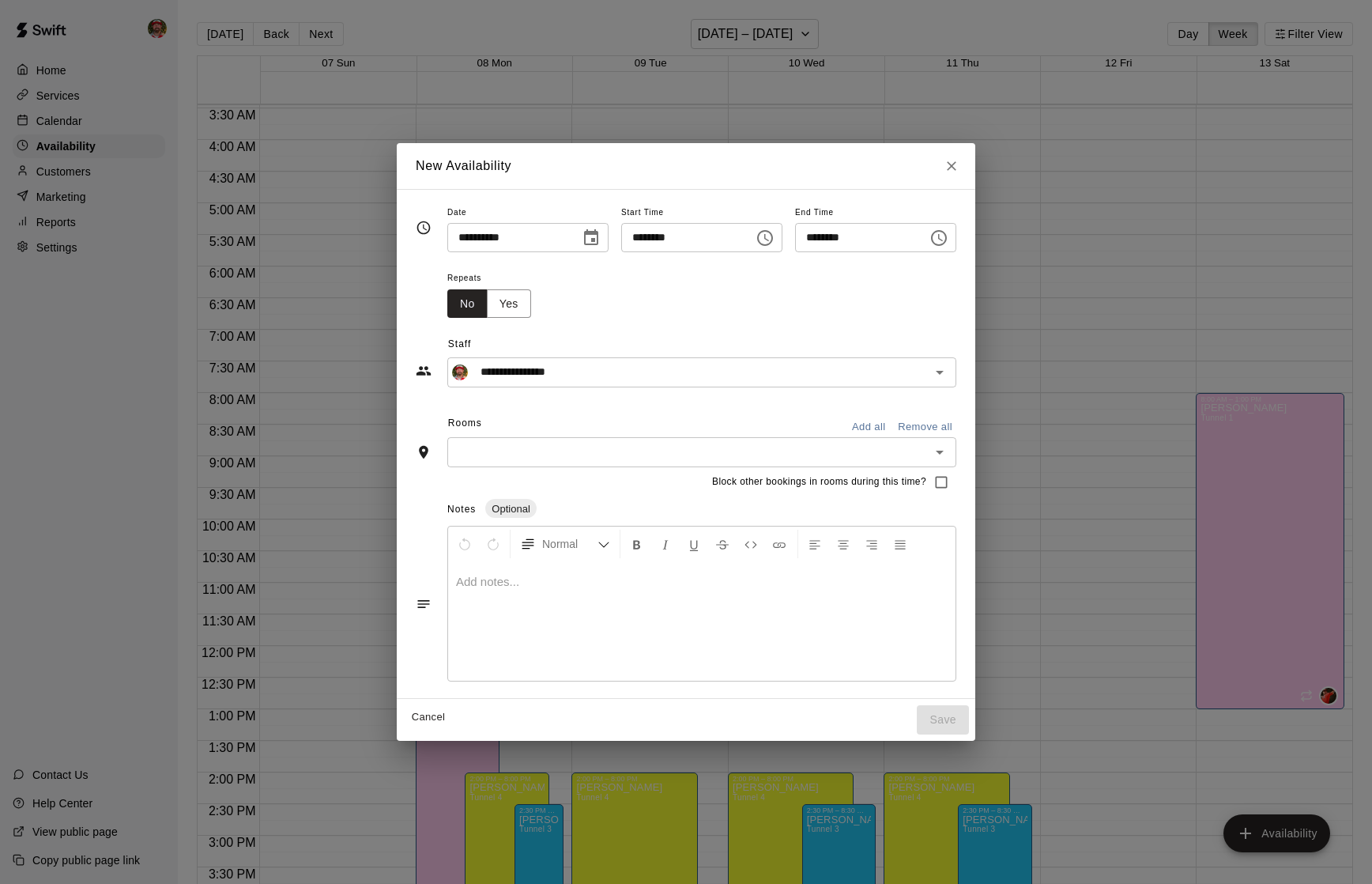
click at [721, 455] on input "text" at bounding box center [689, 452] width 473 height 20
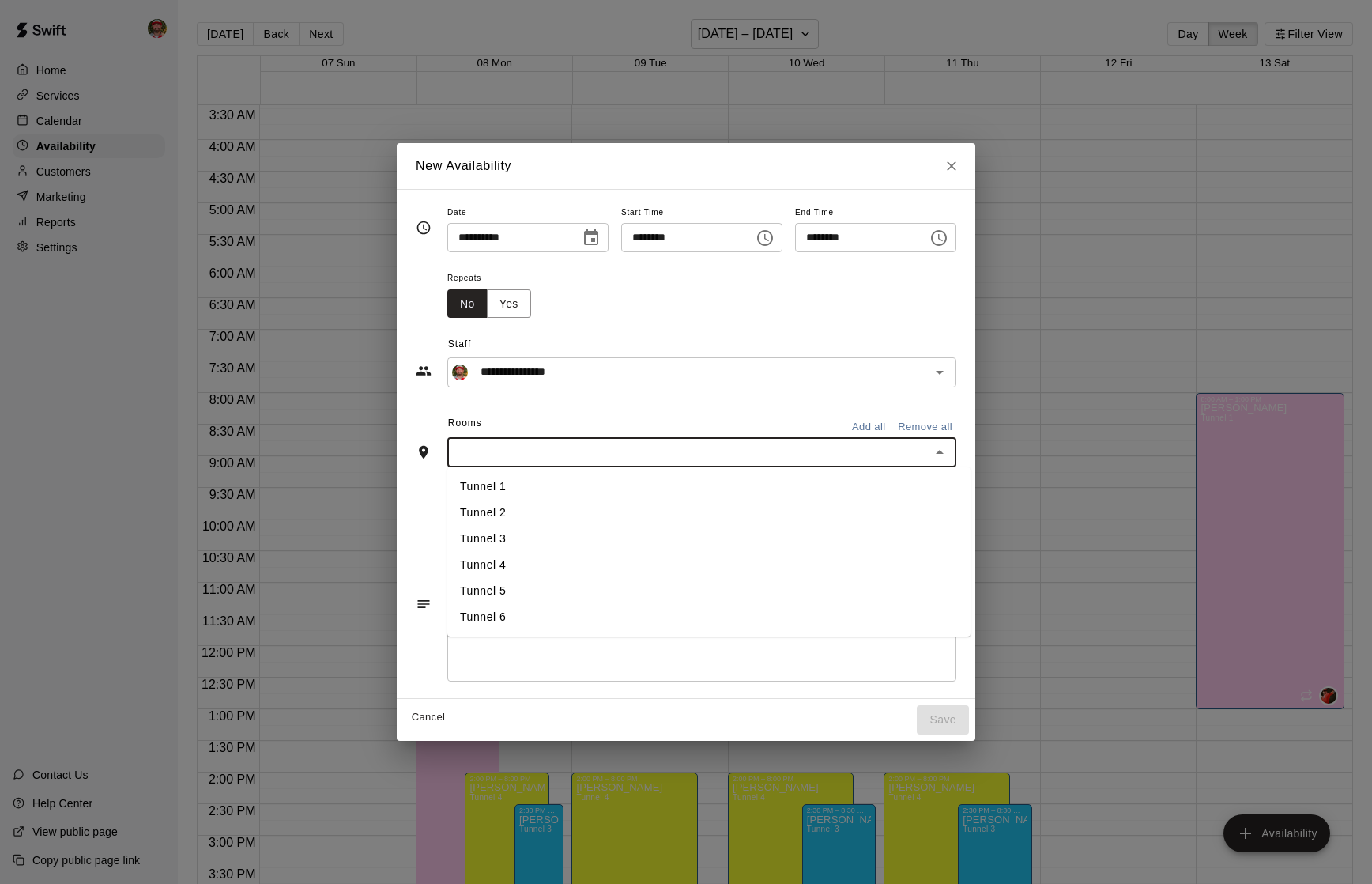
click at [631, 530] on li "Tunnel 3" at bounding box center [709, 539] width 523 height 26
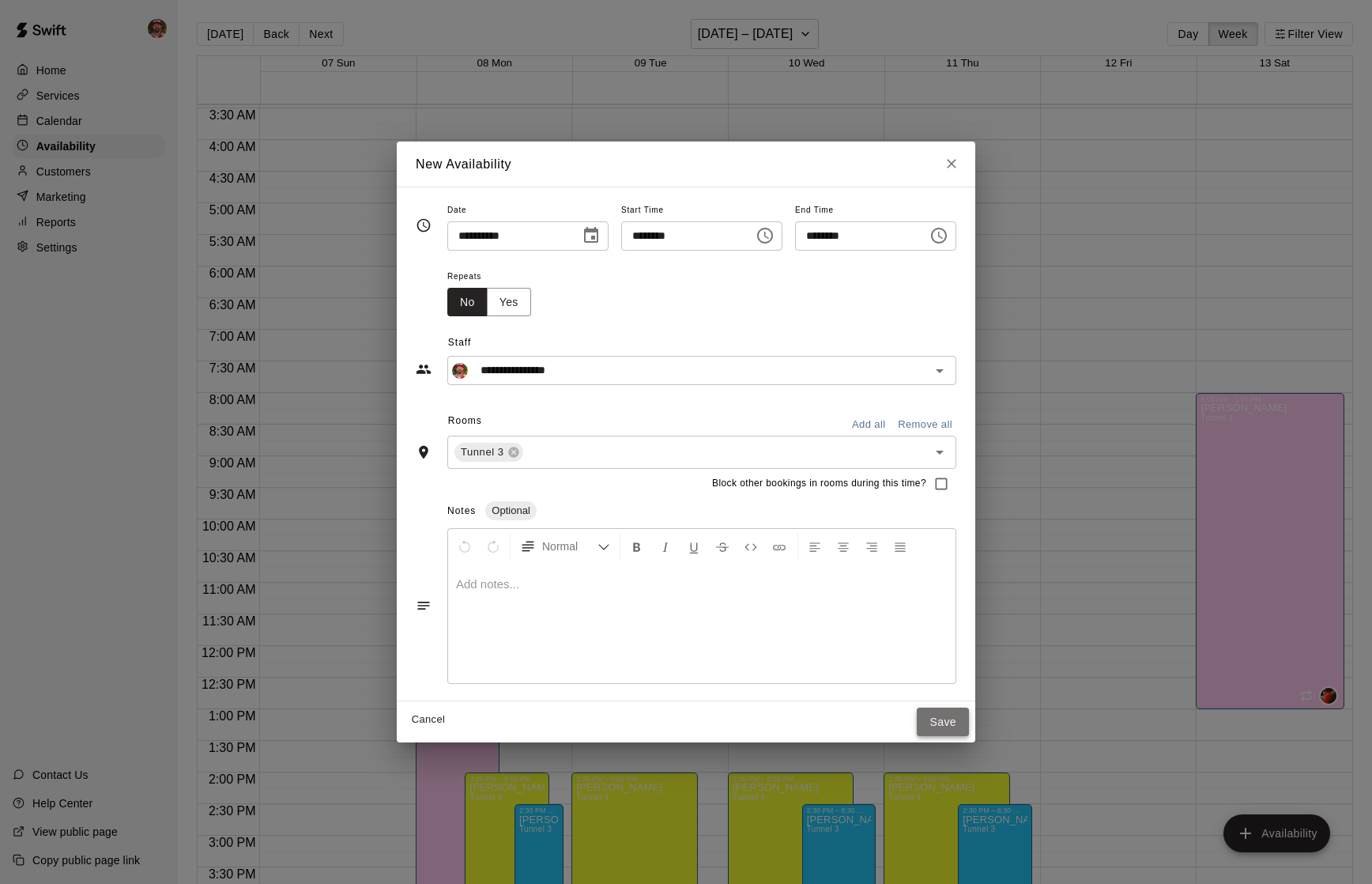
click at [939, 730] on button "Save" at bounding box center [943, 721] width 52 height 29
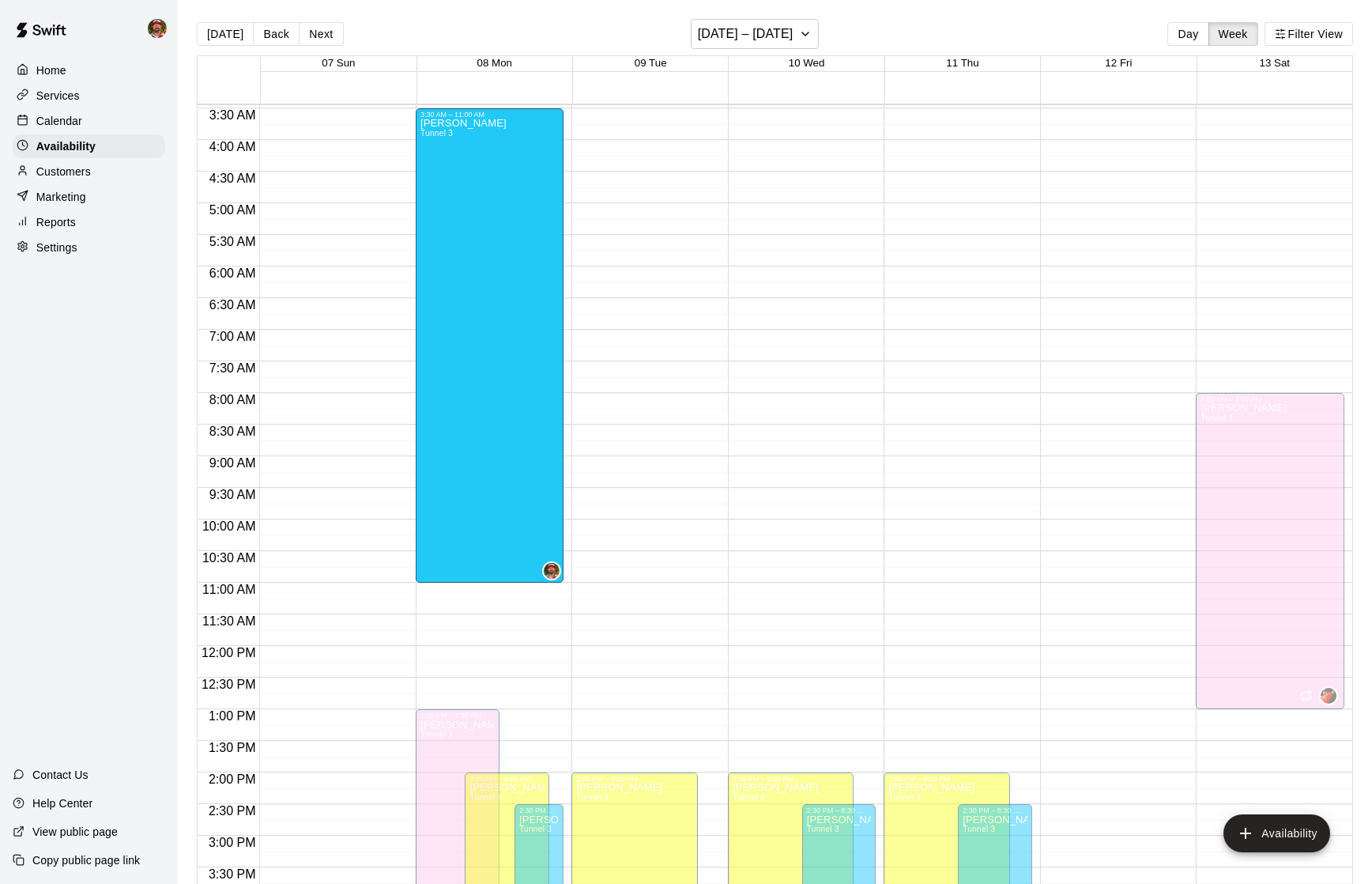
drag, startPoint x: 491, startPoint y: 136, endPoint x: 502, endPoint y: 586, distance: 450.1
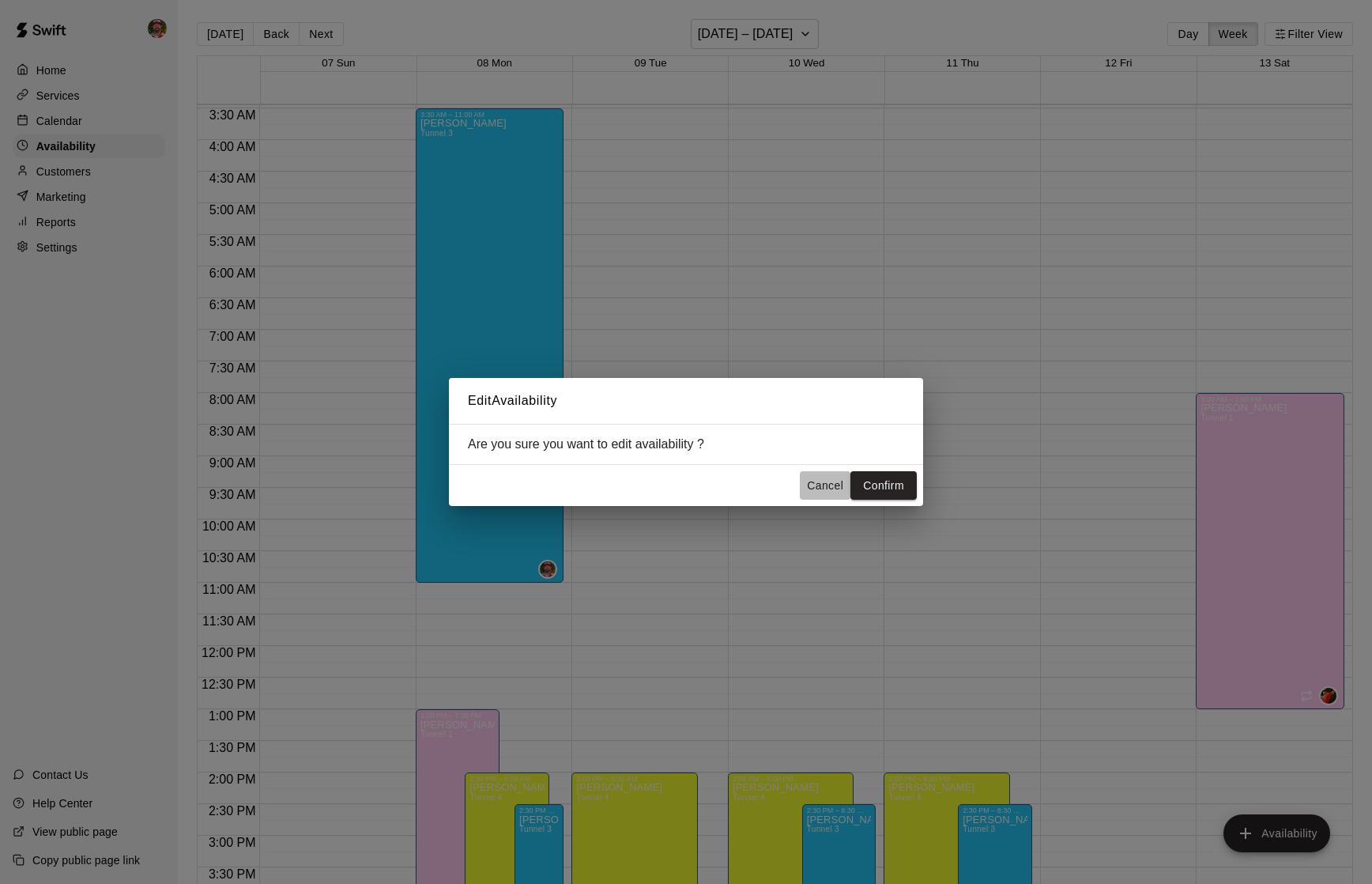
click at [823, 488] on button "Cancel" at bounding box center [825, 485] width 51 height 29
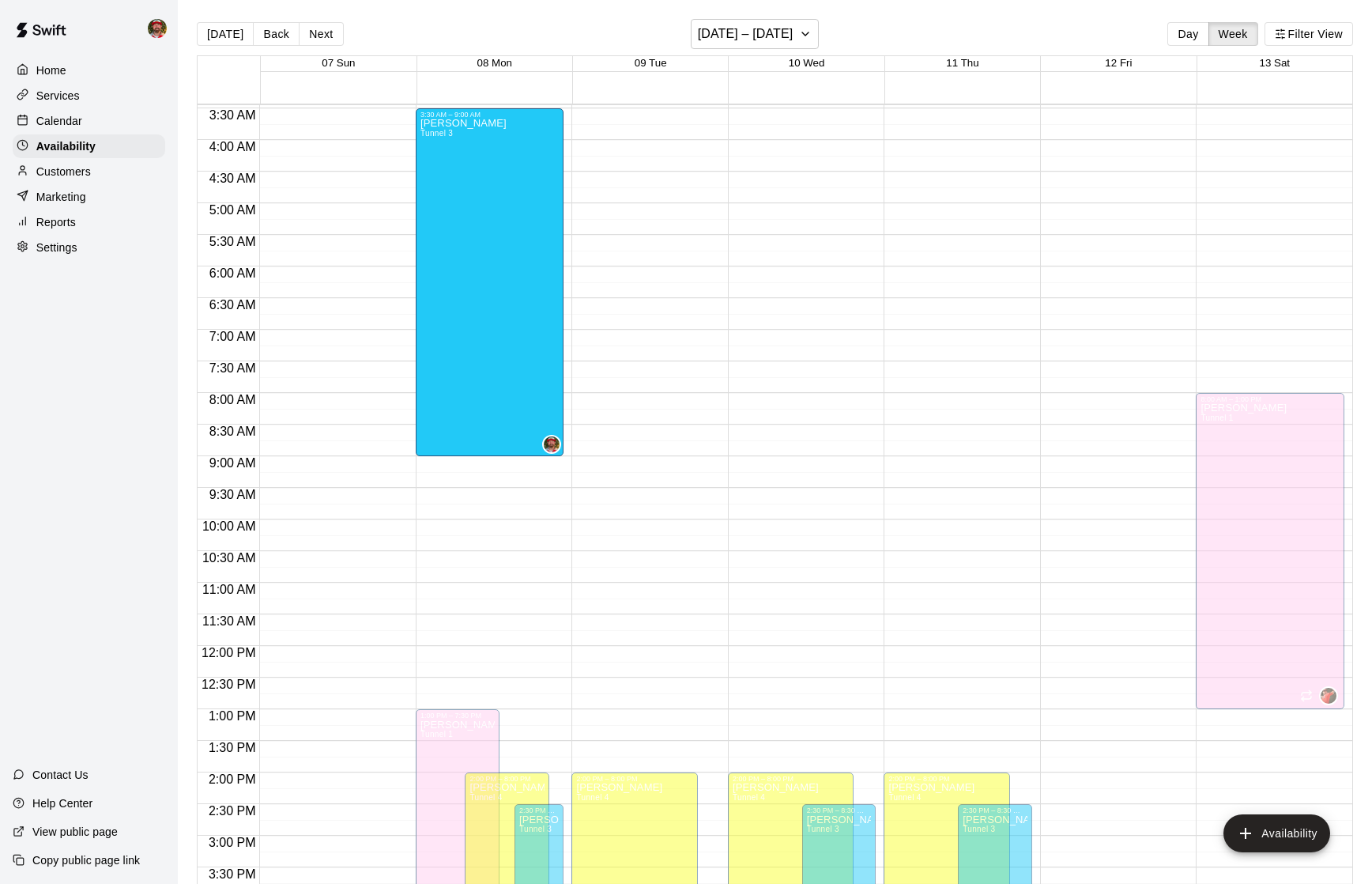
drag, startPoint x: 489, startPoint y: 137, endPoint x: 498, endPoint y: 460, distance: 323.1
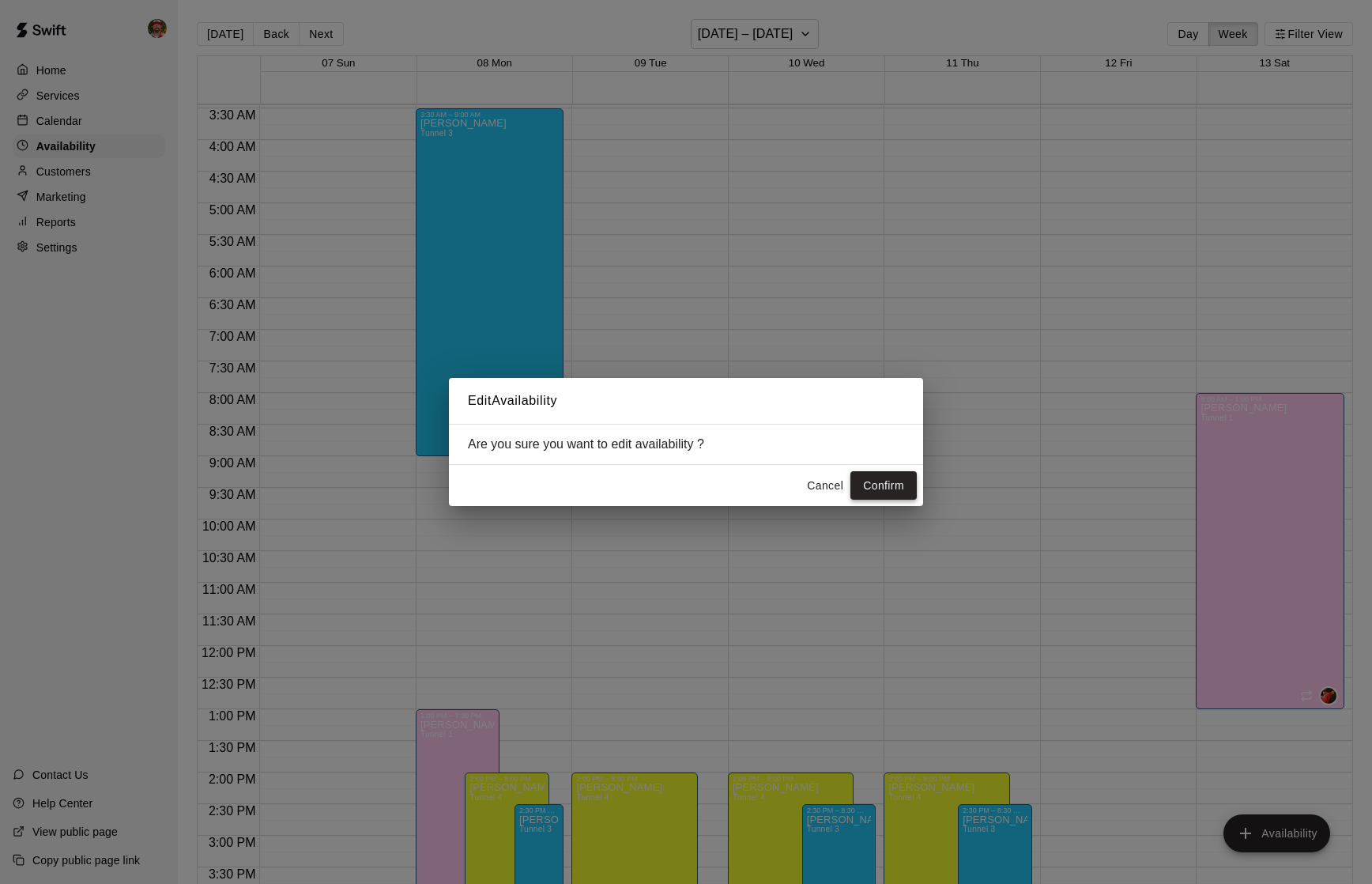
click at [879, 486] on button "Confirm" at bounding box center [884, 485] width 66 height 29
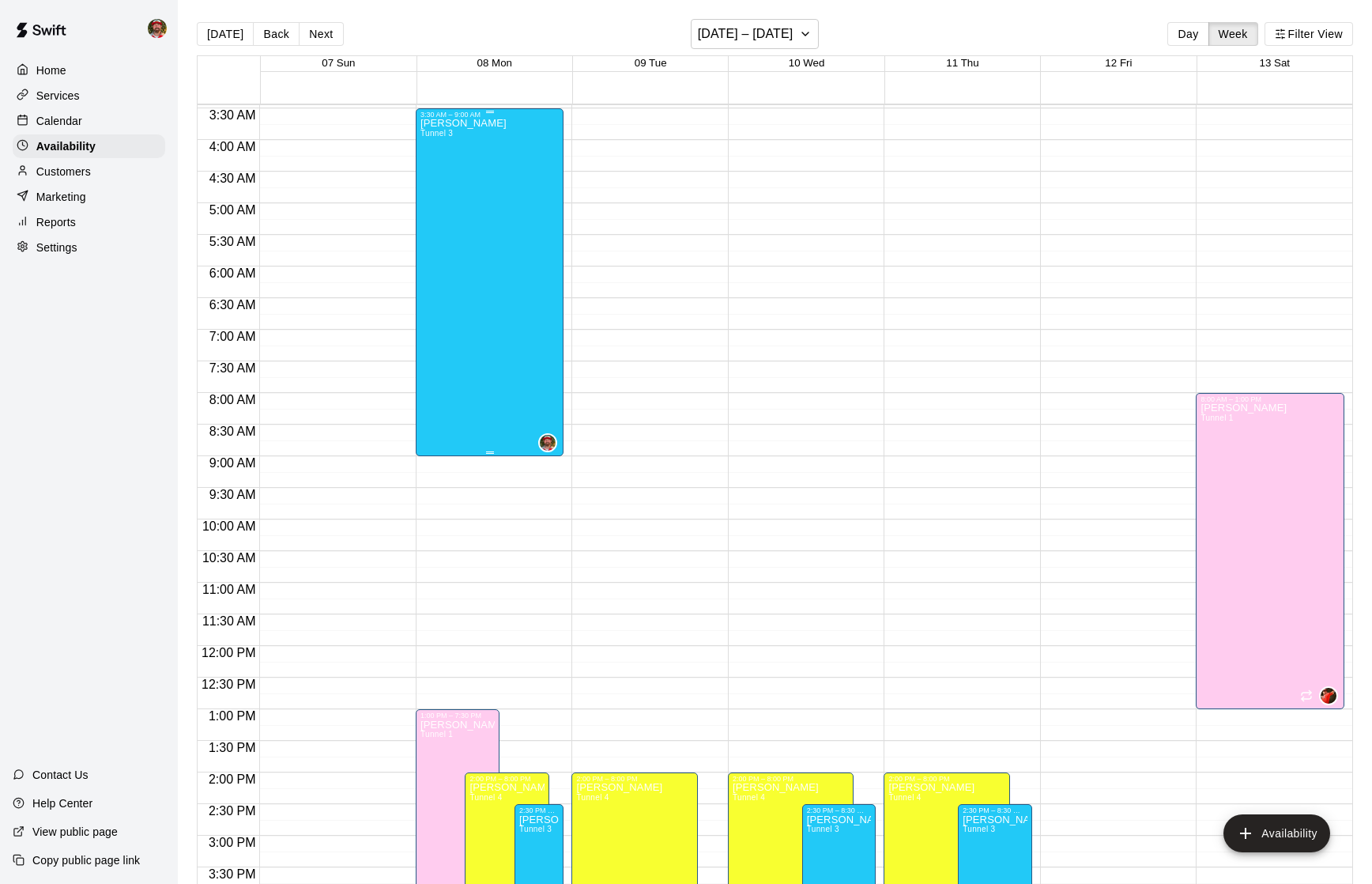
click at [507, 260] on div "[PERSON_NAME] Tunnel 3" at bounding box center [490, 560] width 139 height 884
click at [429, 169] on icon "delete" at bounding box center [438, 174] width 19 height 19
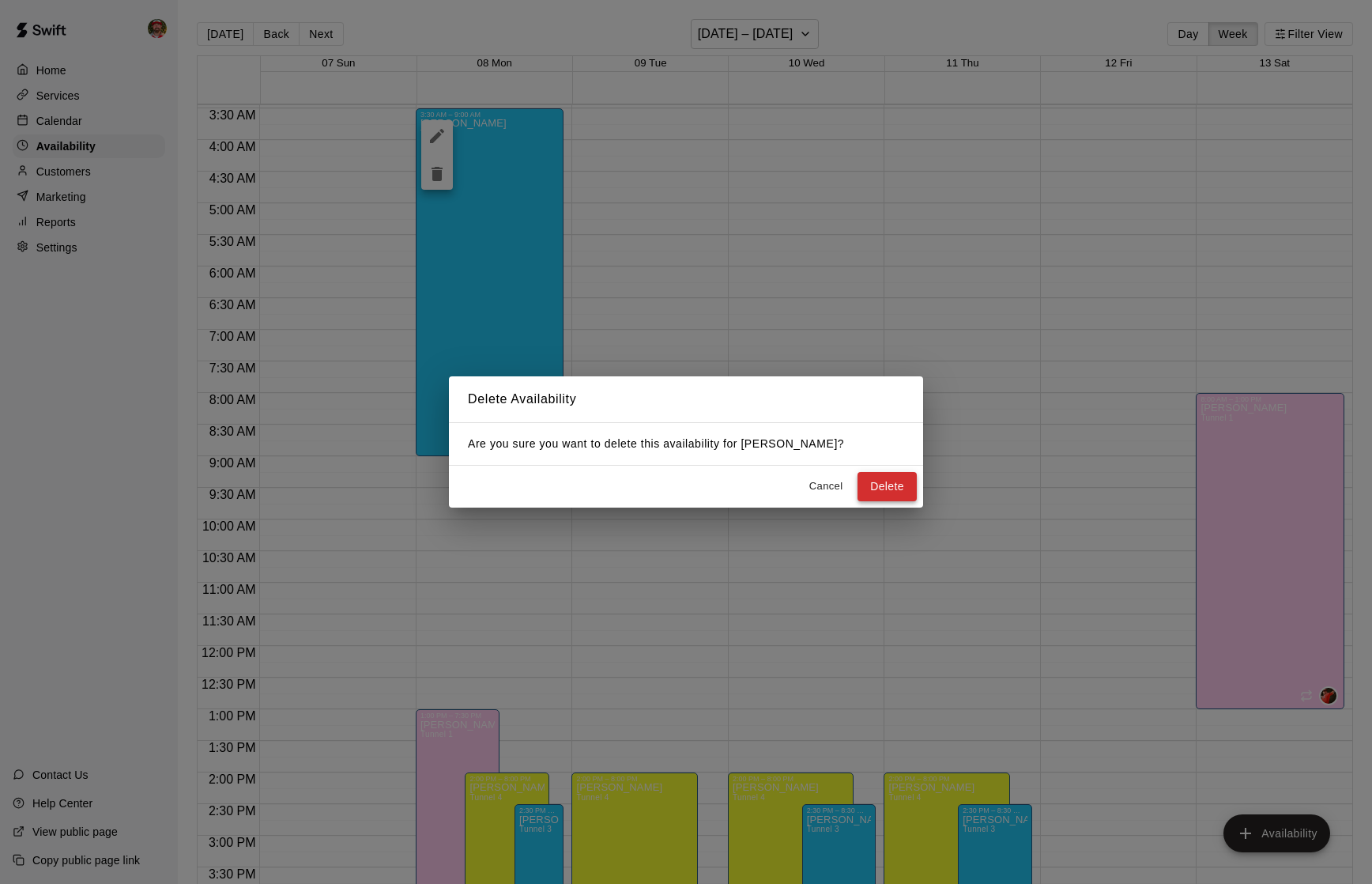
click at [900, 487] on button "Delete" at bounding box center [887, 486] width 60 height 29
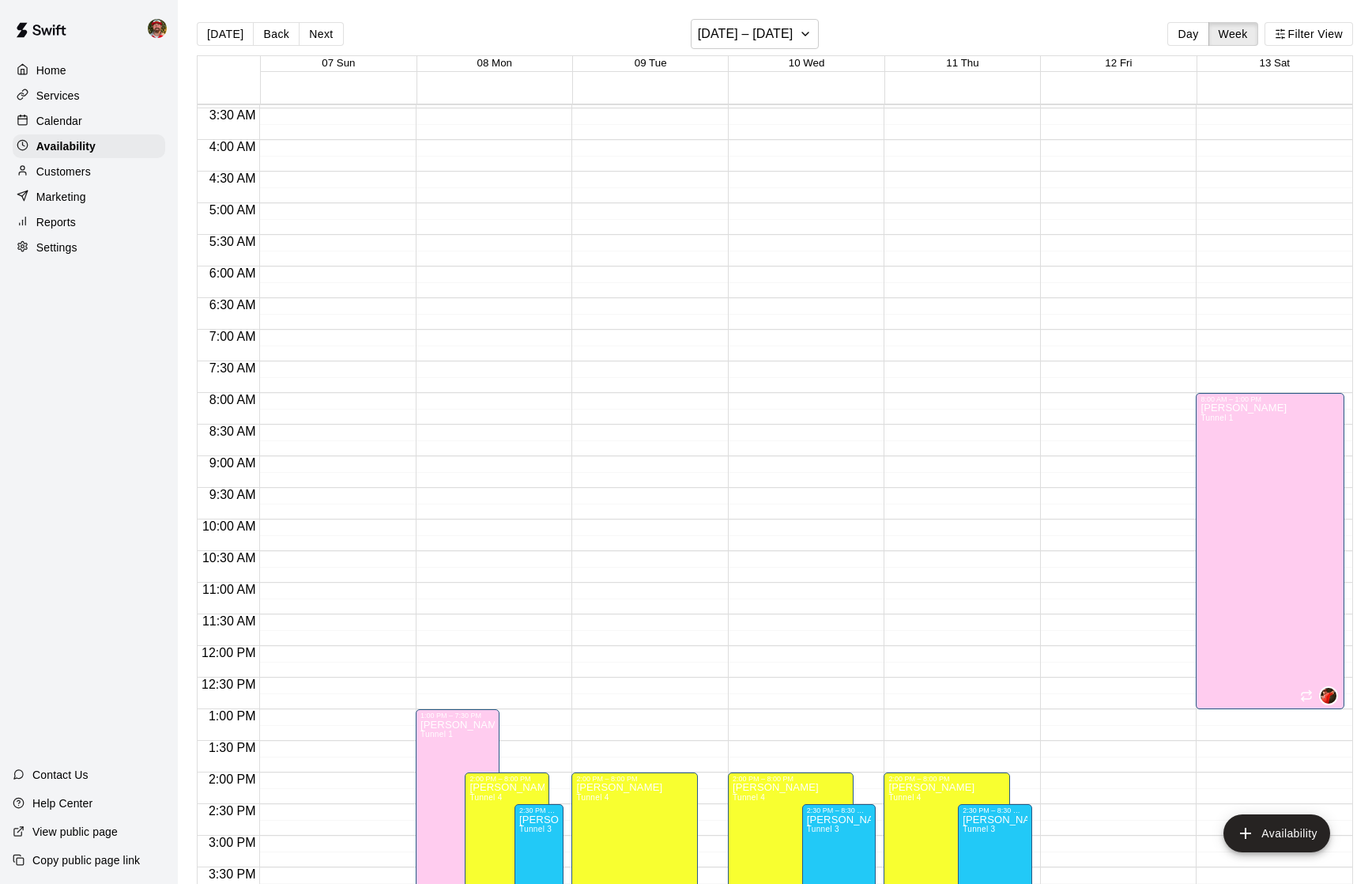
click at [471, 143] on div "1:00 PM – 7:30 PM [PERSON_NAME] Tunnel 1 2:00 PM – 8:00 PM [PERSON_NAME][GEOGRA…" at bounding box center [490, 646] width 149 height 1518
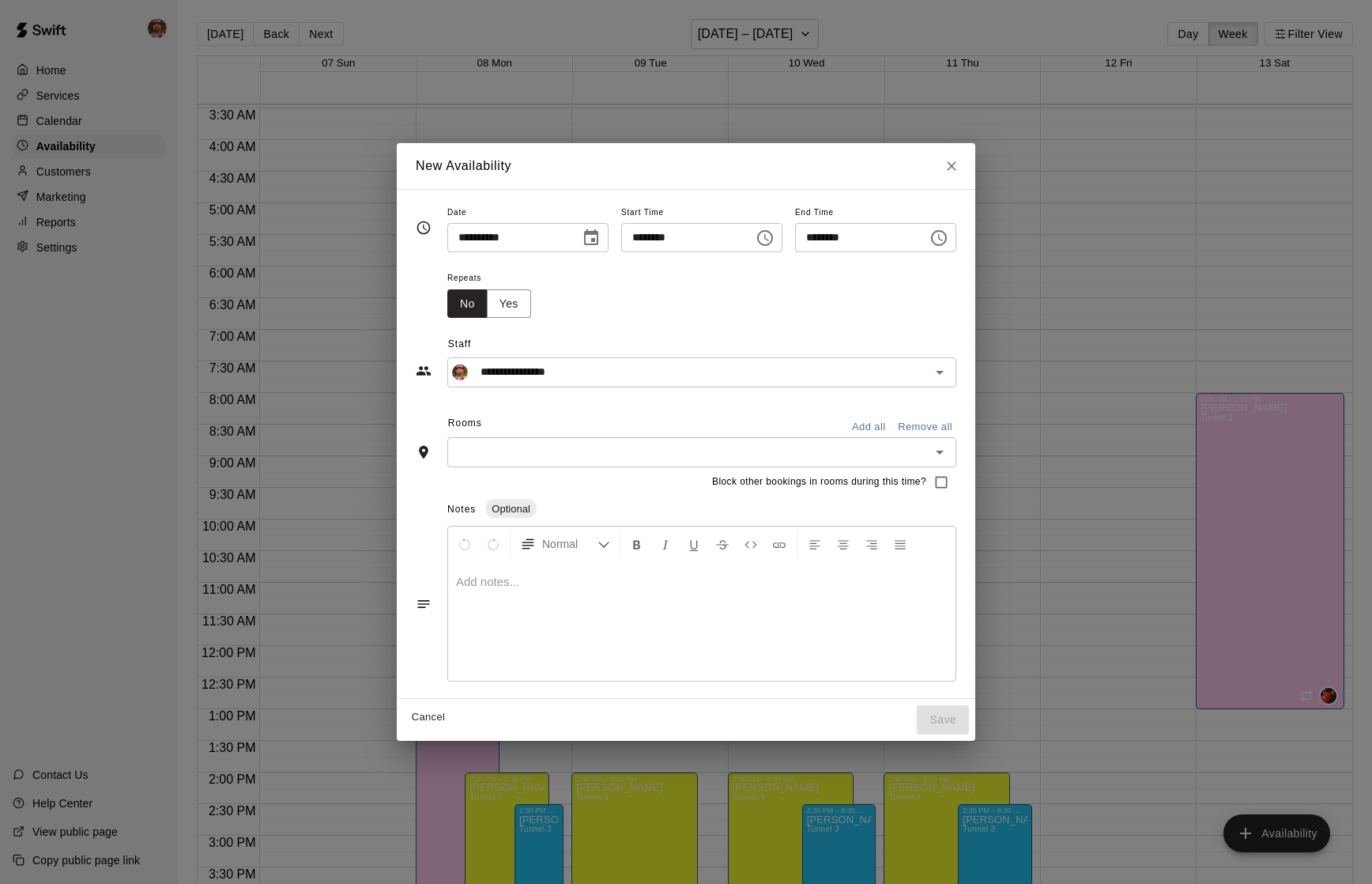
click at [946, 242] on icon "Choose time, selected time is 4:30 AM" at bounding box center [939, 238] width 19 height 19
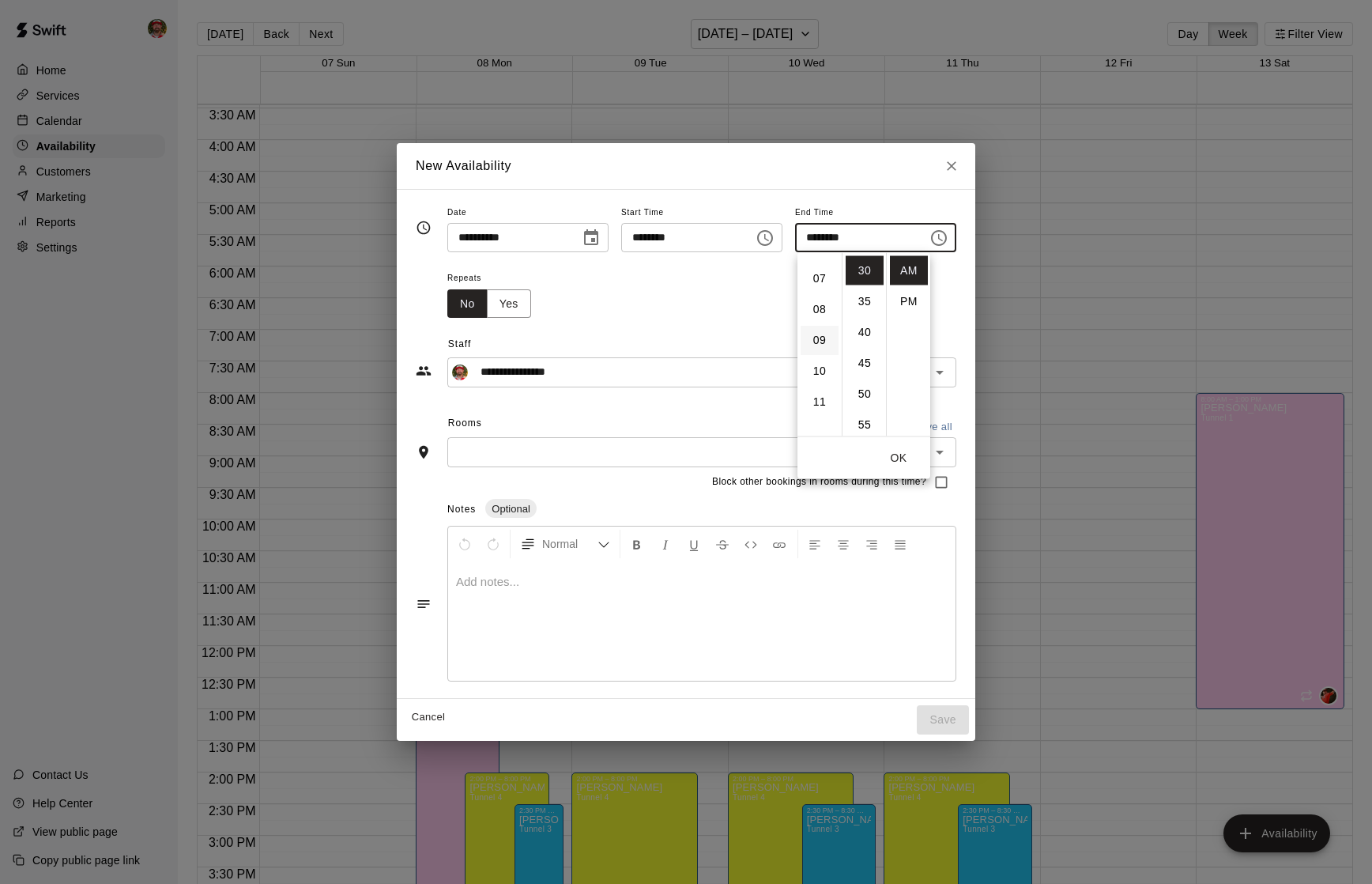
scroll to position [216, 0]
click at [822, 391] on li "11" at bounding box center [819, 394] width 38 height 29
type input "********"
click at [894, 453] on button "OK" at bounding box center [899, 458] width 51 height 29
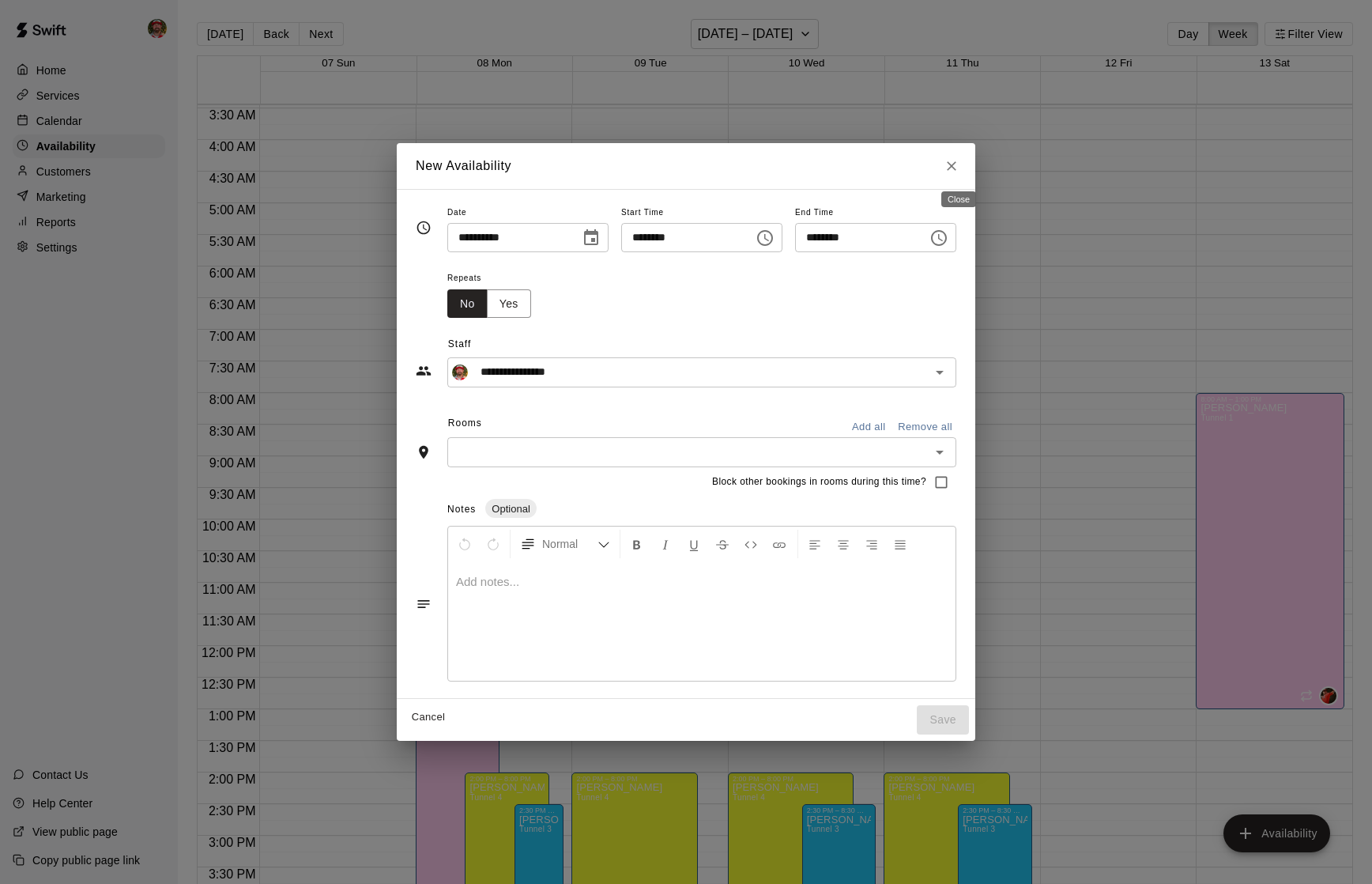
click at [956, 165] on icon "Close" at bounding box center [951, 165] width 10 height 10
type input "**********"
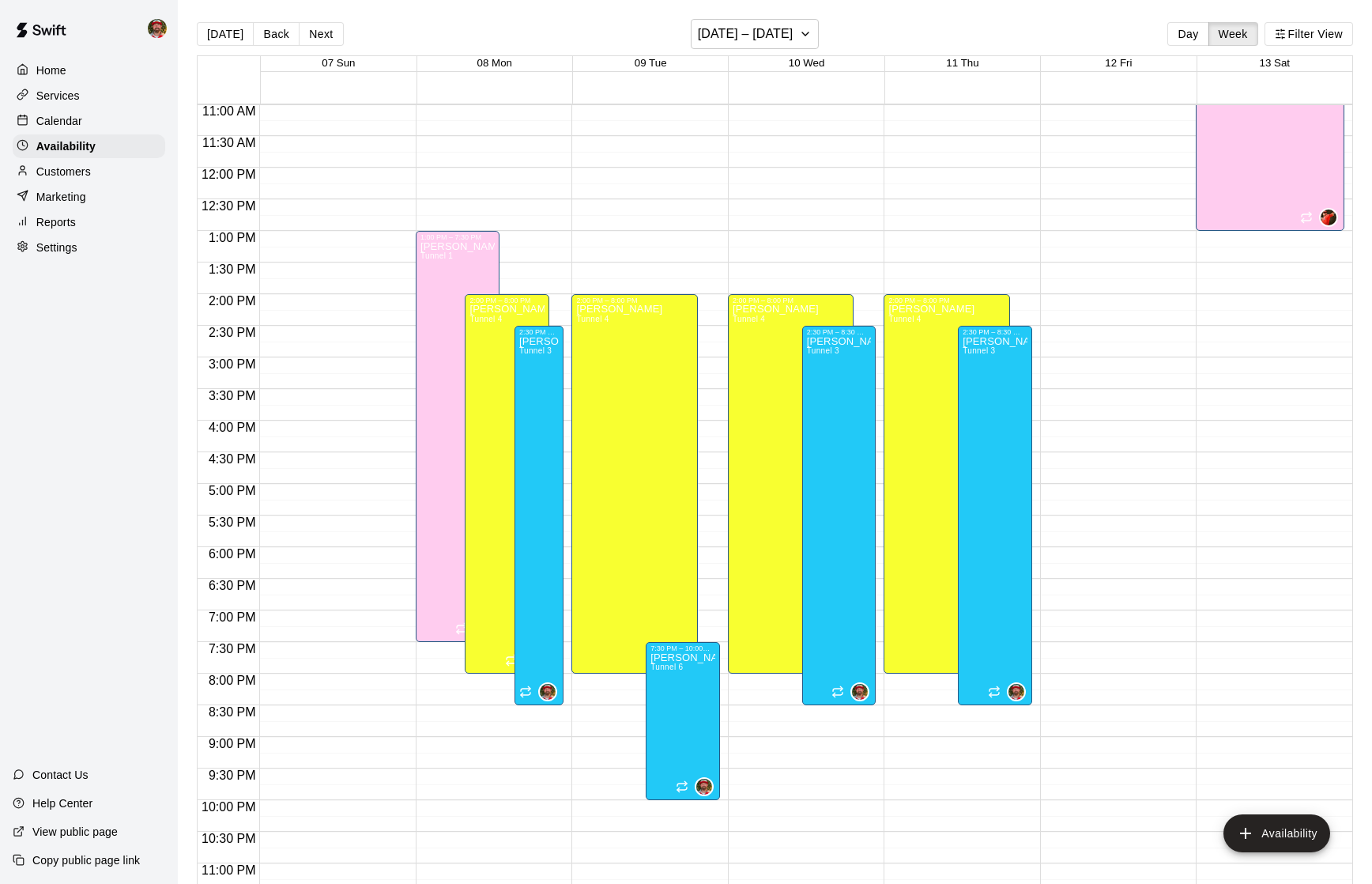
scroll to position [722, 0]
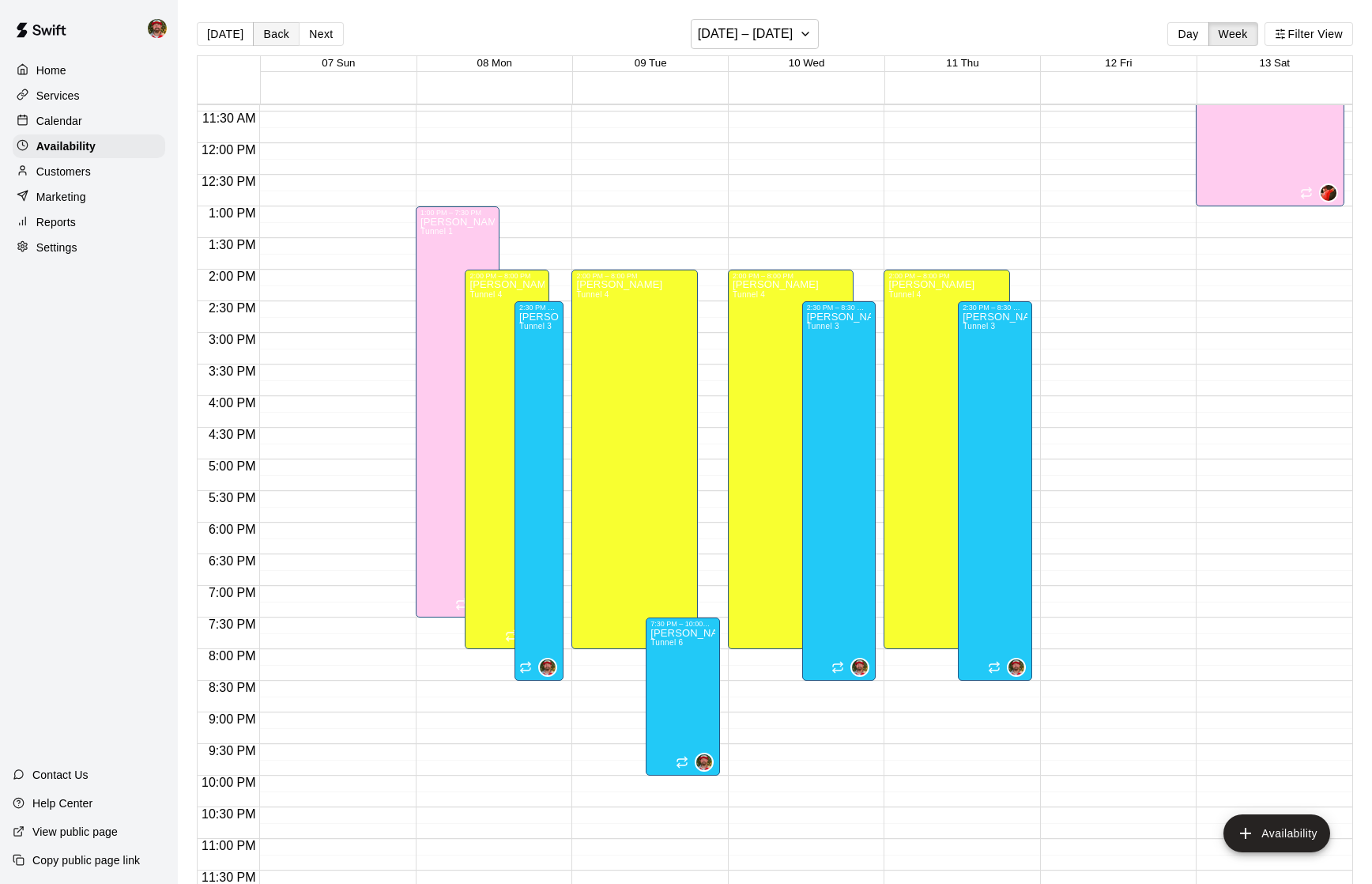
click at [263, 37] on button "Back" at bounding box center [276, 33] width 46 height 24
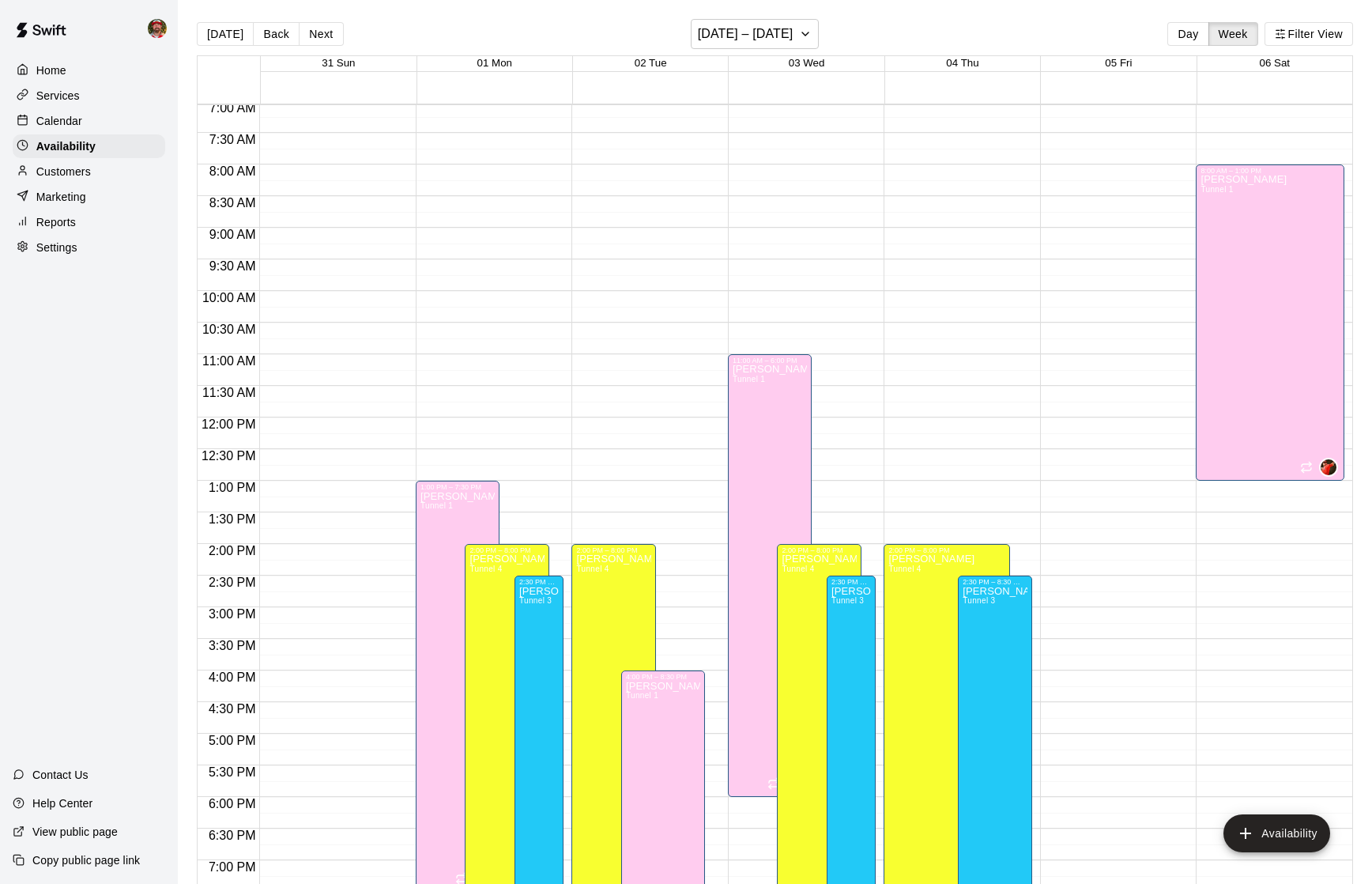
scroll to position [414, 0]
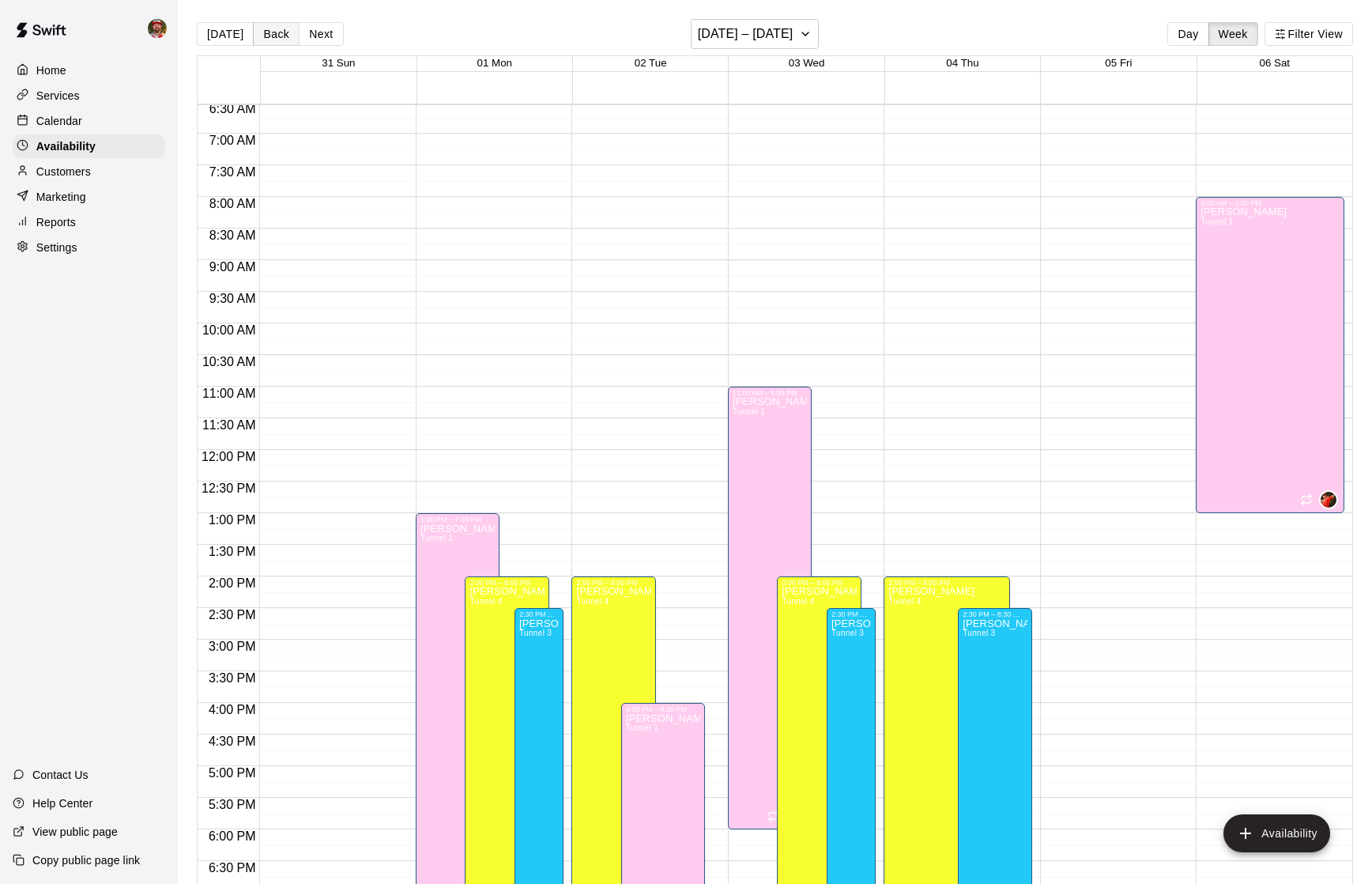
click at [270, 29] on button "Back" at bounding box center [276, 33] width 46 height 24
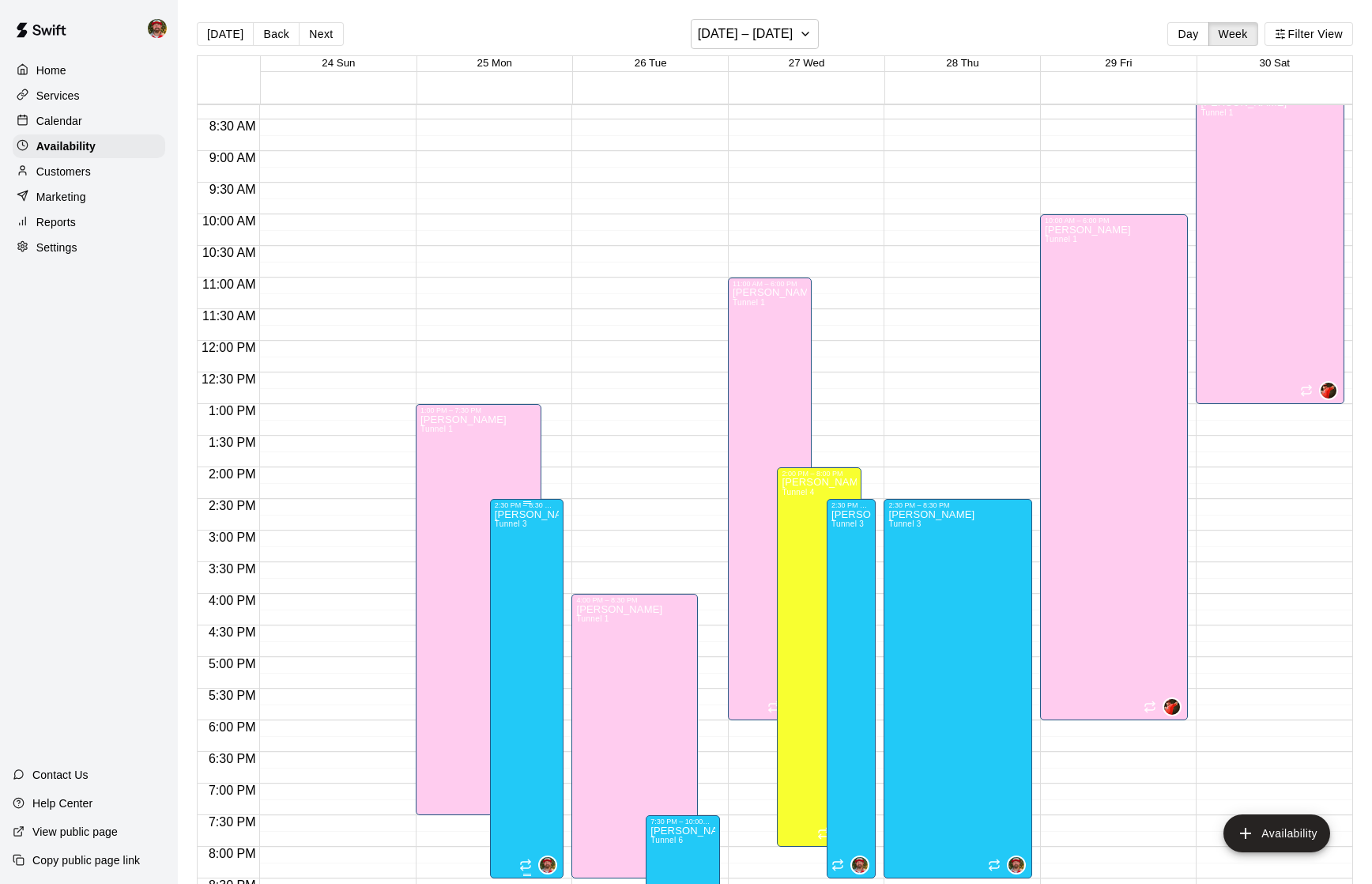
scroll to position [525, 0]
click at [507, 530] on icon "edit" at bounding box center [510, 525] width 14 height 14
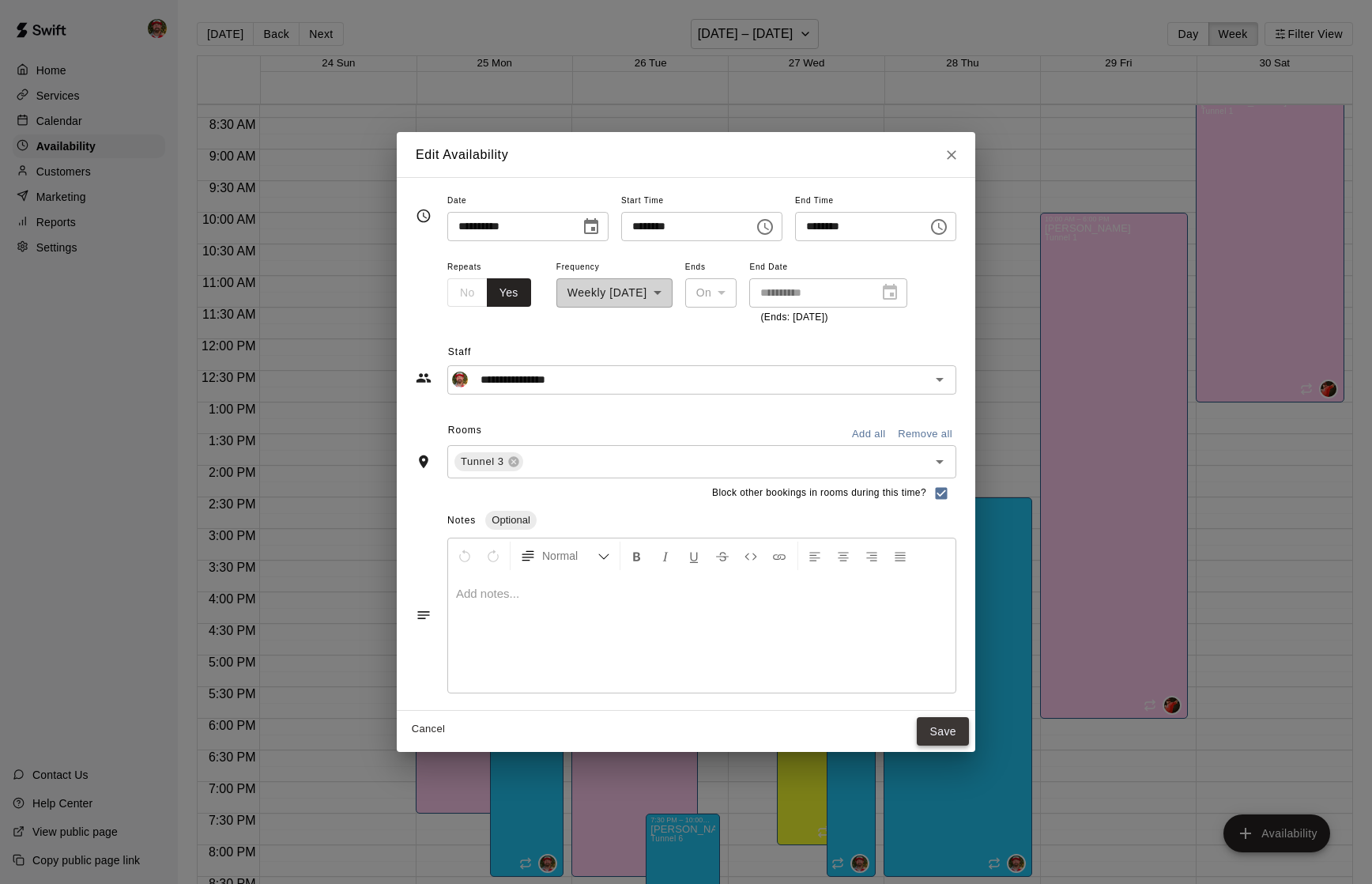
click at [956, 729] on button "Save" at bounding box center [943, 731] width 52 height 29
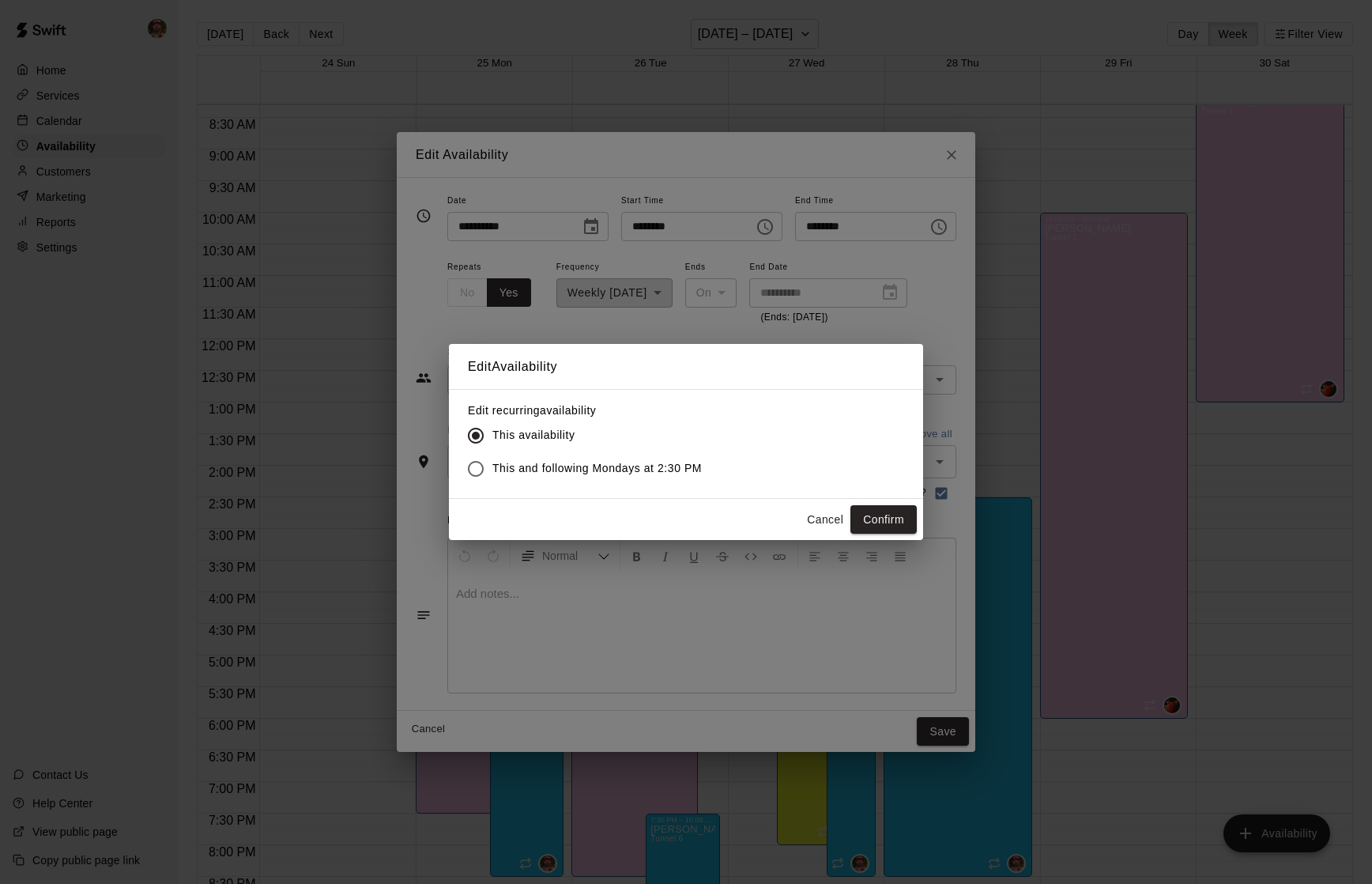
click at [563, 462] on span "This and following Mondays at 2:30 PM" at bounding box center [597, 468] width 209 height 17
click at [886, 516] on button "Confirm" at bounding box center [884, 519] width 66 height 29
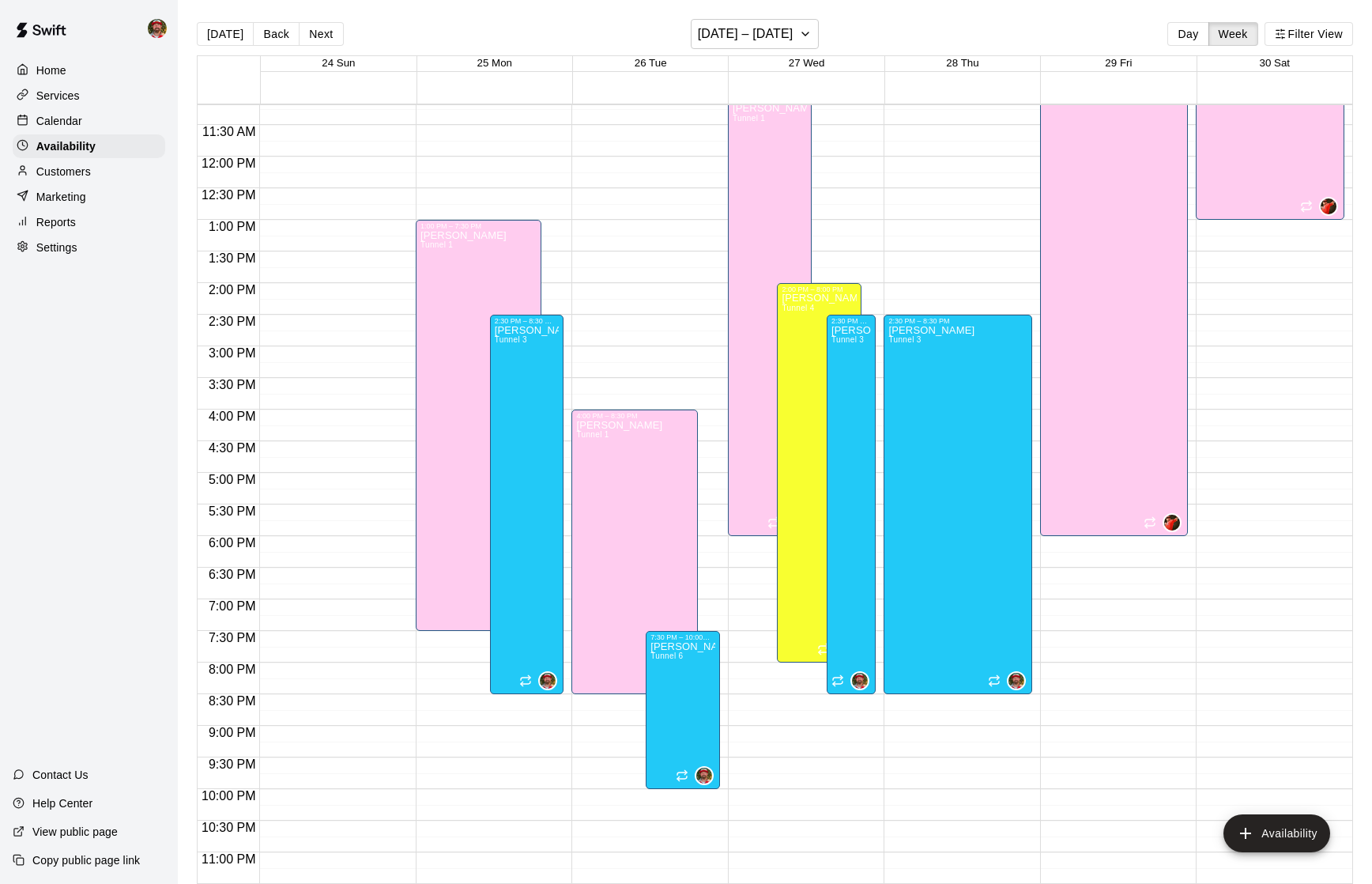
scroll to position [722, 0]
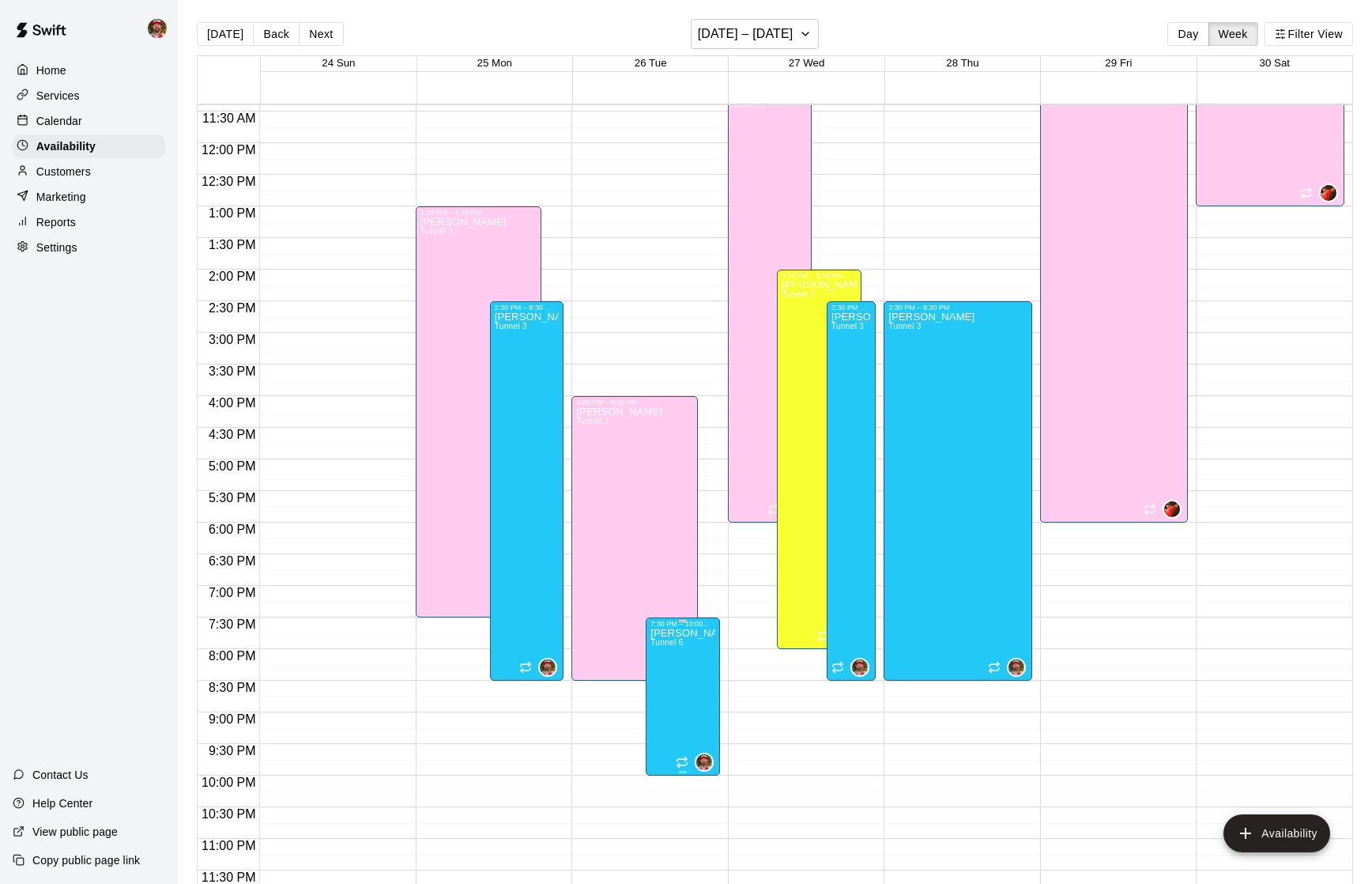
click at [670, 637] on icon "edit" at bounding box center [668, 644] width 19 height 19
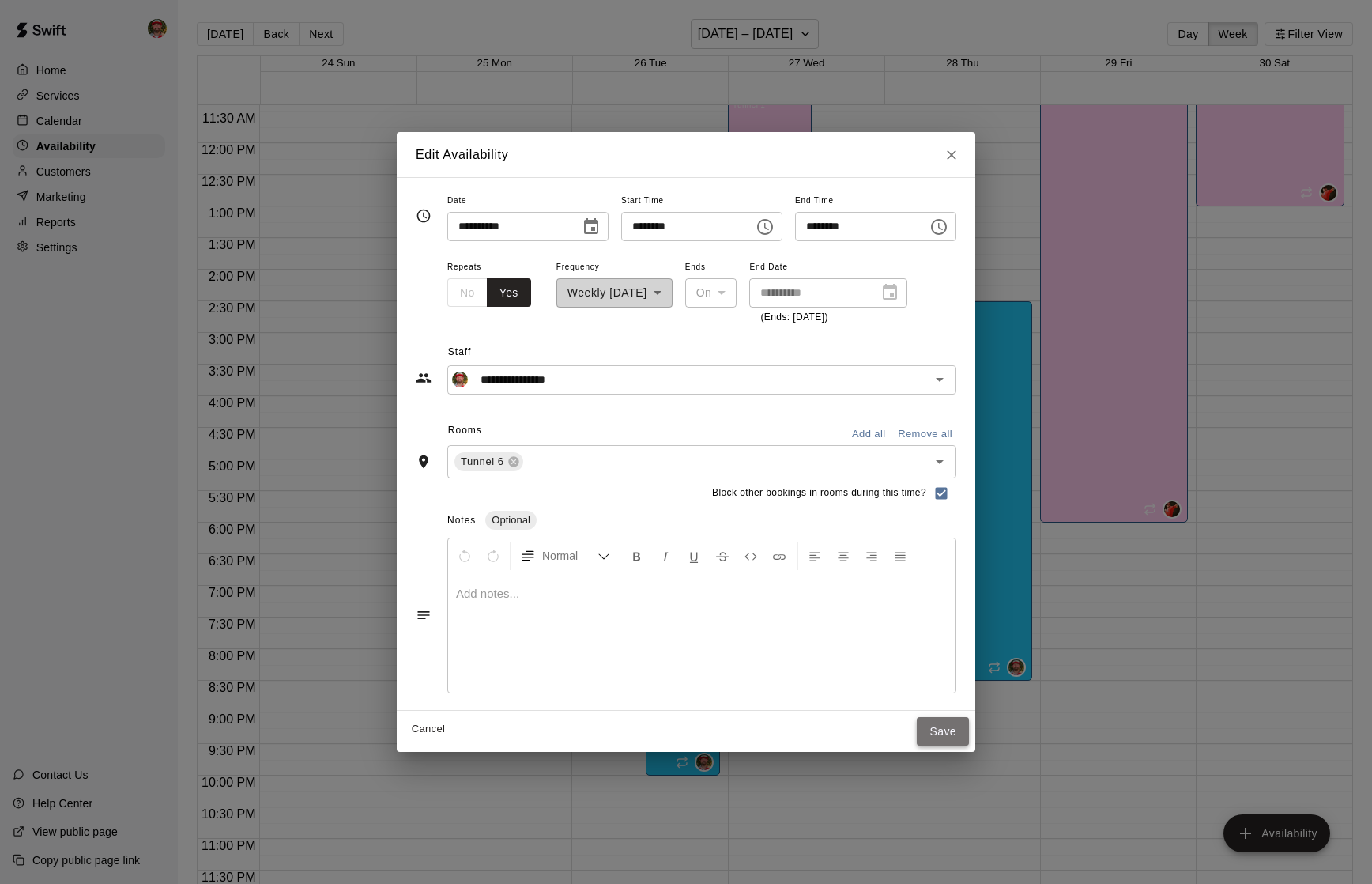
click at [935, 733] on button "Save" at bounding box center [943, 731] width 52 height 29
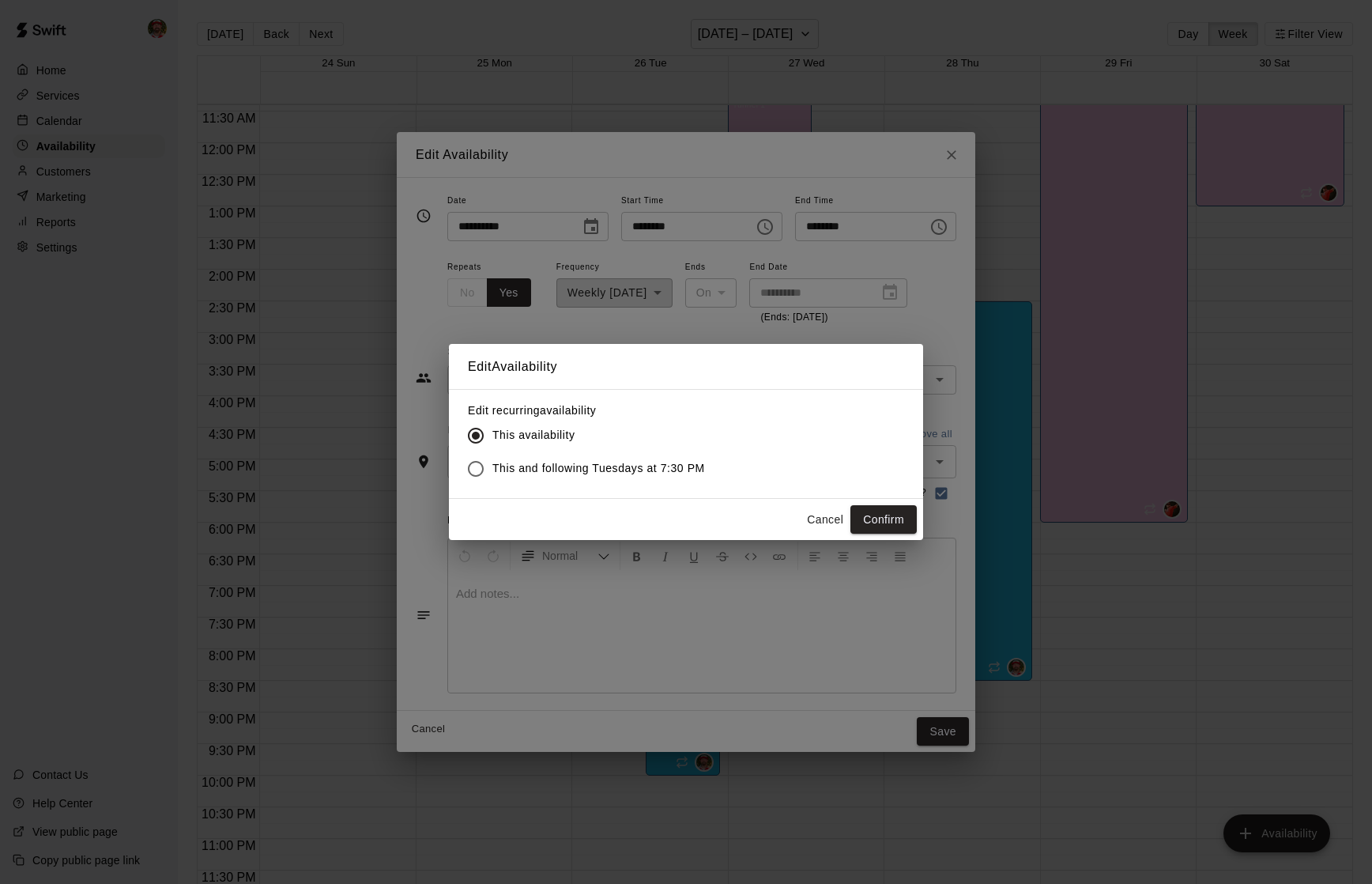
click at [529, 464] on span "This and following Tuesdays at 7:30 PM" at bounding box center [598, 468] width 213 height 17
click at [862, 516] on button "Confirm" at bounding box center [884, 519] width 66 height 29
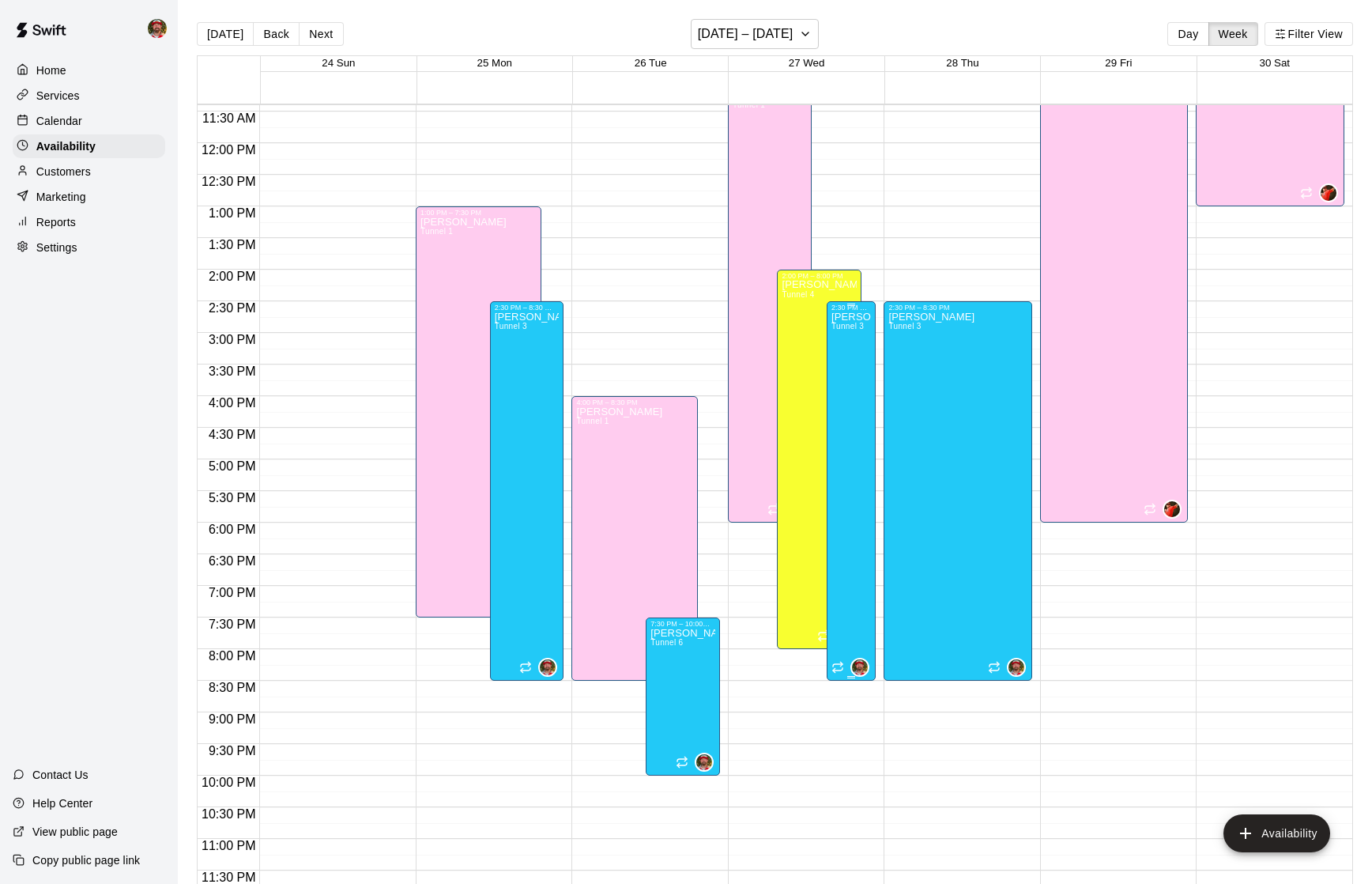
click at [856, 381] on div "[PERSON_NAME] Tunnel 3" at bounding box center [850, 754] width 39 height 884
click at [844, 326] on icon "edit" at bounding box center [847, 328] width 19 height 19
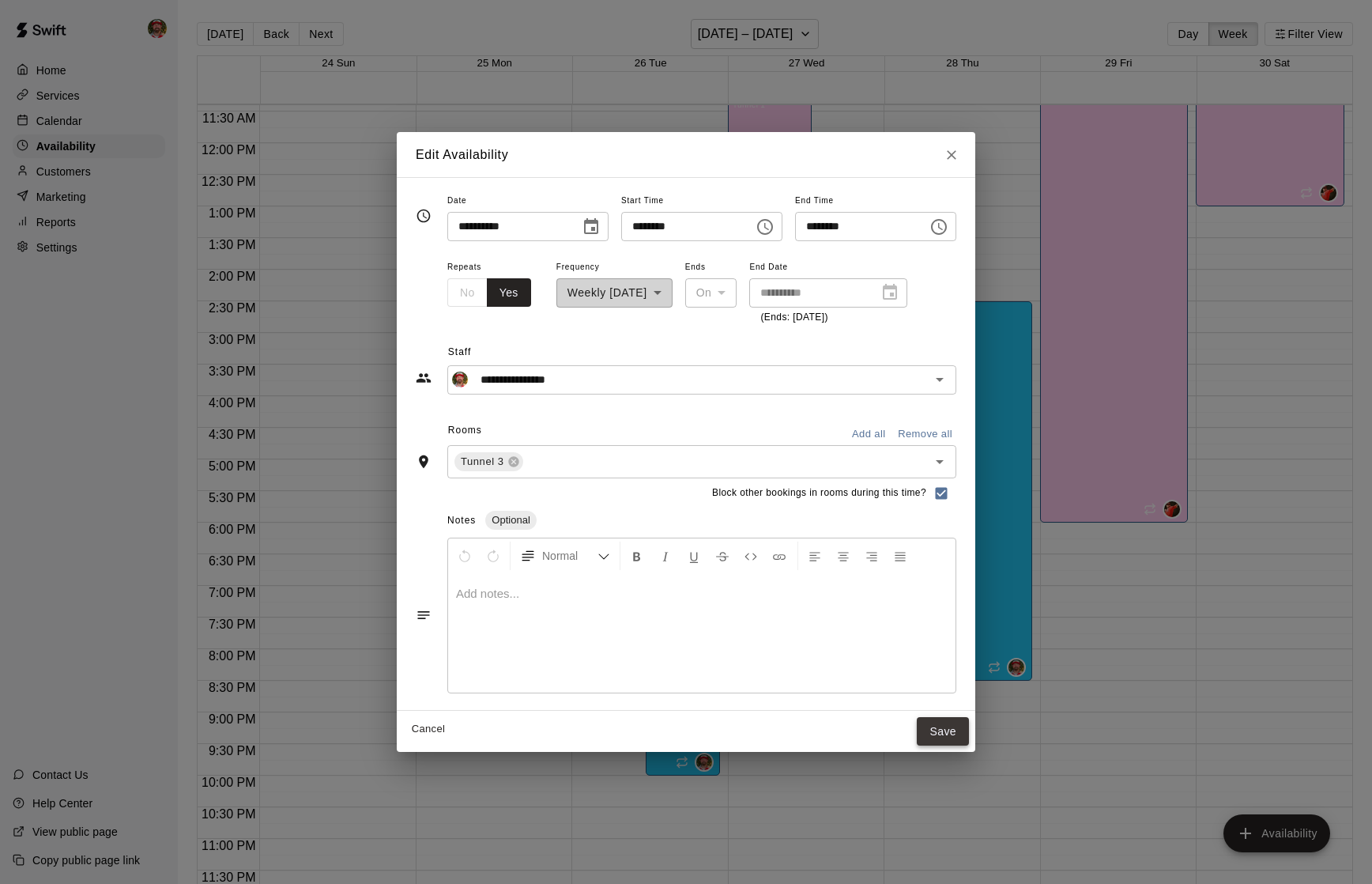
click at [954, 733] on button "Save" at bounding box center [943, 731] width 52 height 29
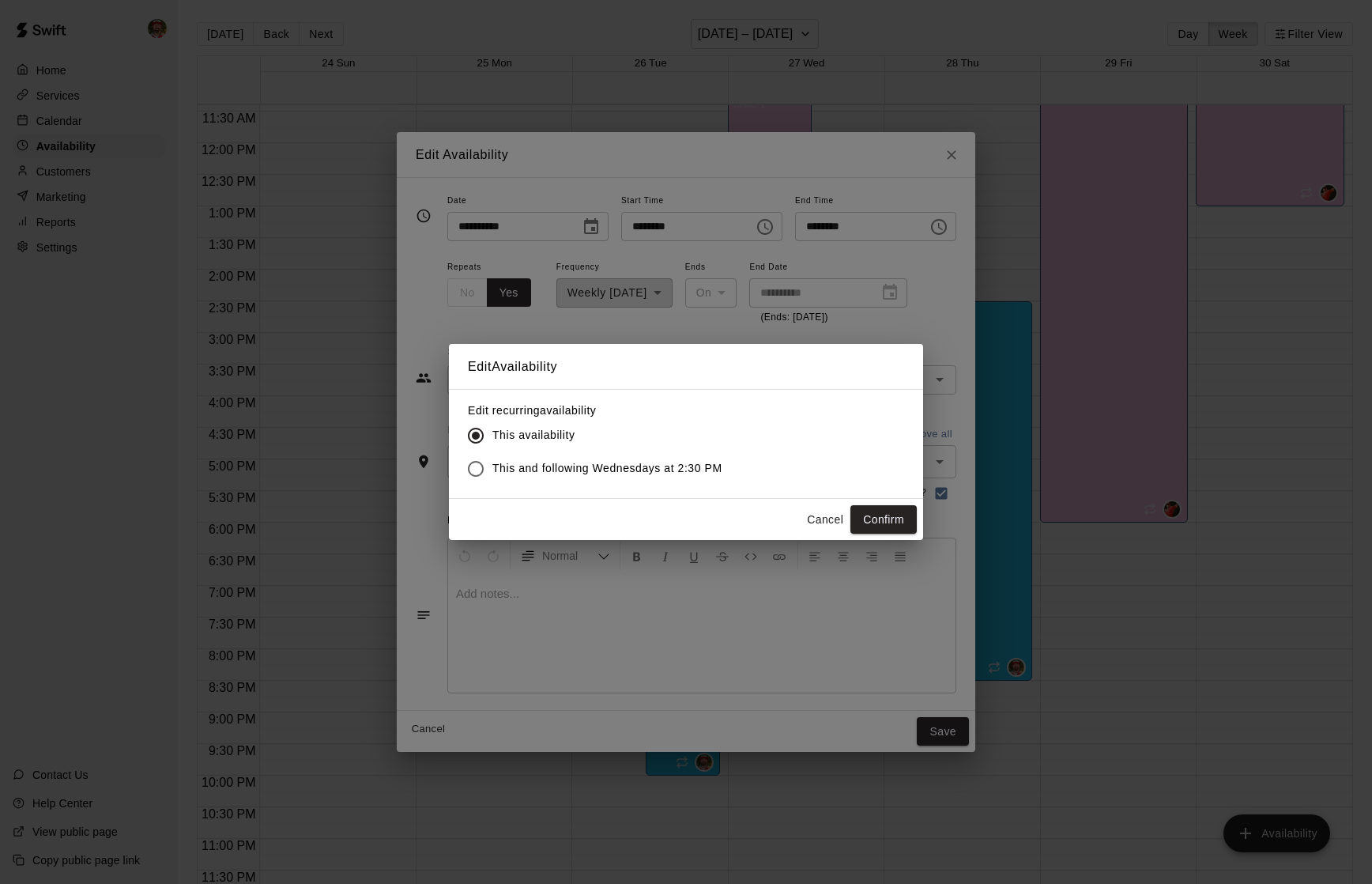
click at [536, 469] on span "This and following Wednesdays at 2:30 PM" at bounding box center [607, 468] width 230 height 17
click at [894, 522] on button "Confirm" at bounding box center [884, 519] width 66 height 29
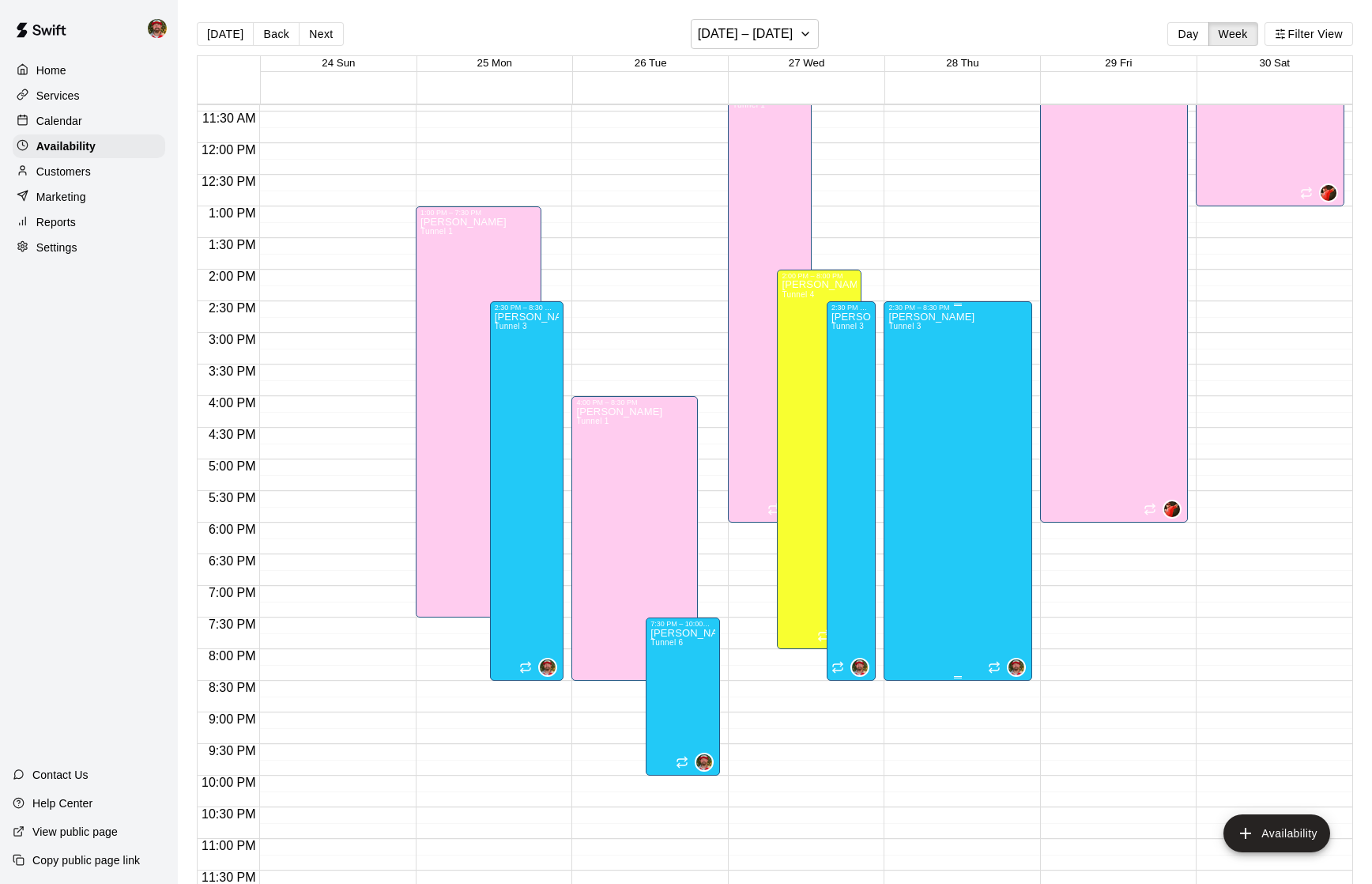
click at [956, 396] on div "[PERSON_NAME] Tunnel 3" at bounding box center [931, 754] width 86 height 884
click at [956, 396] on div at bounding box center [686, 442] width 1372 height 884
click at [912, 378] on div "[PERSON_NAME] Tunnel 3" at bounding box center [931, 754] width 86 height 884
click at [897, 327] on icon "edit" at bounding box center [905, 328] width 19 height 19
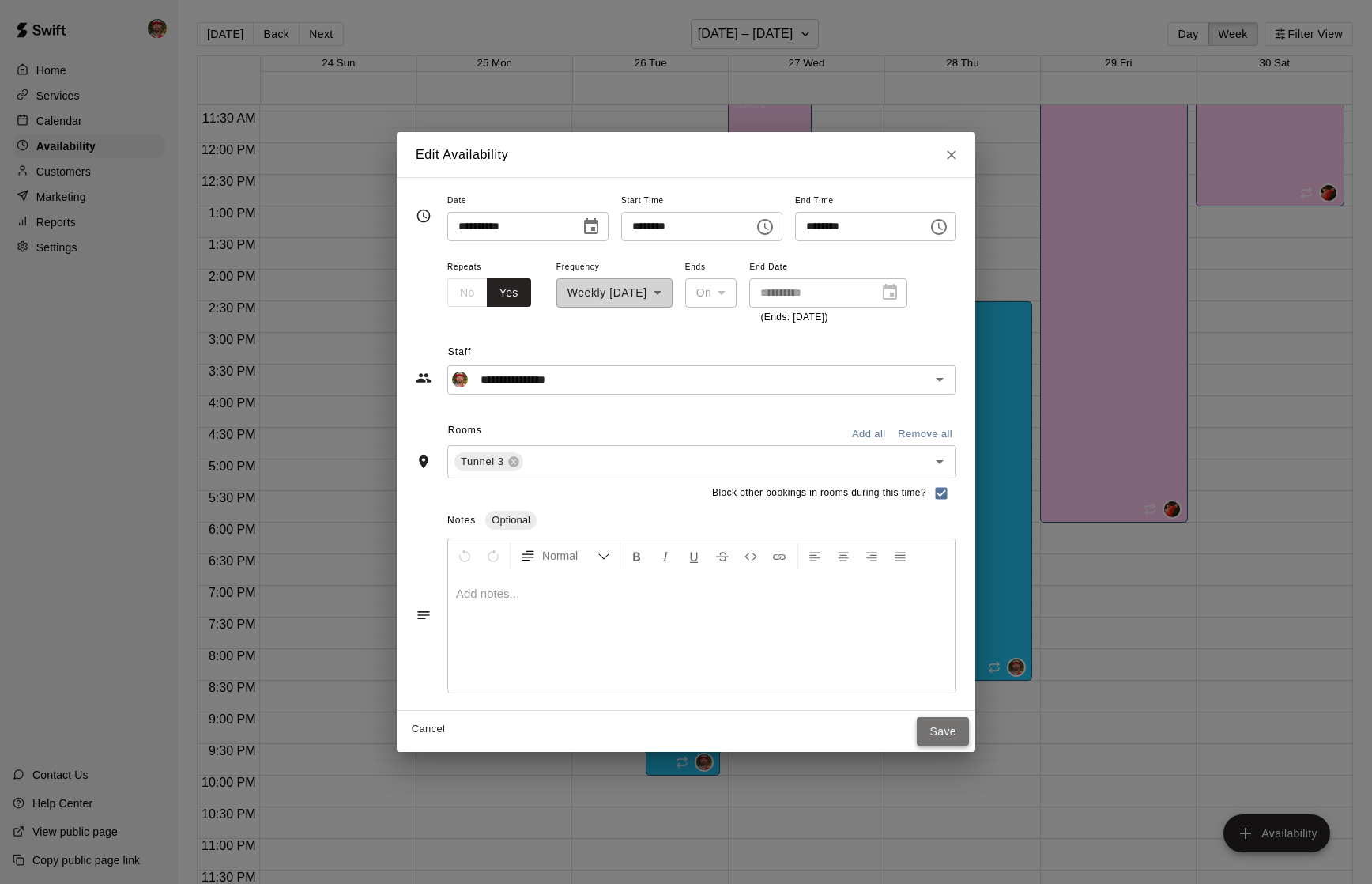
click at [960, 724] on button "Save" at bounding box center [943, 731] width 52 height 29
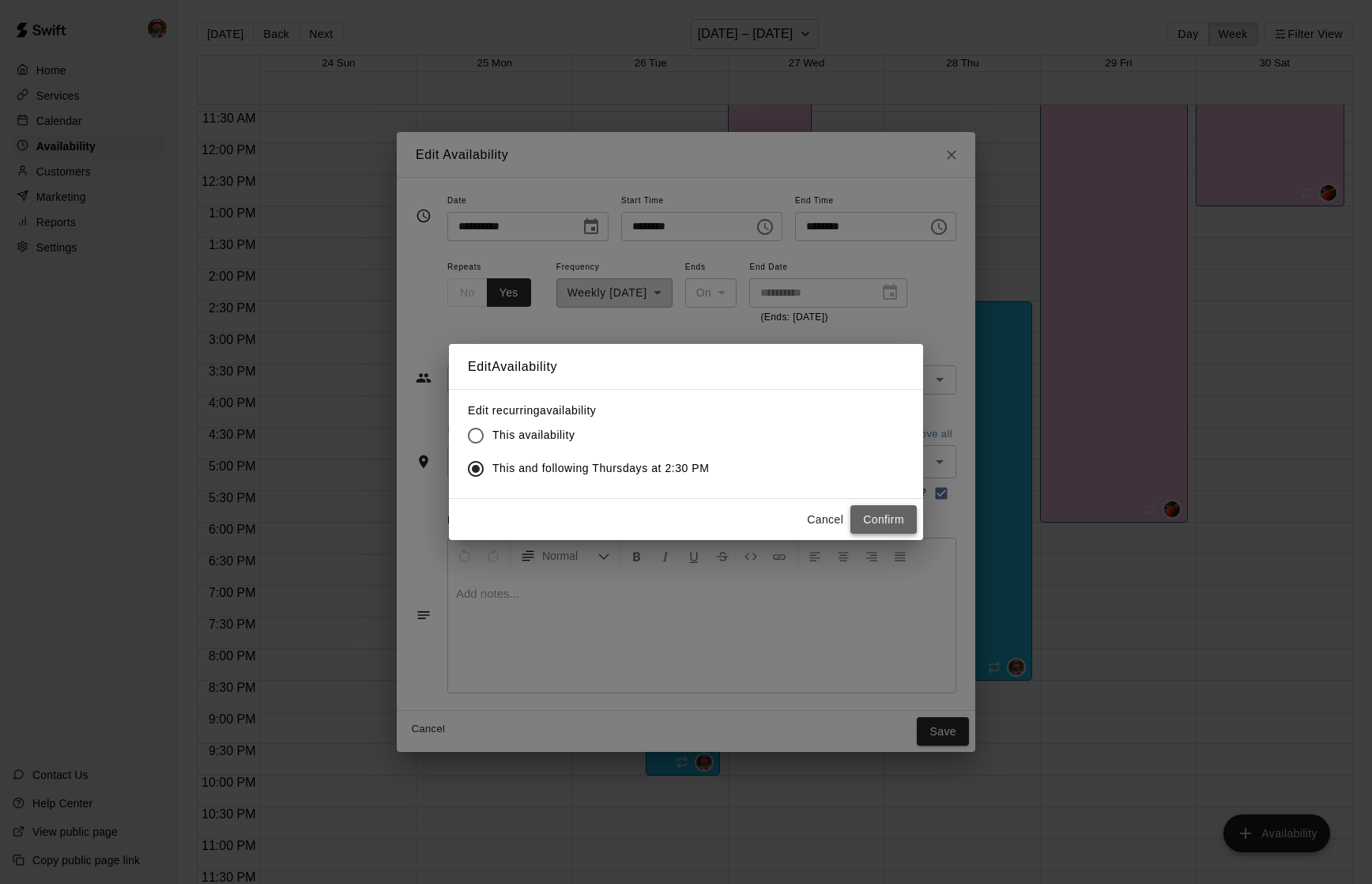
click at [871, 515] on button "Confirm" at bounding box center [884, 519] width 66 height 29
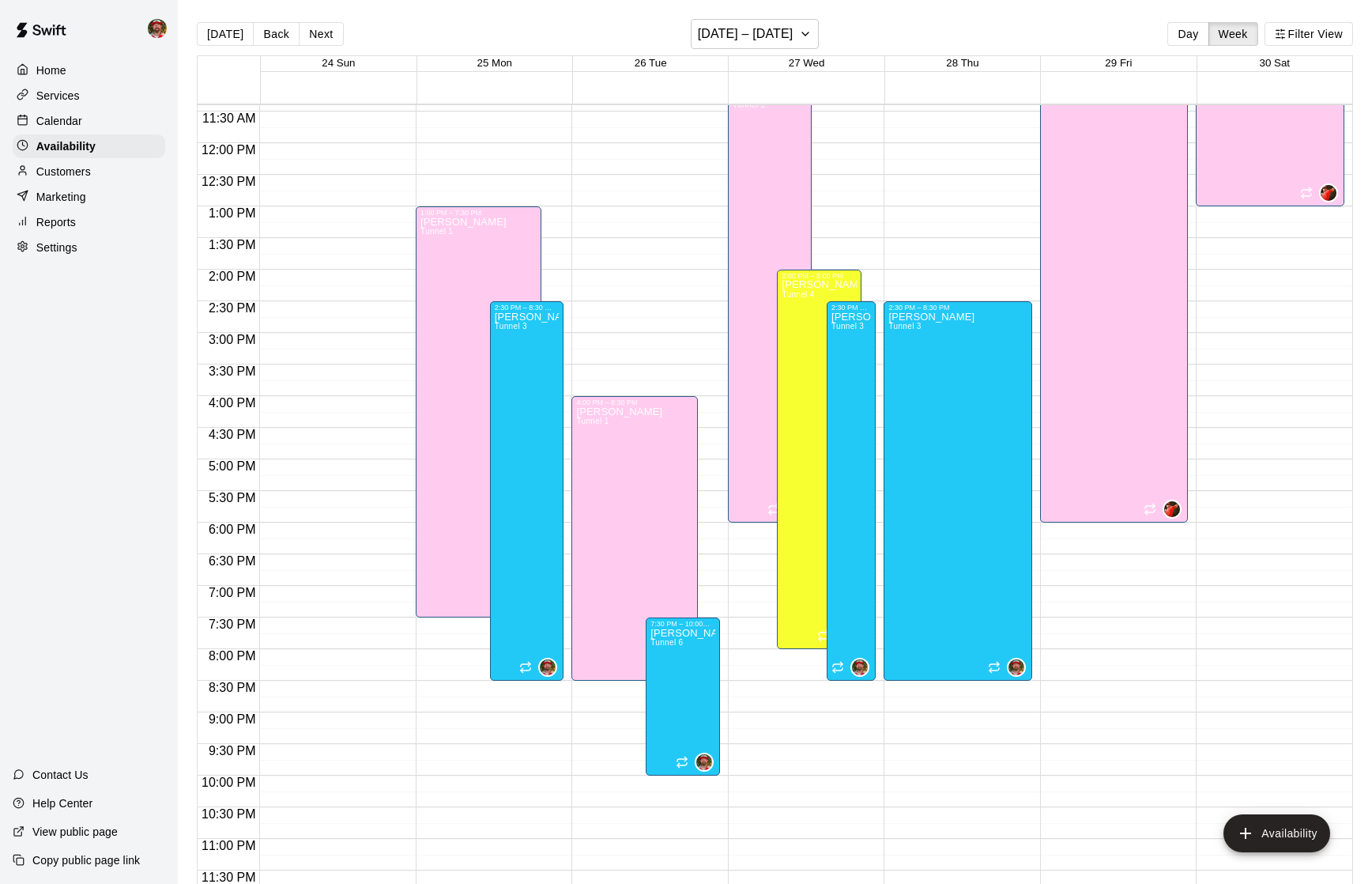
click at [159, 31] on img at bounding box center [158, 29] width 19 height 19
click at [195, 104] on p "Settings" at bounding box center [200, 98] width 41 height 16
select select "**"
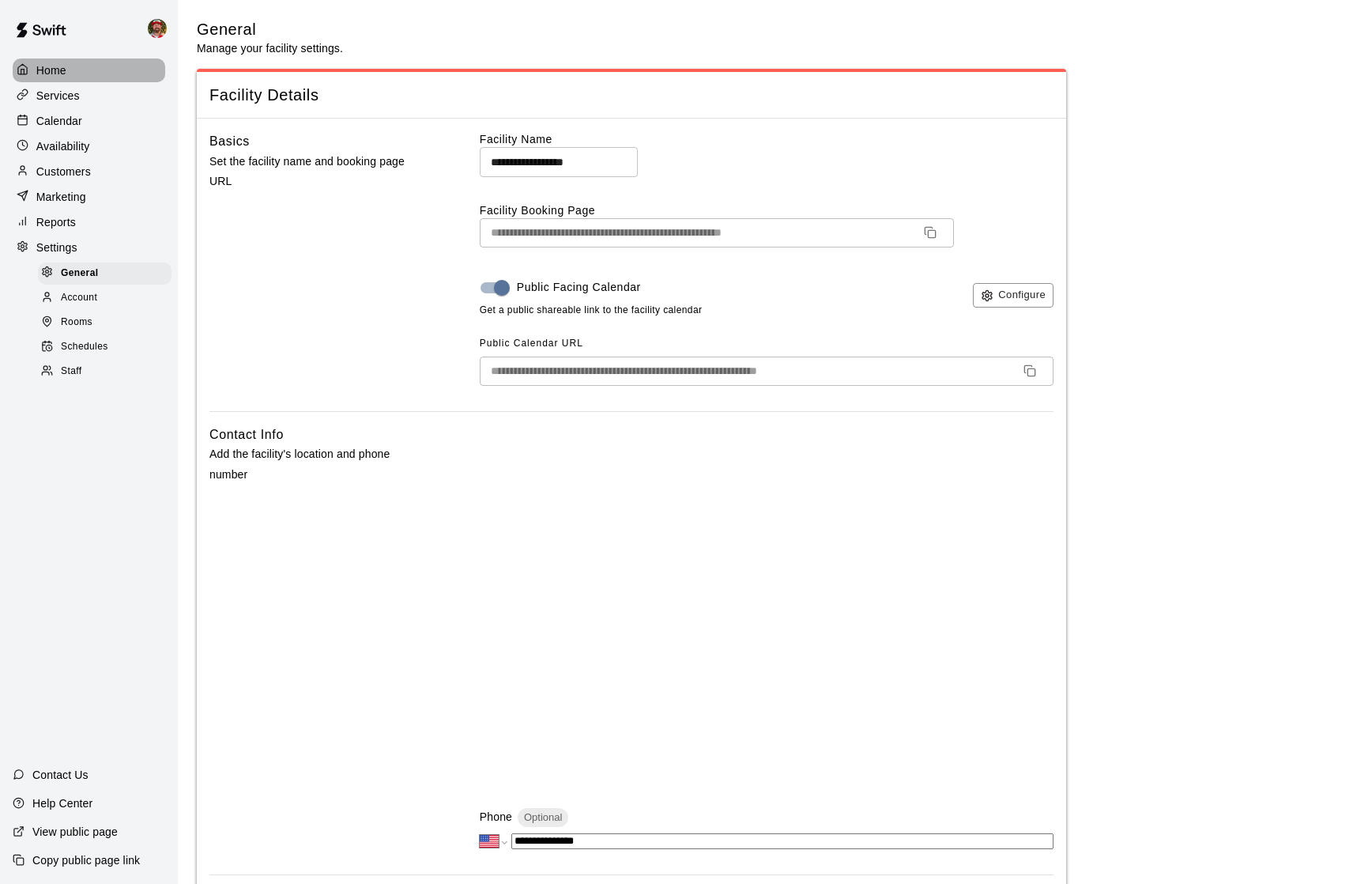
click at [58, 69] on p "Home" at bounding box center [52, 70] width 30 height 16
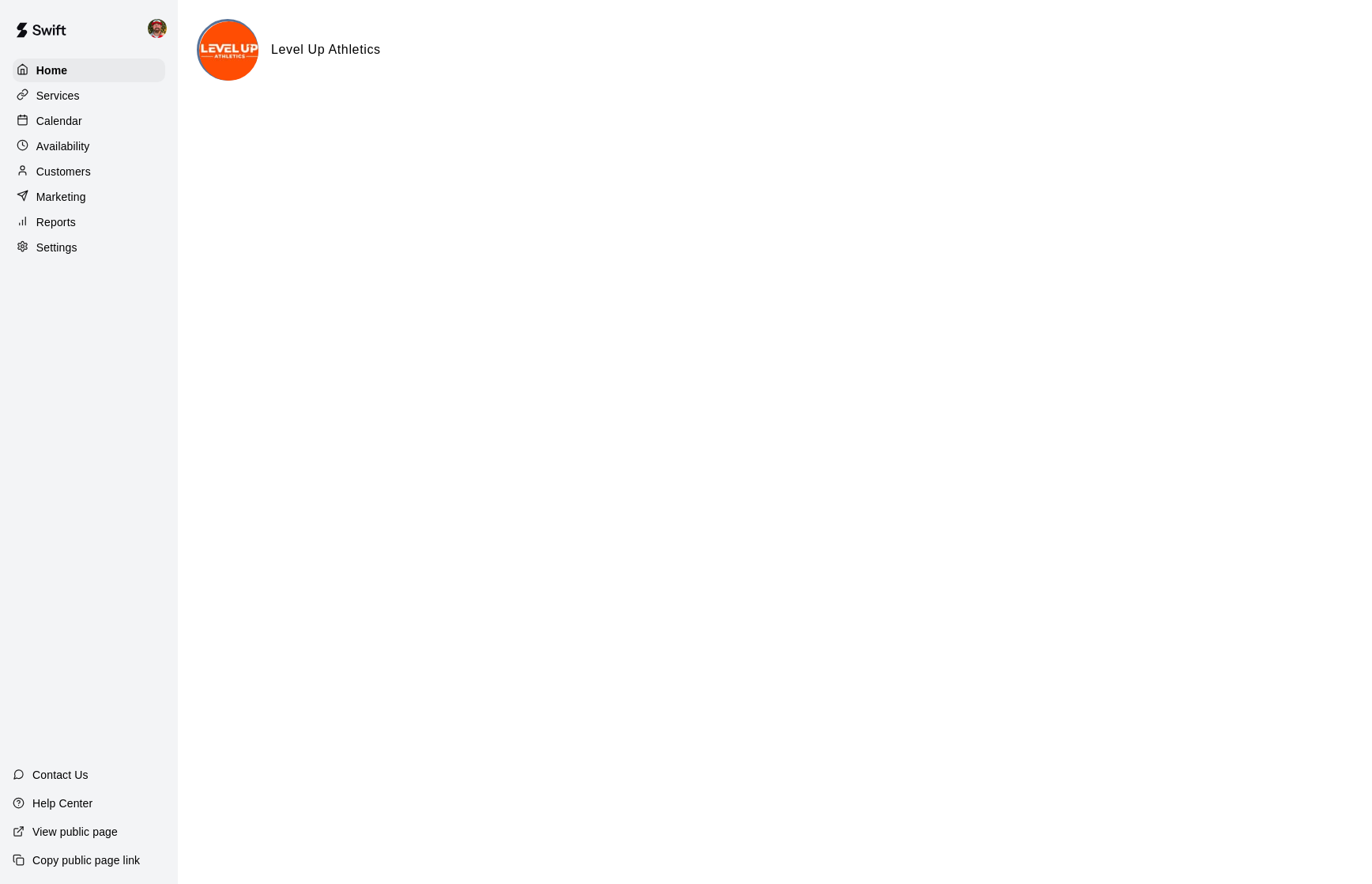
click at [55, 123] on p "Calendar" at bounding box center [60, 121] width 46 height 16
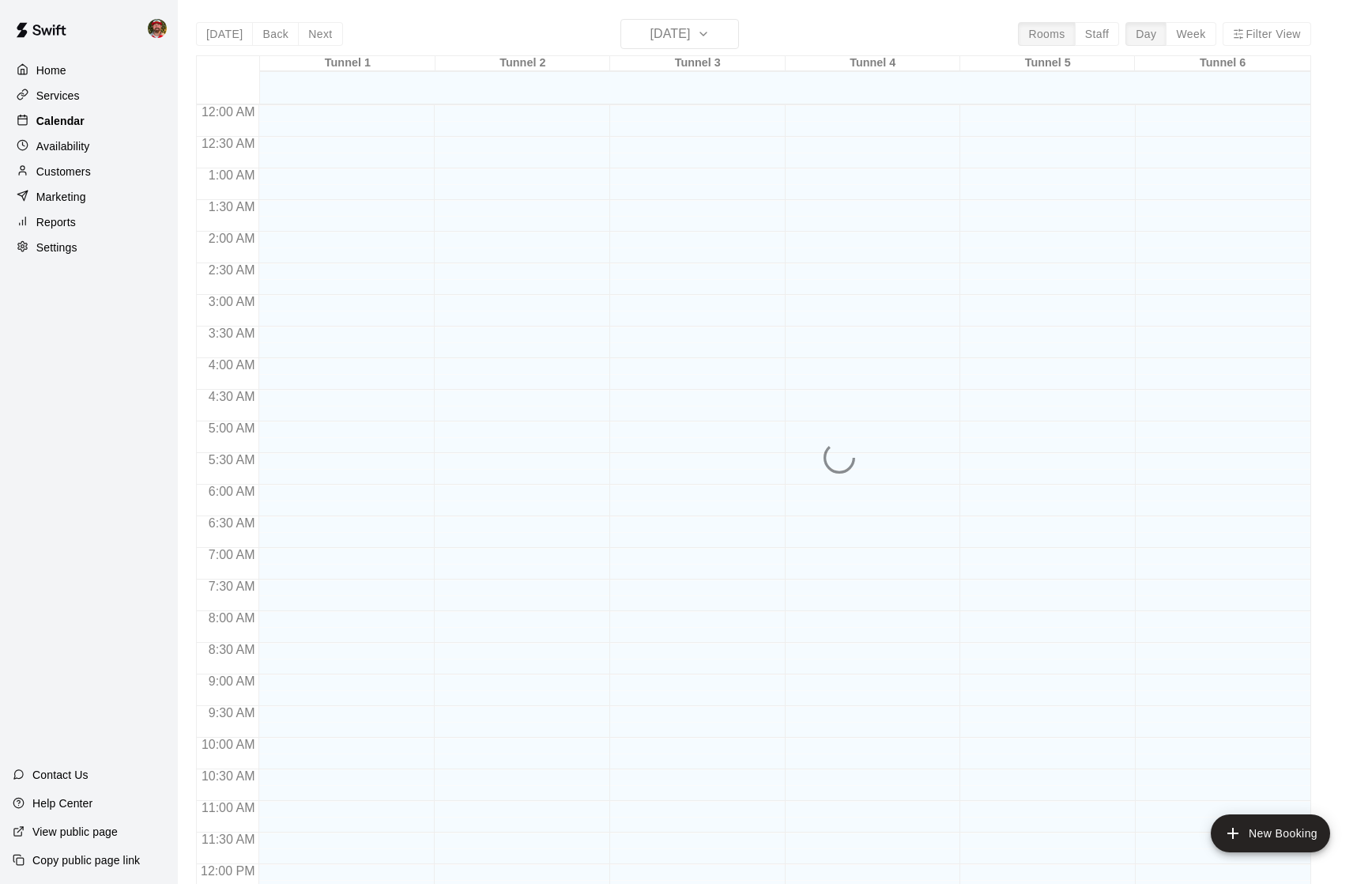
scroll to position [675, 0]
